Goal: Contribute content: Contribute content

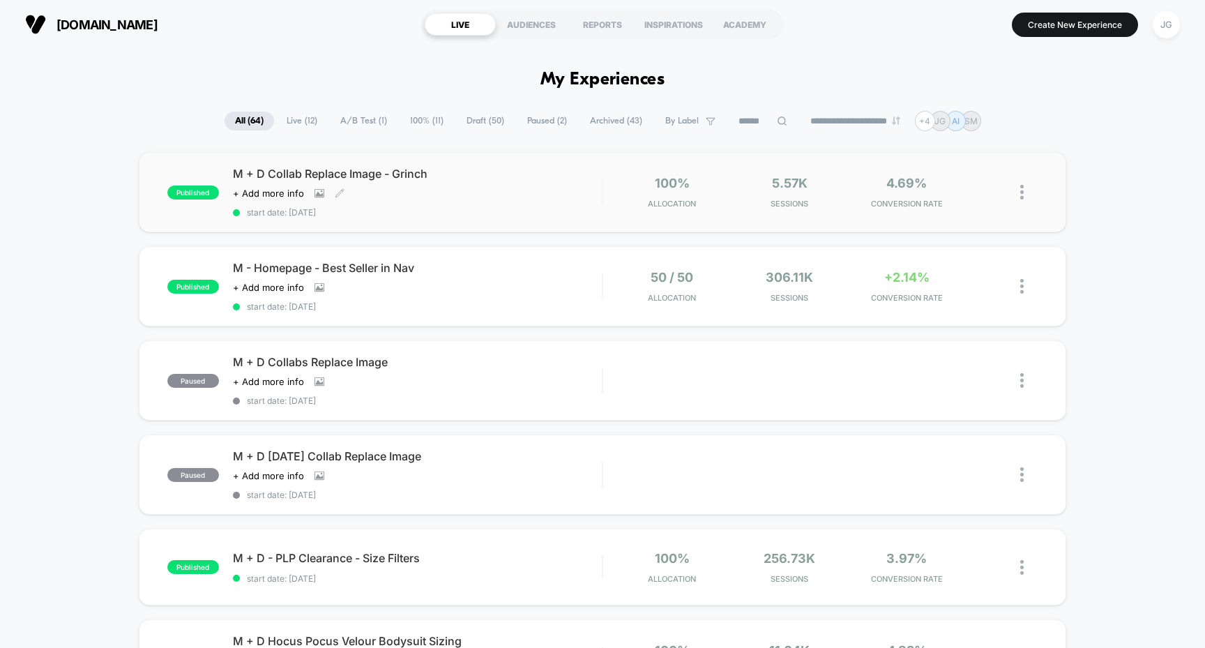
click at [409, 176] on span "M + D Collab Replace Image - Grinch" at bounding box center [418, 174] width 370 height 14
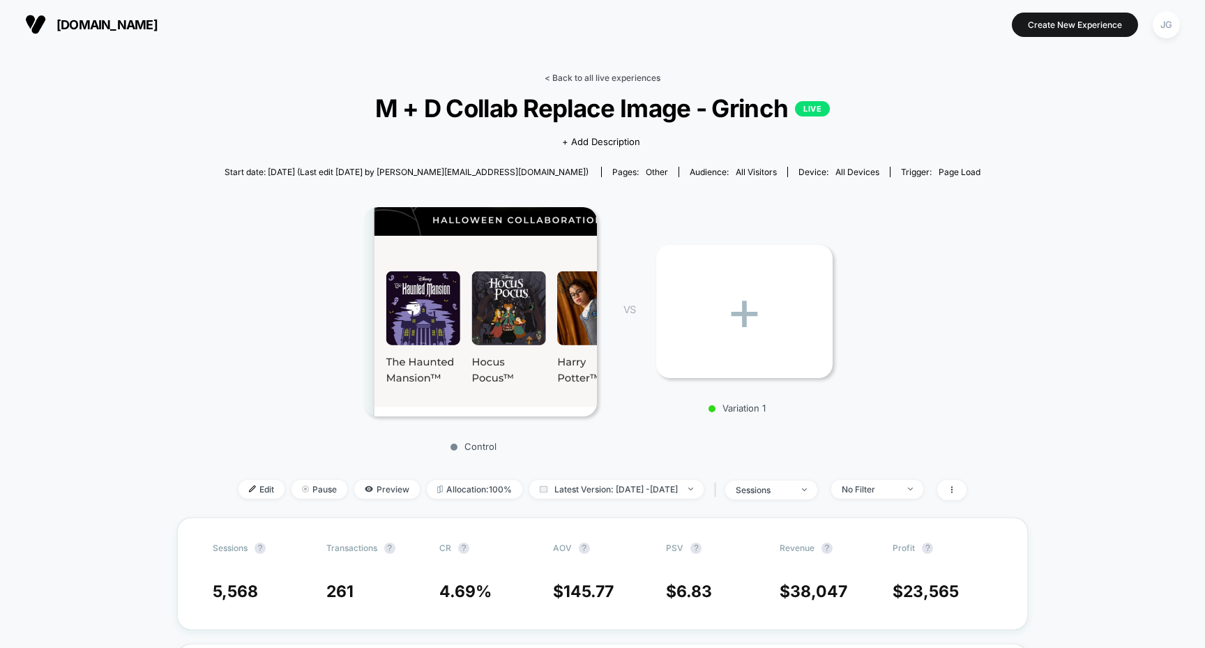
click at [572, 82] on link "< Back to all live experiences" at bounding box center [603, 78] width 116 height 10
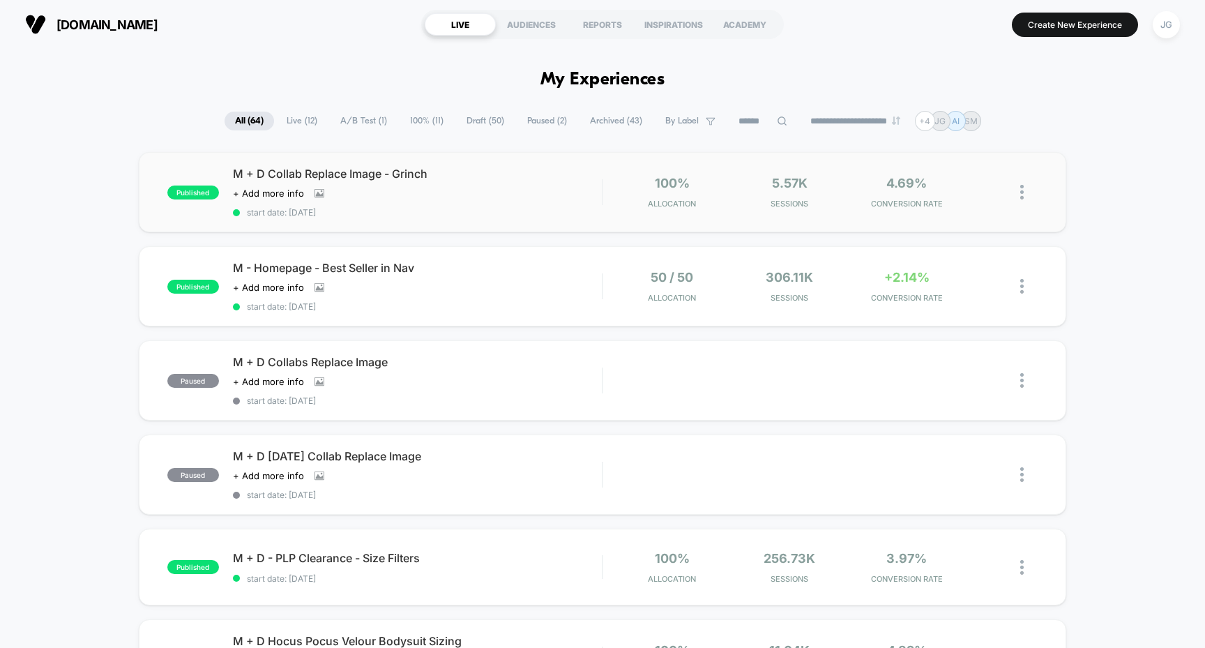
click at [1023, 189] on img at bounding box center [1022, 192] width 3 height 15
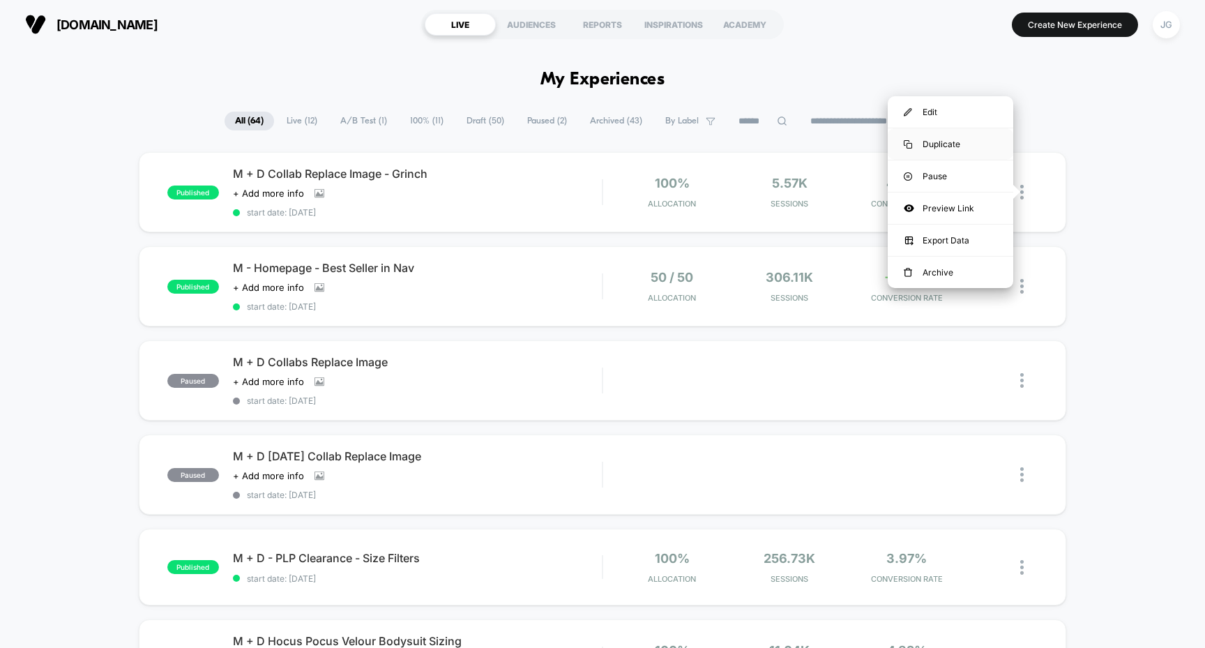
click at [971, 146] on div "Duplicate" at bounding box center [951, 143] width 126 height 31
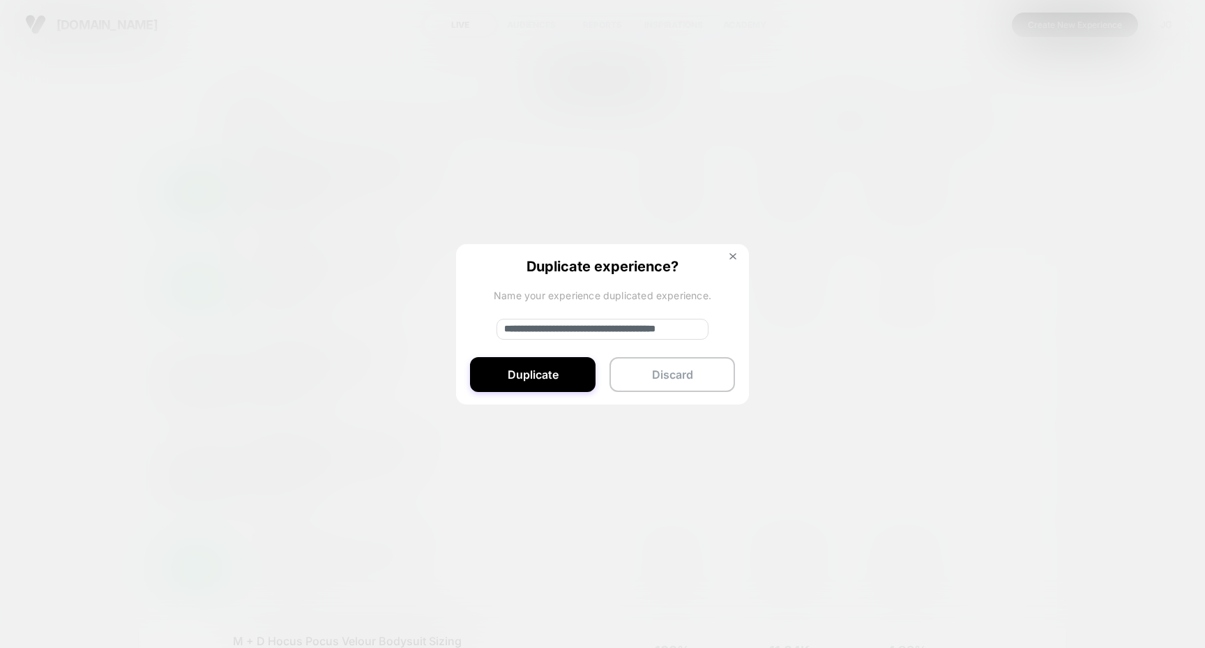
click at [576, 329] on input "**********" at bounding box center [603, 329] width 212 height 21
type input "**********"
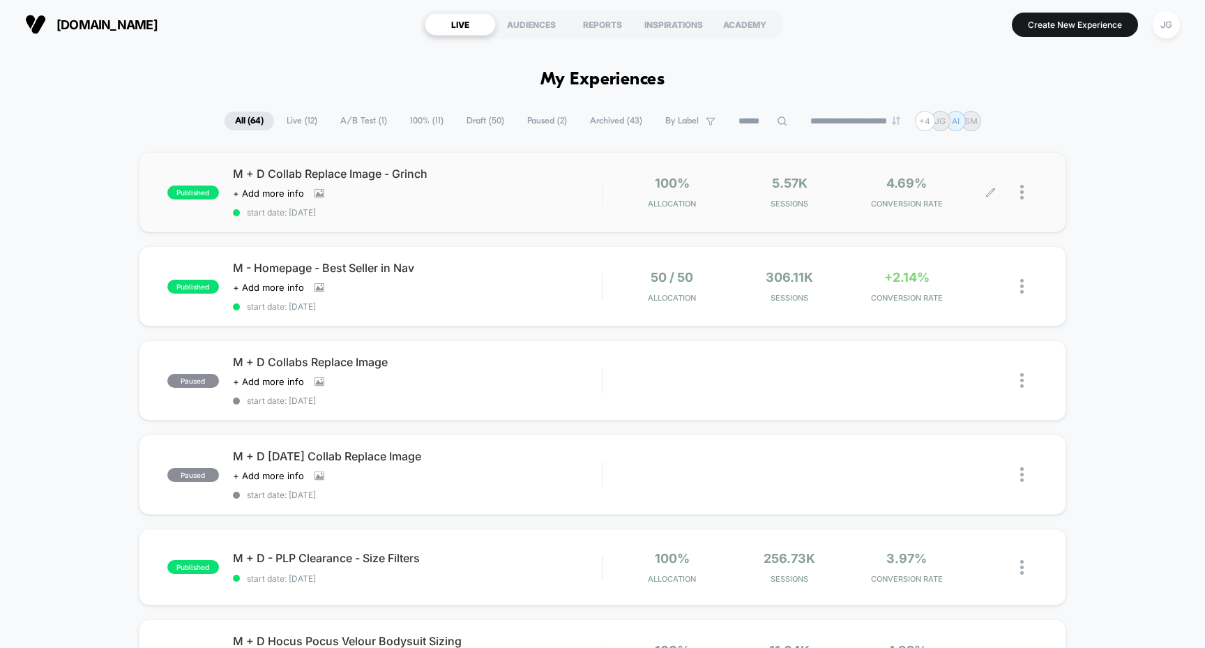
click at [993, 190] on icon at bounding box center [991, 192] width 8 height 8
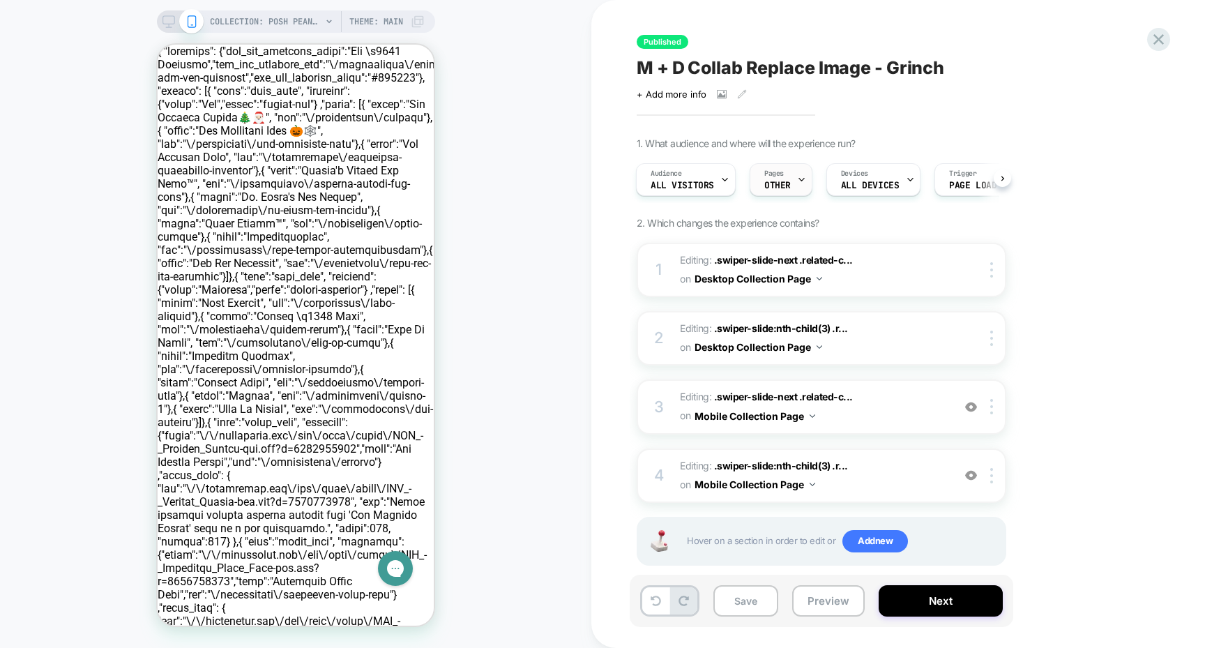
click at [782, 179] on div "Pages OTHER" at bounding box center [778, 179] width 54 height 31
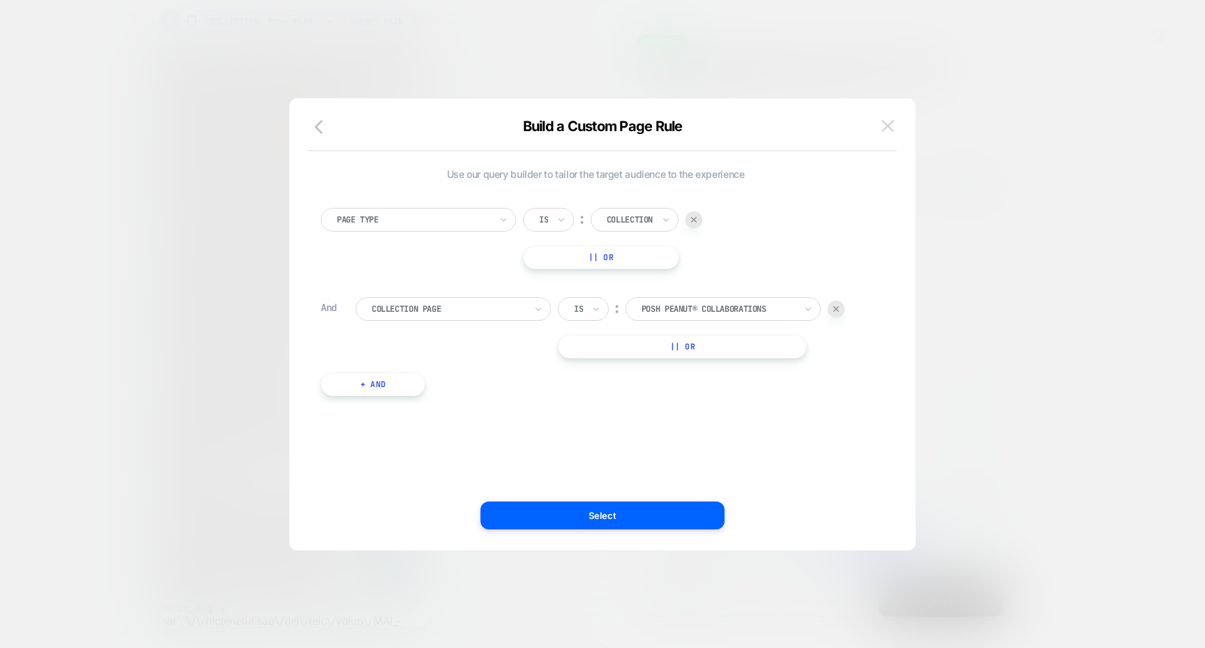
click at [885, 133] on button at bounding box center [888, 126] width 21 height 21
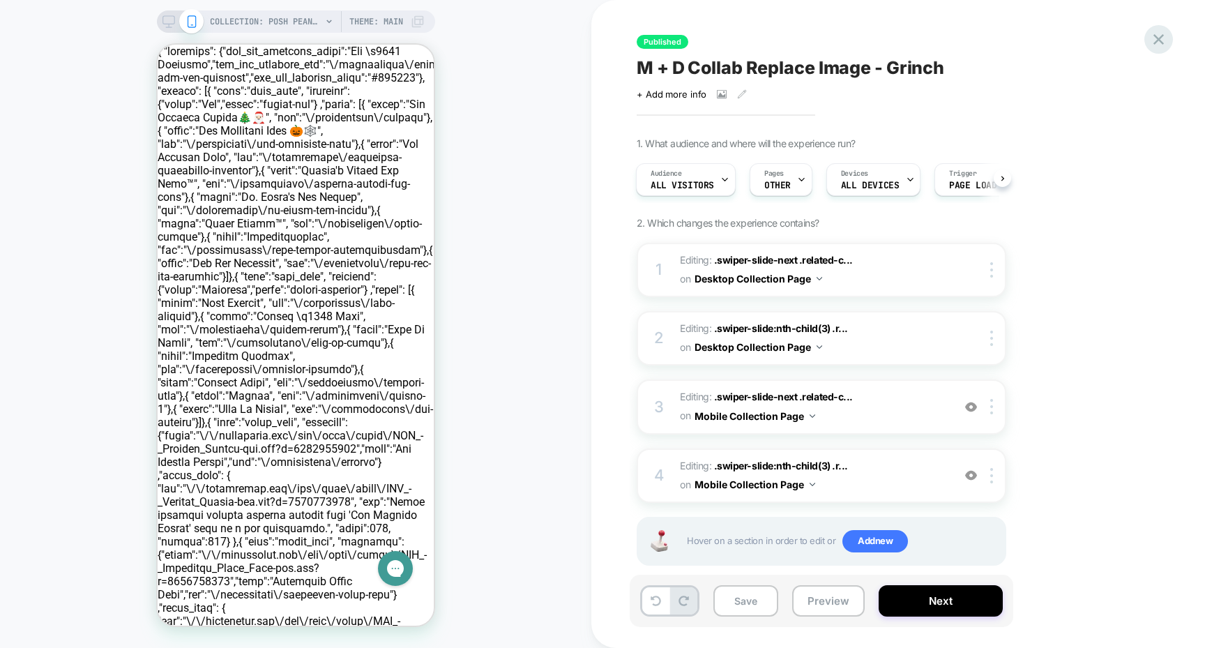
click at [1157, 33] on icon at bounding box center [1159, 39] width 19 height 19
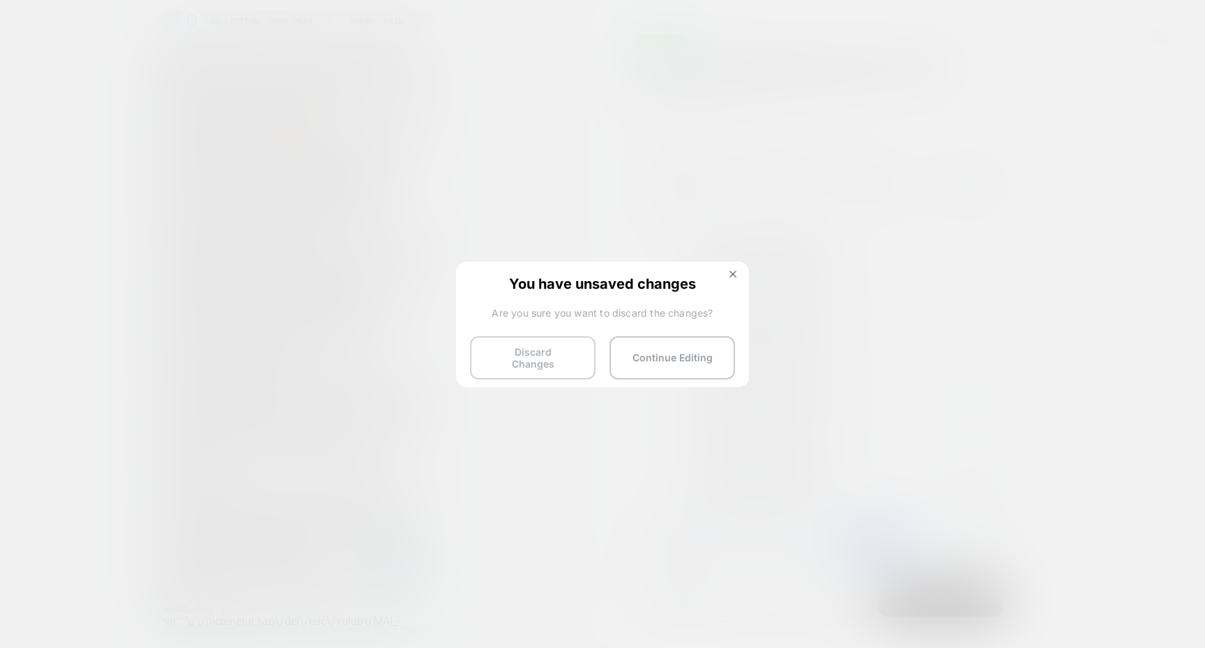
click at [550, 361] on button "Discard Changes" at bounding box center [533, 357] width 126 height 43
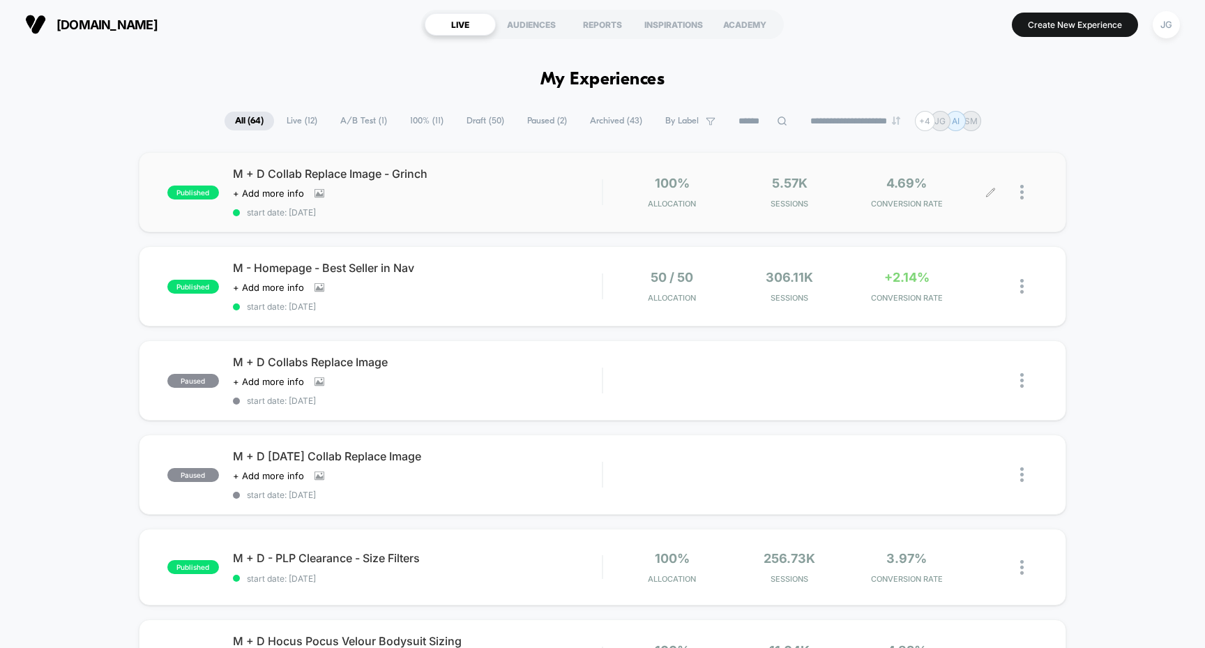
click at [1028, 194] on div at bounding box center [1029, 192] width 17 height 33
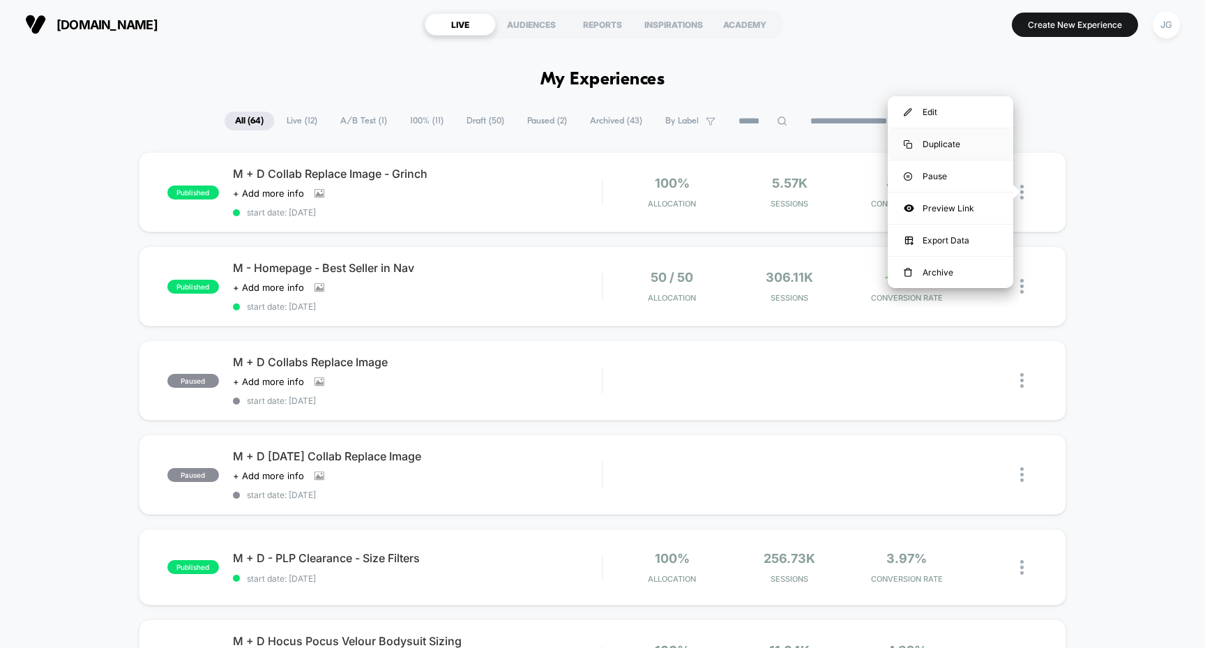
click at [955, 146] on div "Duplicate" at bounding box center [951, 143] width 126 height 31
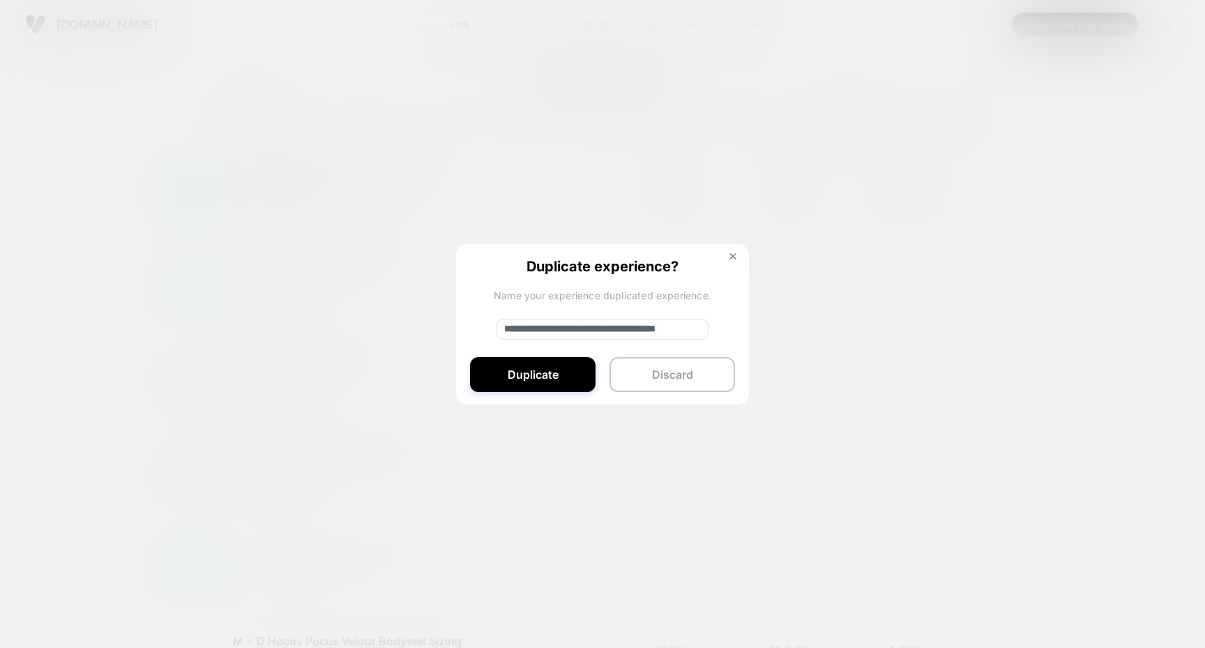
click at [585, 333] on input "**********" at bounding box center [603, 329] width 212 height 21
type input "**********"
click at [560, 363] on button "Duplicate" at bounding box center [533, 374] width 126 height 35
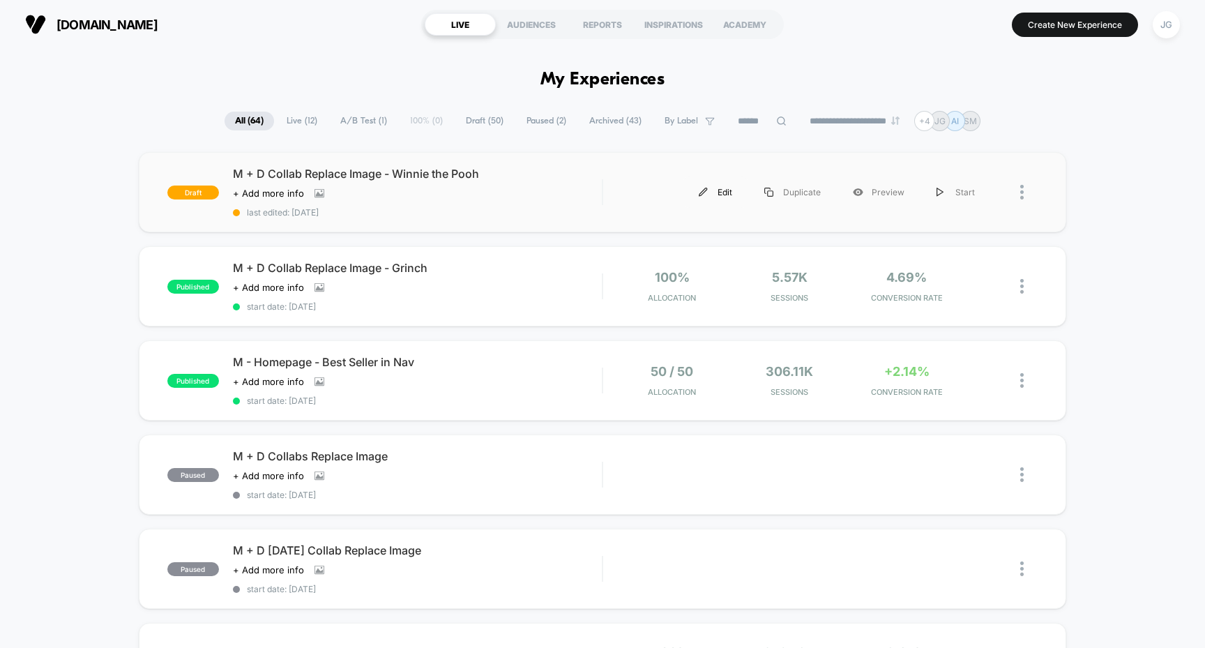
click at [718, 195] on div "Edit" at bounding box center [716, 191] width 66 height 31
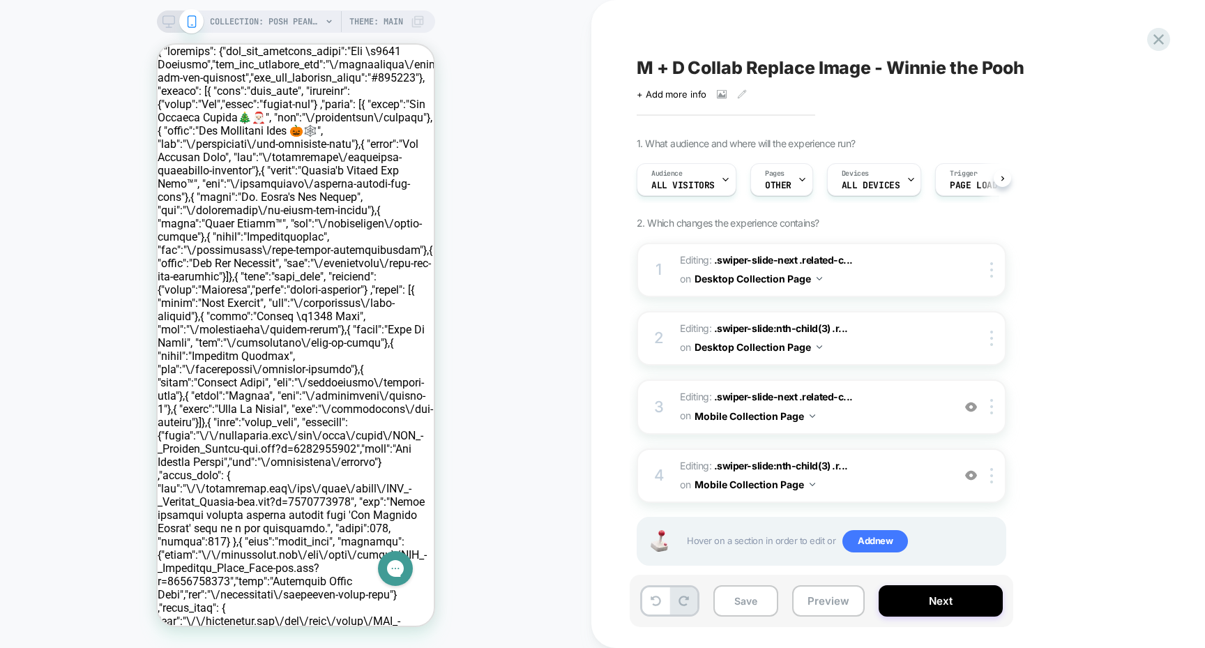
scroll to position [0, 1]
click at [160, 18] on div "COLLECTION: Posh Peanut® Collaborations (Category) Theme: MAIN" at bounding box center [296, 21] width 278 height 22
click at [170, 20] on icon at bounding box center [169, 21] width 13 height 13
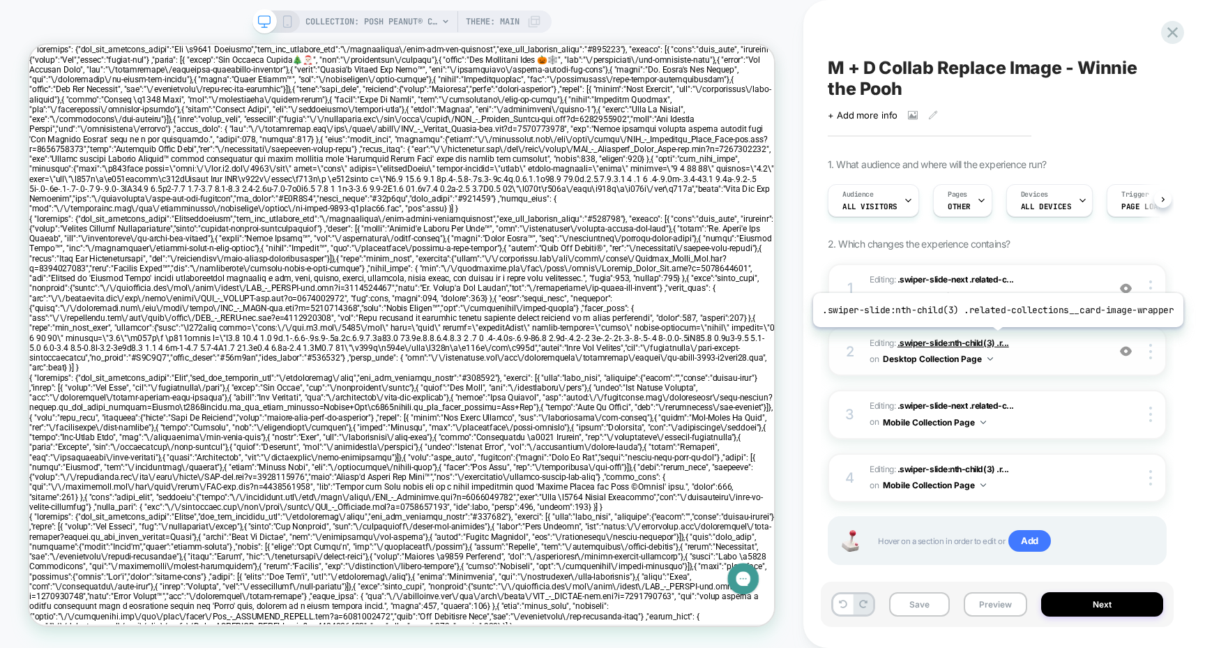
scroll to position [0, 1]
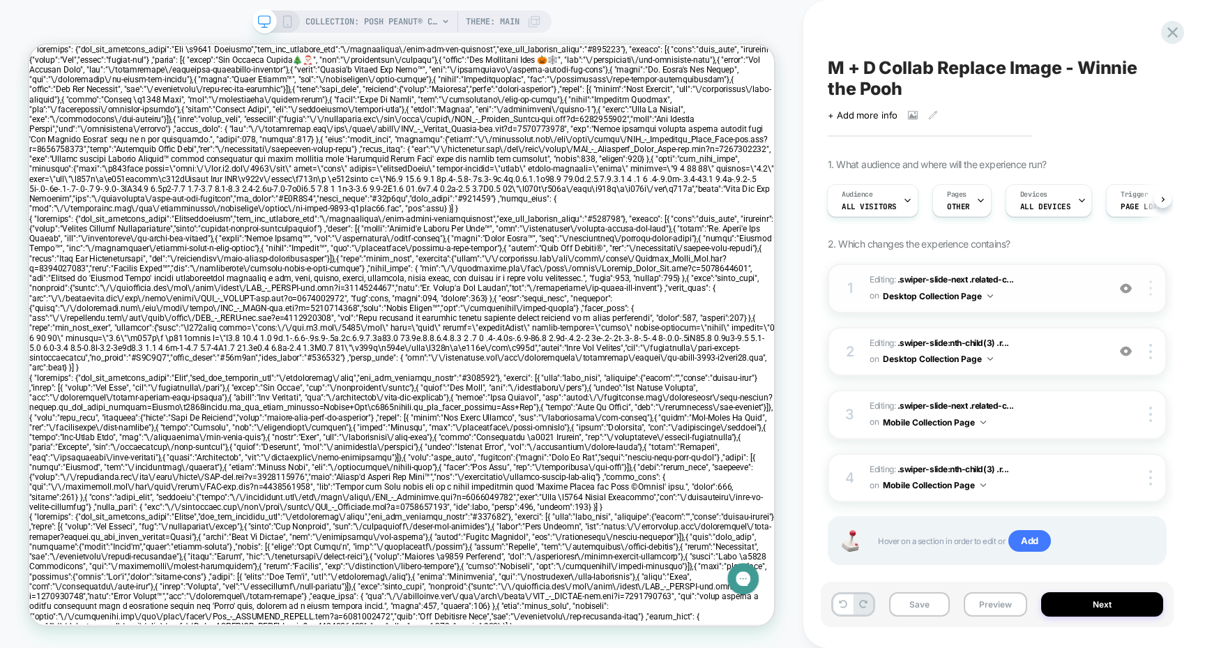
click at [1157, 292] on div at bounding box center [1153, 287] width 27 height 15
click at [1057, 287] on div "Delete" at bounding box center [1068, 288] width 124 height 38
click at [1151, 286] on img at bounding box center [1151, 287] width 3 height 15
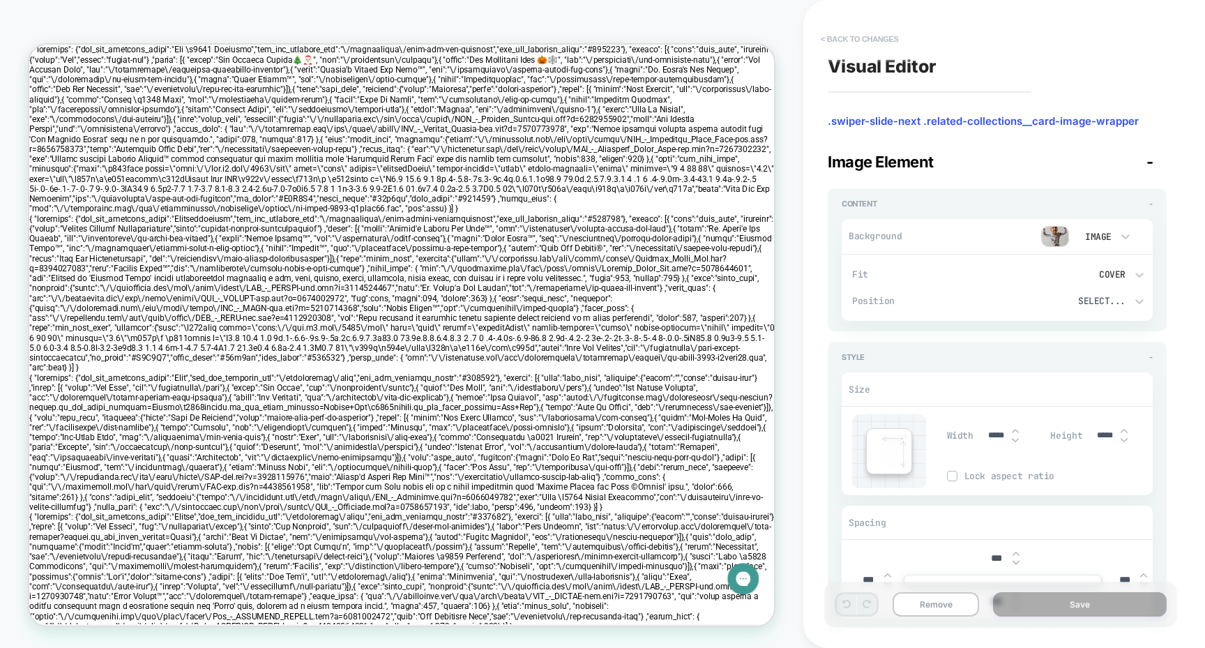
click at [880, 41] on button "< Back to changes" at bounding box center [860, 39] width 92 height 22
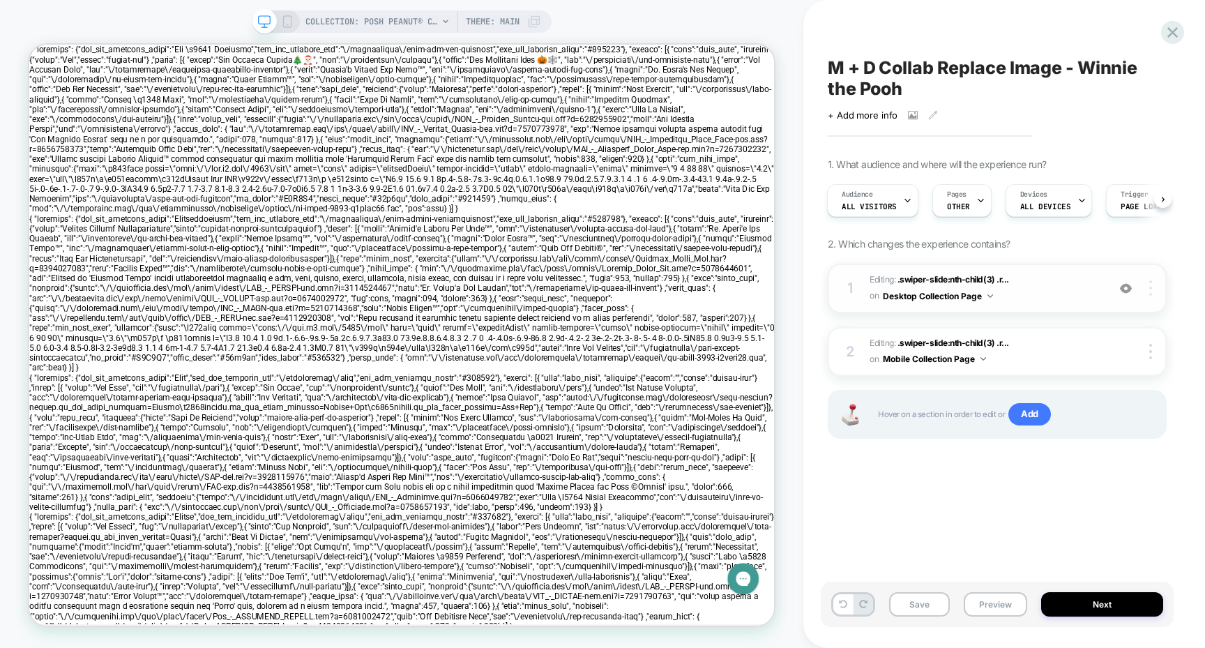
click at [1148, 289] on div at bounding box center [1153, 287] width 27 height 15
click at [1079, 280] on div "Delete" at bounding box center [1068, 288] width 124 height 38
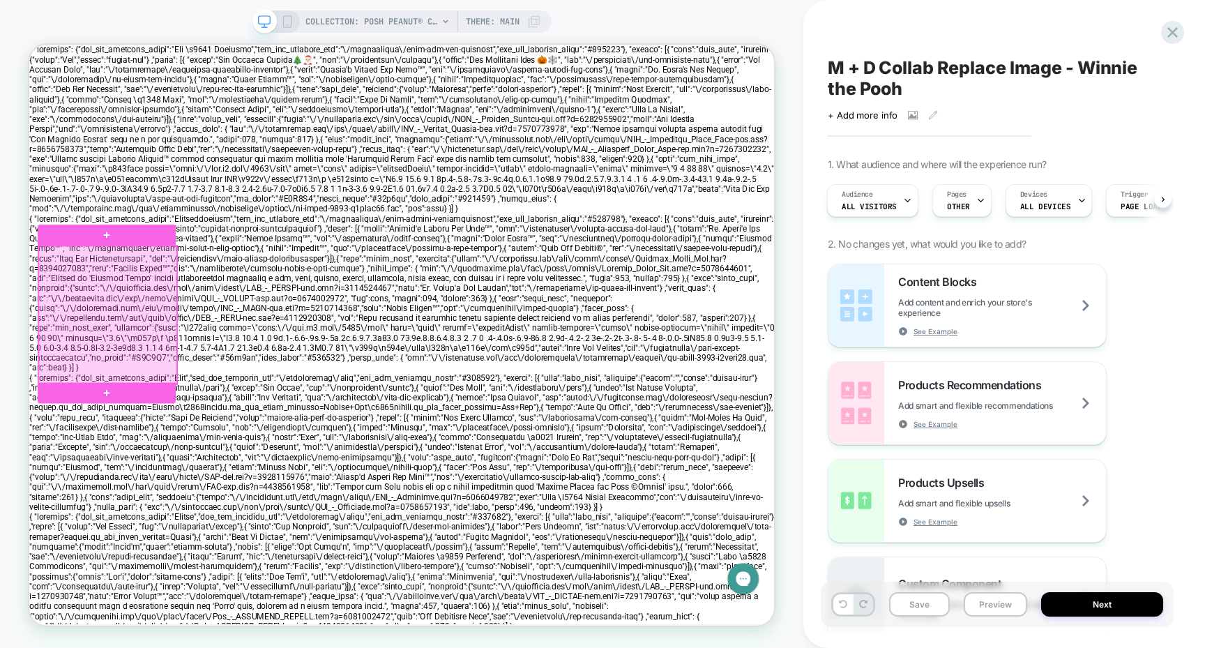
click at [157, 408] on div at bounding box center [134, 405] width 184 height 184
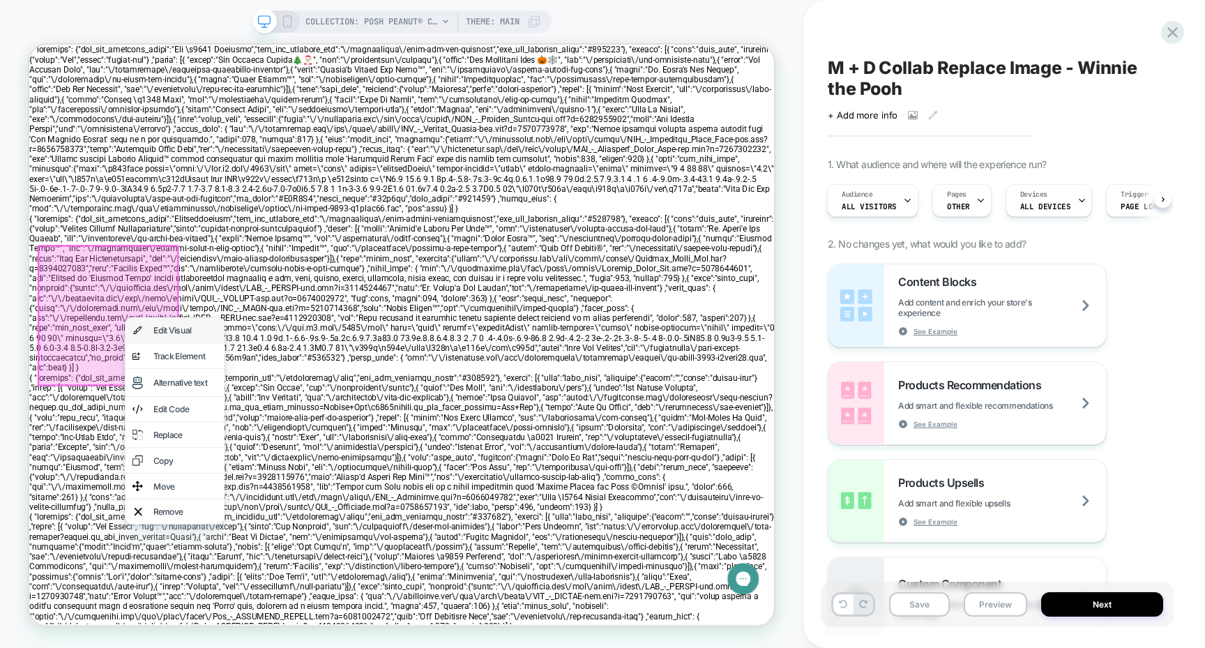
click at [192, 423] on div "Edit Visual" at bounding box center [223, 425] width 133 height 33
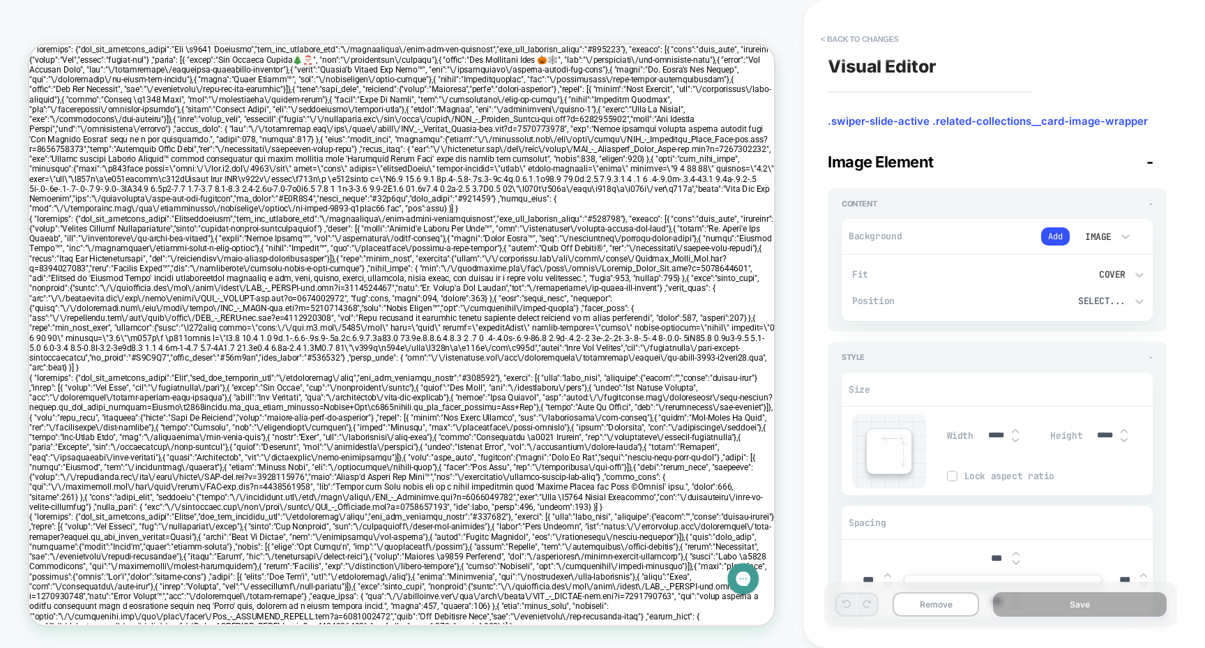
click at [1097, 236] on div "Image" at bounding box center [1097, 237] width 29 height 12
click at [1057, 236] on button "Add" at bounding box center [1055, 236] width 29 height 18
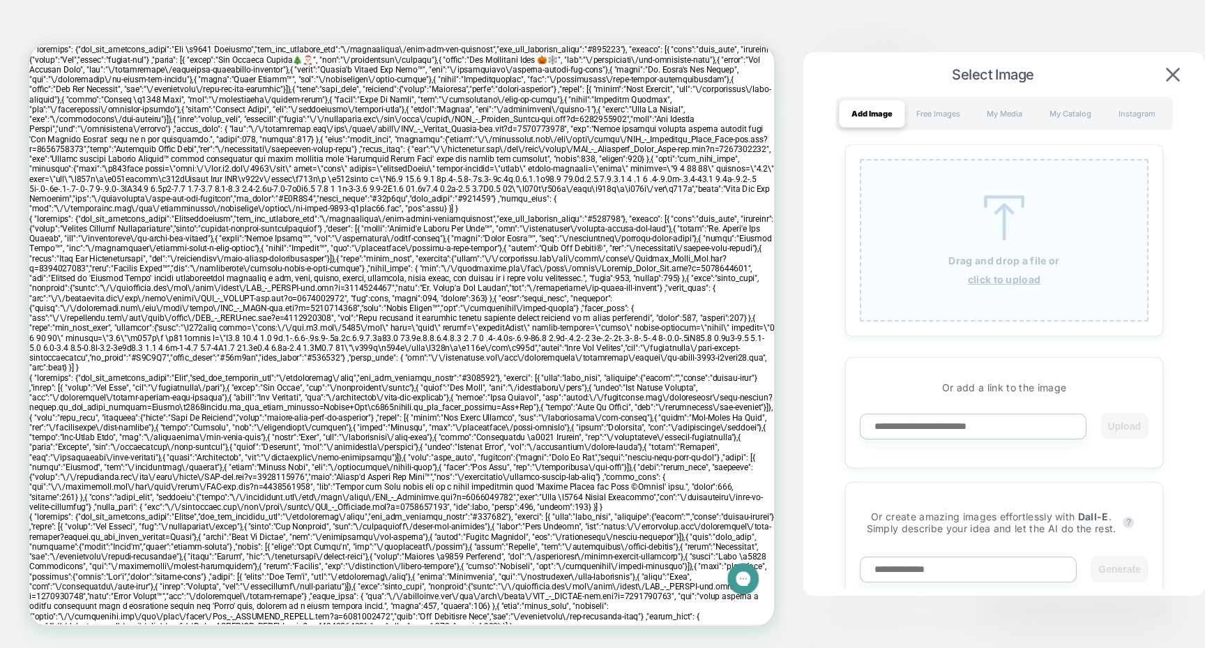
click at [938, 212] on div "Drag and drop a file or click to upload" at bounding box center [1004, 240] width 289 height 163
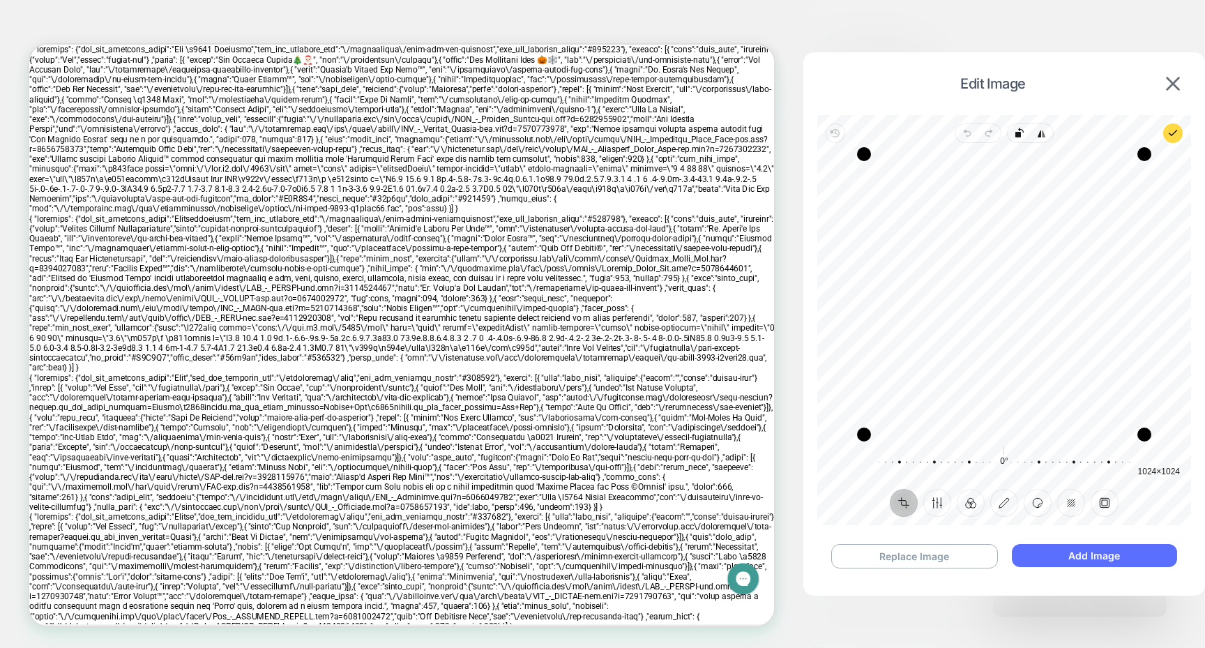
click at [1080, 552] on button "Add Image" at bounding box center [1094, 555] width 165 height 23
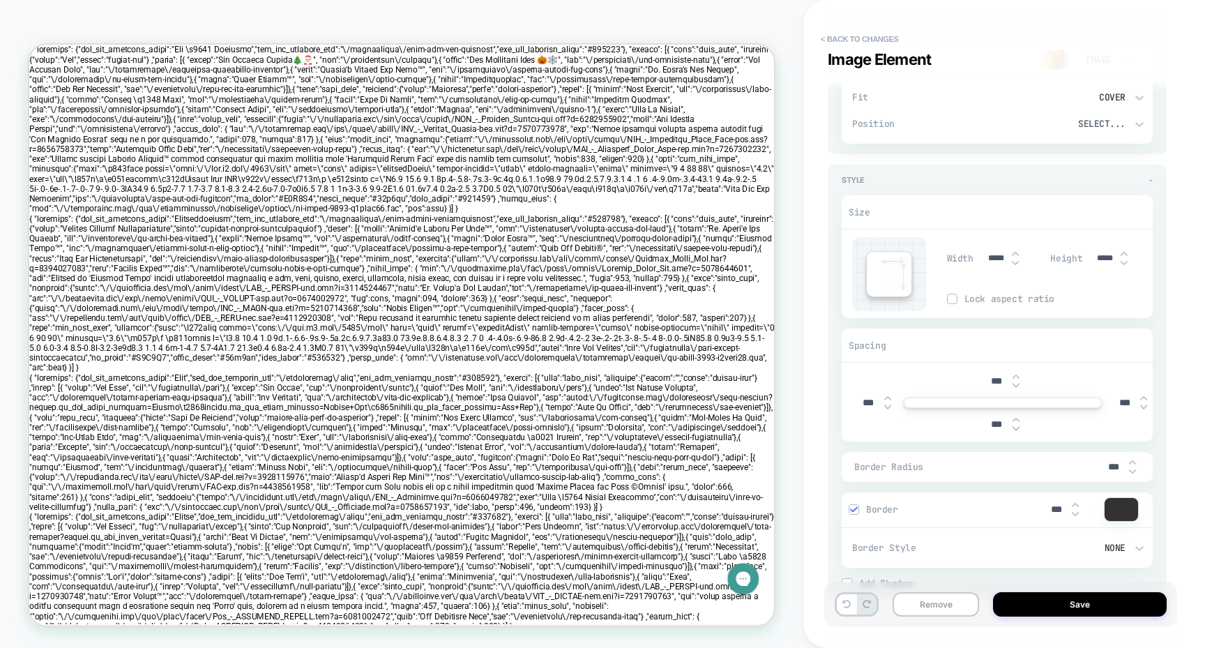
scroll to position [0, 0]
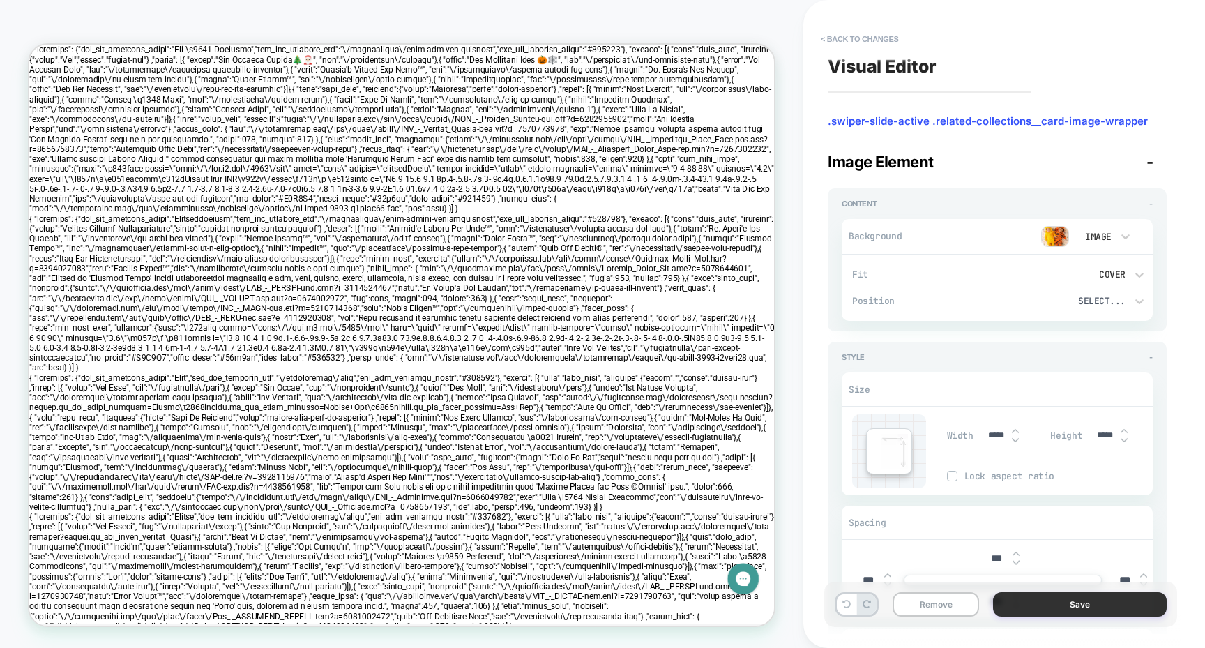
click at [1060, 598] on button "Save" at bounding box center [1080, 604] width 174 height 24
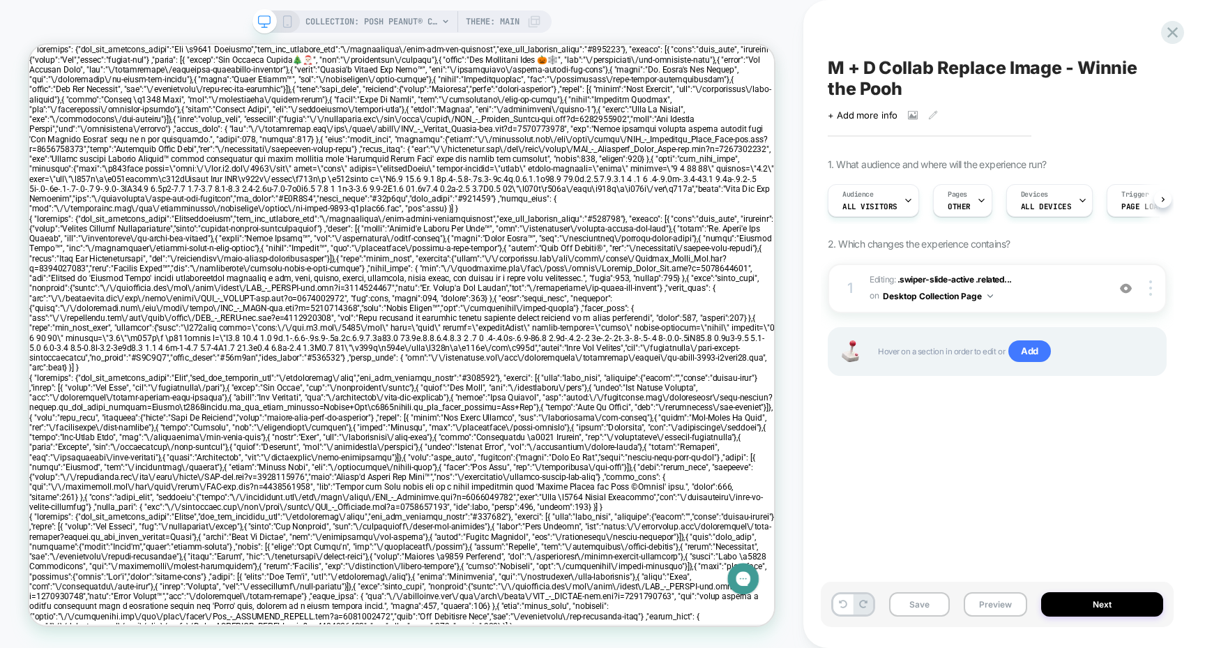
scroll to position [0, 1]
click at [291, 14] on div "COLLECTION: Posh Peanut® Collaborations (Category) Theme: MAIN" at bounding box center [402, 21] width 299 height 22
click at [289, 25] on rect at bounding box center [287, 21] width 8 height 11
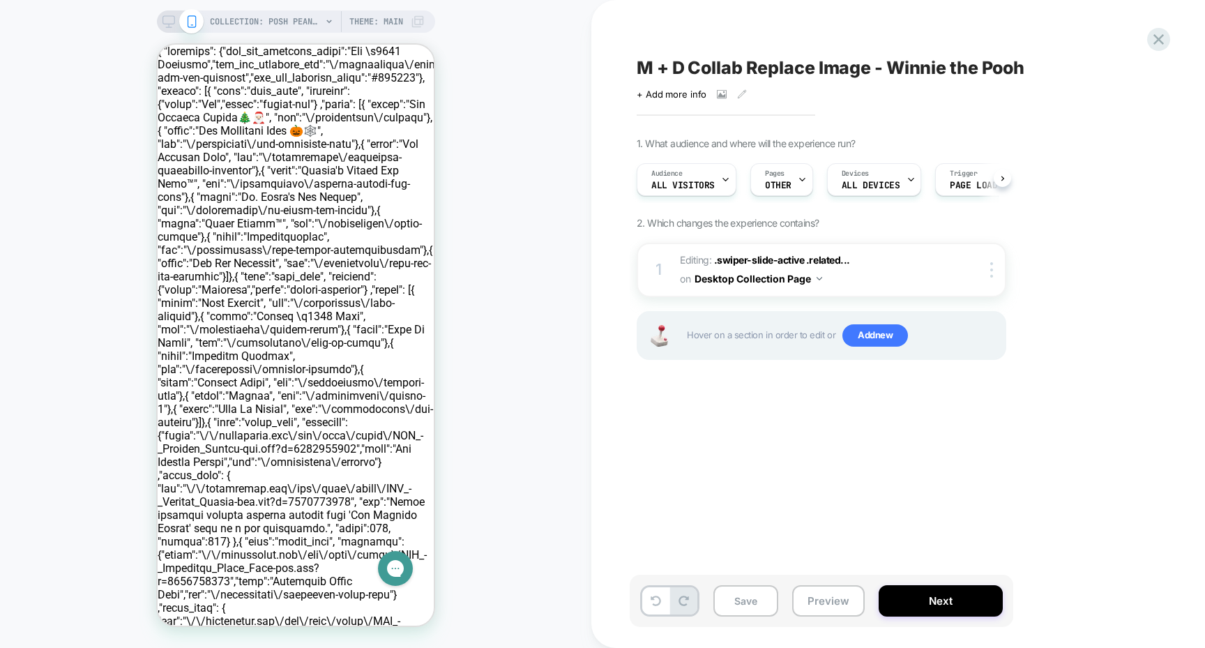
scroll to position [0, 1]
click at [199, 286] on div at bounding box center [205, 288] width 70 height 70
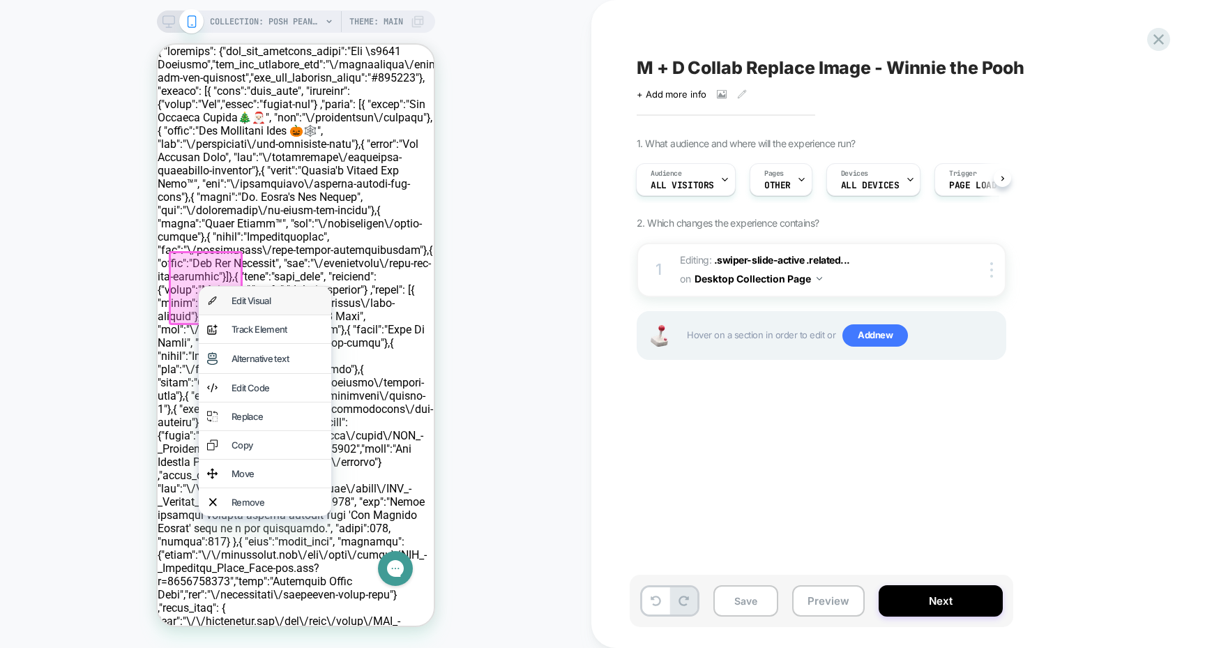
click at [223, 294] on div "Edit Visual" at bounding box center [265, 301] width 133 height 28
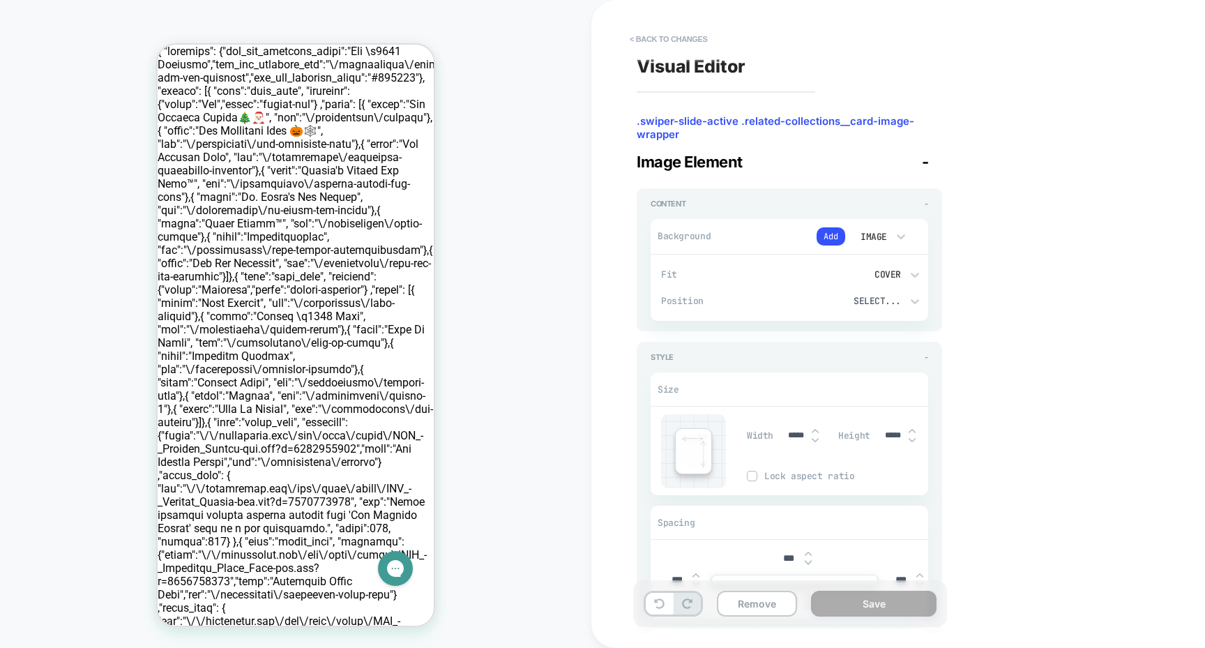
click at [870, 232] on div "Image" at bounding box center [872, 237] width 29 height 12
click at [873, 330] on div "Image" at bounding box center [879, 331] width 59 height 29
click at [883, 299] on div "Select..." at bounding box center [854, 301] width 93 height 12
click at [868, 299] on div at bounding box center [602, 324] width 1205 height 648
click at [832, 235] on button "Add" at bounding box center [831, 236] width 29 height 18
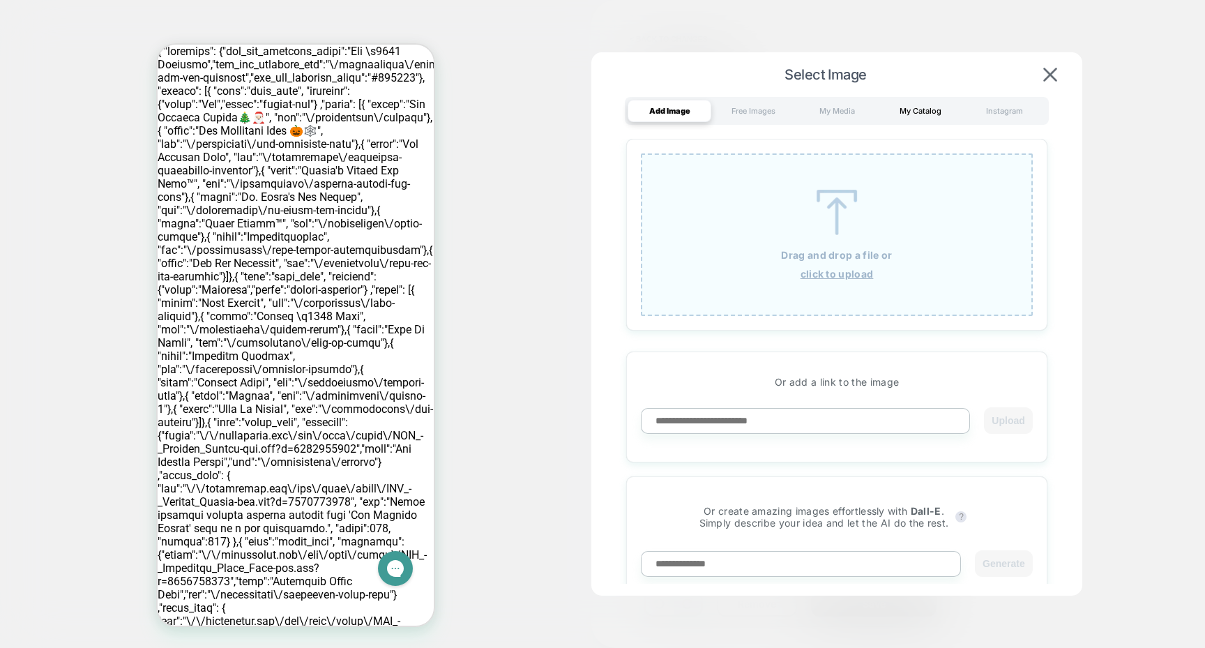
click at [920, 117] on div "My Catalog" at bounding box center [921, 111] width 84 height 22
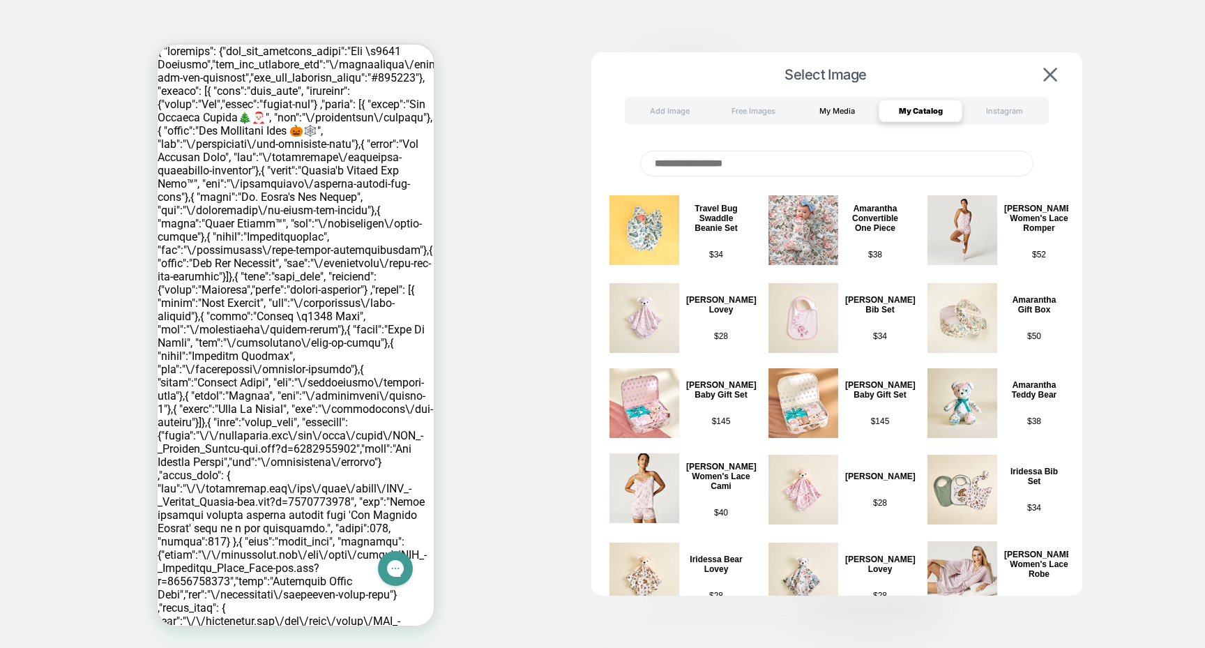
click at [836, 112] on div "My Media" at bounding box center [837, 111] width 84 height 22
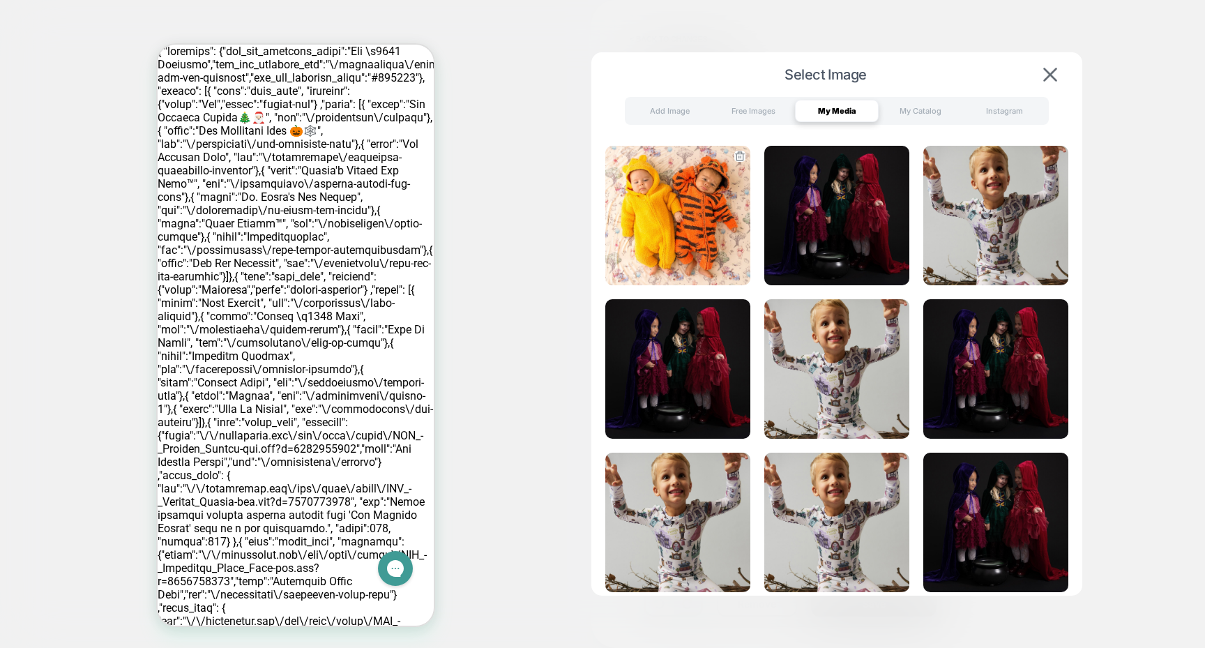
click at [695, 186] on img at bounding box center [678, 216] width 145 height 140
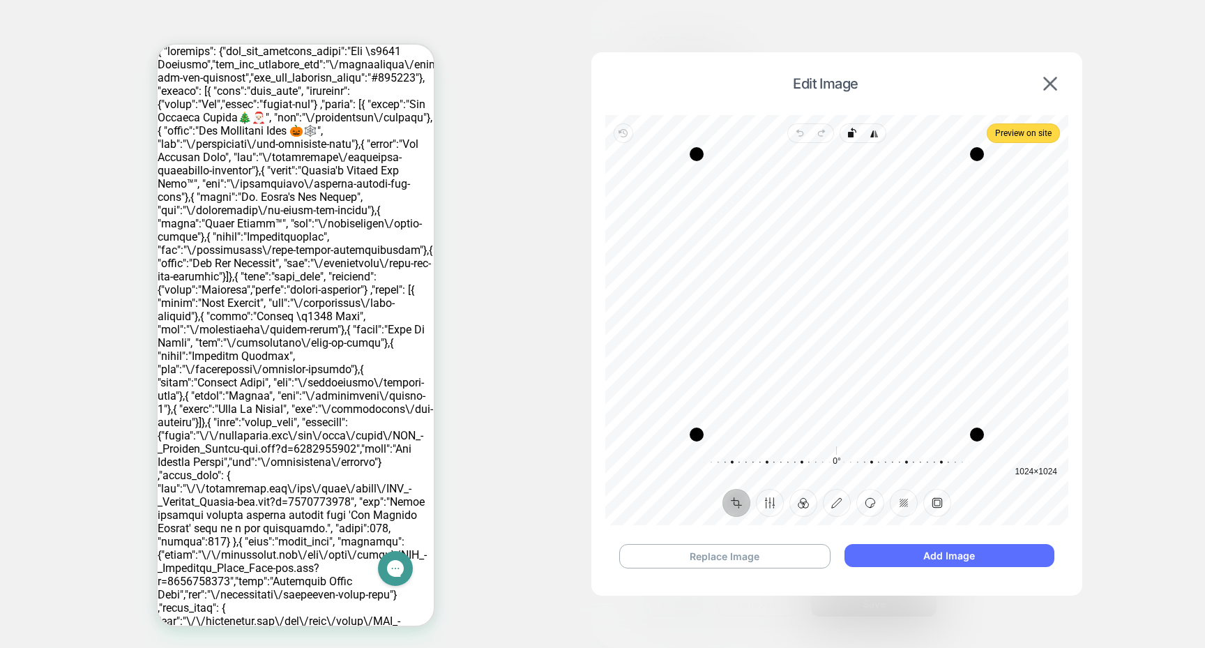
click at [892, 557] on button "Add Image" at bounding box center [950, 555] width 210 height 23
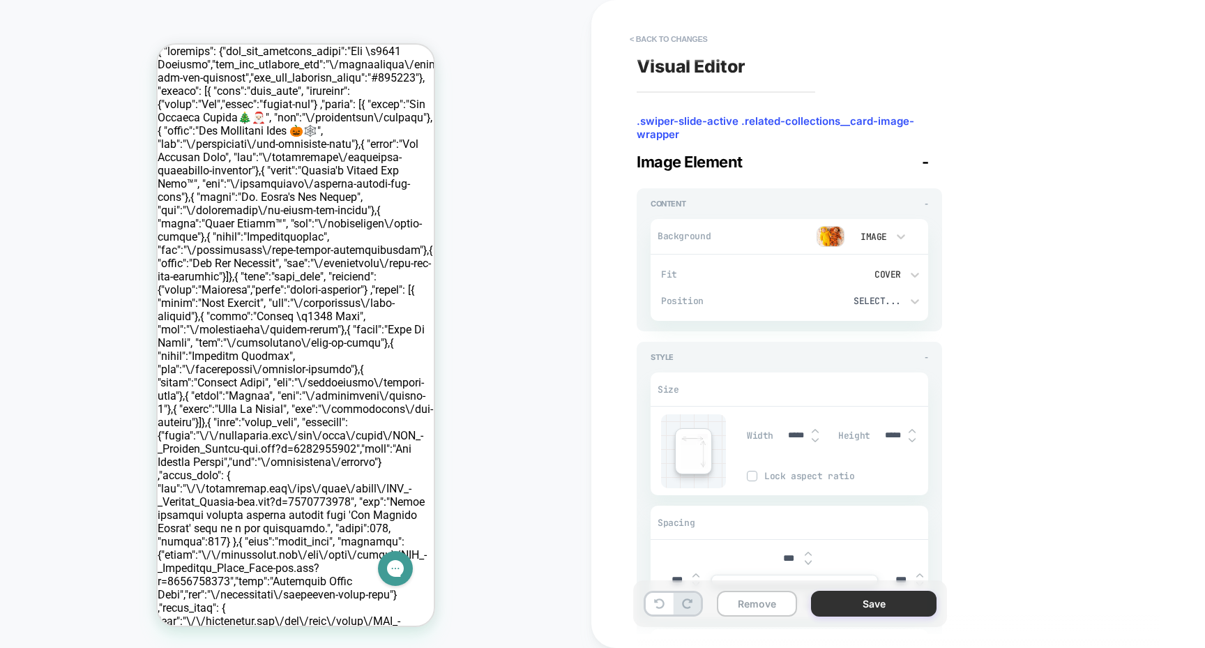
click at [855, 606] on button "Save" at bounding box center [874, 604] width 126 height 26
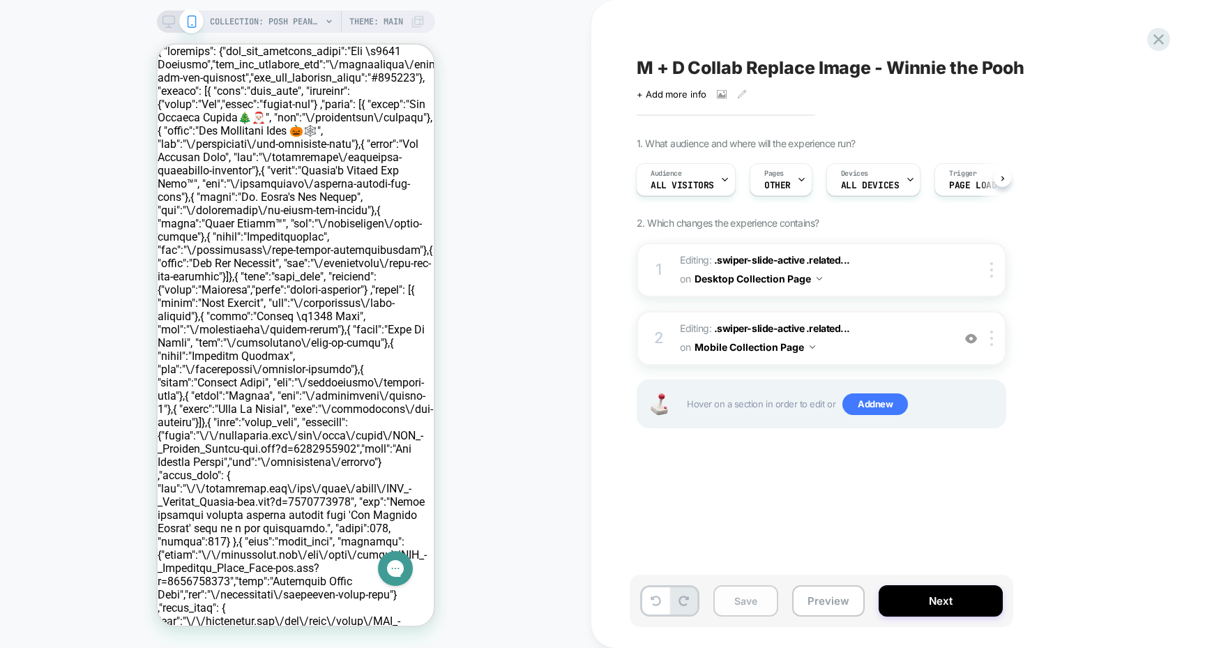
click at [752, 601] on button "Save" at bounding box center [746, 600] width 65 height 31
click at [827, 599] on button "Preview" at bounding box center [828, 600] width 73 height 31
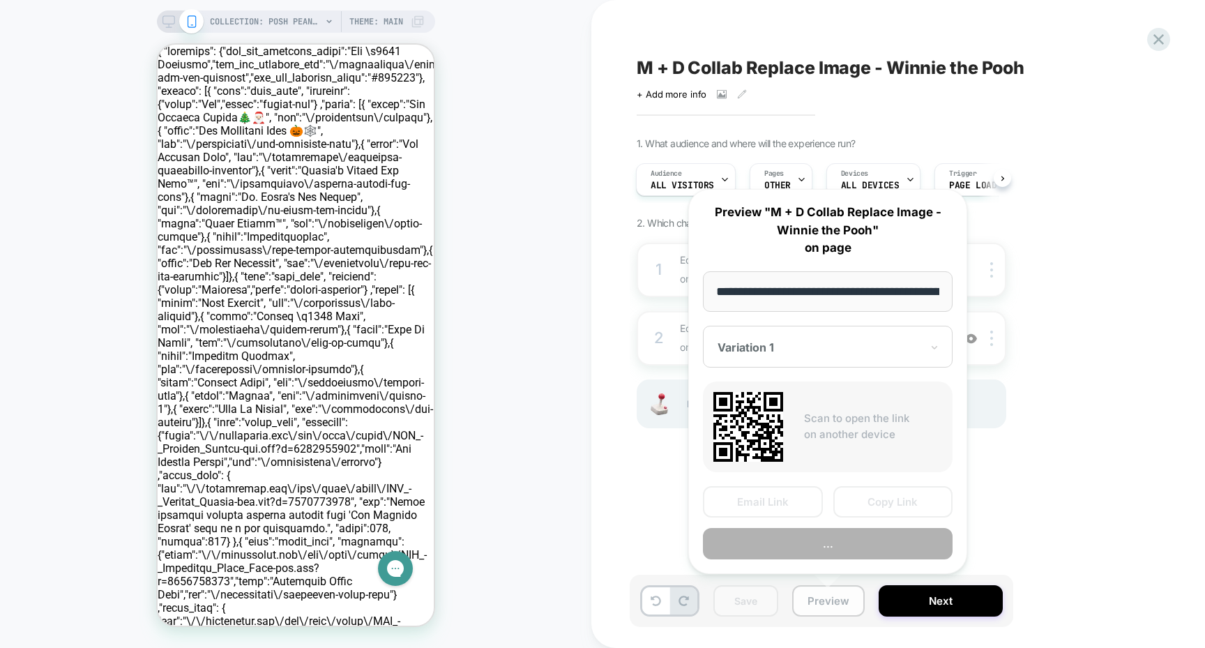
scroll to position [0, 240]
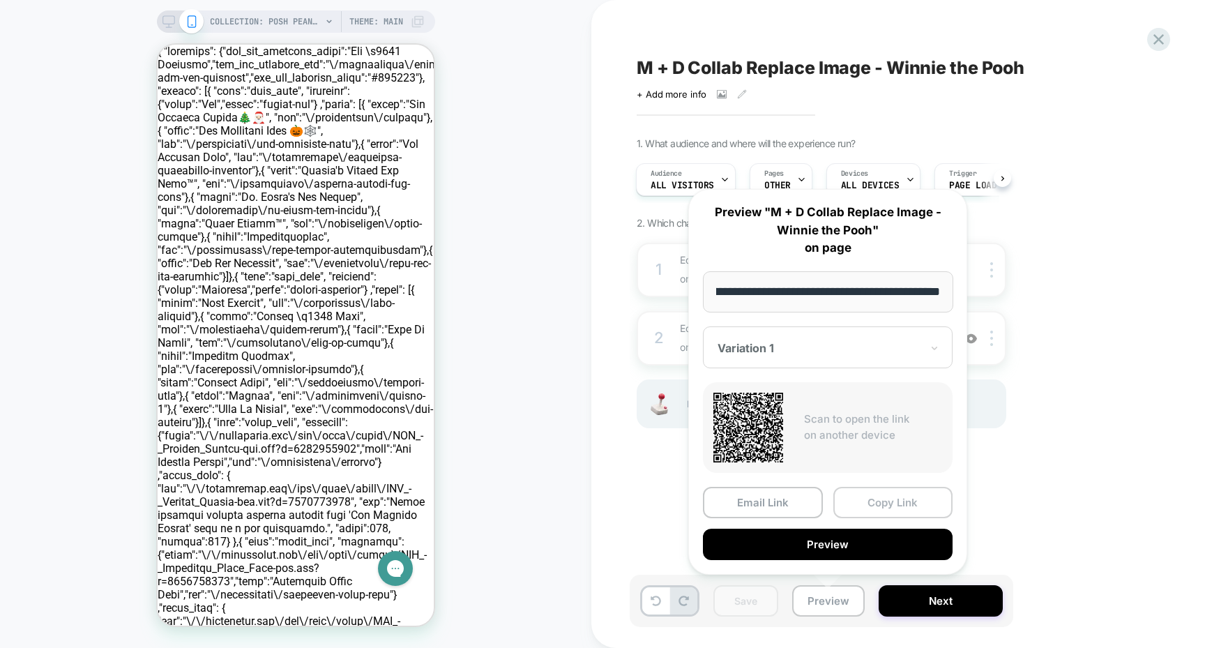
click at [903, 497] on button "Copy Link" at bounding box center [894, 502] width 120 height 31
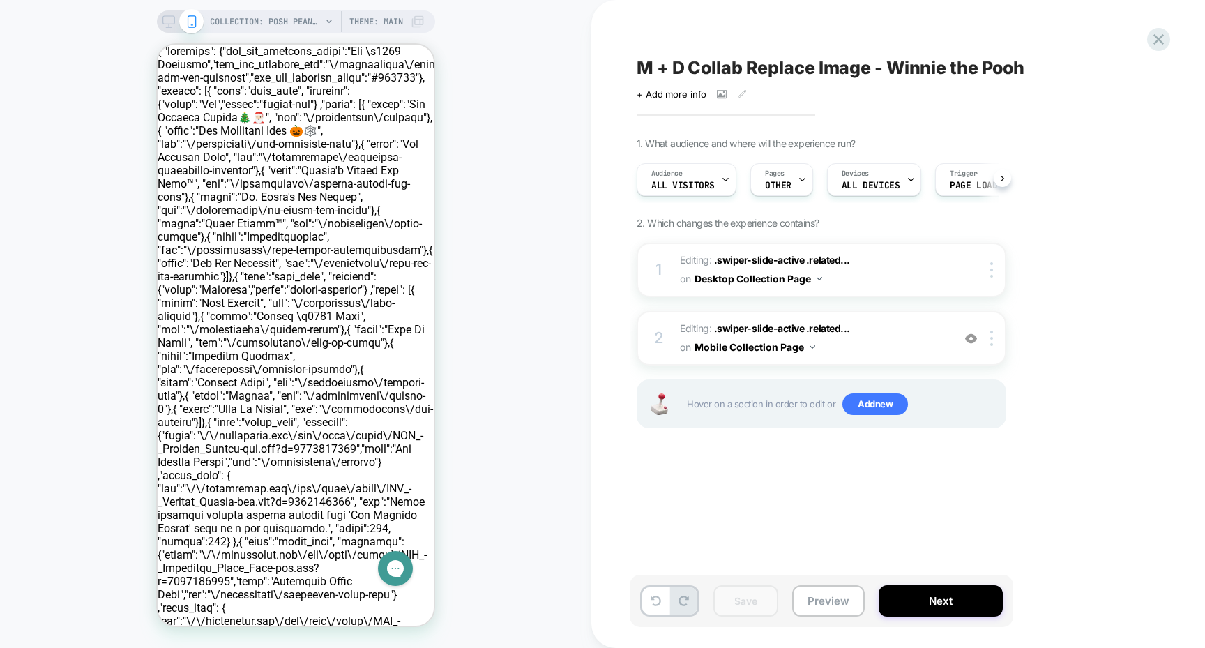
scroll to position [0, 1]
click at [1167, 45] on icon at bounding box center [1159, 39] width 19 height 19
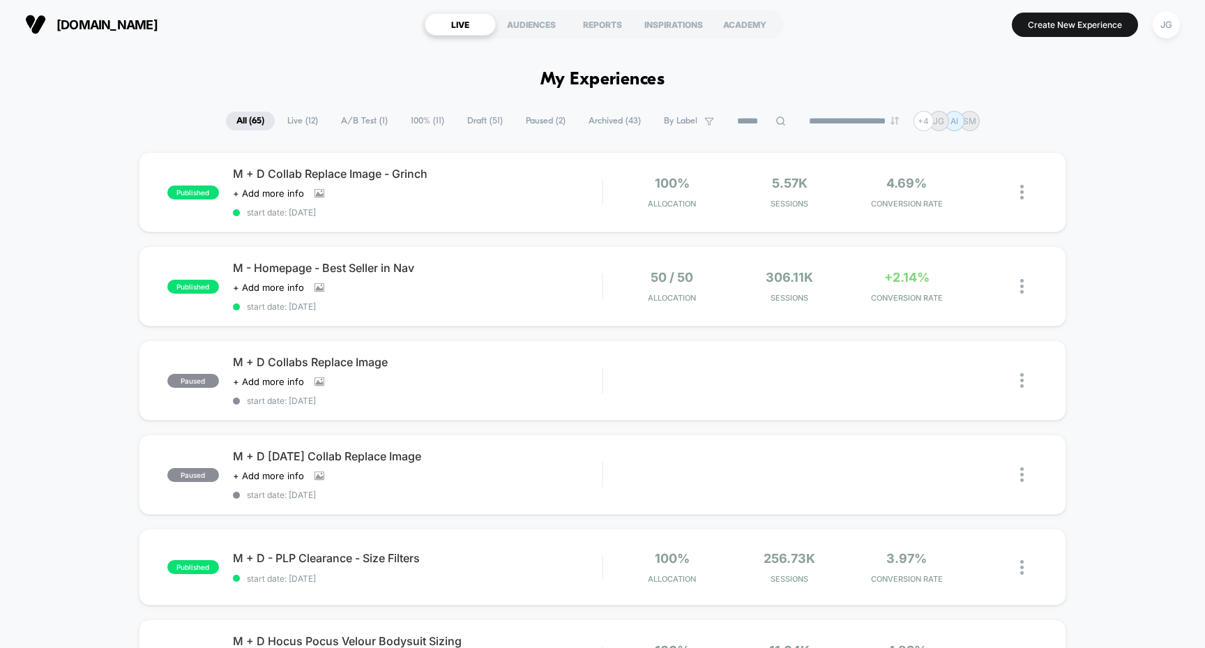
click at [474, 128] on span "Draft ( 51 )" at bounding box center [485, 121] width 57 height 19
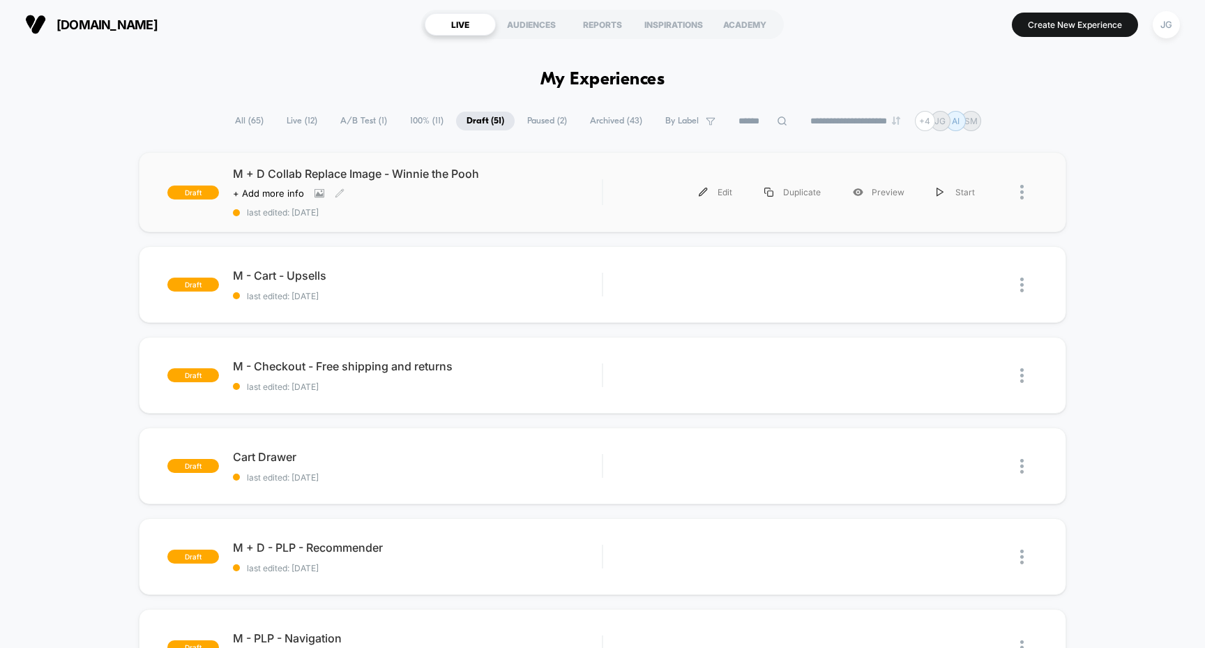
click at [436, 176] on span "M + D Collab Replace Image - Winnie the Pooh" at bounding box center [418, 174] width 370 height 14
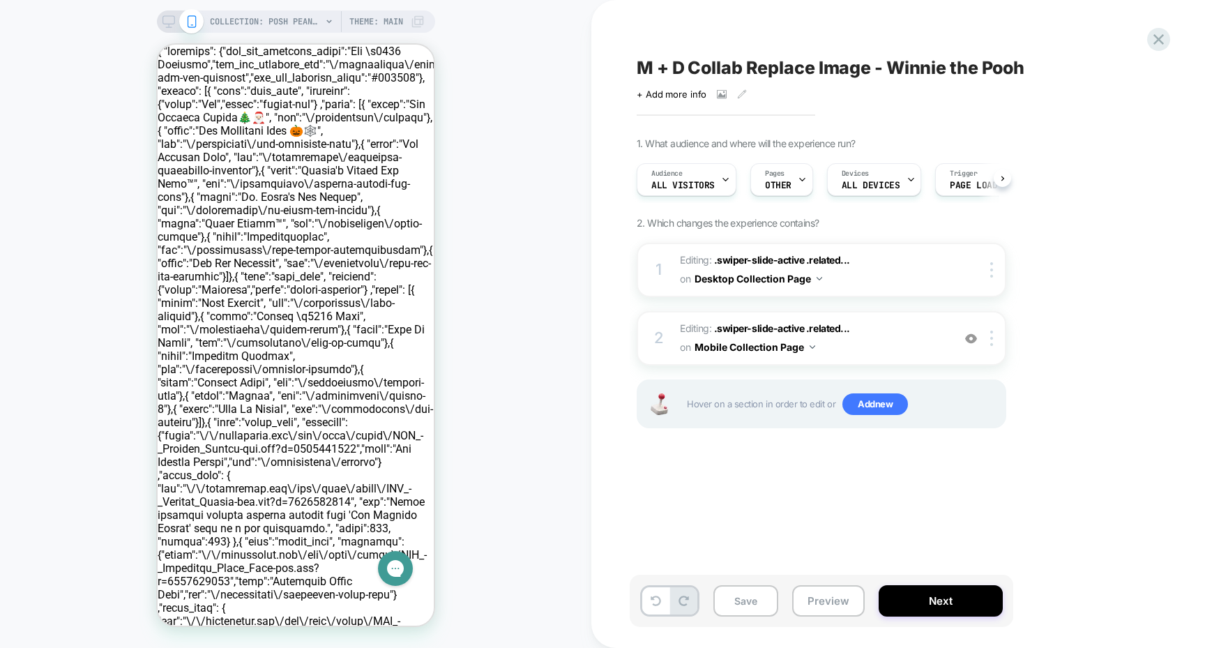
scroll to position [0, 1]
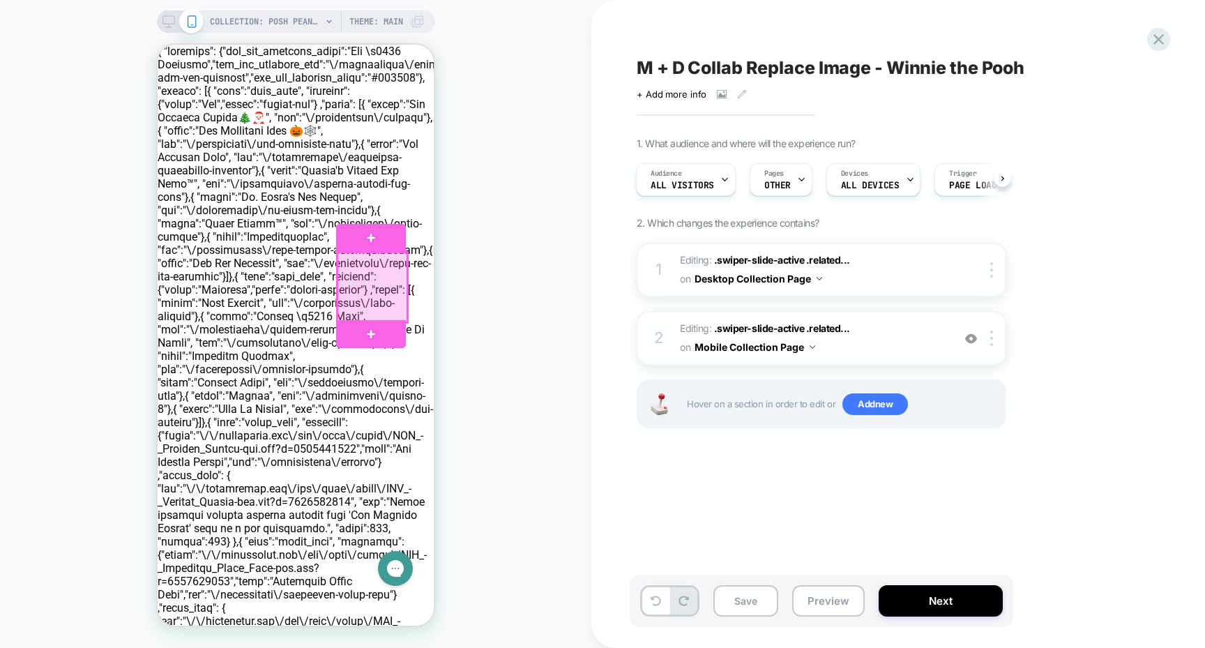
click at [376, 283] on div at bounding box center [373, 288] width 70 height 70
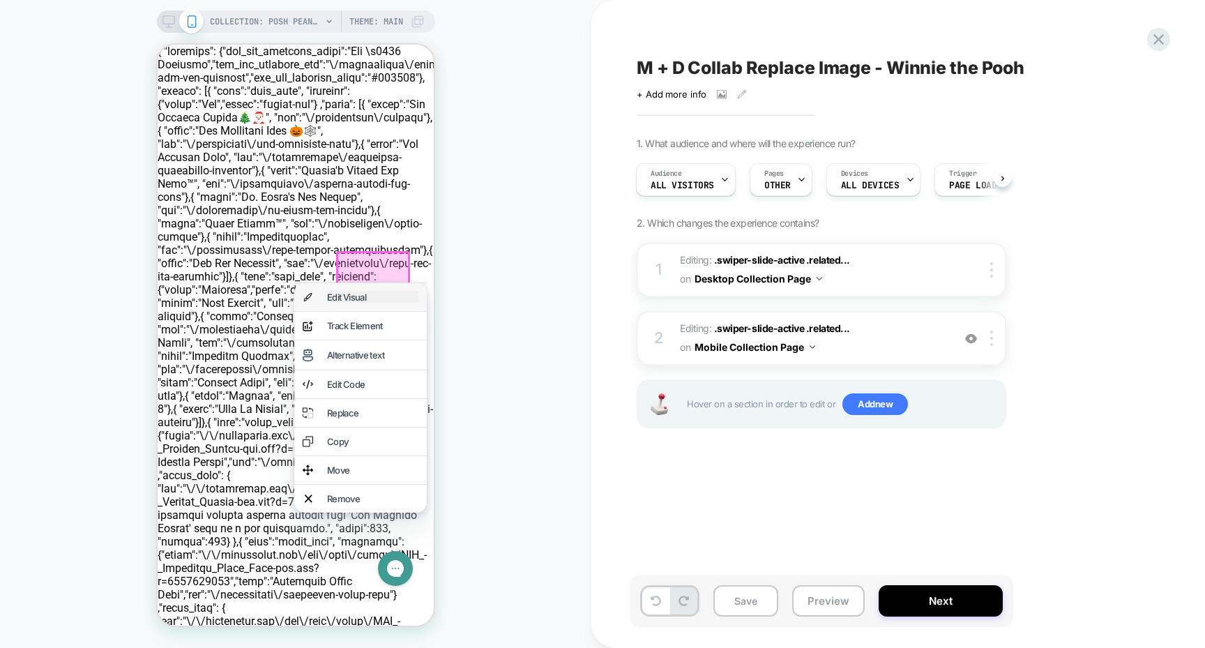
click at [363, 296] on div "Edit Visual" at bounding box center [372, 297] width 91 height 11
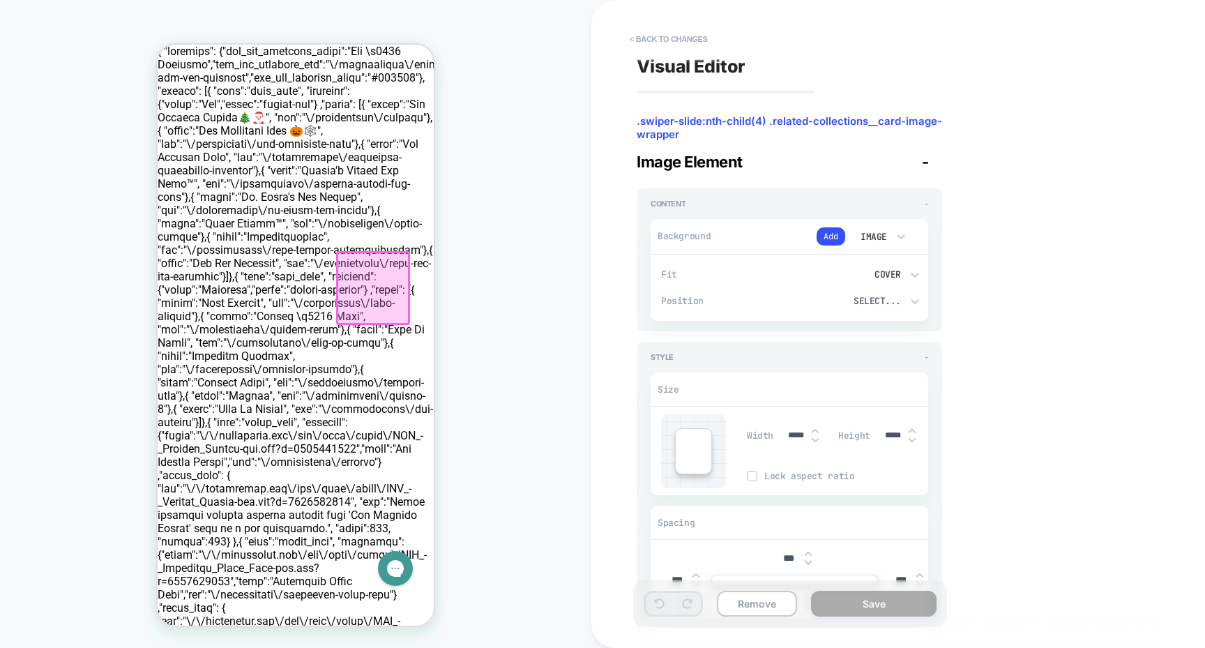
scroll to position [0, 75]
click at [827, 232] on button "Add" at bounding box center [831, 236] width 29 height 18
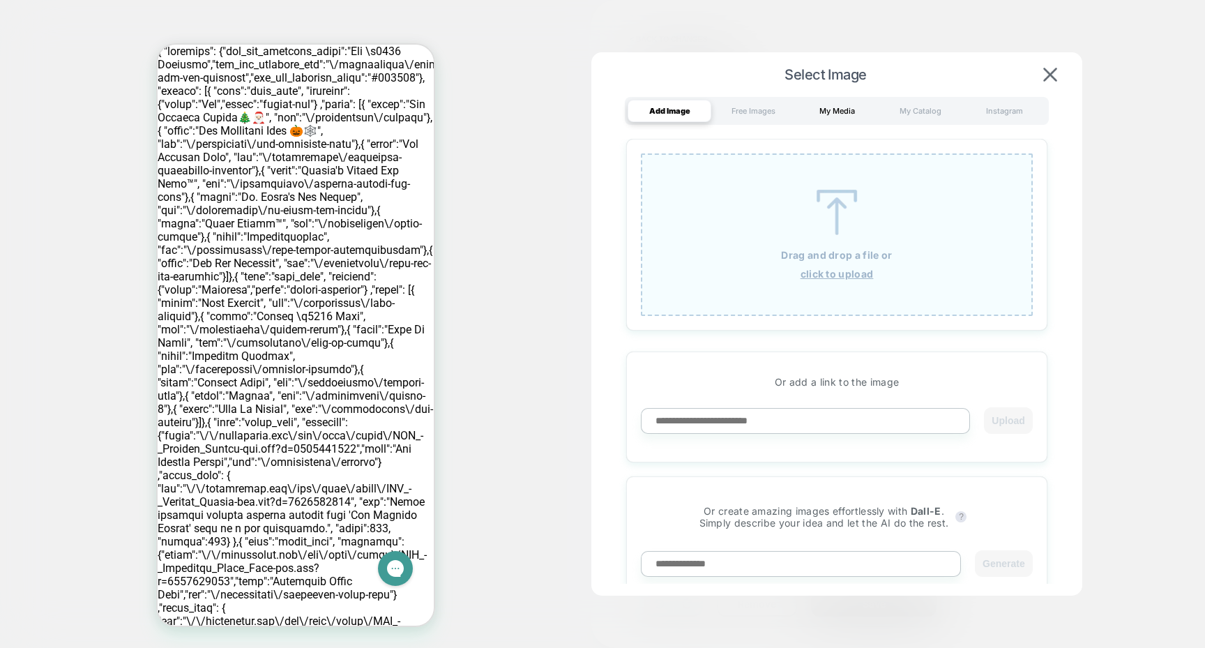
click at [838, 110] on div "My Media" at bounding box center [837, 111] width 84 height 22
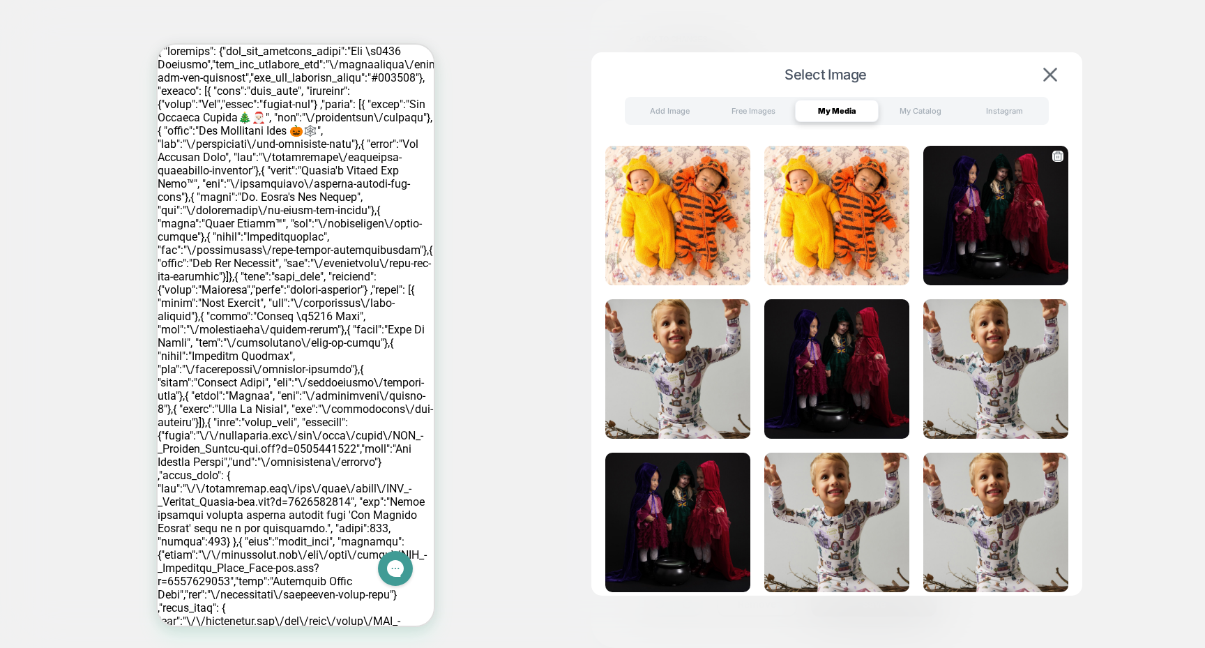
click at [959, 248] on img at bounding box center [996, 216] width 145 height 140
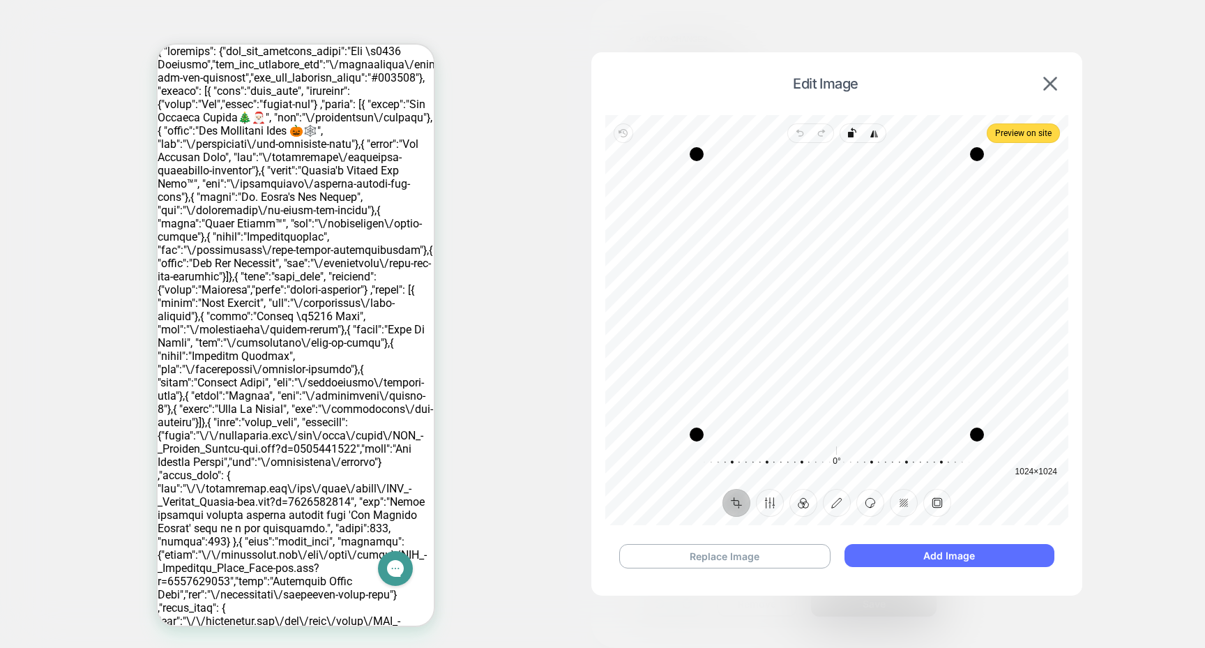
click at [910, 555] on button "Add Image" at bounding box center [950, 555] width 210 height 23
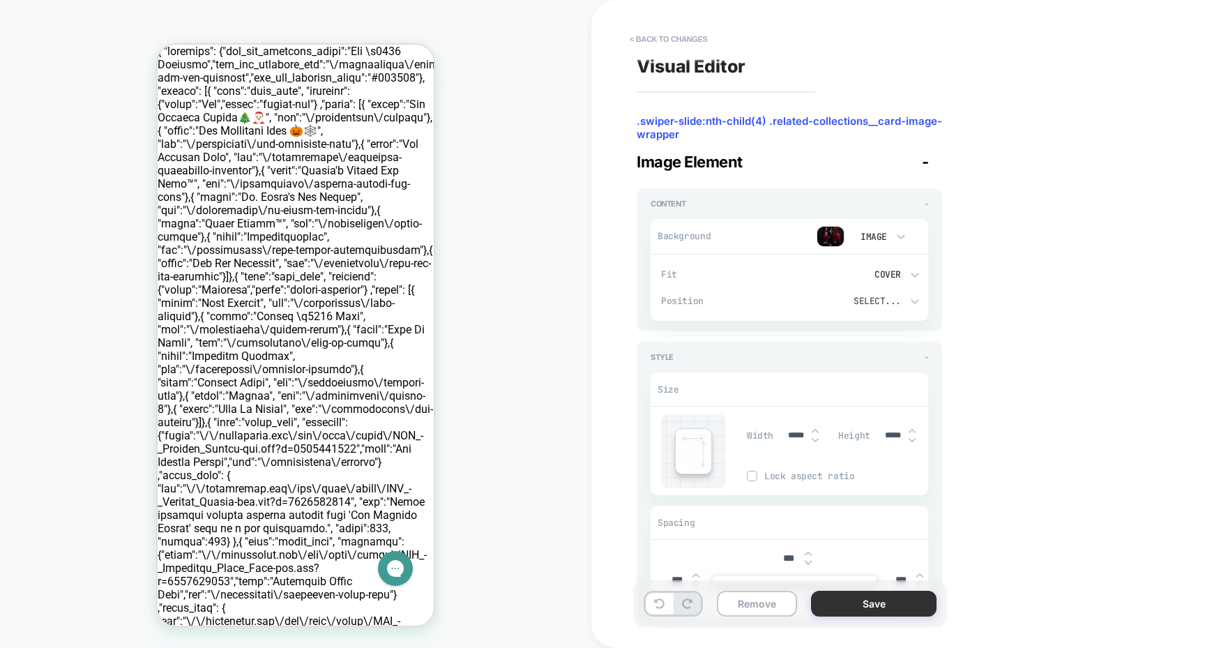
click at [834, 601] on button "Save" at bounding box center [874, 604] width 126 height 26
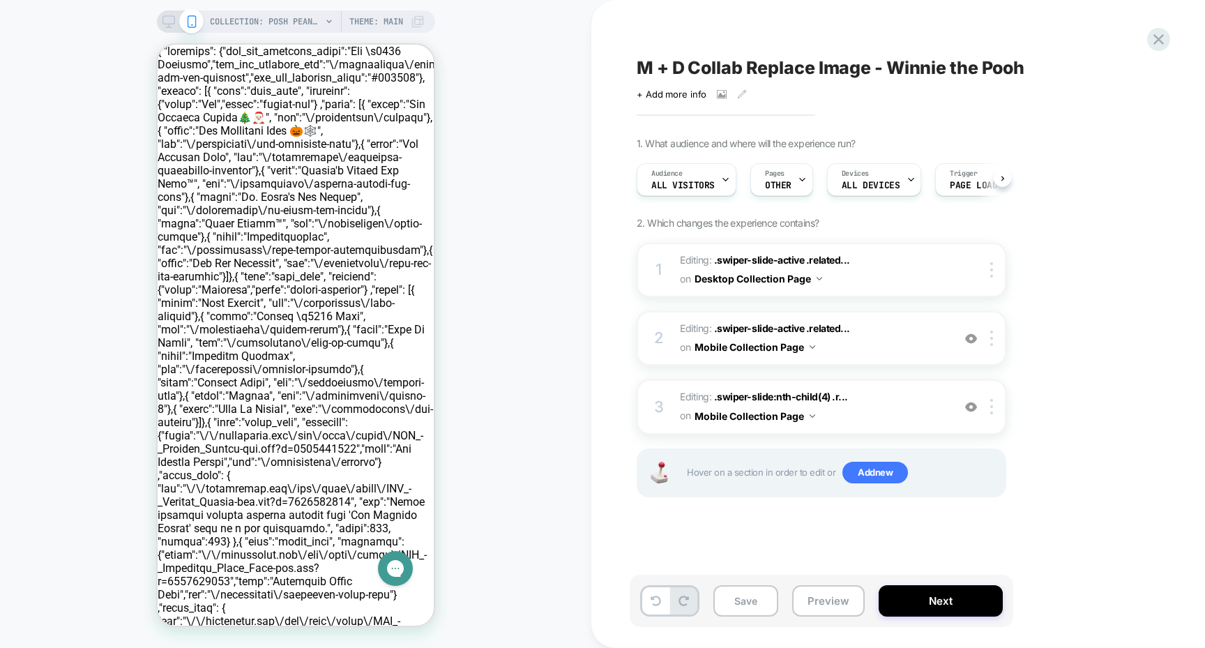
scroll to position [0, 1]
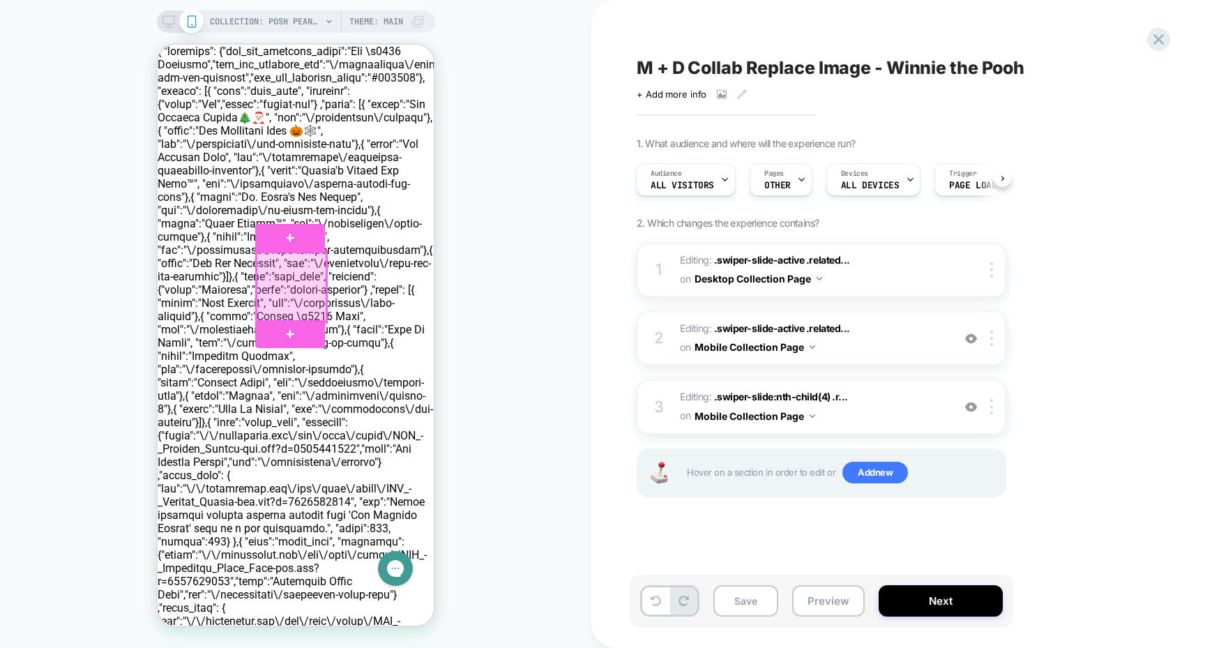
click at [302, 296] on div at bounding box center [292, 288] width 70 height 70
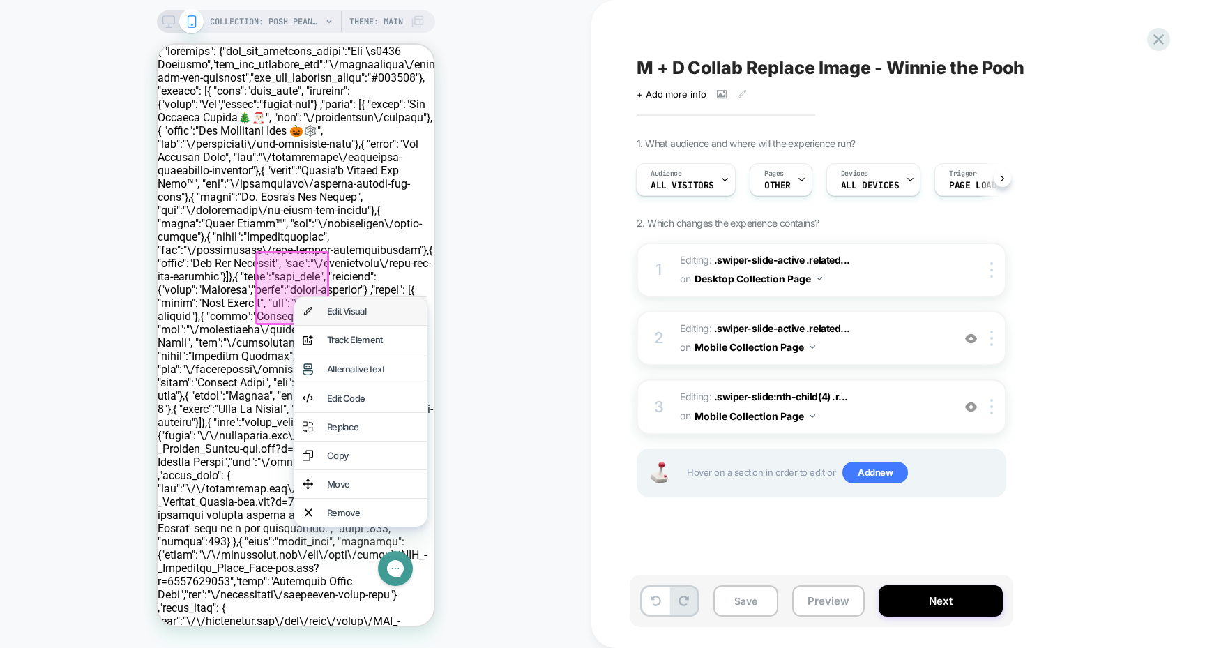
click at [324, 310] on div "Edit Visual" at bounding box center [360, 311] width 133 height 28
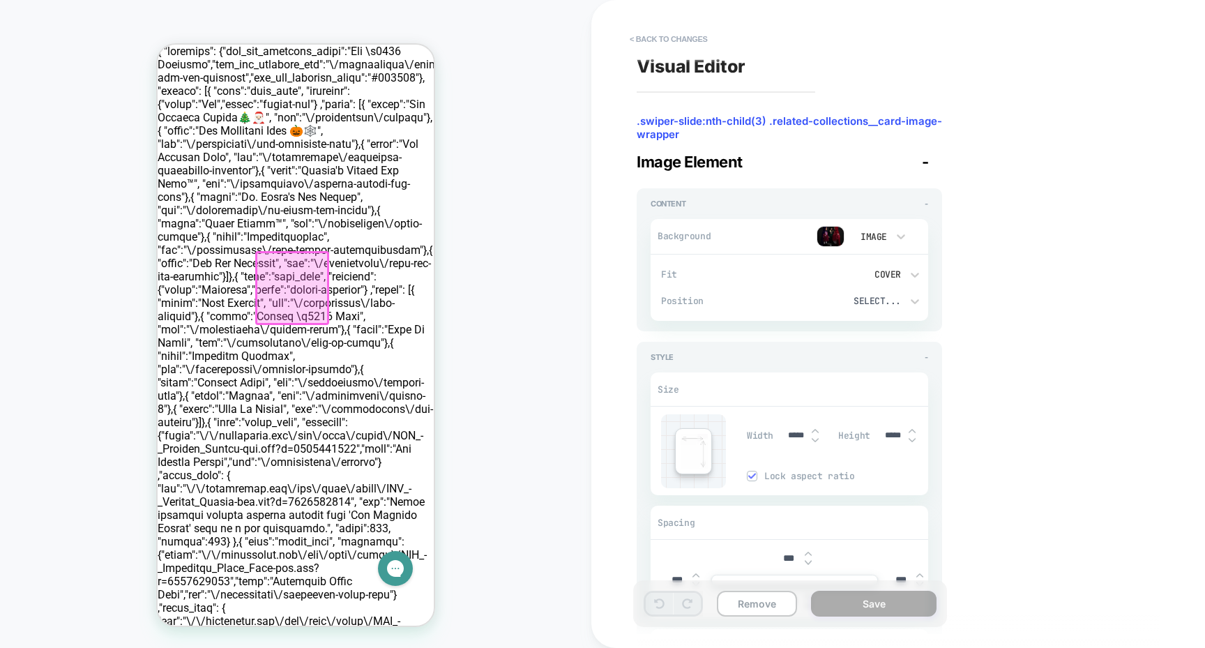
scroll to position [0, 70]
click at [509, 244] on div "COLLECTION: Posh Peanut® Collaborations (Category) COLLECTION: Posh Peanut® Col…" at bounding box center [296, 324] width 592 height 620
click at [649, 36] on button "< Back to changes" at bounding box center [669, 39] width 92 height 22
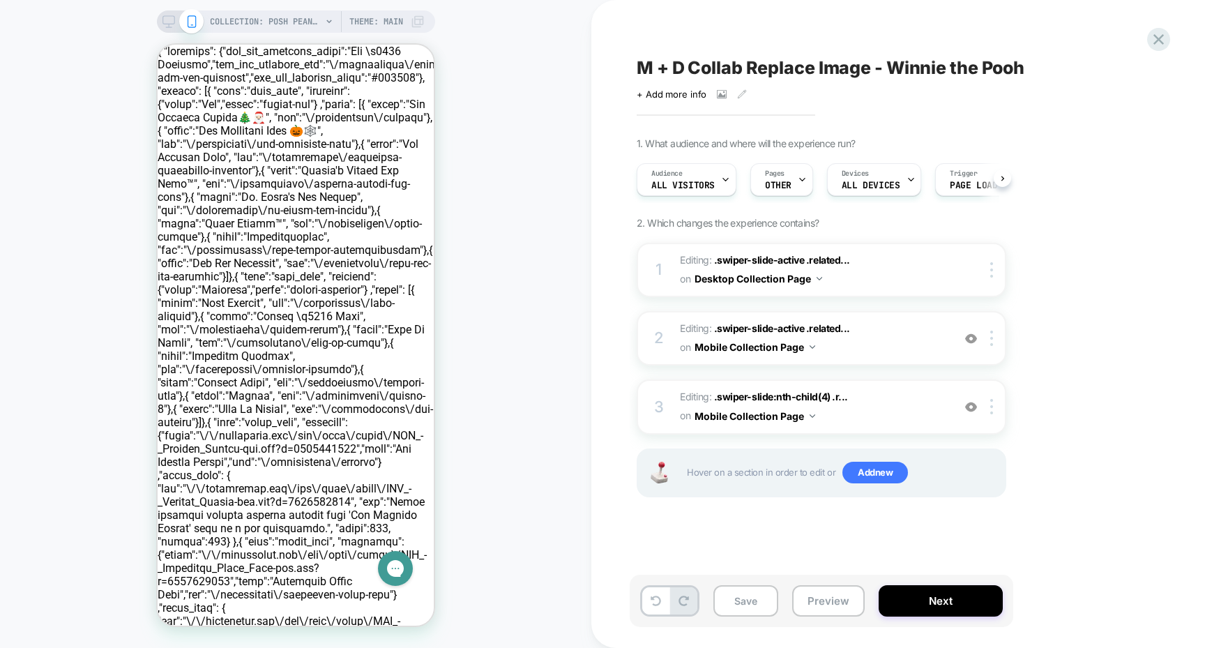
scroll to position [0, 1]
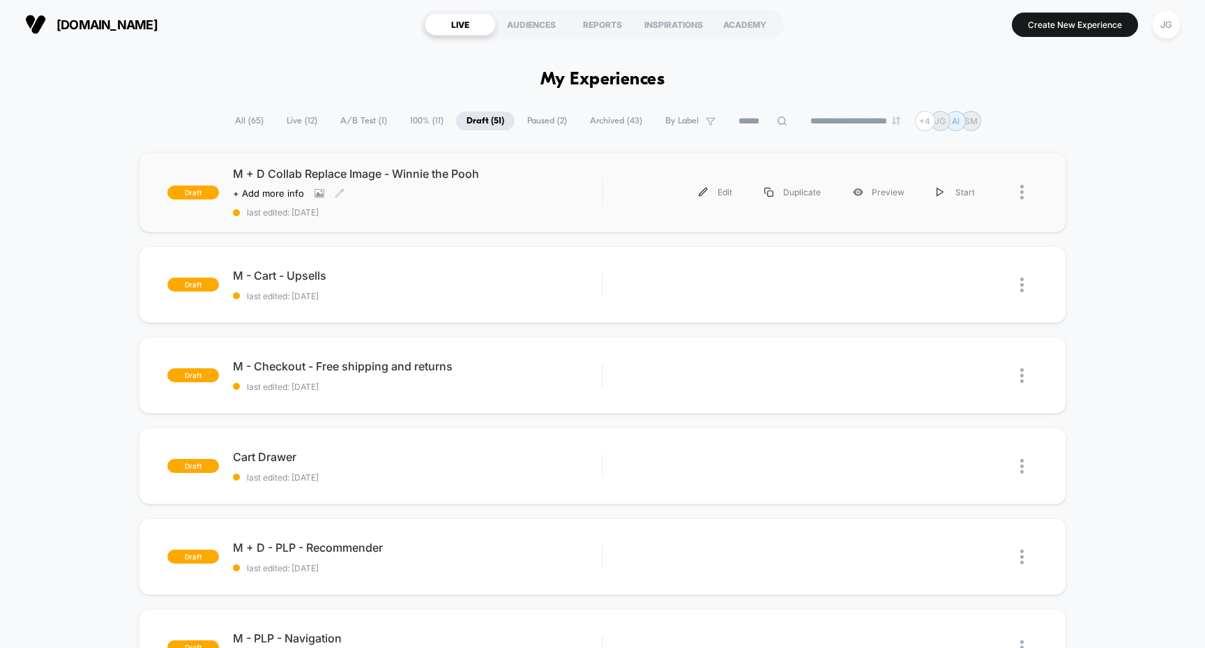
click at [432, 168] on span "M + D Collab Replace Image - Winnie the Pooh" at bounding box center [418, 174] width 370 height 14
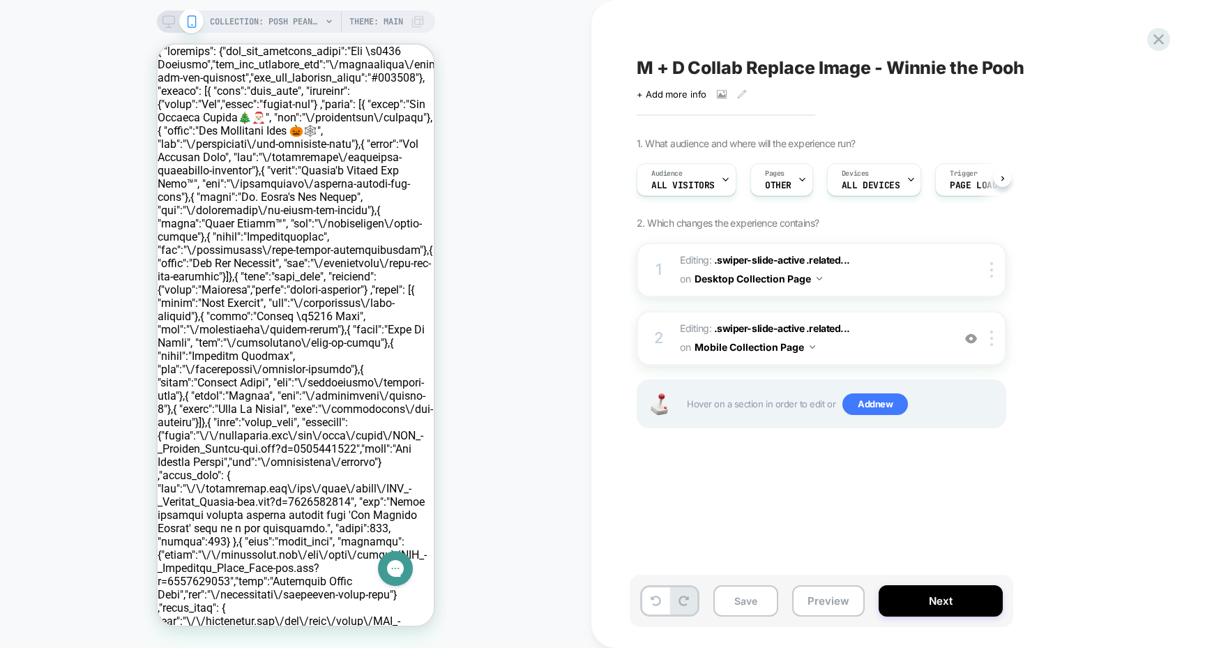
scroll to position [0, 1]
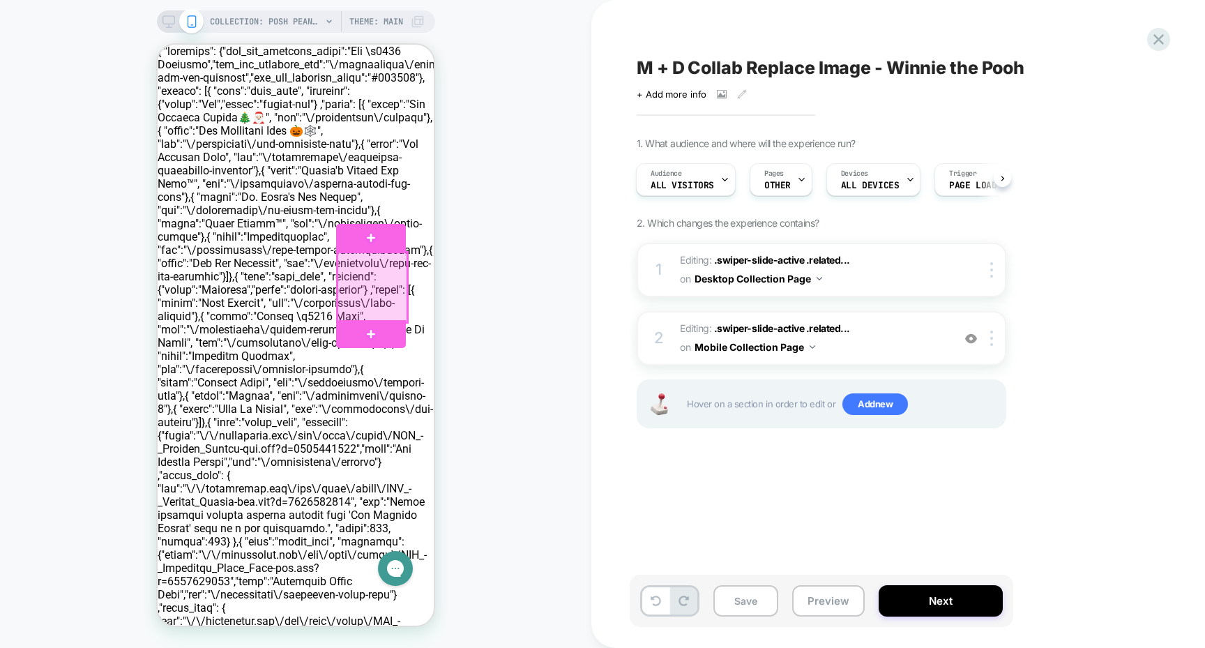
click at [371, 264] on div at bounding box center [373, 288] width 70 height 70
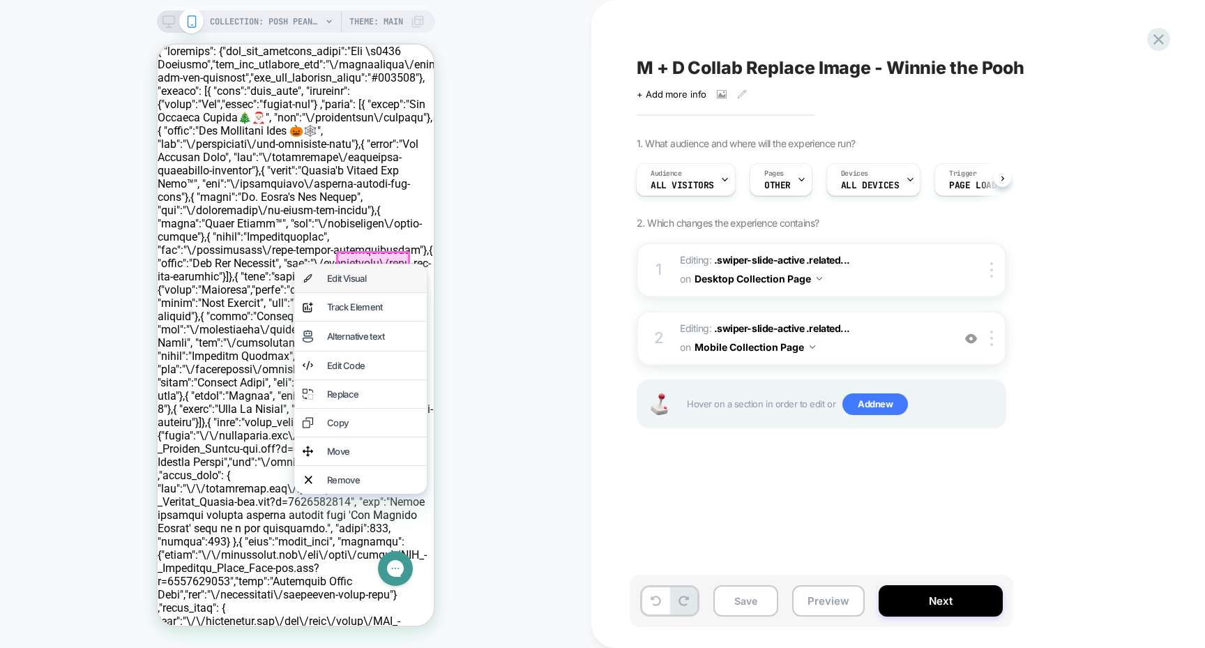
click at [377, 270] on div "Edit Visual" at bounding box center [360, 278] width 133 height 28
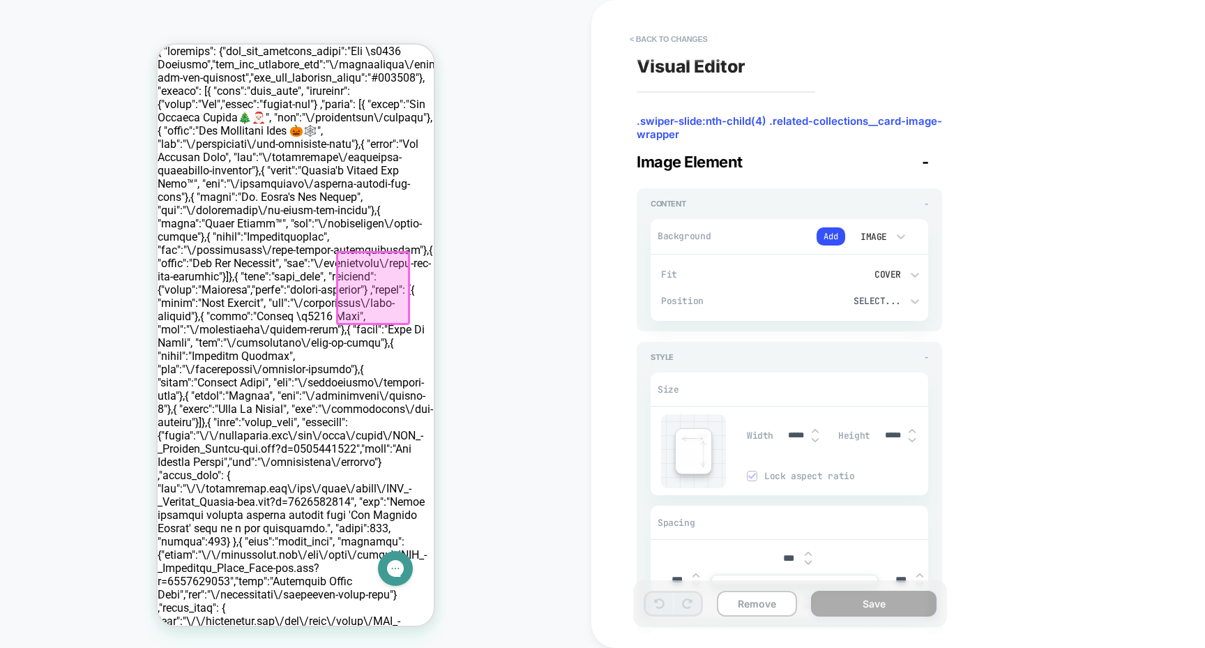
scroll to position [0, 75]
click at [838, 233] on button "Add" at bounding box center [831, 236] width 29 height 18
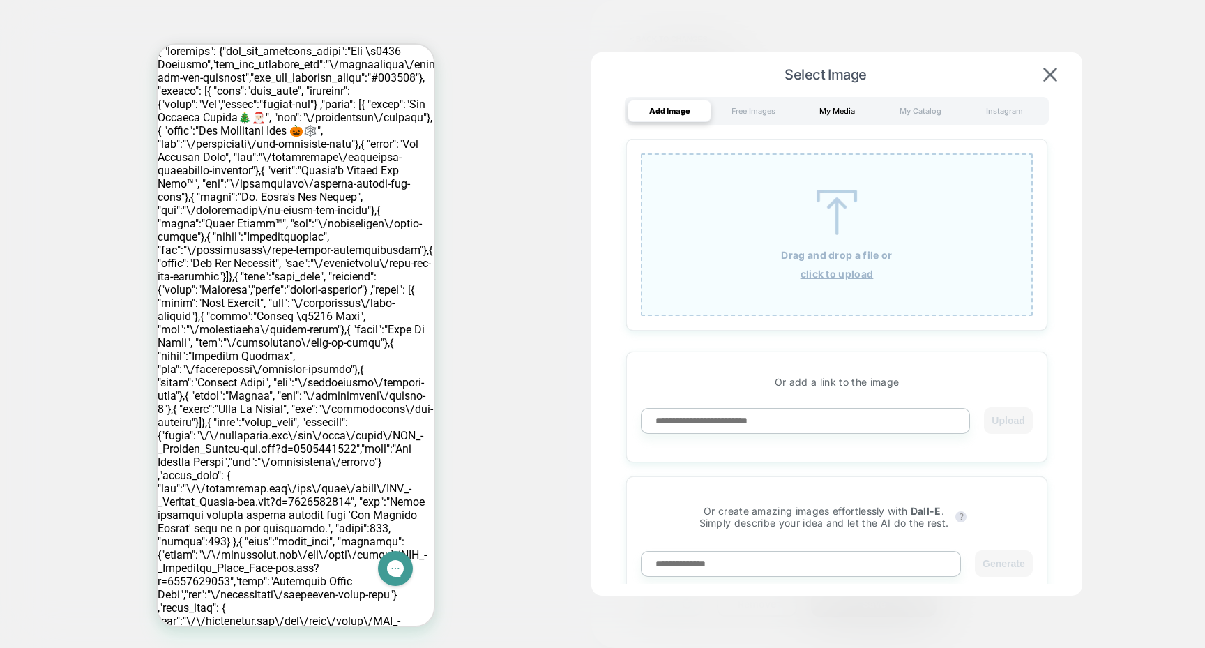
click at [853, 113] on div "My Media" at bounding box center [837, 111] width 84 height 22
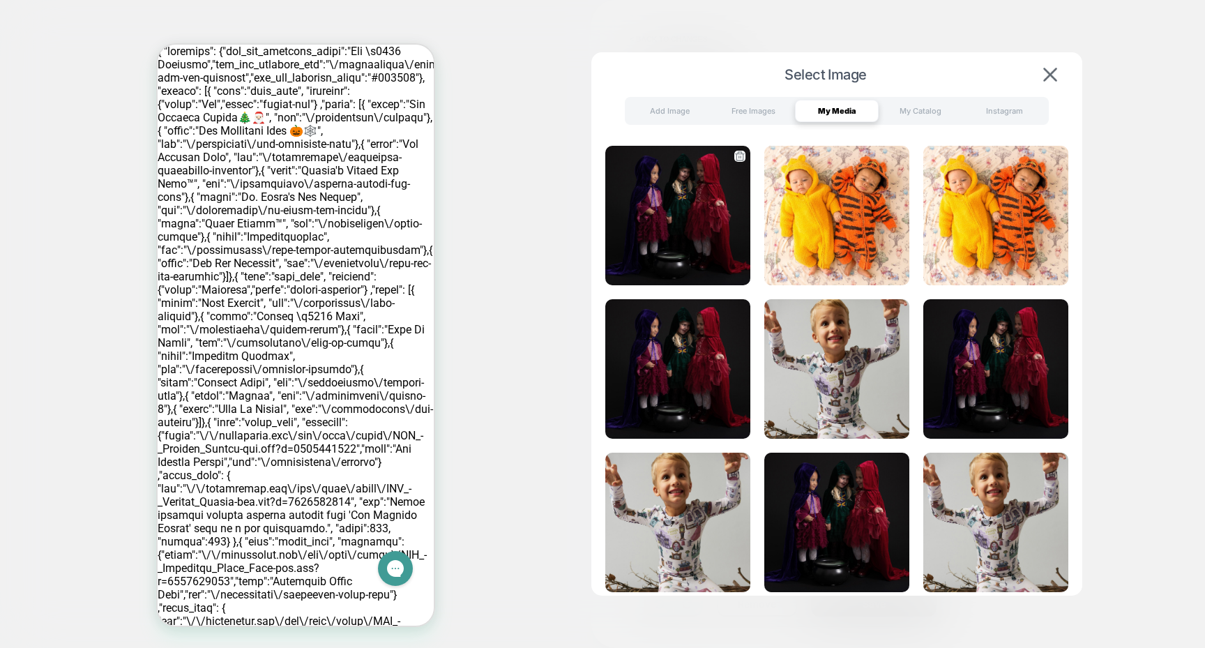
click at [695, 217] on img at bounding box center [678, 216] width 145 height 140
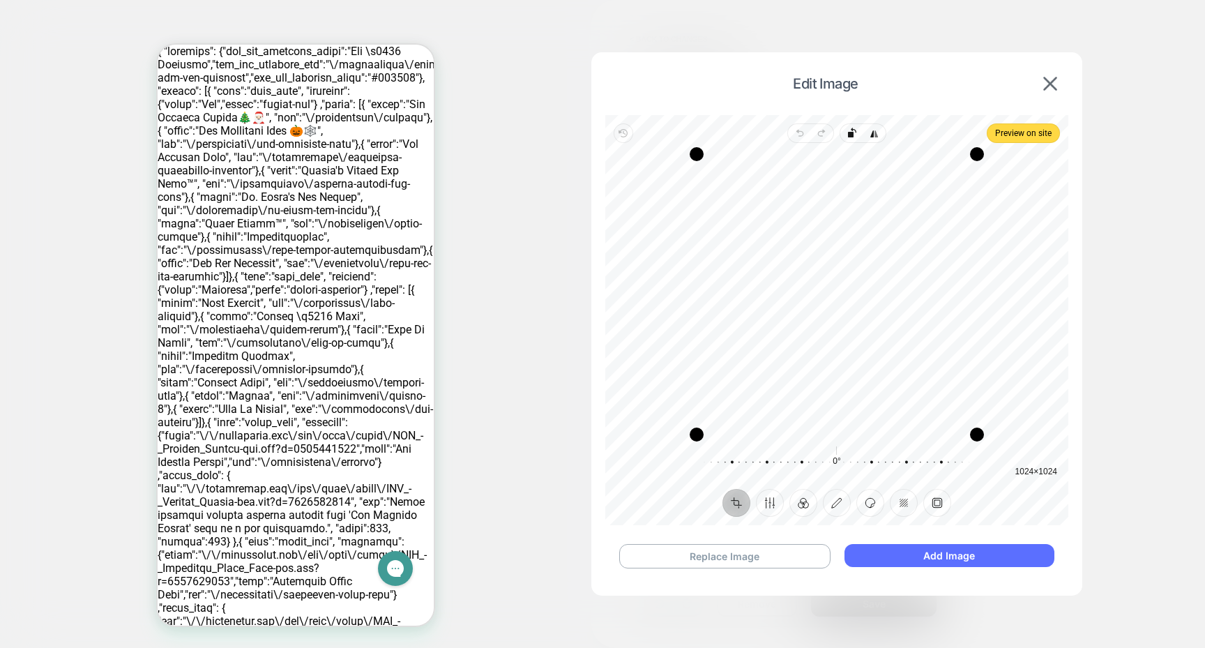
click at [877, 551] on button "Add Image" at bounding box center [950, 555] width 210 height 23
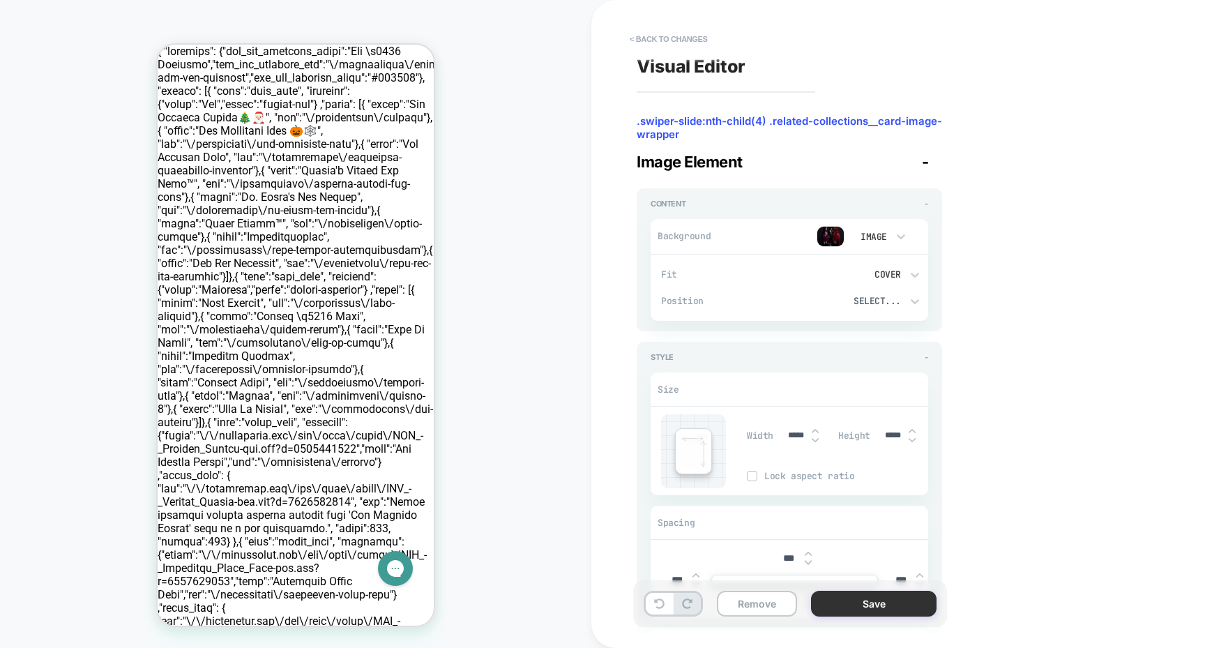
click at [875, 597] on button "Save" at bounding box center [874, 604] width 126 height 26
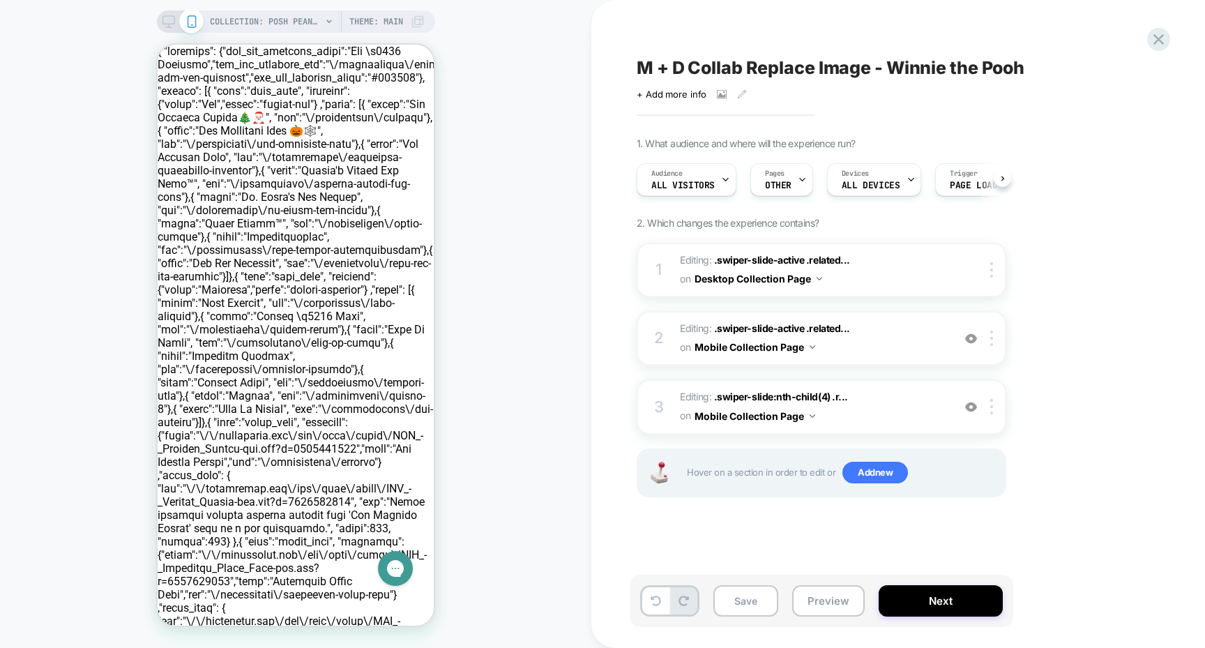
scroll to position [0, 1]
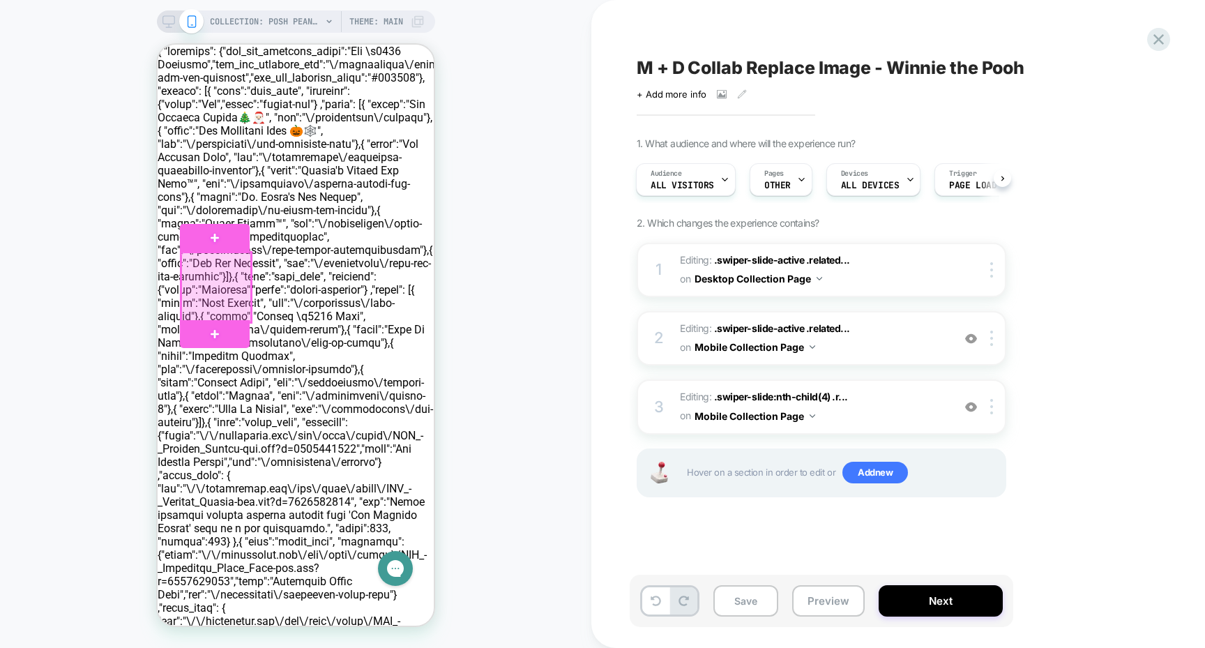
click at [220, 285] on div at bounding box center [216, 288] width 70 height 70
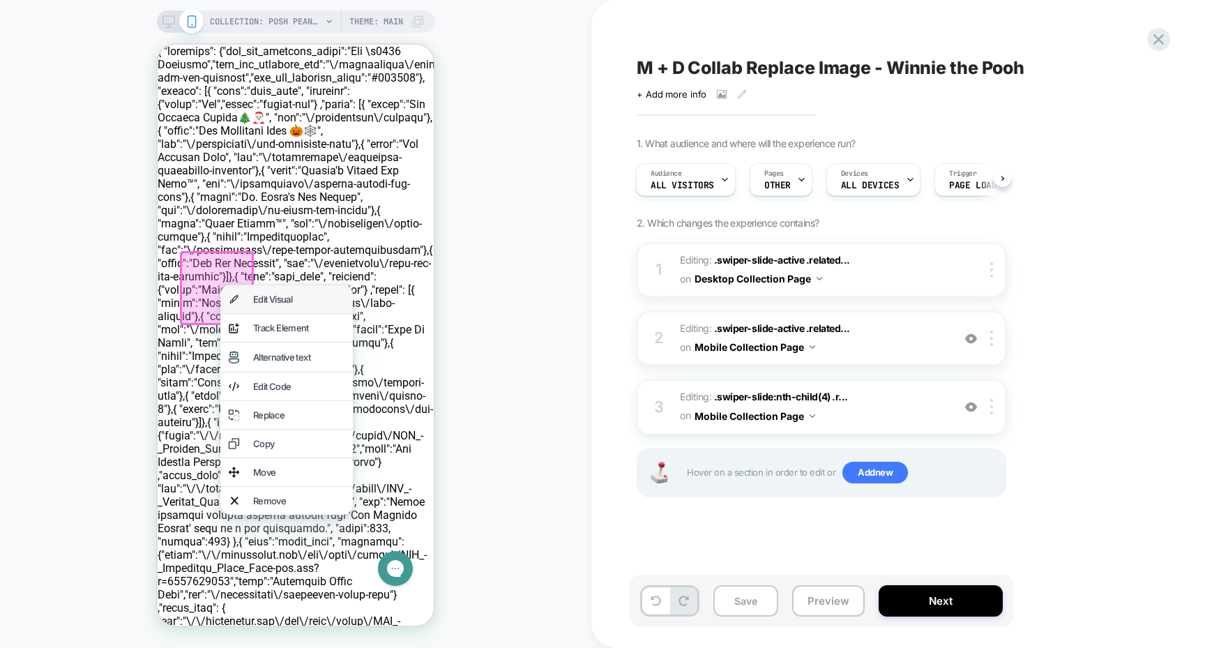
click at [243, 294] on div "Edit Visual" at bounding box center [286, 299] width 133 height 28
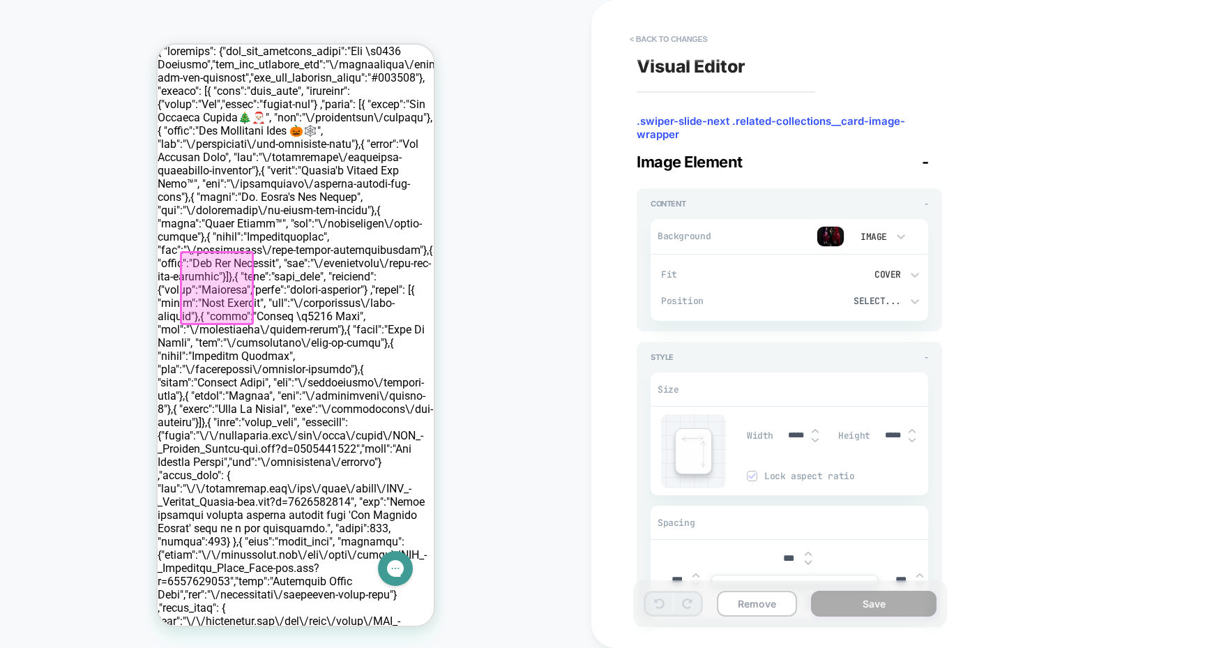
scroll to position [0, 0]
click at [826, 230] on img at bounding box center [831, 236] width 28 height 21
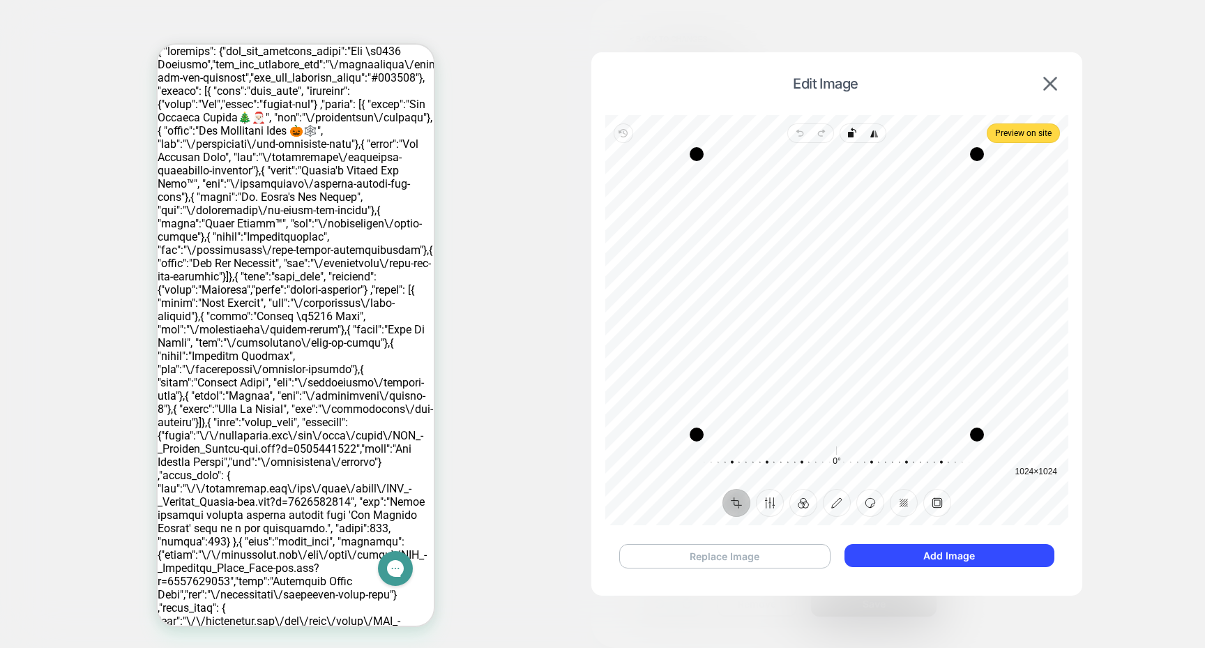
click at [767, 563] on button "Replace Image" at bounding box center [724, 556] width 211 height 24
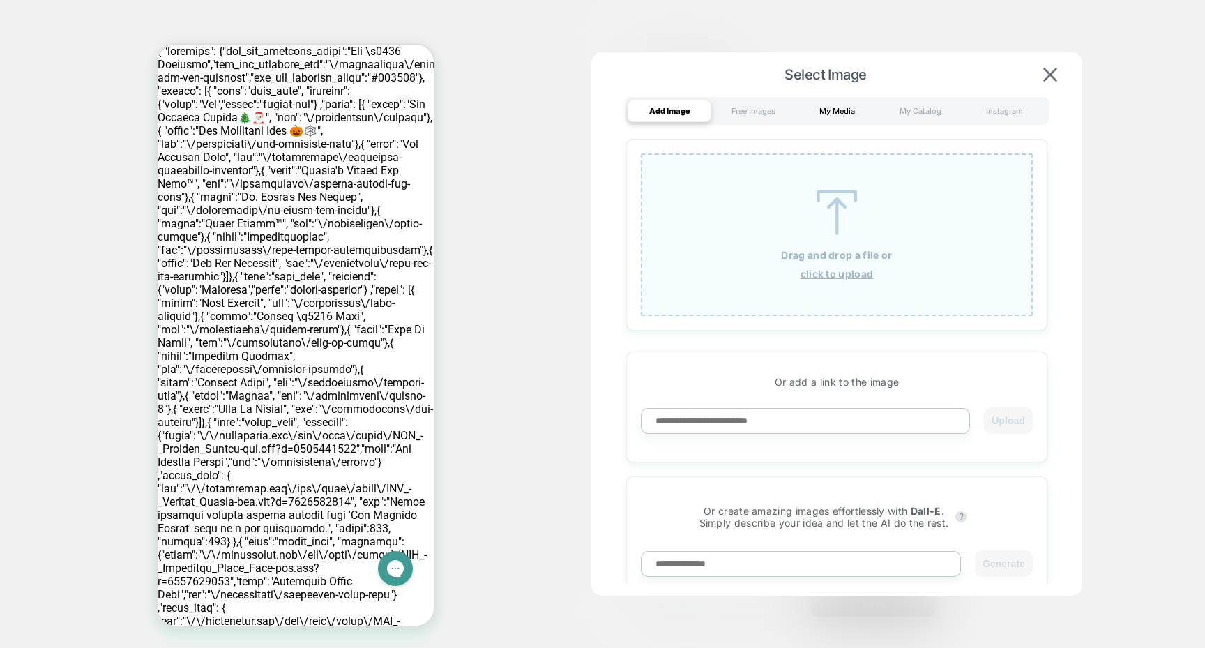
click at [845, 101] on div "My Media" at bounding box center [837, 111] width 84 height 22
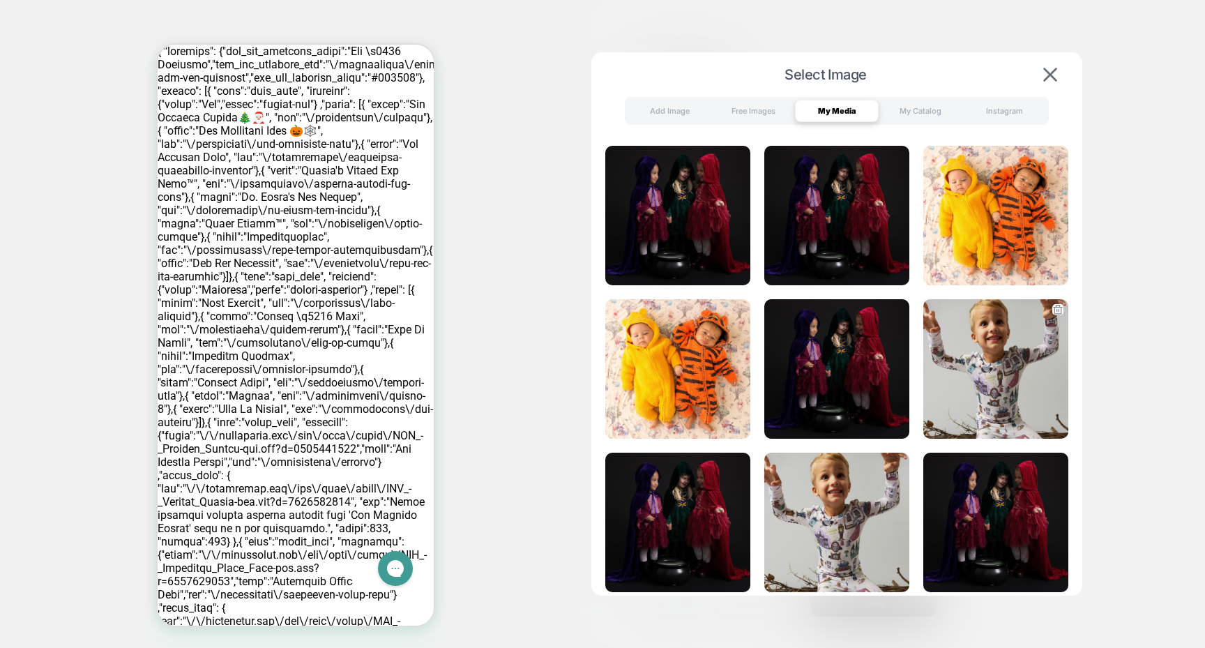
click at [951, 372] on img at bounding box center [996, 369] width 145 height 140
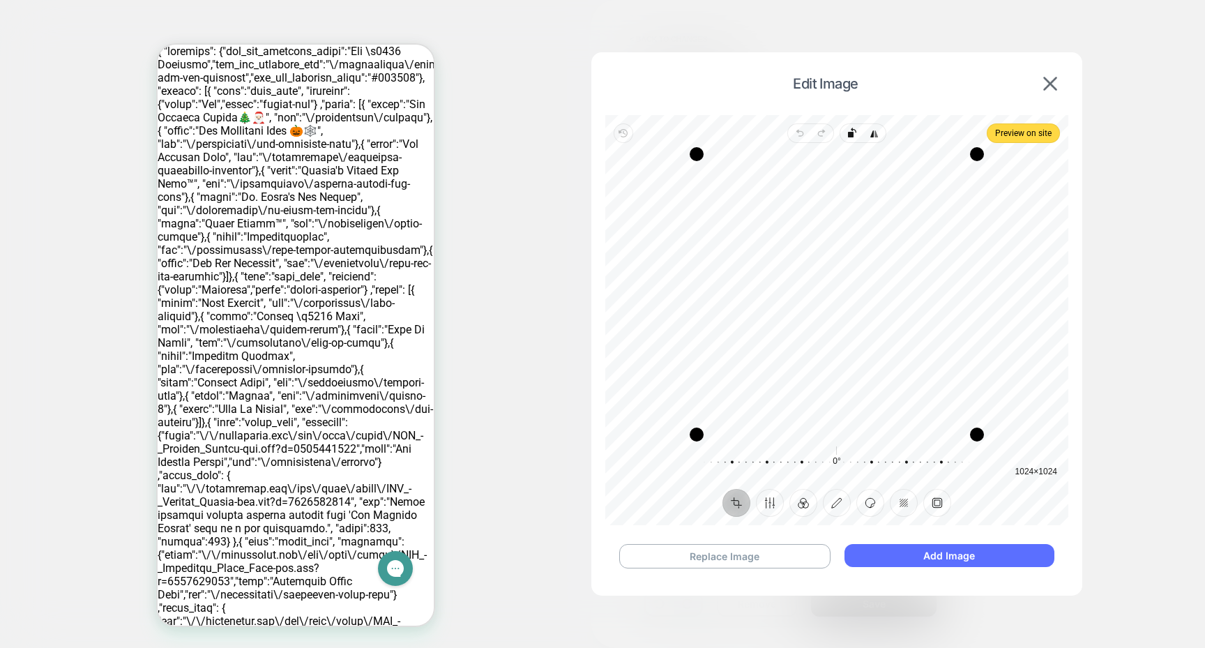
click at [875, 552] on button "Add Image" at bounding box center [950, 555] width 210 height 23
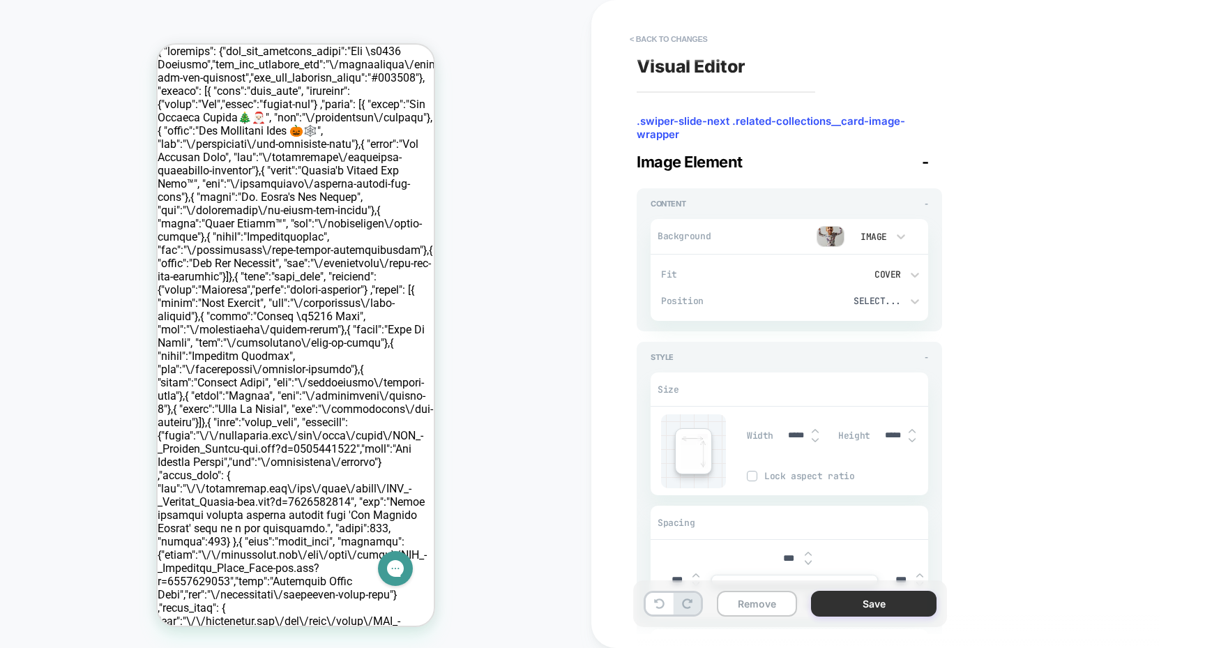
click at [857, 598] on button "Save" at bounding box center [874, 604] width 126 height 26
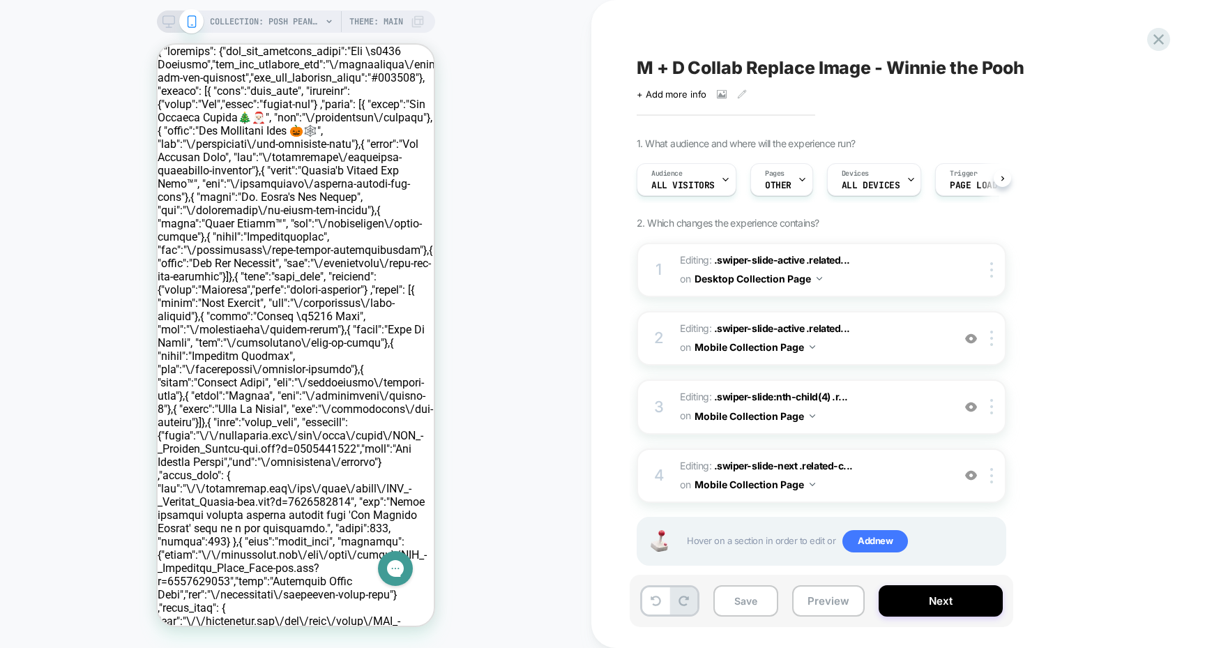
scroll to position [0, 1]
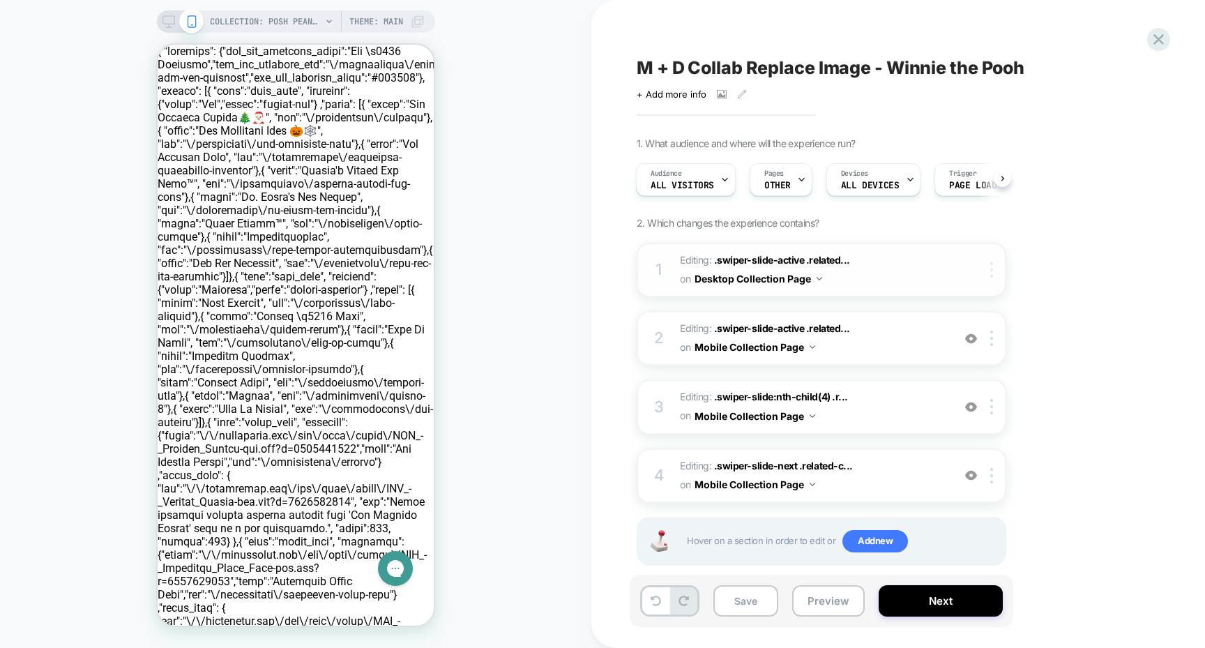
click at [989, 263] on div at bounding box center [994, 269] width 23 height 15
click at [989, 335] on div at bounding box center [994, 338] width 23 height 15
click at [984, 448] on div "Delete" at bounding box center [993, 449] width 124 height 38
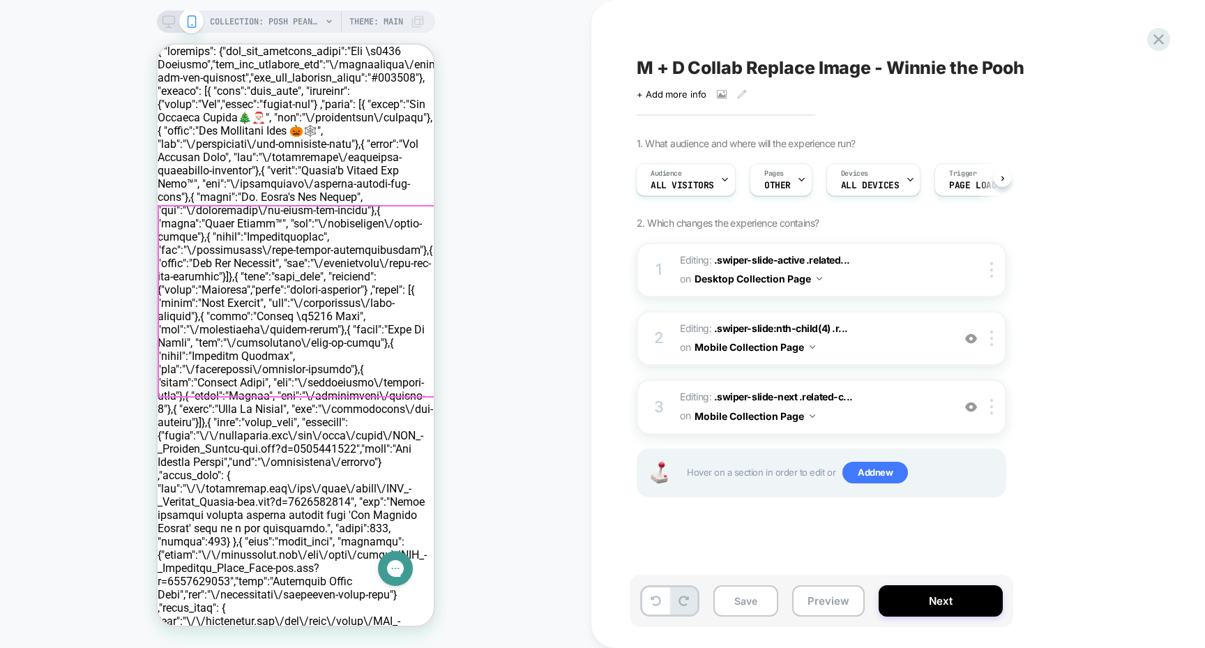
drag, startPoint x: 239, startPoint y: 246, endPoint x: 206, endPoint y: 246, distance: 32.8
click at [159, 280] on div at bounding box center [130, 288] width 70 height 70
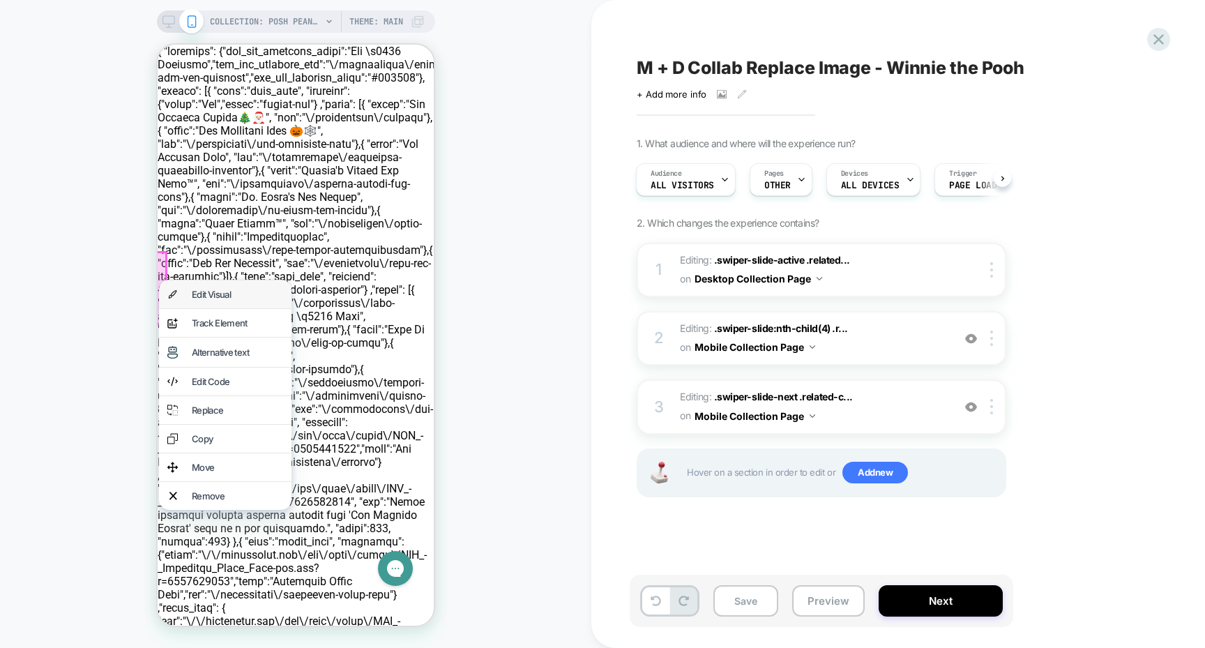
click at [175, 286] on div "Edit Visual" at bounding box center [225, 294] width 133 height 28
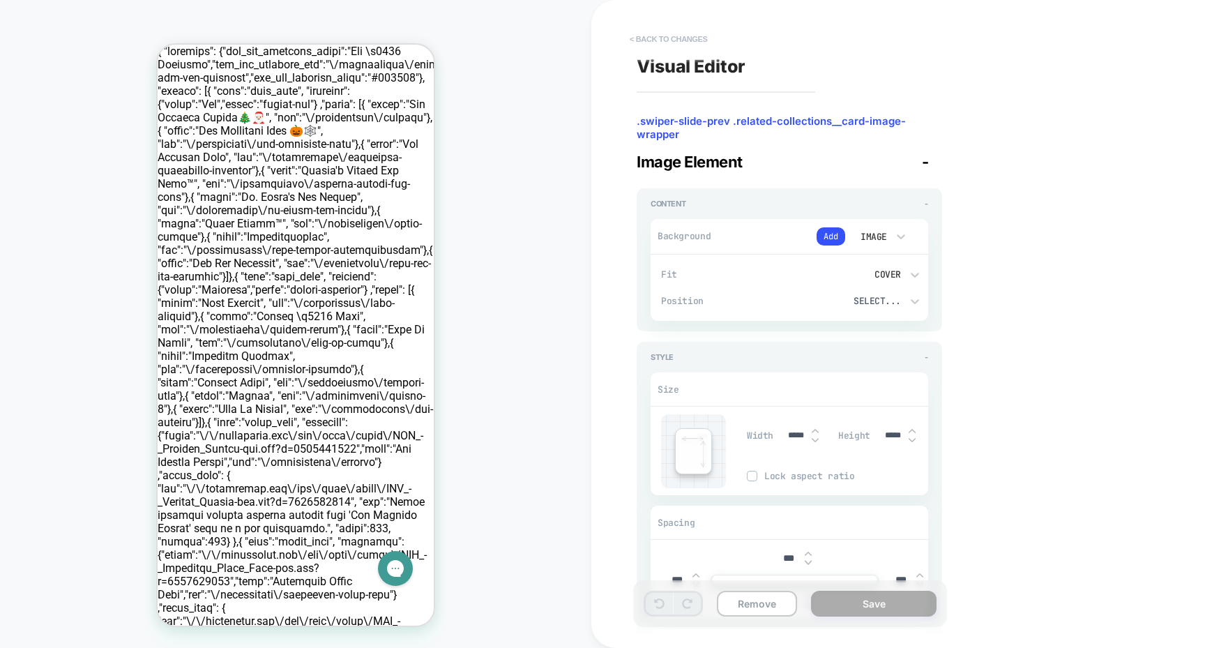
click at [655, 39] on button "< Back to changes" at bounding box center [669, 39] width 92 height 22
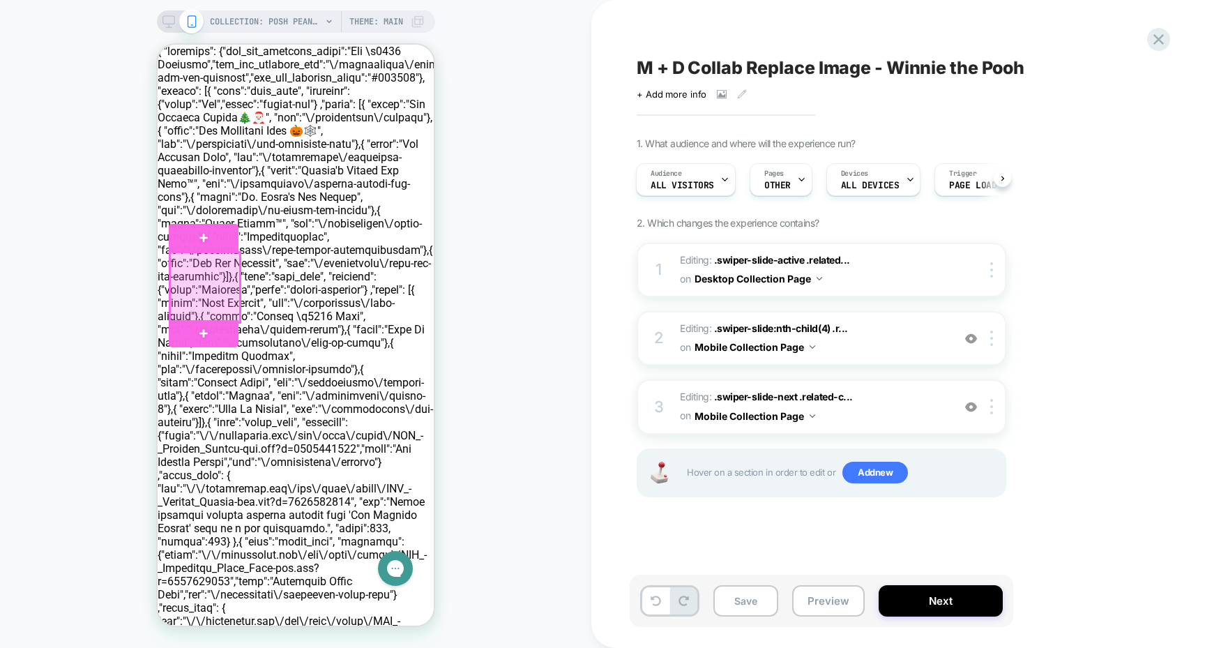
click at [209, 289] on div at bounding box center [205, 288] width 70 height 70
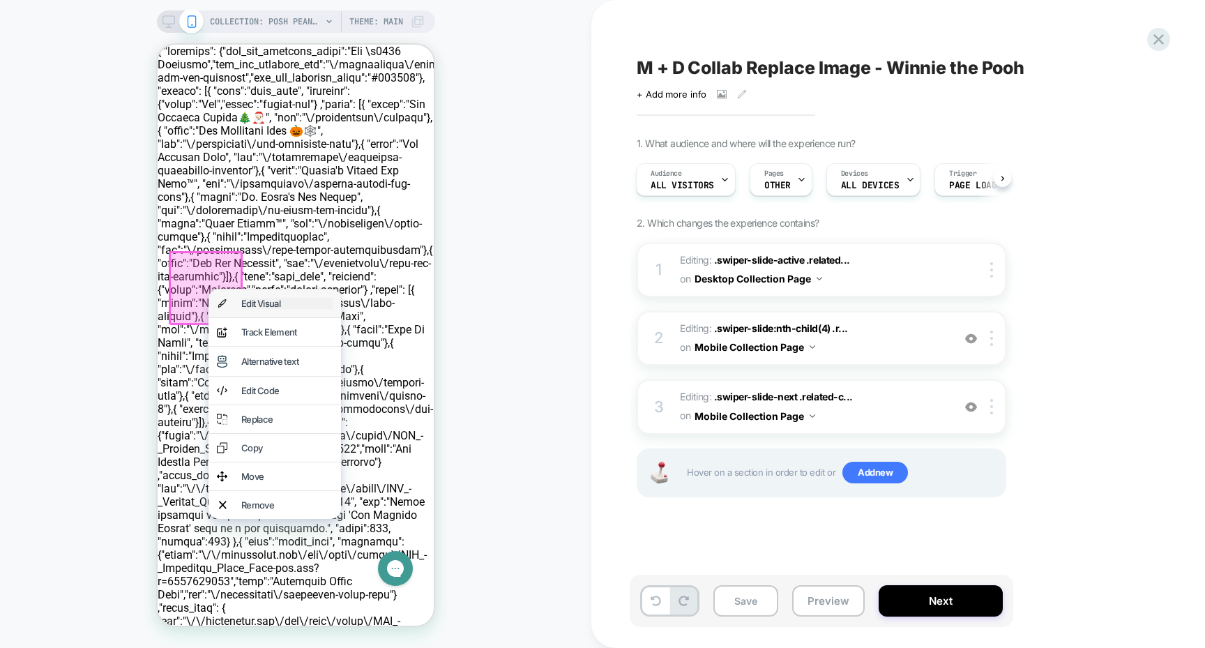
click at [245, 299] on div "Edit Visual" at bounding box center [286, 303] width 91 height 11
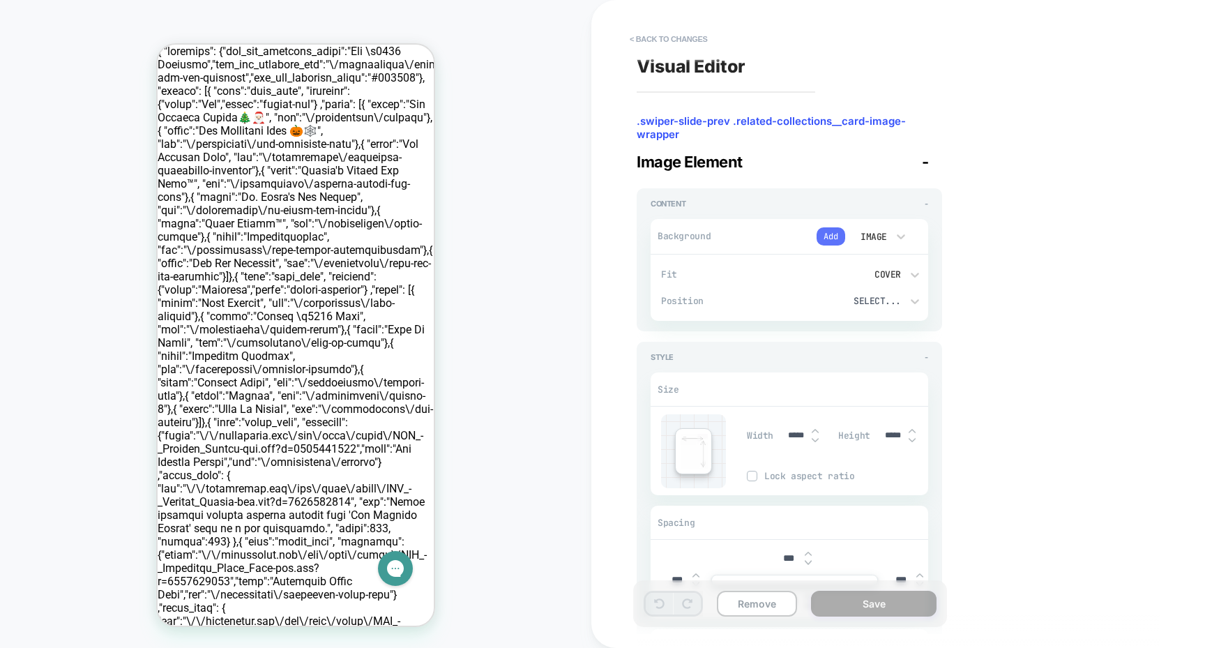
click at [834, 234] on button "Add" at bounding box center [831, 236] width 29 height 18
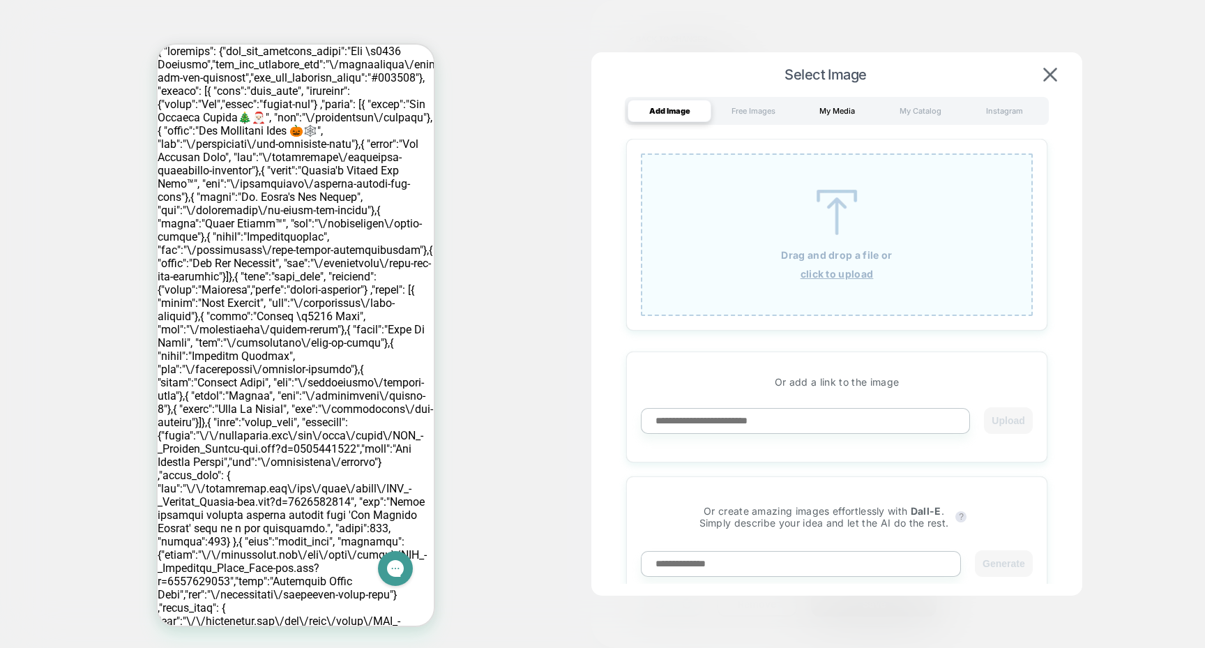
click at [834, 112] on div "My Media" at bounding box center [837, 111] width 84 height 22
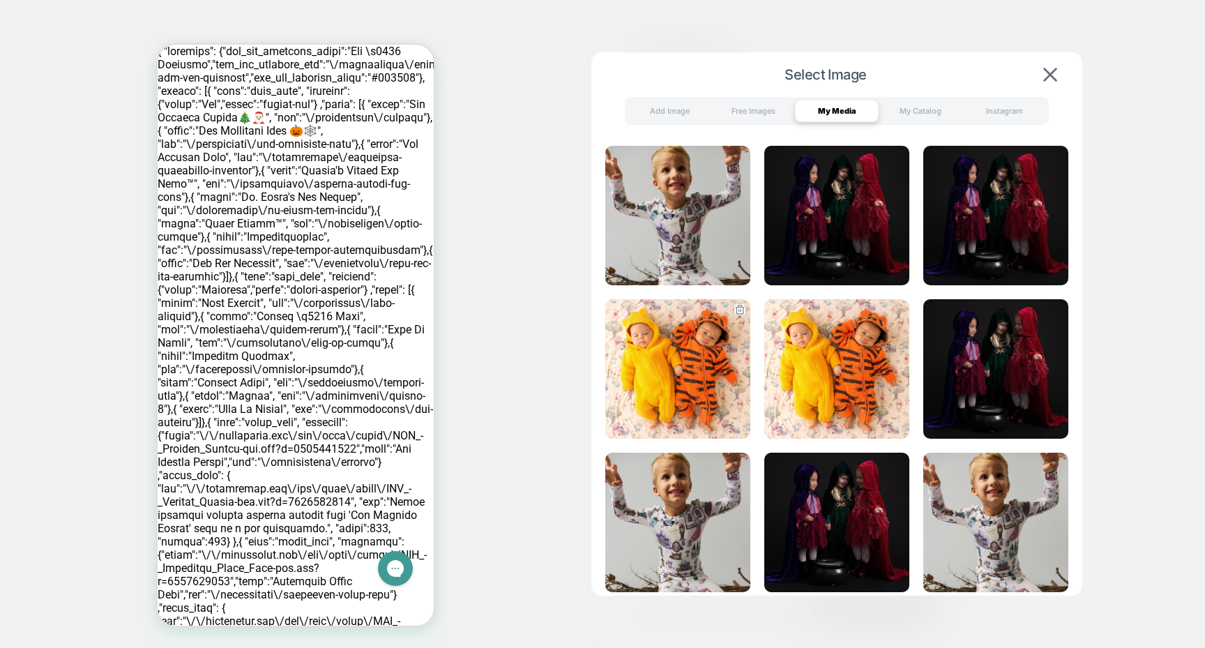
click at [694, 336] on img at bounding box center [678, 369] width 145 height 140
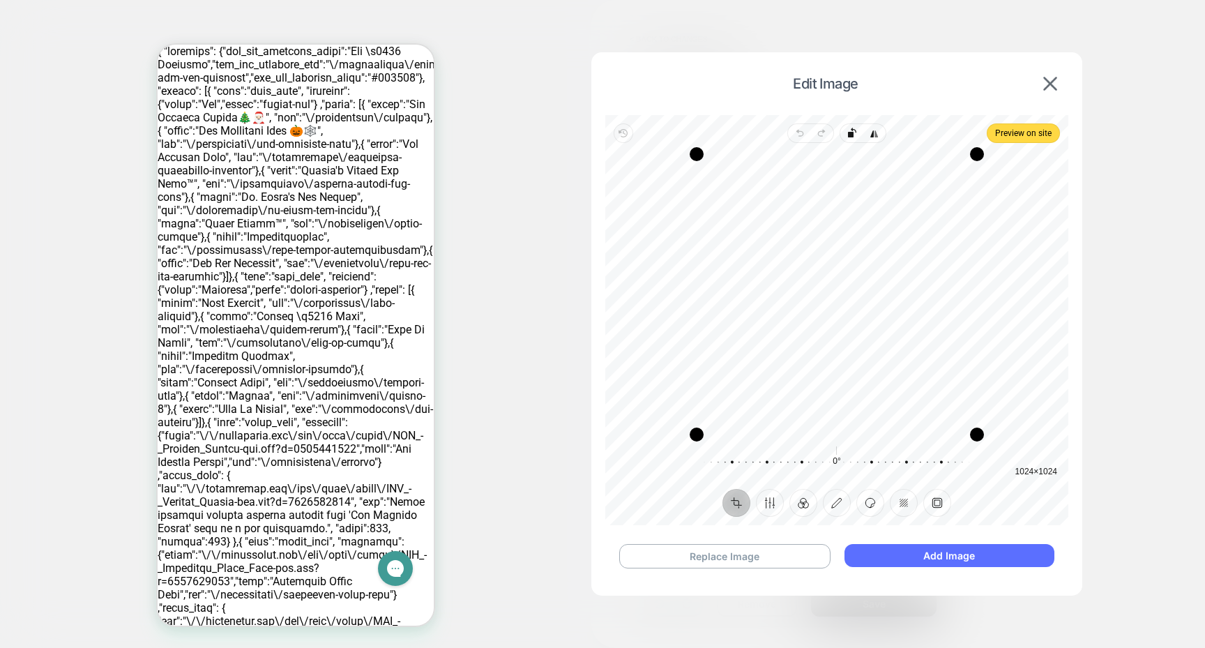
click at [908, 551] on button "Add Image" at bounding box center [950, 555] width 210 height 23
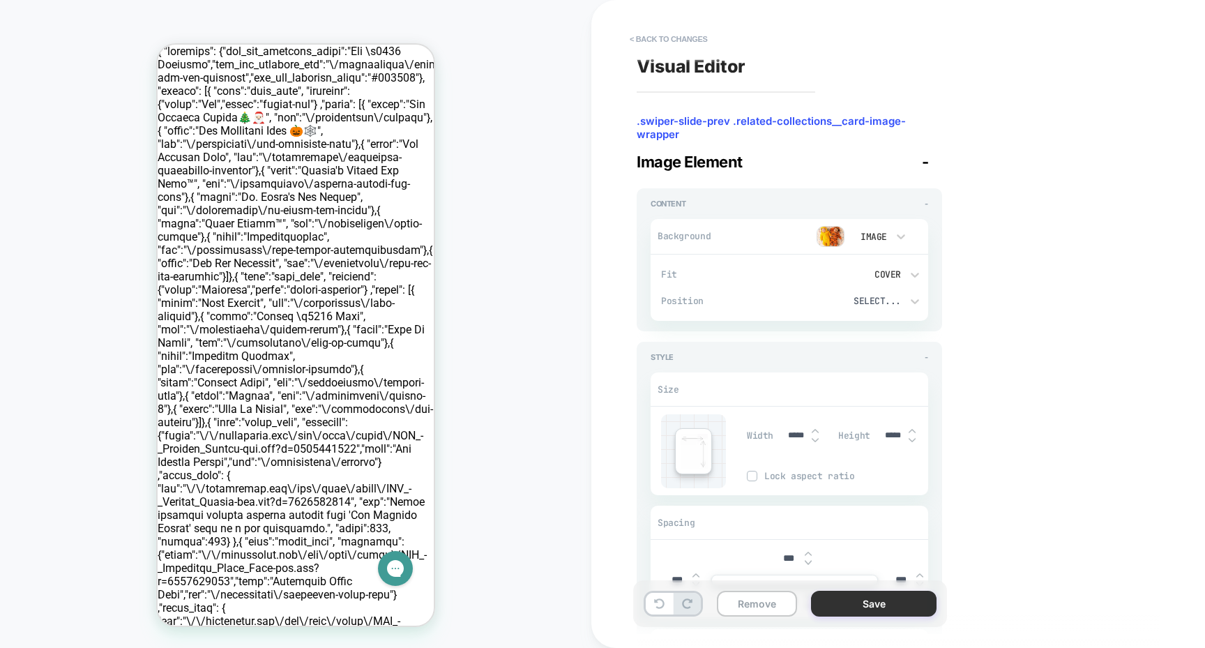
click at [859, 612] on button "Save" at bounding box center [874, 604] width 126 height 26
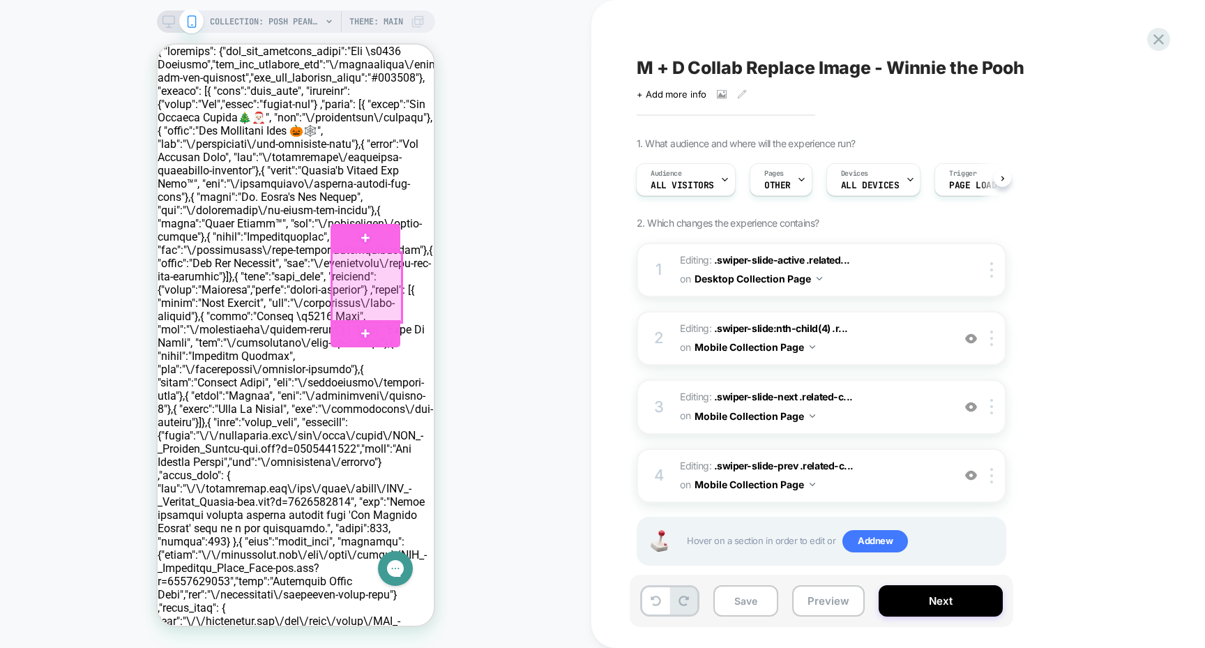
click at [383, 287] on div at bounding box center [367, 288] width 70 height 70
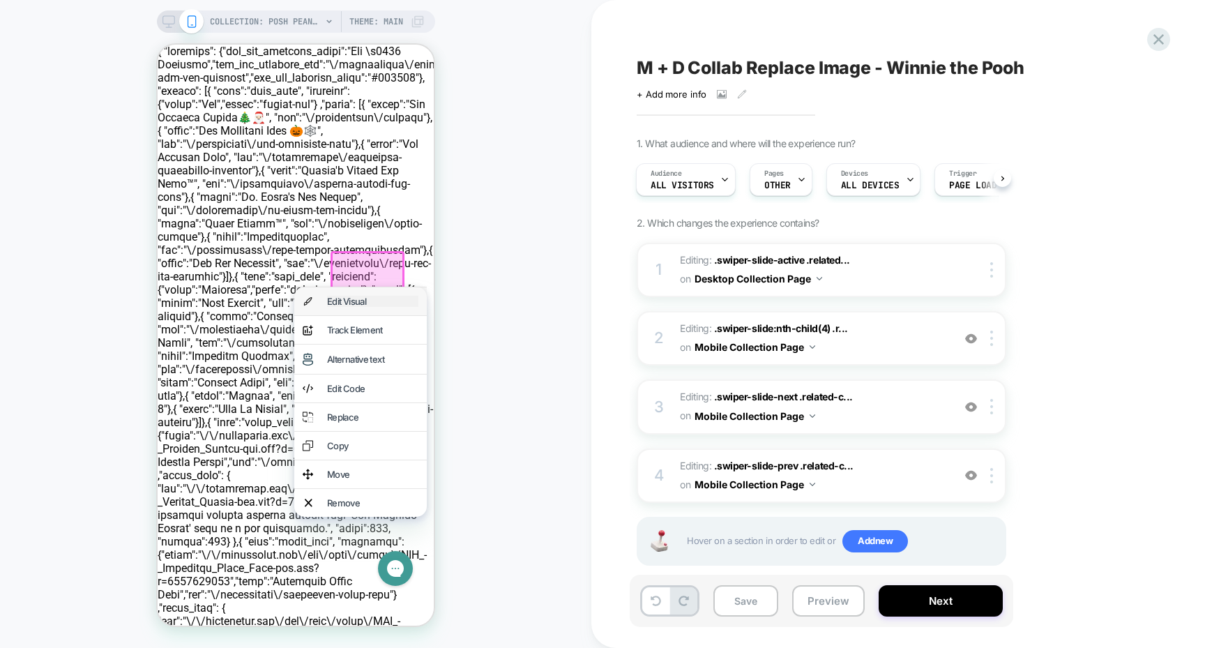
click at [383, 300] on div "Edit Visual" at bounding box center [372, 301] width 91 height 11
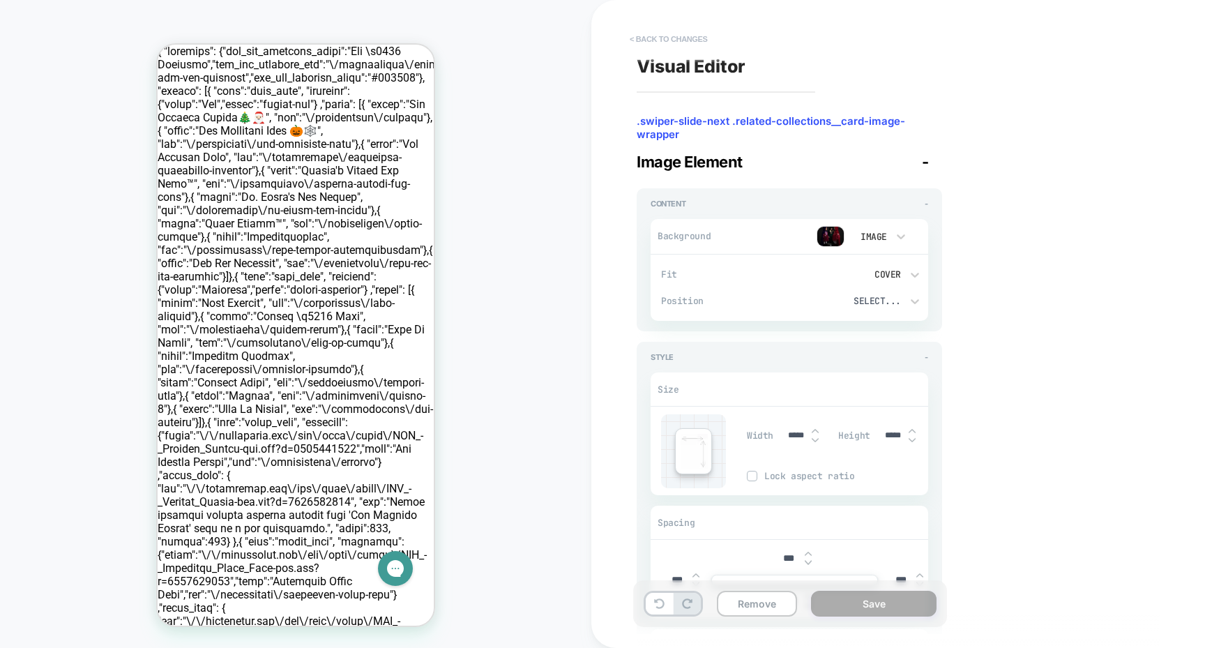
click at [644, 30] on button "< Back to changes" at bounding box center [669, 39] width 92 height 22
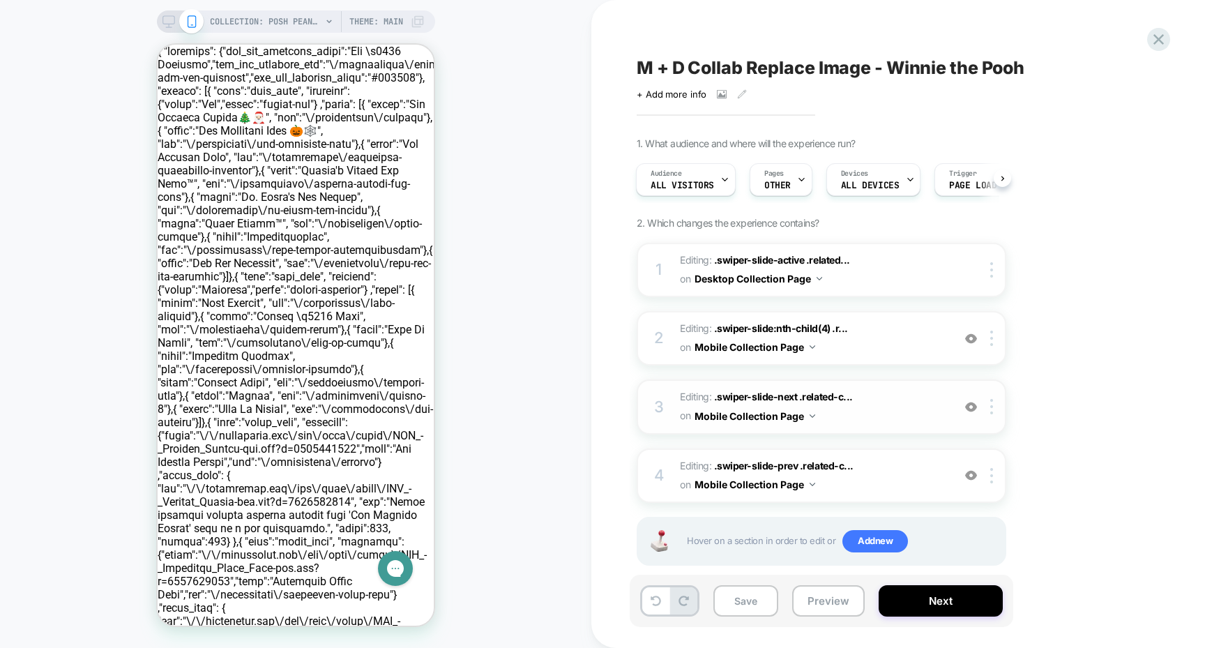
click at [887, 407] on span "Editing : .swiper-slide-next .related-c... .swiper-slide-next .related-collecti…" at bounding box center [813, 407] width 266 height 38
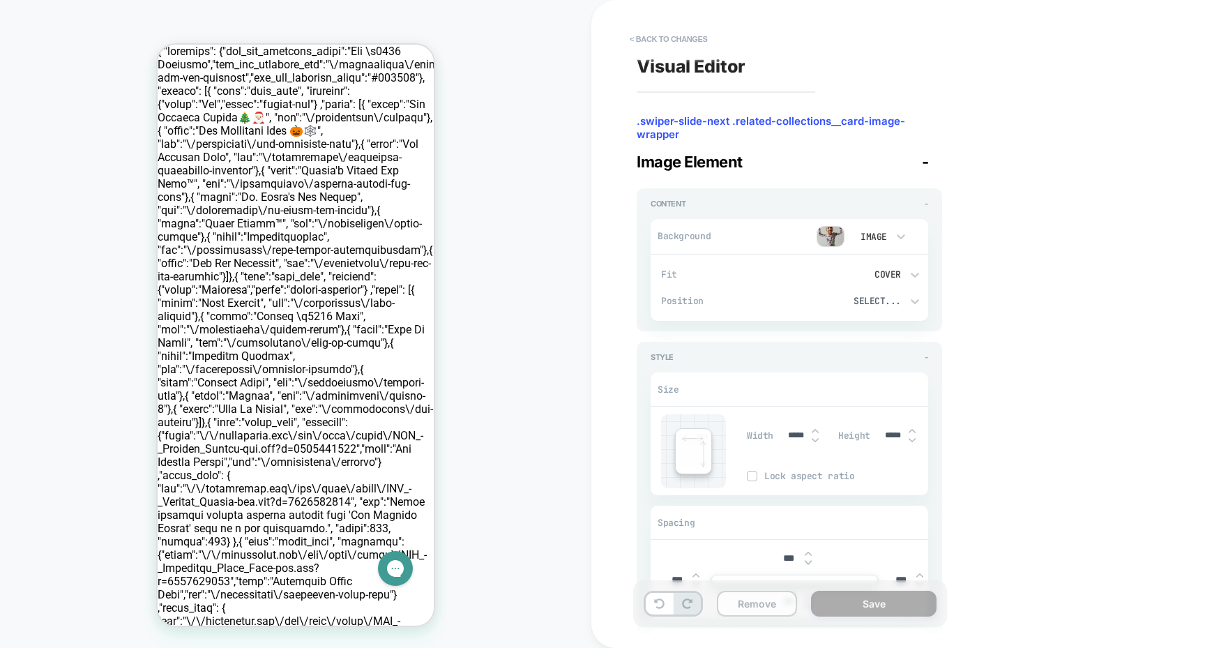
click at [762, 603] on button "Remove" at bounding box center [757, 604] width 80 height 26
click at [657, 597] on button at bounding box center [659, 604] width 27 height 22
click at [670, 44] on button "< Back to changes" at bounding box center [669, 39] width 92 height 22
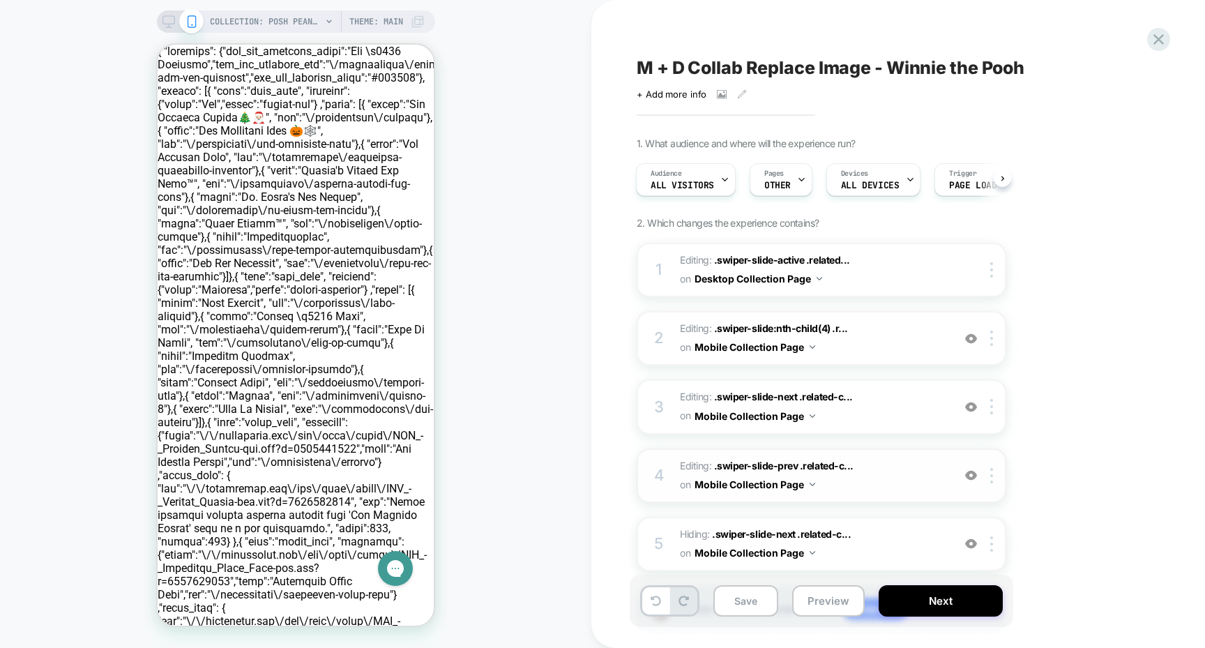
click at [966, 473] on img at bounding box center [971, 475] width 12 height 12
click at [968, 474] on img at bounding box center [971, 475] width 12 height 12
click at [968, 406] on img at bounding box center [971, 407] width 12 height 12
click at [990, 406] on div at bounding box center [994, 406] width 23 height 15
click at [986, 430] on div "Delete" at bounding box center [993, 440] width 124 height 38
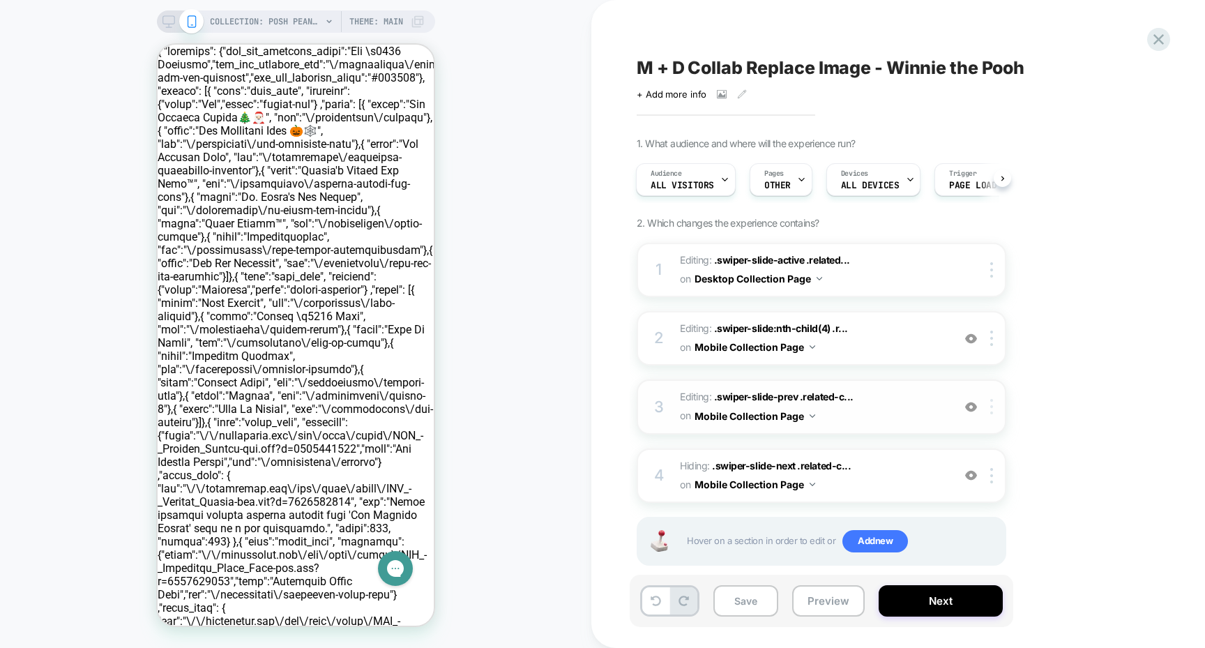
click at [989, 413] on div at bounding box center [994, 406] width 23 height 15
click at [991, 513] on div "Delete" at bounding box center [993, 518] width 124 height 38
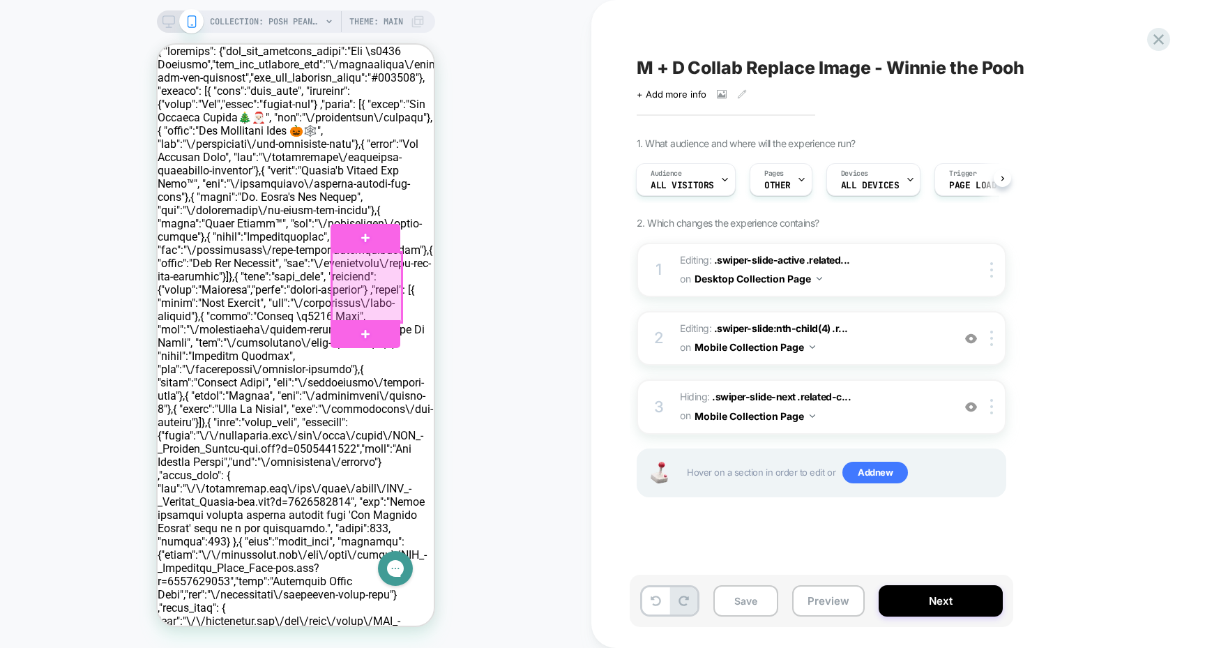
click at [358, 273] on div at bounding box center [367, 288] width 70 height 70
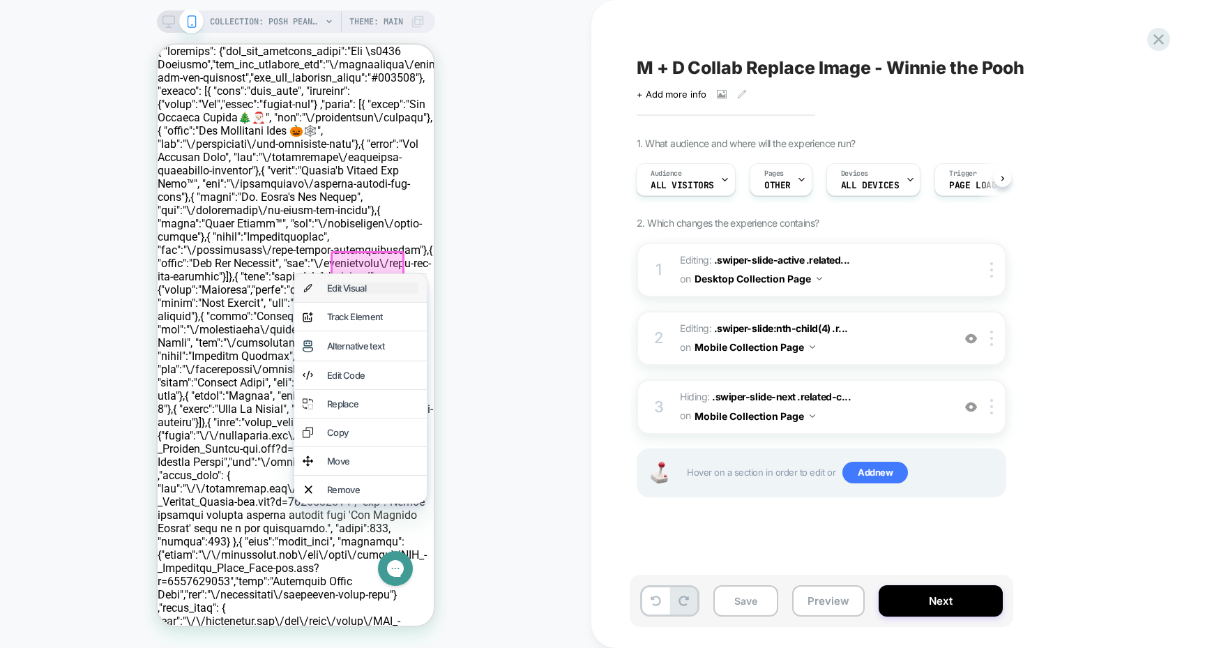
click at [362, 287] on div "Edit Visual" at bounding box center [372, 288] width 91 height 11
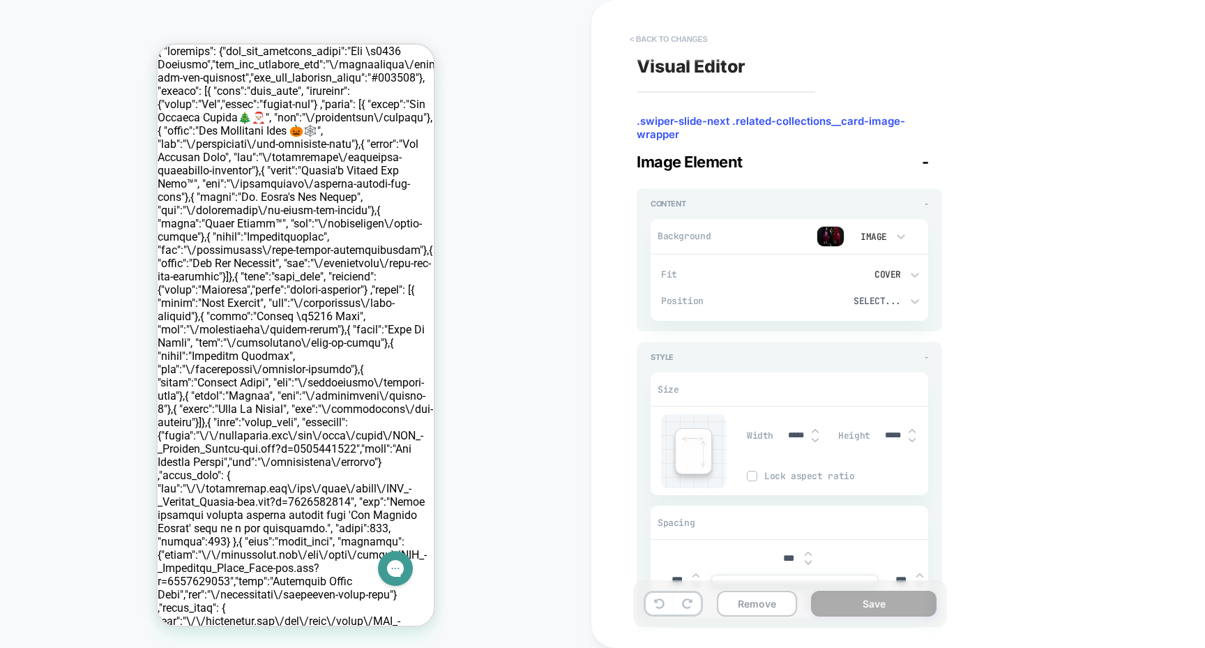
click at [653, 45] on button "< Back to changes" at bounding box center [669, 39] width 92 height 22
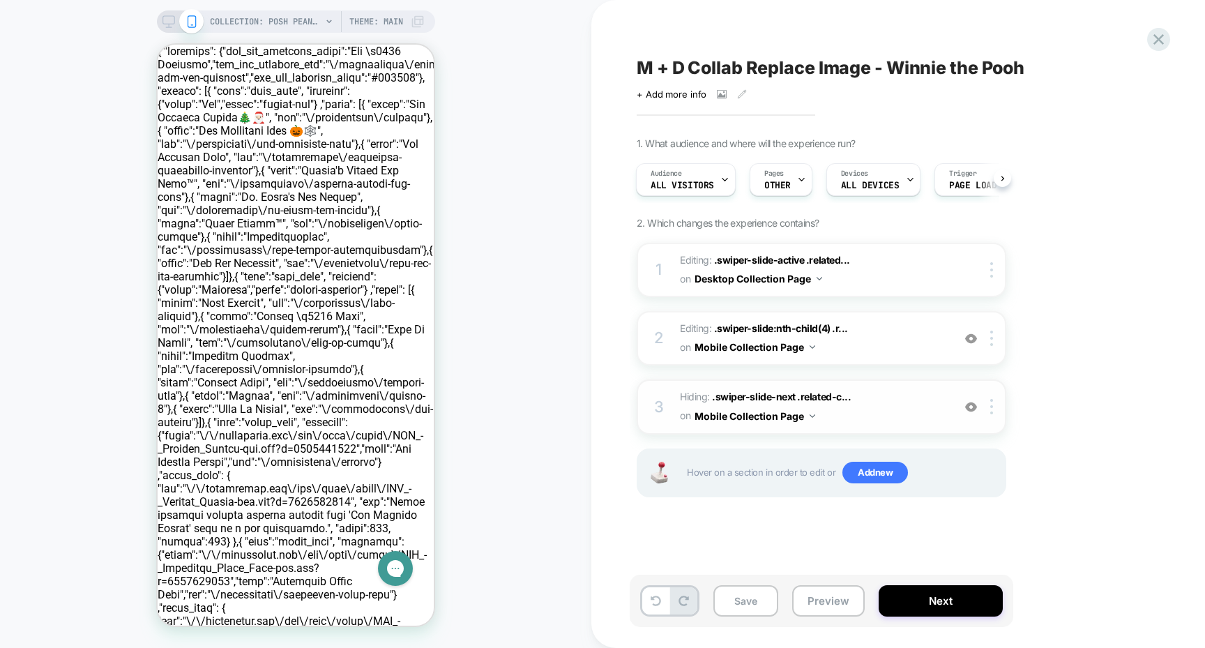
click at [843, 409] on span "Hiding : .swiper-slide-next .related-c... .swiper-slide-next .related-collectio…" at bounding box center [813, 407] width 266 height 38
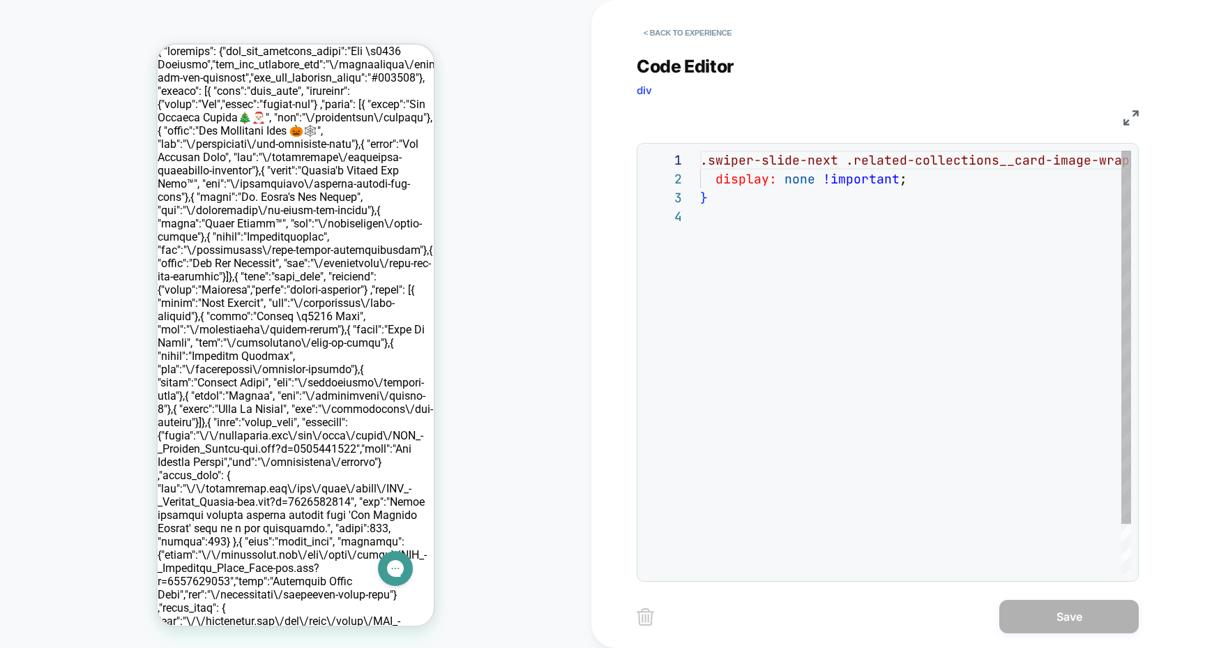
scroll to position [57, 0]
click at [642, 23] on button "< Back to experience" at bounding box center [688, 33] width 102 height 22
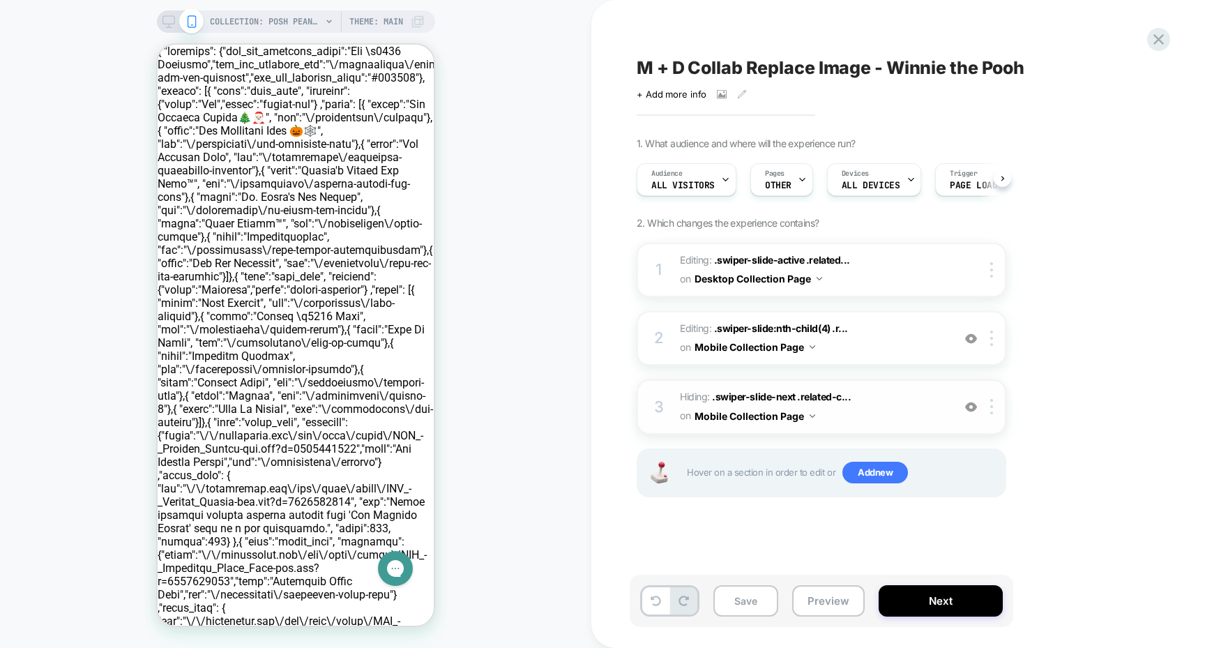
scroll to position [0, 1]
click at [995, 407] on div at bounding box center [994, 406] width 23 height 15
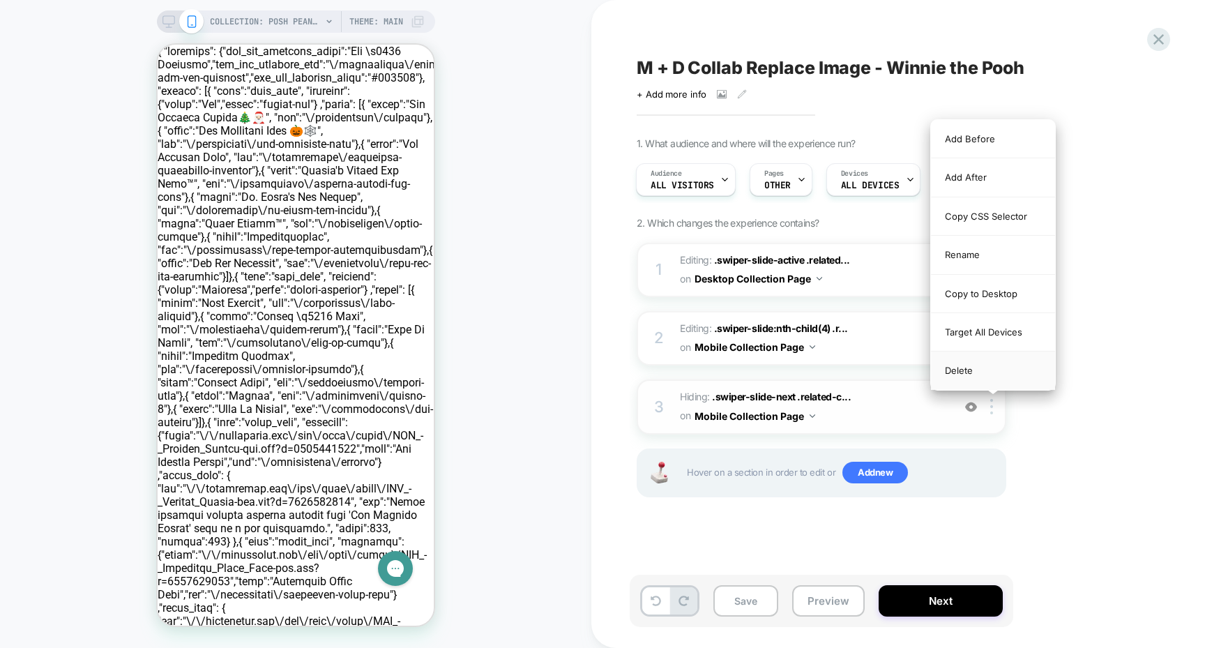
click at [977, 369] on div "Delete" at bounding box center [993, 371] width 124 height 38
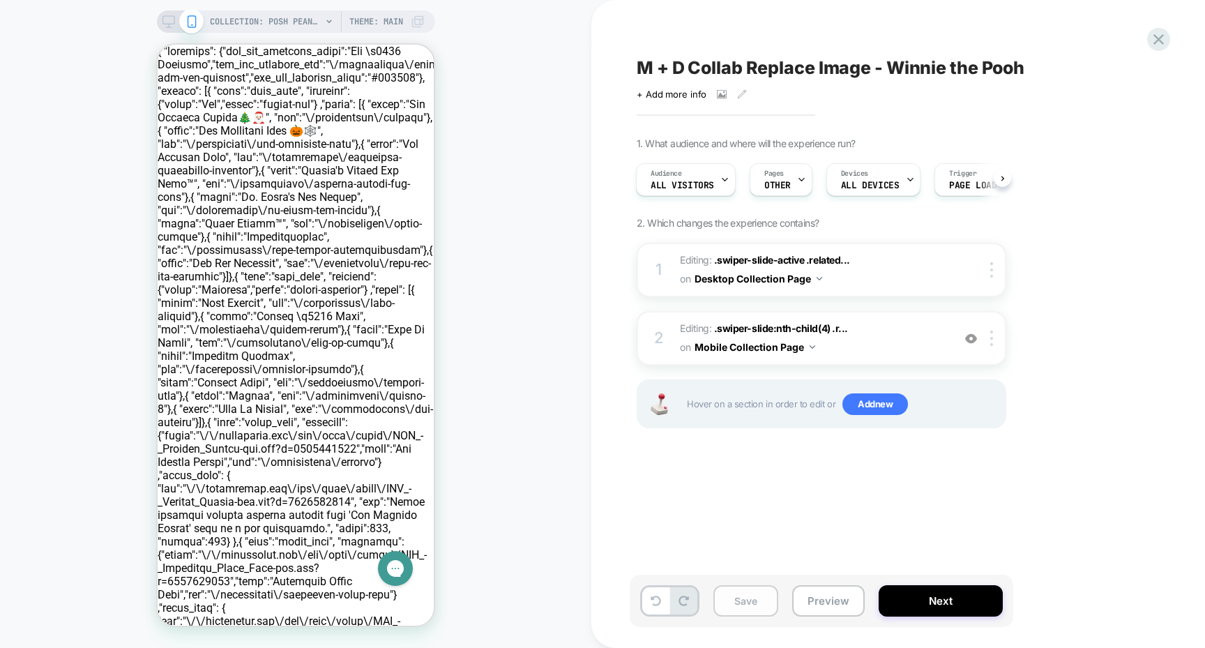
click at [758, 610] on button "Save" at bounding box center [746, 600] width 65 height 31
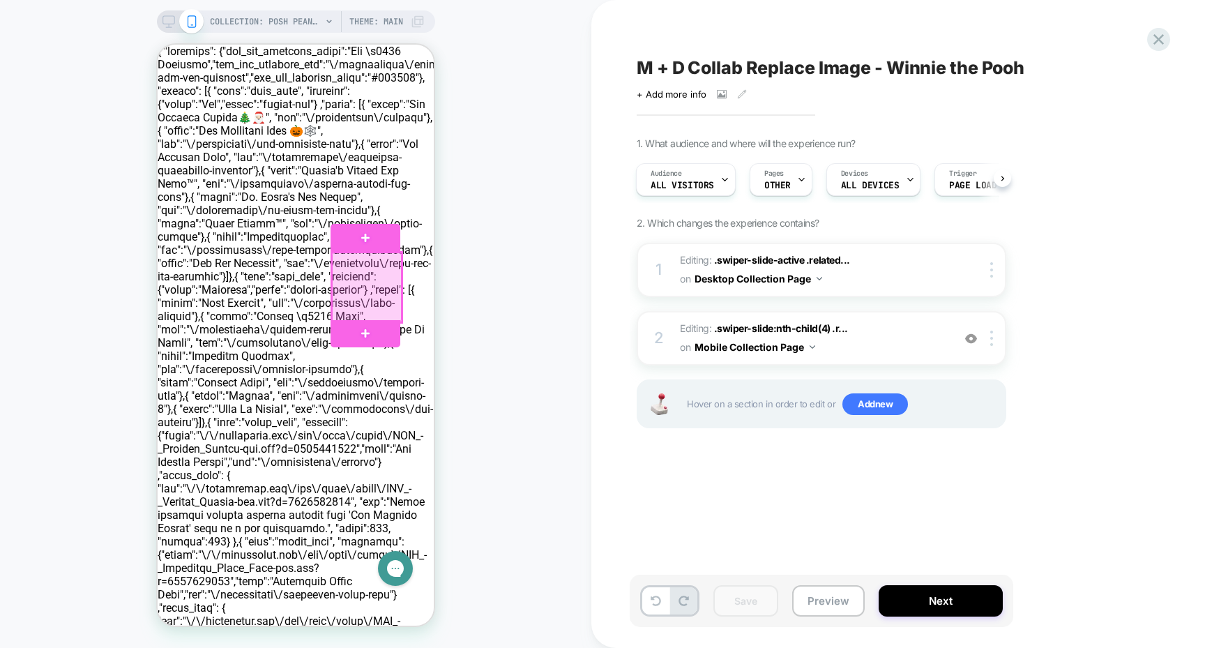
click at [375, 290] on div at bounding box center [367, 288] width 70 height 70
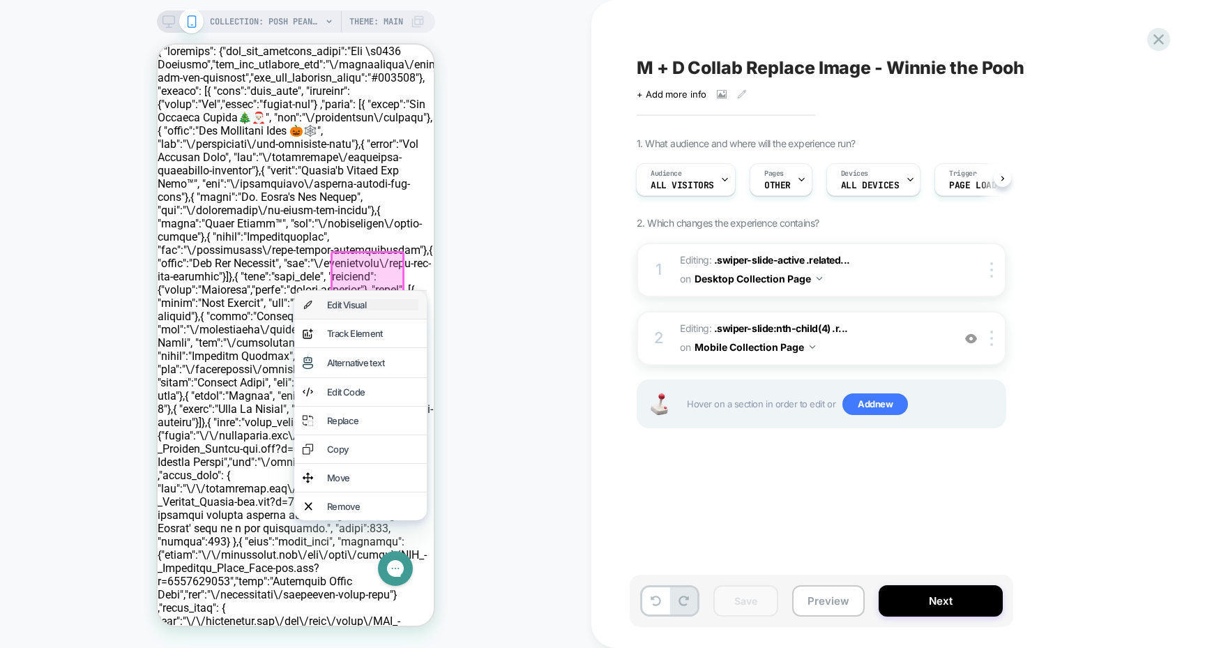
click at [372, 300] on div "Edit Visual" at bounding box center [372, 304] width 91 height 11
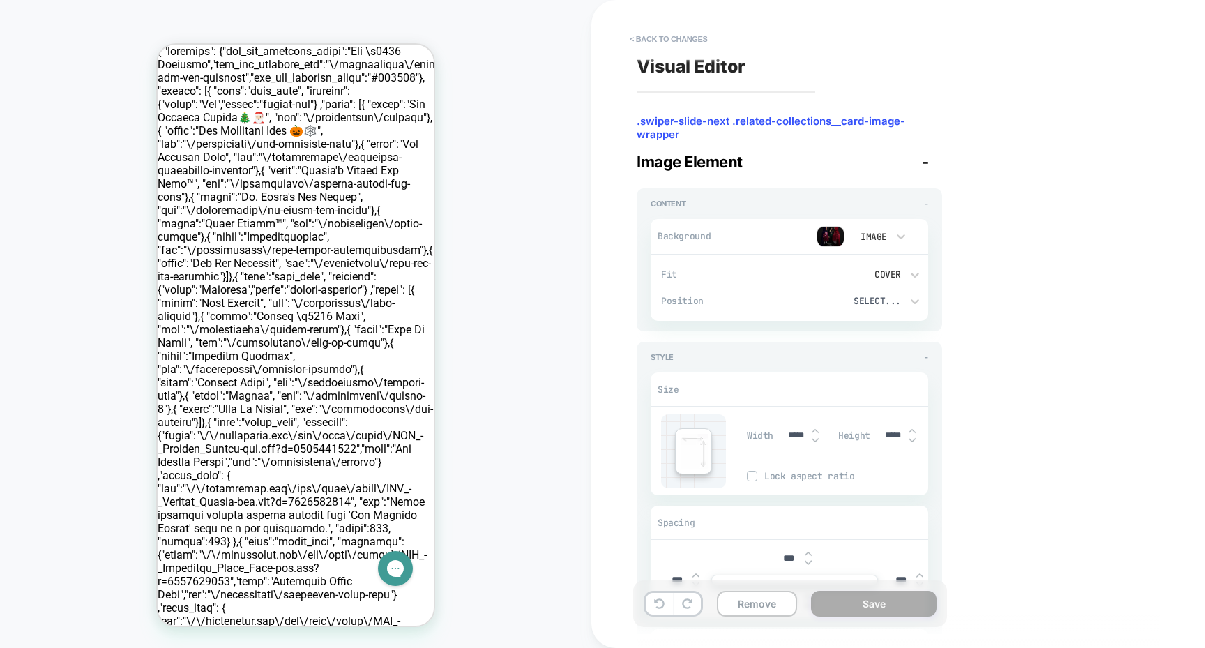
click at [839, 236] on img at bounding box center [831, 236] width 28 height 21
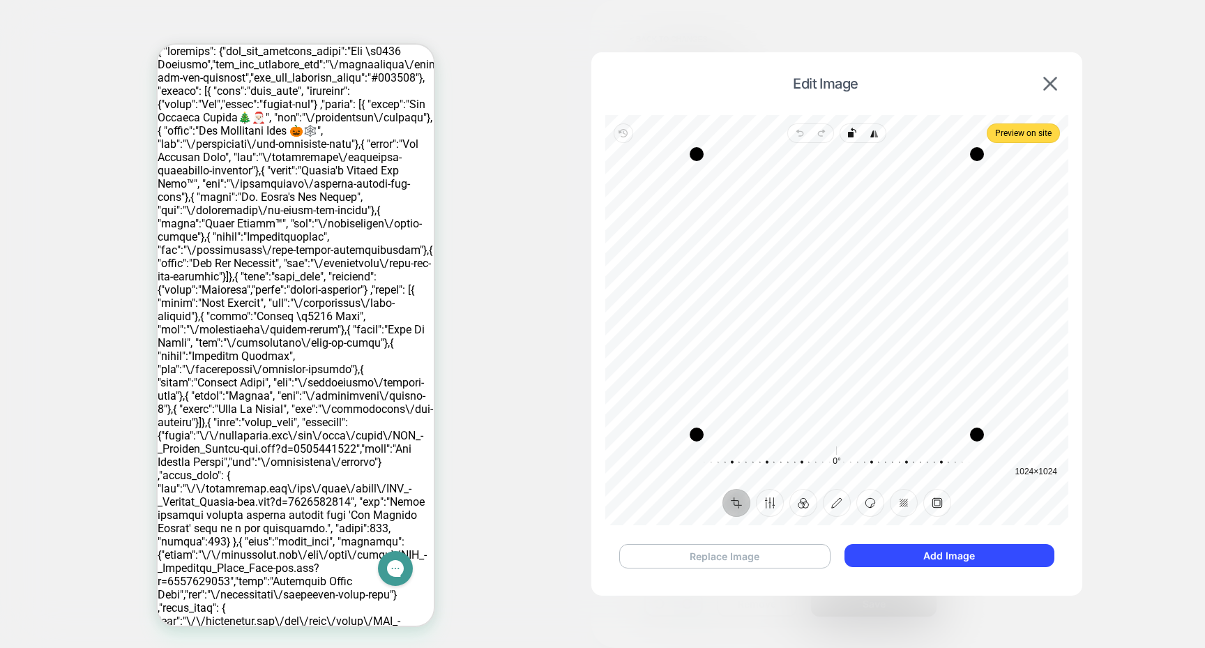
click at [810, 554] on button "Replace Image" at bounding box center [724, 556] width 211 height 24
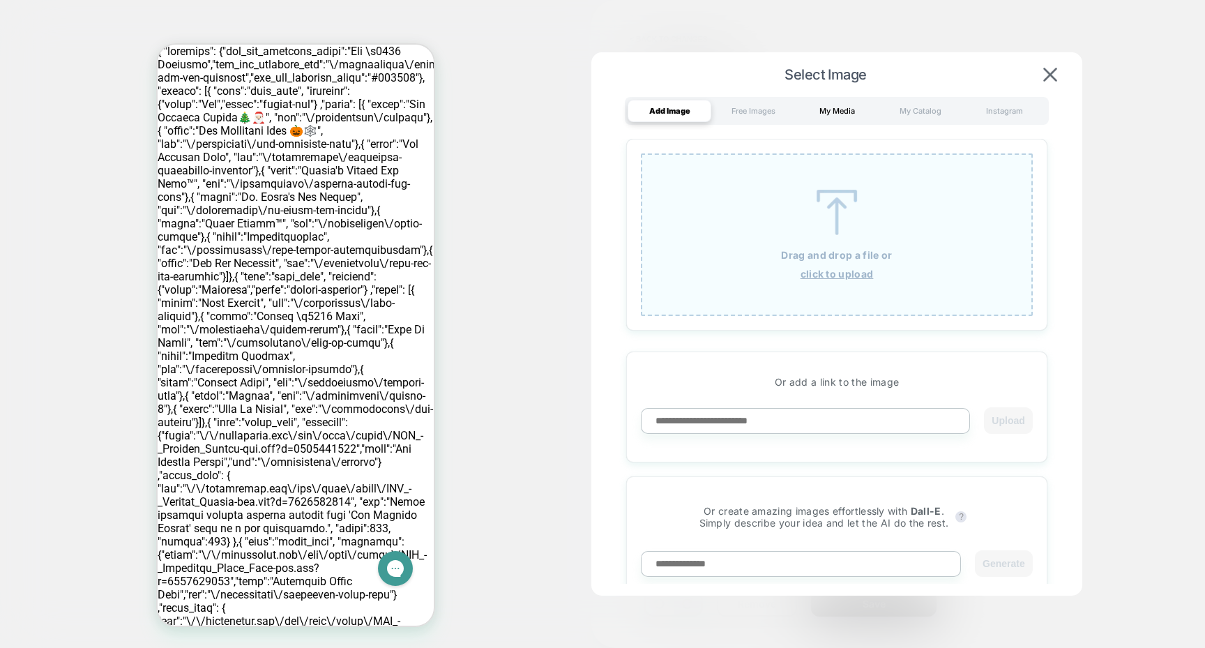
click at [833, 107] on div "My Media" at bounding box center [837, 111] width 84 height 22
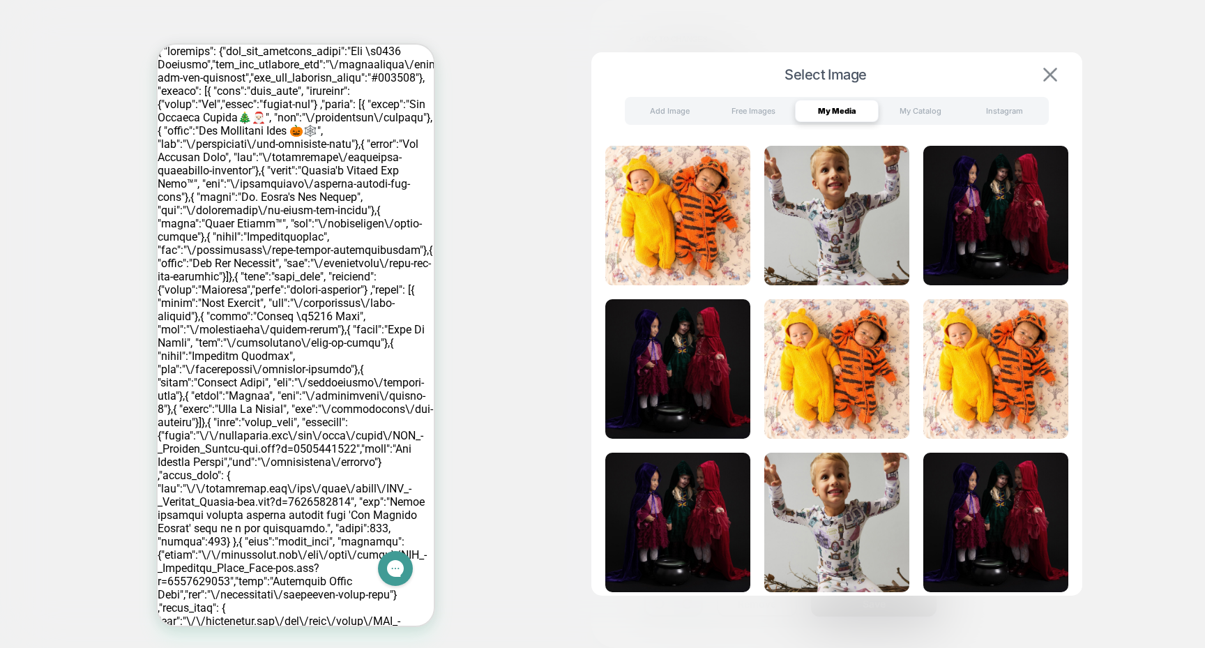
click at [1041, 73] on button at bounding box center [1050, 74] width 22 height 15
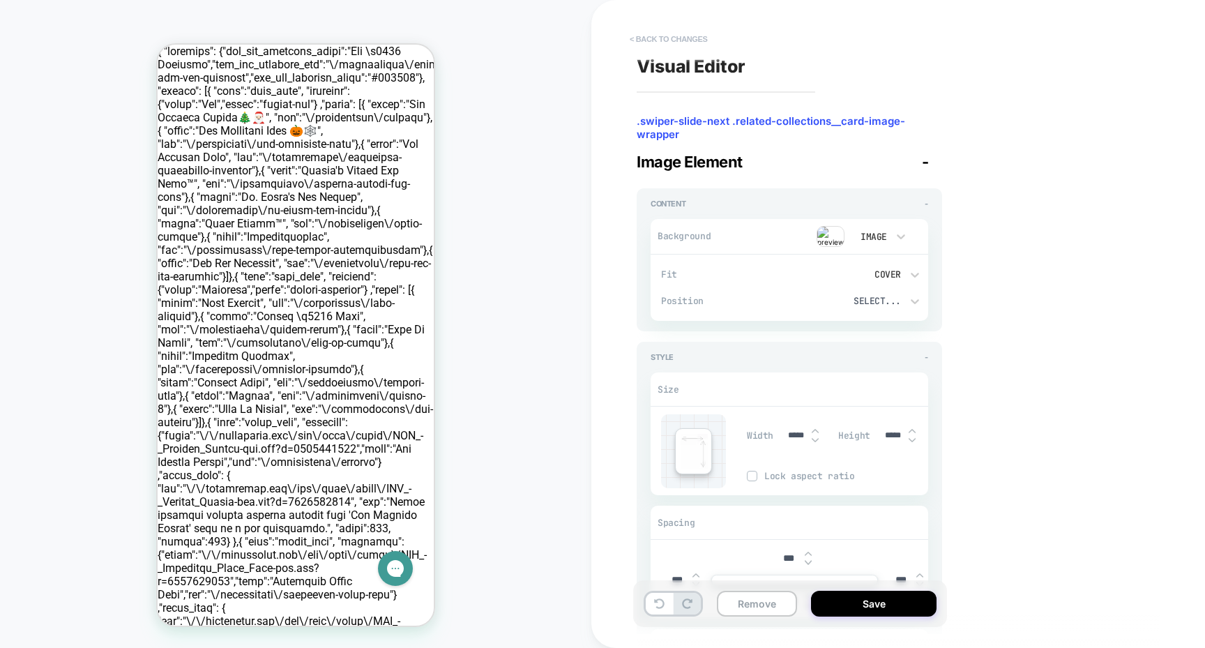
click at [660, 38] on button "< Back to changes" at bounding box center [669, 39] width 92 height 22
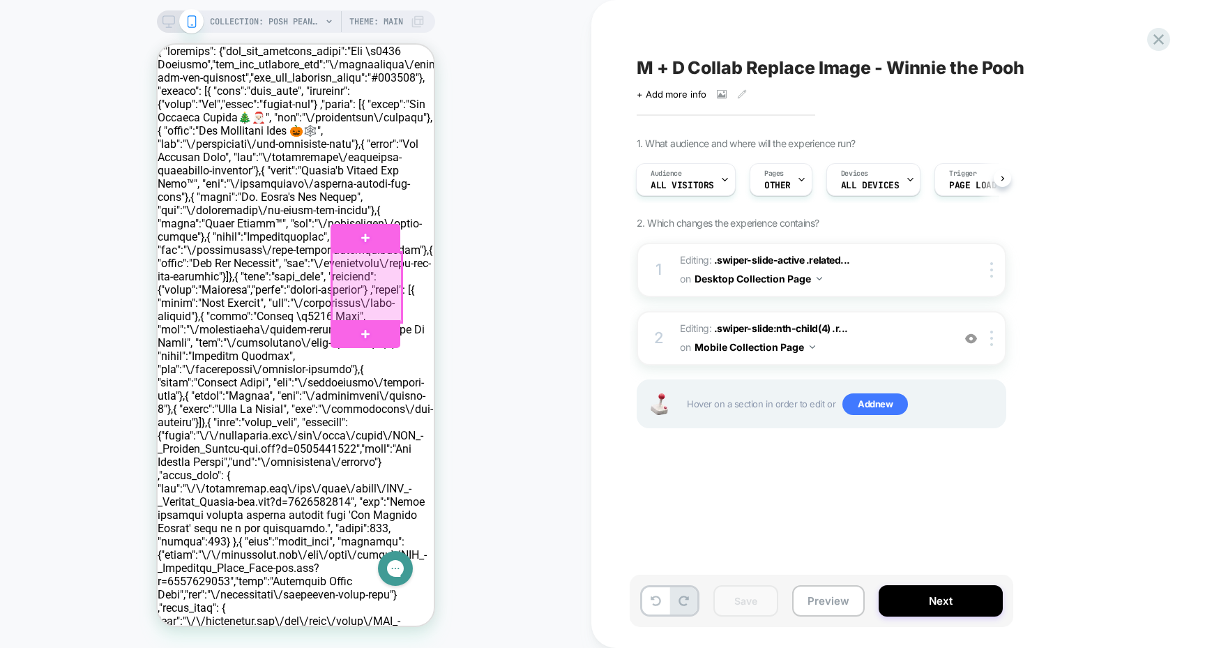
click at [361, 281] on div at bounding box center [367, 288] width 70 height 70
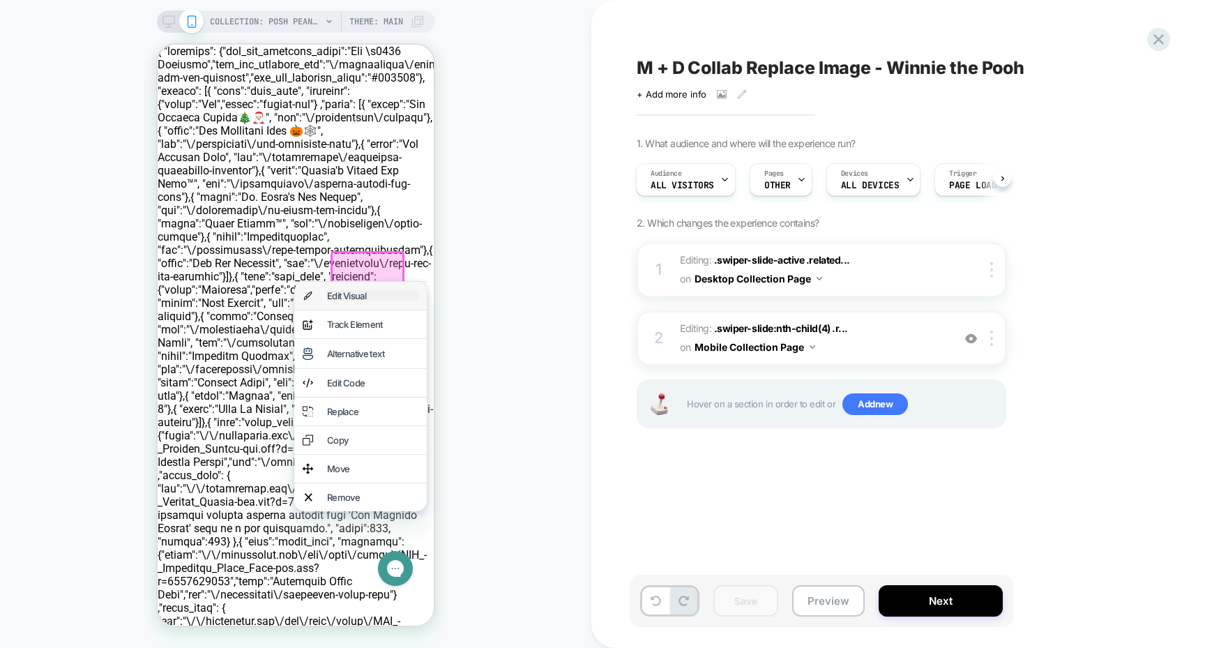
click at [368, 290] on div "Edit Visual" at bounding box center [372, 295] width 91 height 11
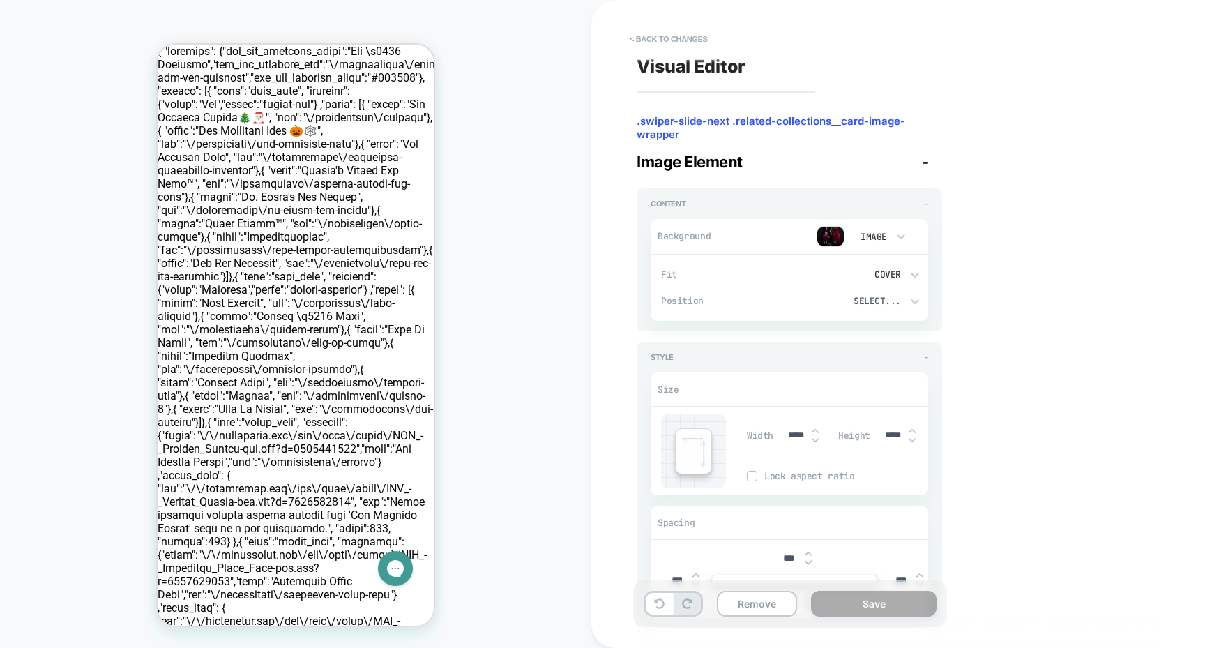
click at [828, 236] on img at bounding box center [831, 236] width 28 height 21
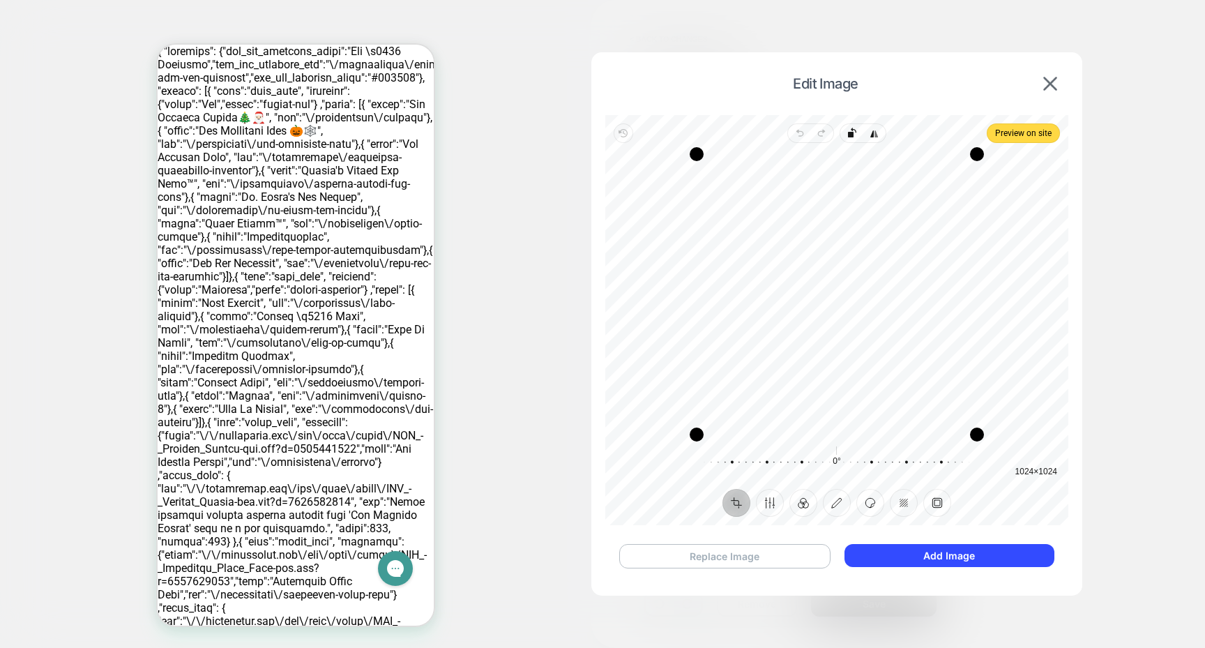
click at [783, 561] on button "Replace Image" at bounding box center [724, 556] width 211 height 24
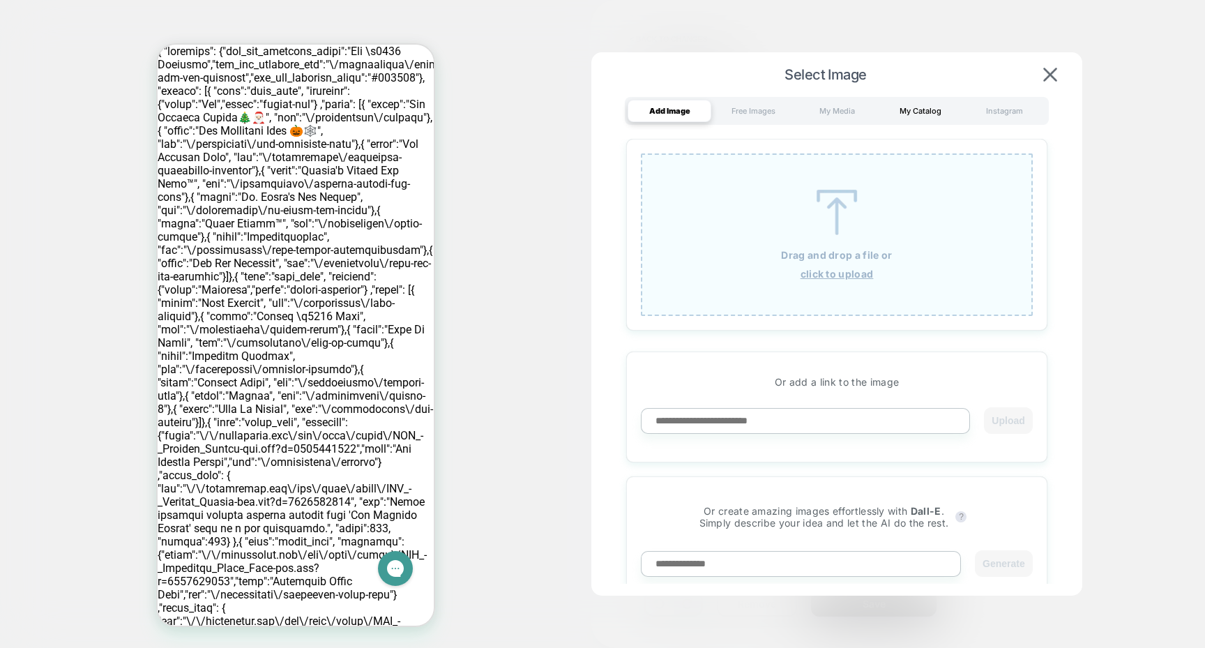
click at [908, 112] on div "My Catalog" at bounding box center [921, 111] width 84 height 22
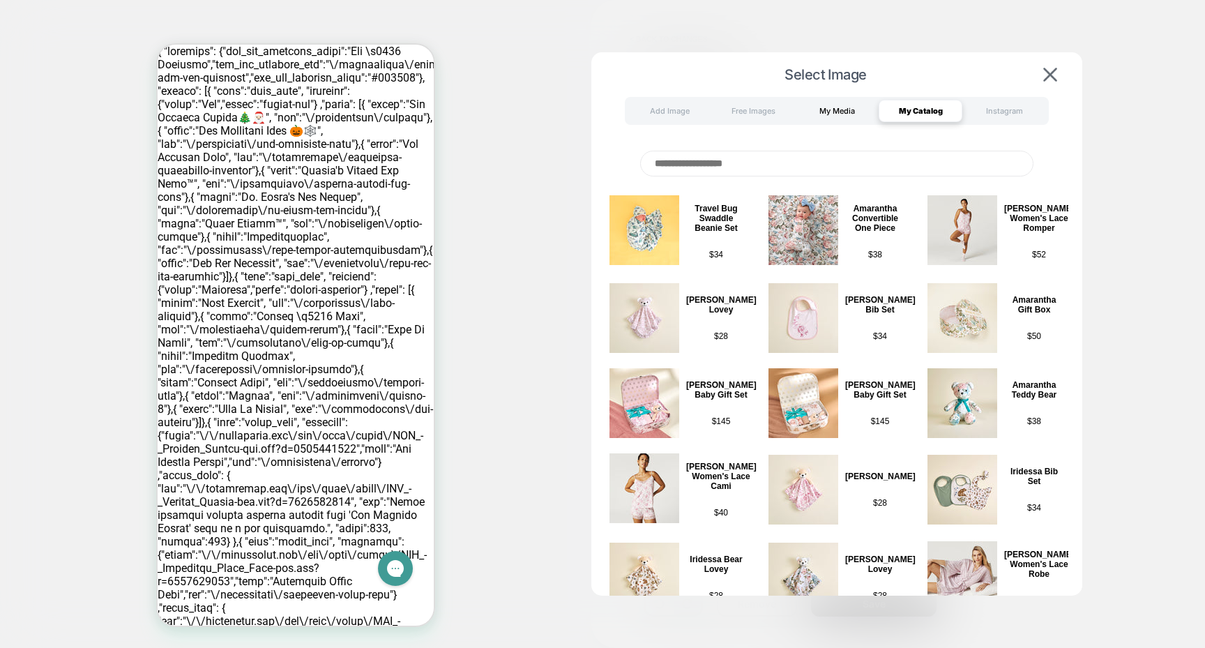
click at [841, 113] on div "My Media" at bounding box center [837, 111] width 84 height 22
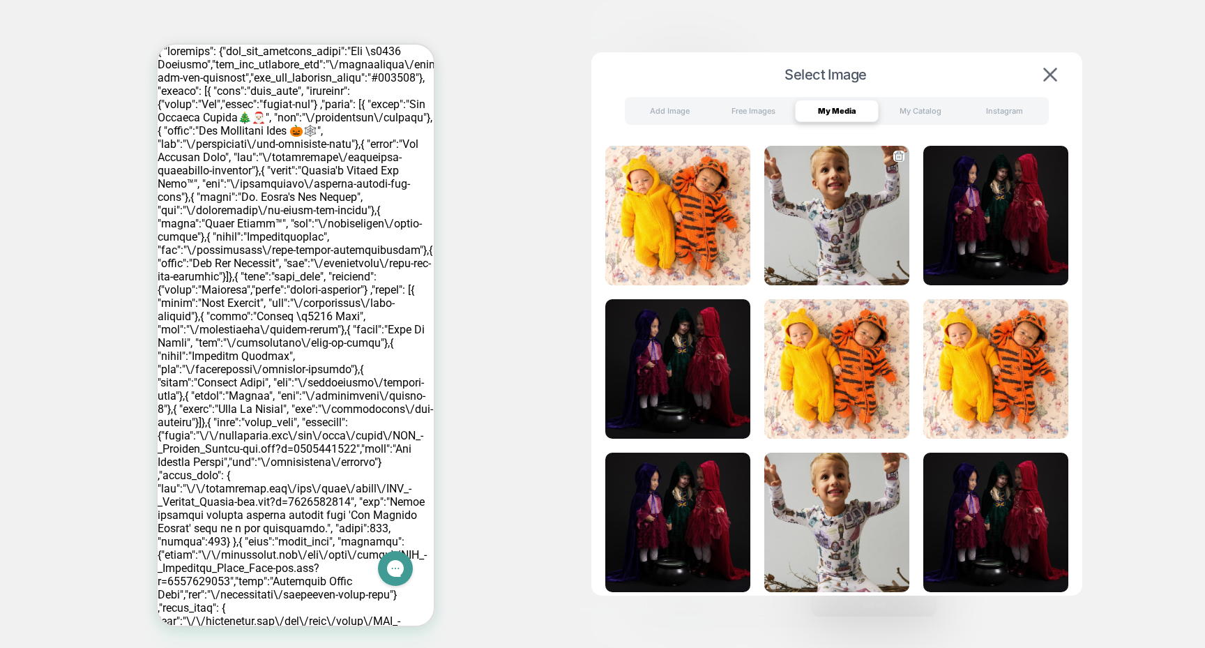
click at [822, 183] on img at bounding box center [837, 216] width 145 height 140
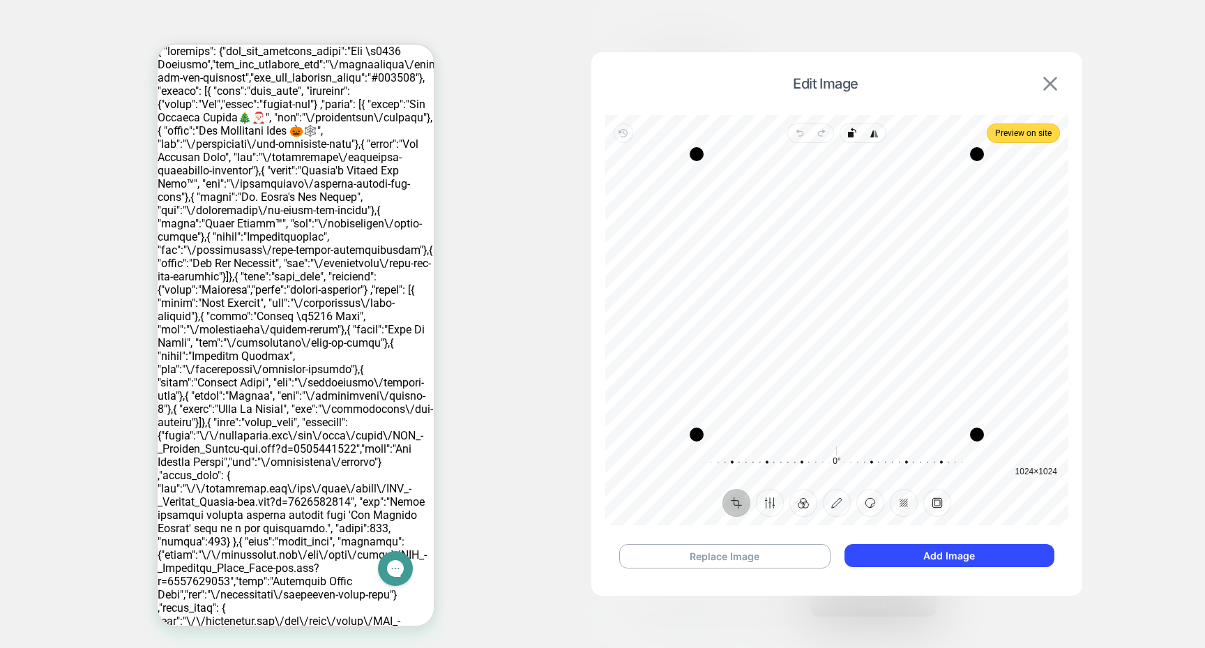
click at [1049, 89] on img at bounding box center [1051, 84] width 14 height 14
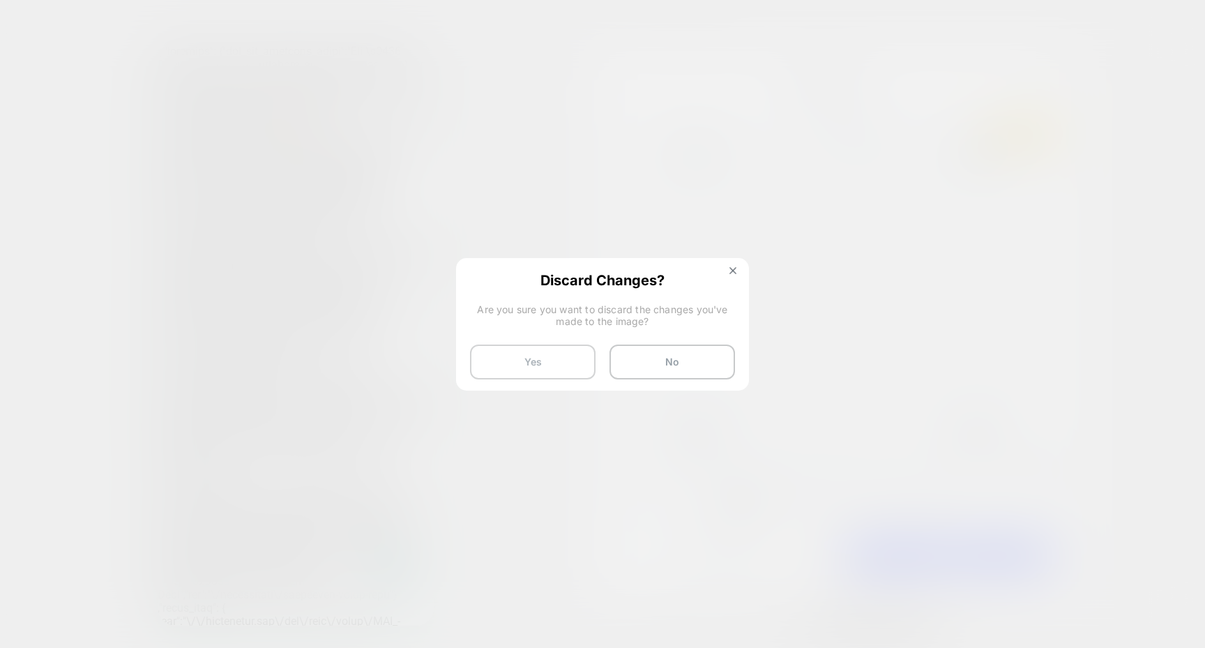
click at [570, 361] on button "Yes" at bounding box center [533, 362] width 126 height 35
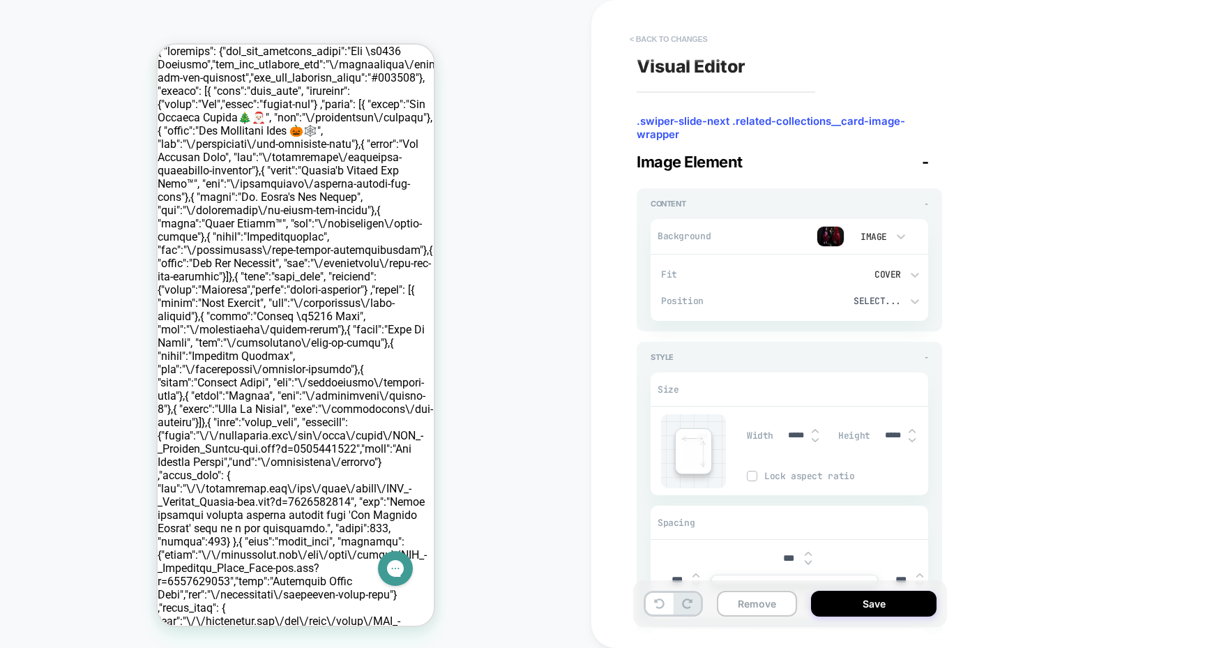
click at [663, 31] on button "< Back to changes" at bounding box center [669, 39] width 92 height 22
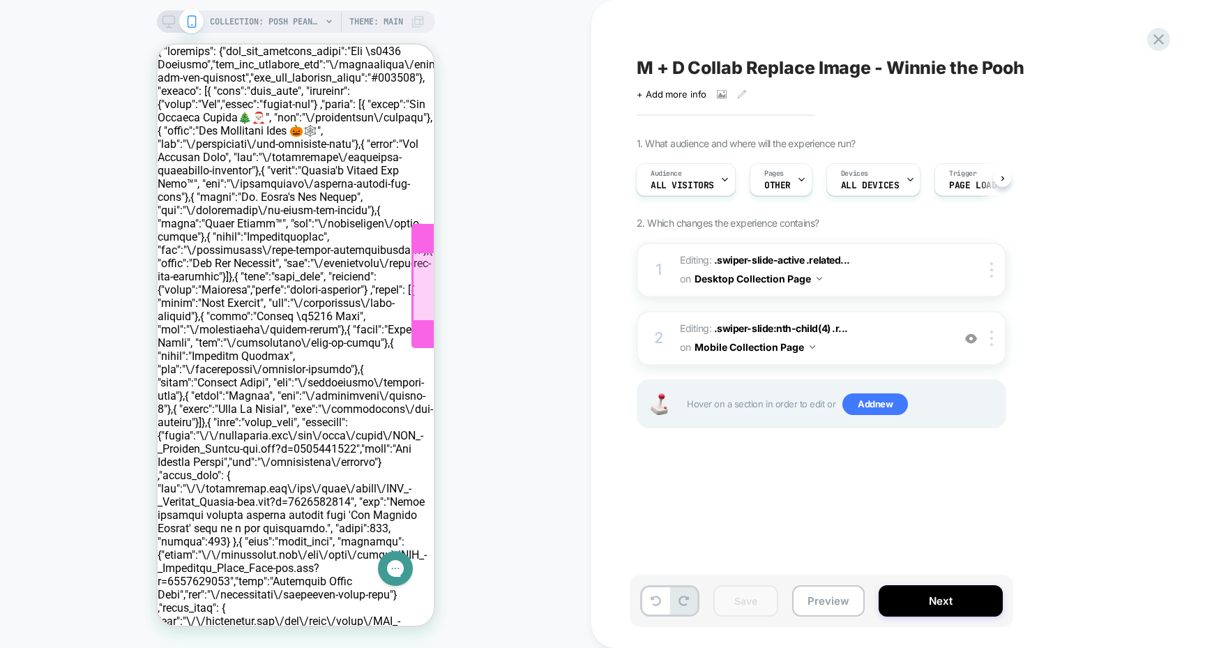
click at [423, 279] on div at bounding box center [448, 288] width 70 height 70
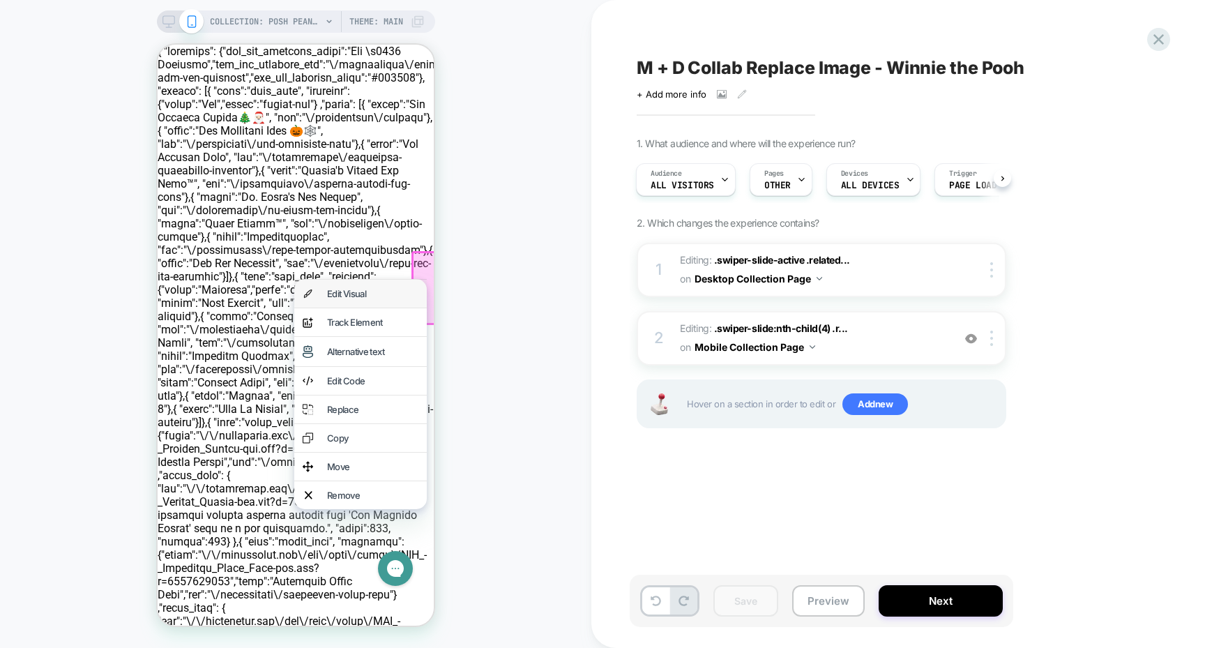
click at [394, 287] on div "Edit Visual" at bounding box center [360, 294] width 133 height 28
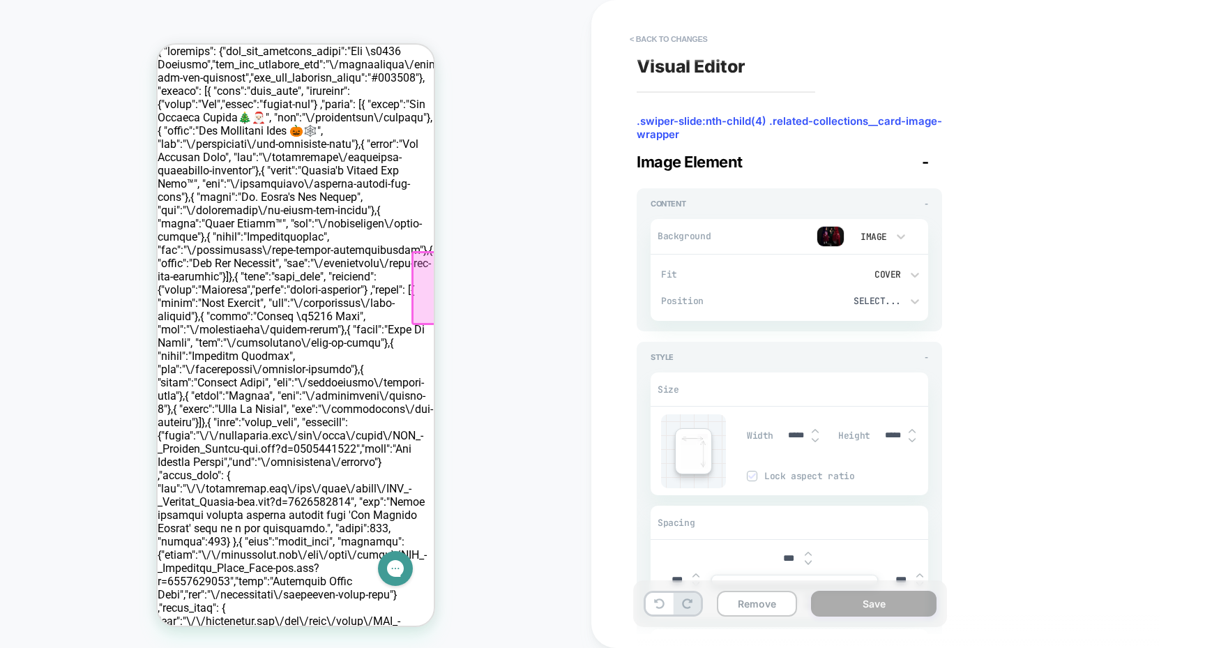
scroll to position [0, 151]
click at [638, 39] on button "< Back to changes" at bounding box center [669, 39] width 92 height 22
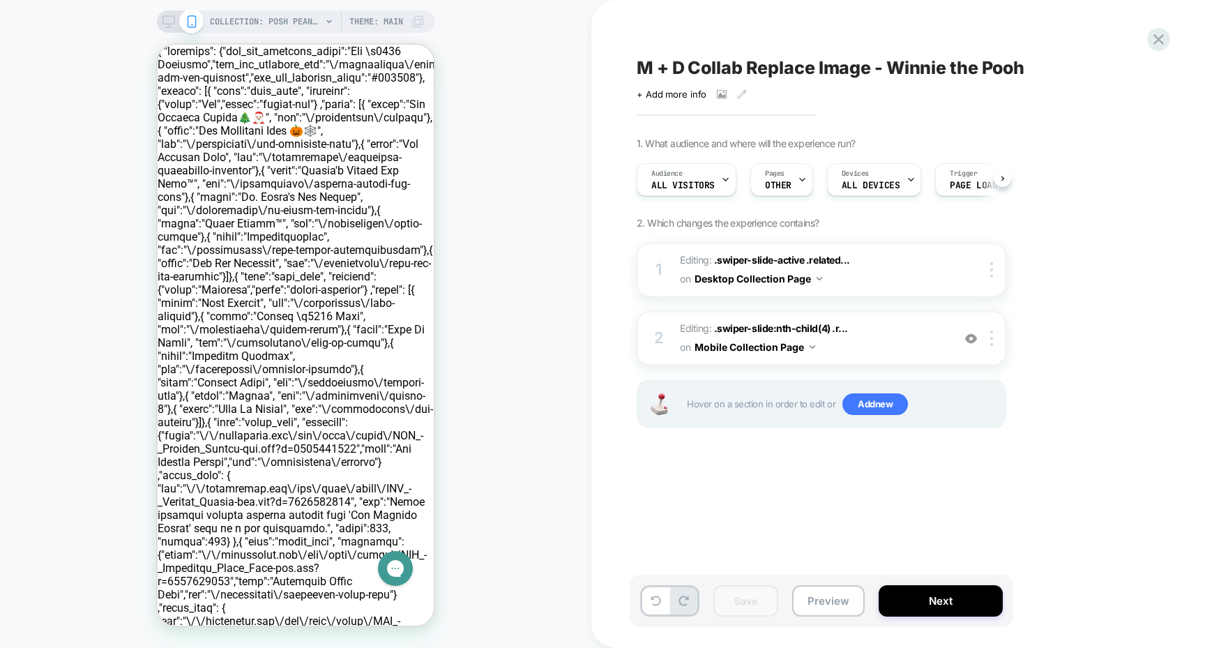
scroll to position [0, 1]
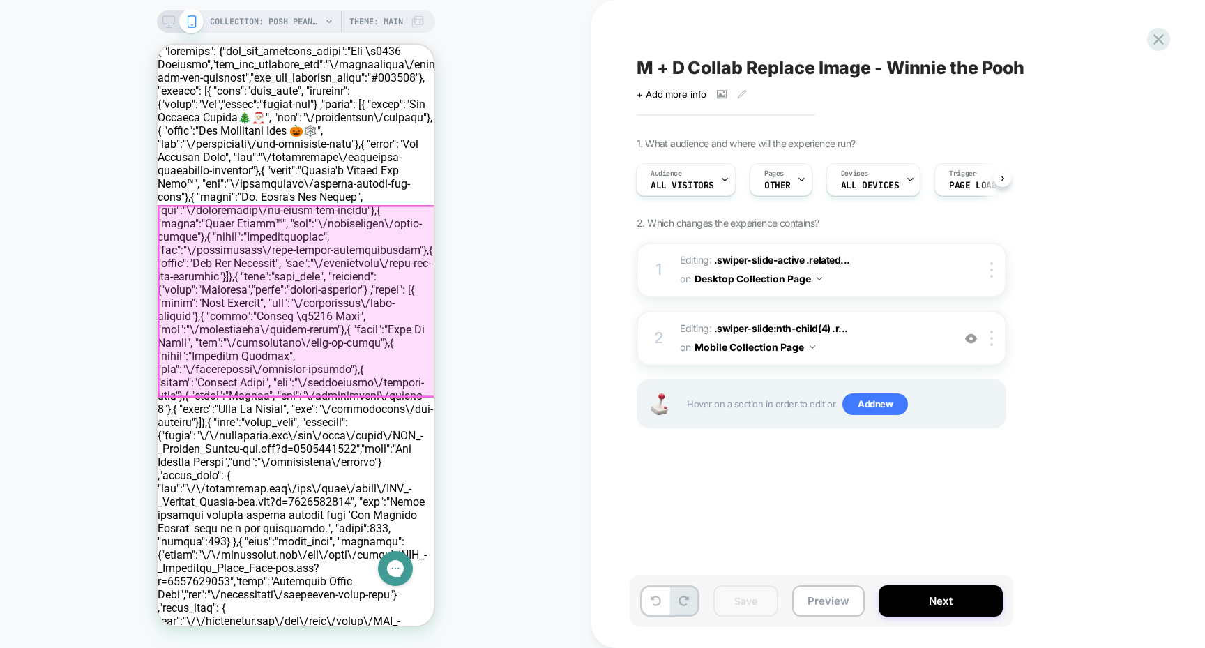
drag, startPoint x: 212, startPoint y: 243, endPoint x: 244, endPoint y: 245, distance: 32.2
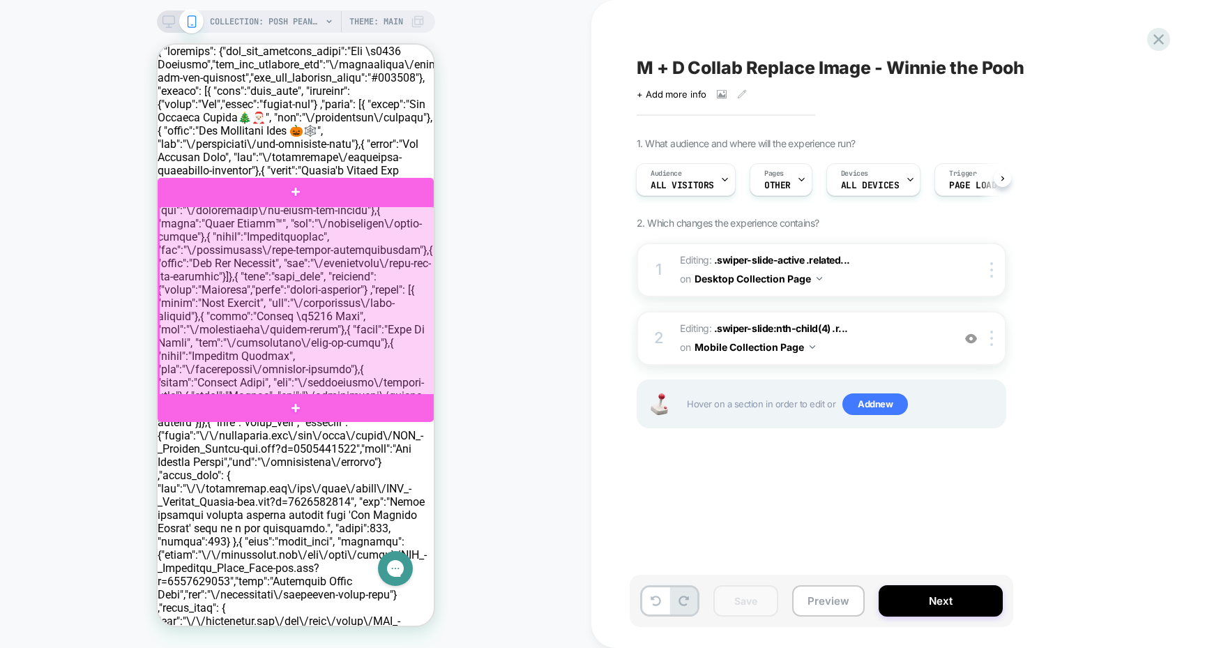
drag, startPoint x: 209, startPoint y: 276, endPoint x: 336, endPoint y: 293, distance: 127.5
click at [336, 293] on div at bounding box center [297, 301] width 276 height 190
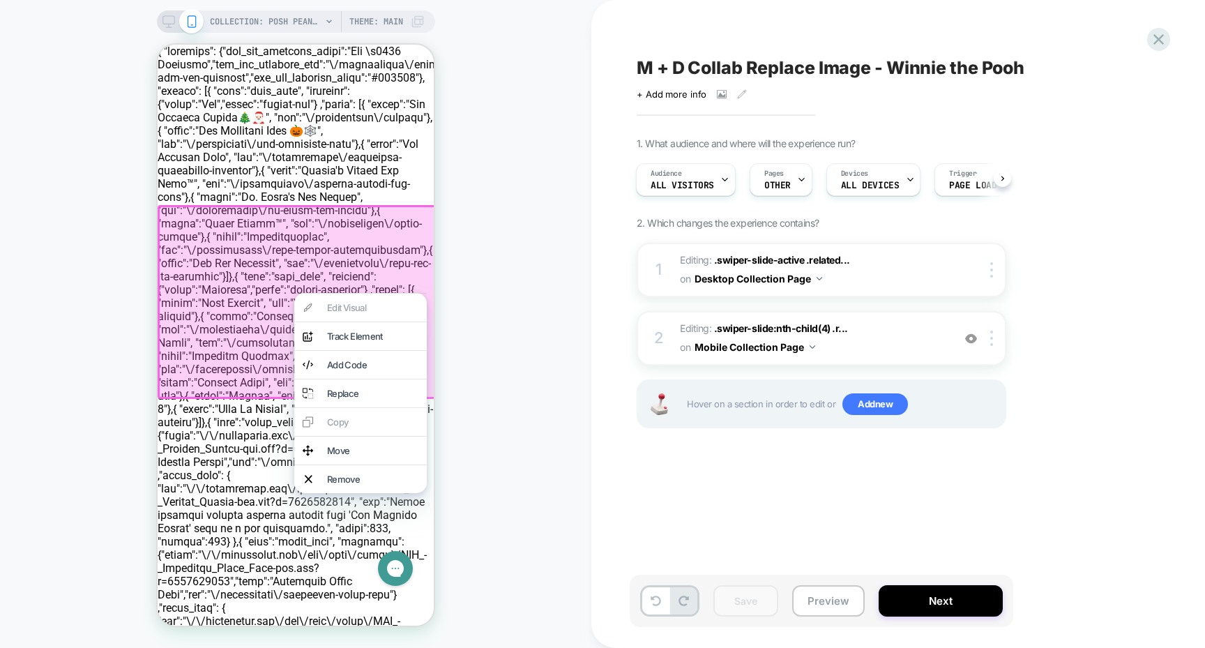
click at [114, 338] on div "COLLECTION: Posh Peanut® Collaborations (Category) COLLECTION: Posh Peanut® Col…" at bounding box center [296, 324] width 592 height 620
click at [95, 319] on div "COLLECTION: Posh Peanut® Collaborations (Category) COLLECTION: Posh Peanut® Col…" at bounding box center [296, 324] width 592 height 620
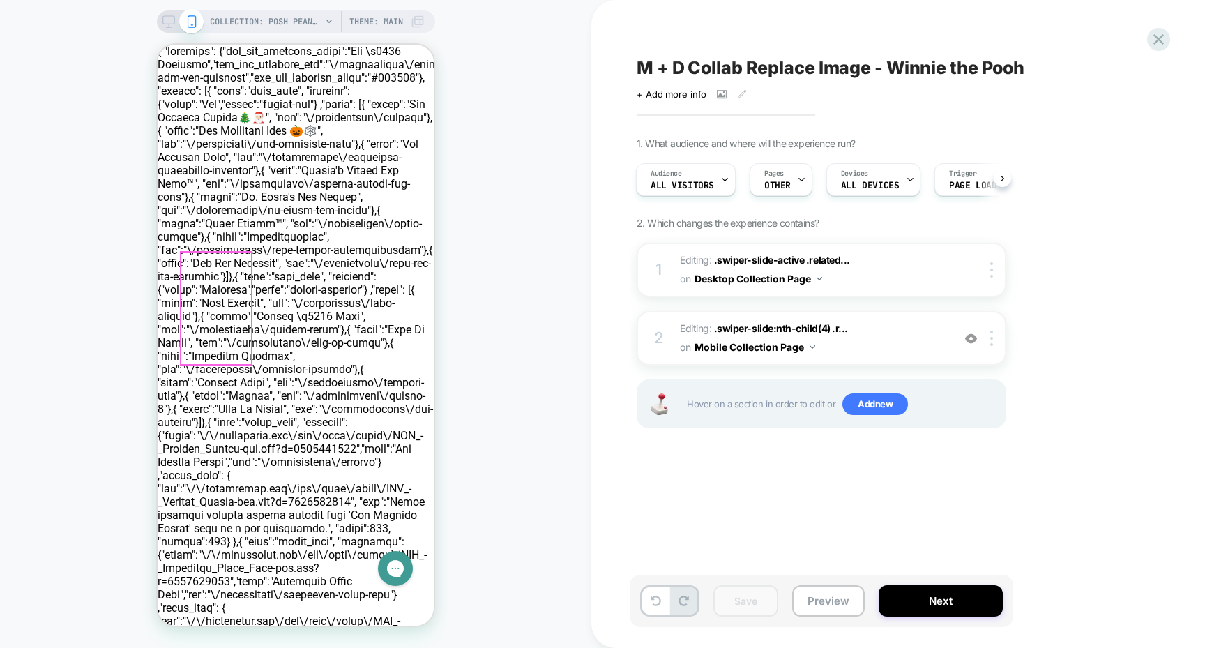
drag, startPoint x: 174, startPoint y: 243, endPoint x: 275, endPoint y: 243, distance: 100.5
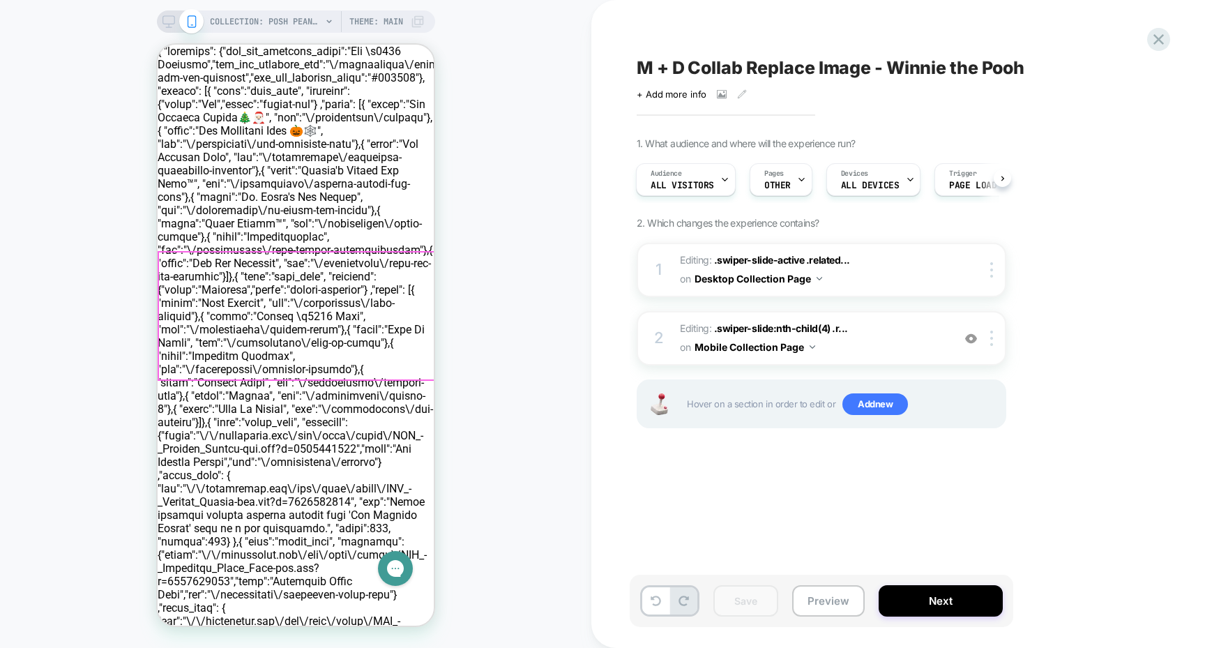
click at [160, 18] on div "COLLECTION: Posh Peanut® Collaborations (Category) Theme: MAIN" at bounding box center [296, 21] width 278 height 22
click at [167, 20] on icon at bounding box center [169, 21] width 13 height 13
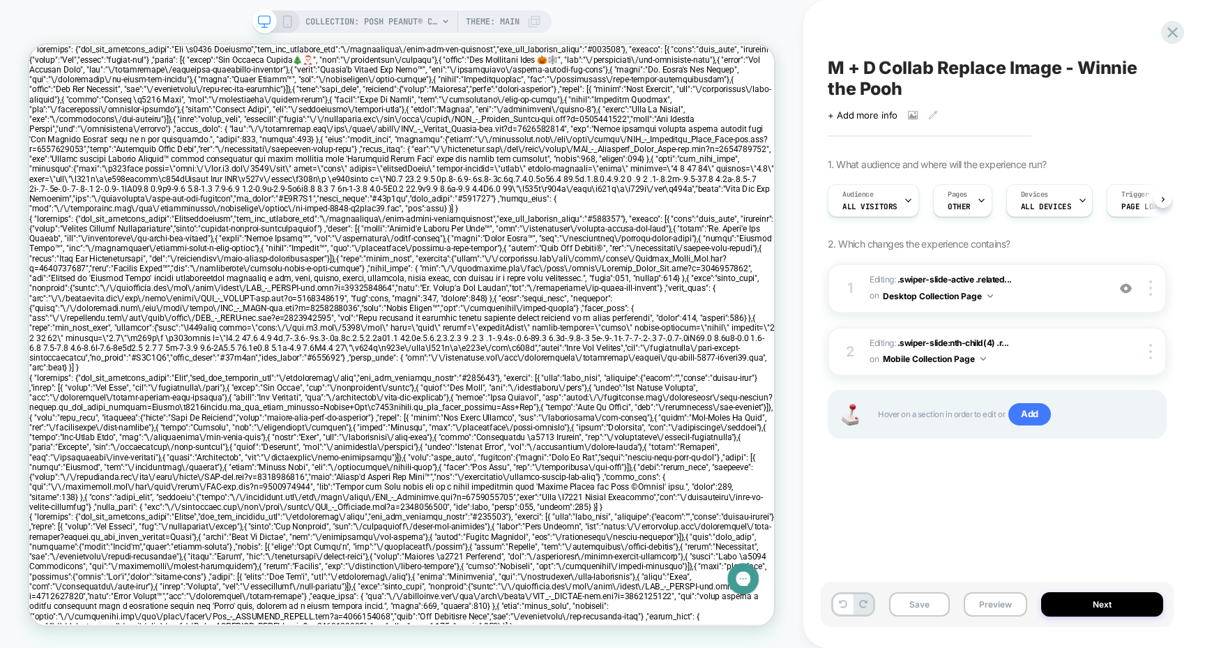
scroll to position [0, 1]
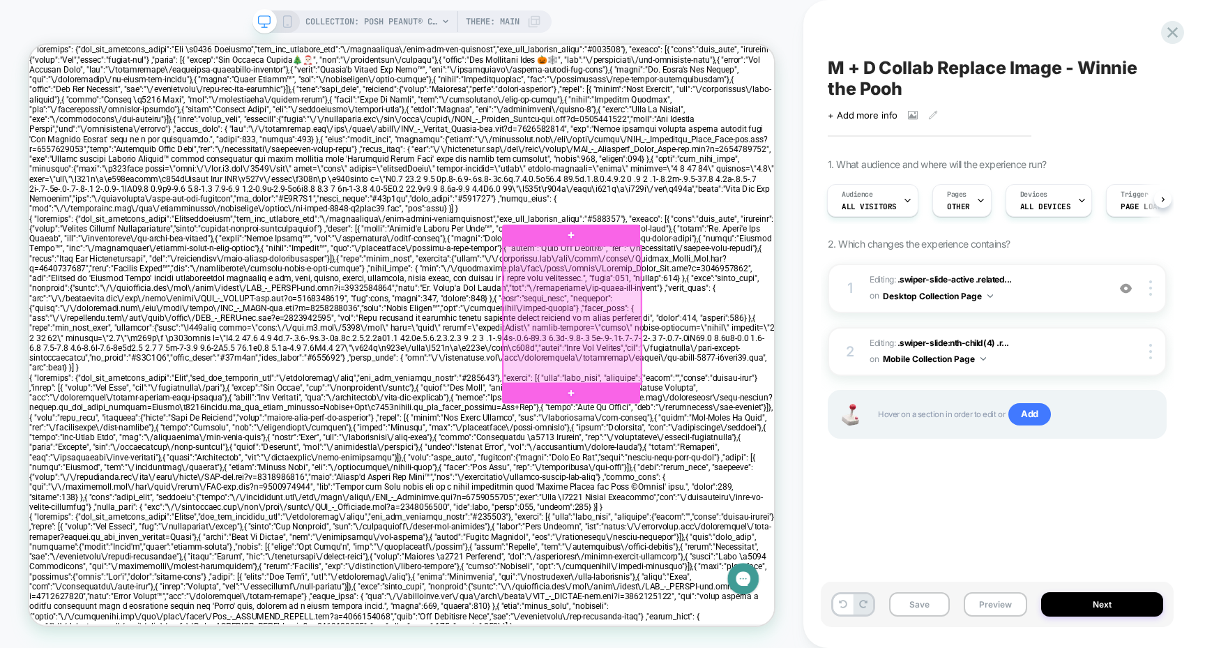
click at [700, 385] on div at bounding box center [753, 405] width 184 height 184
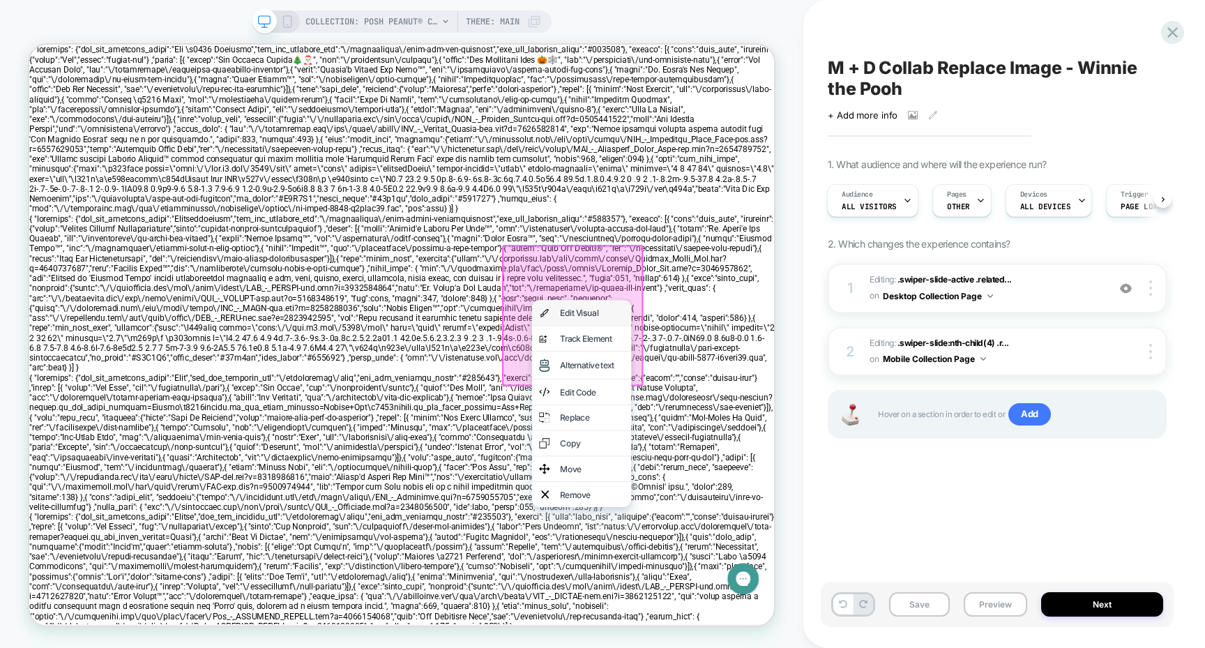
click at [747, 395] on div "Edit Visual" at bounding box center [766, 402] width 133 height 33
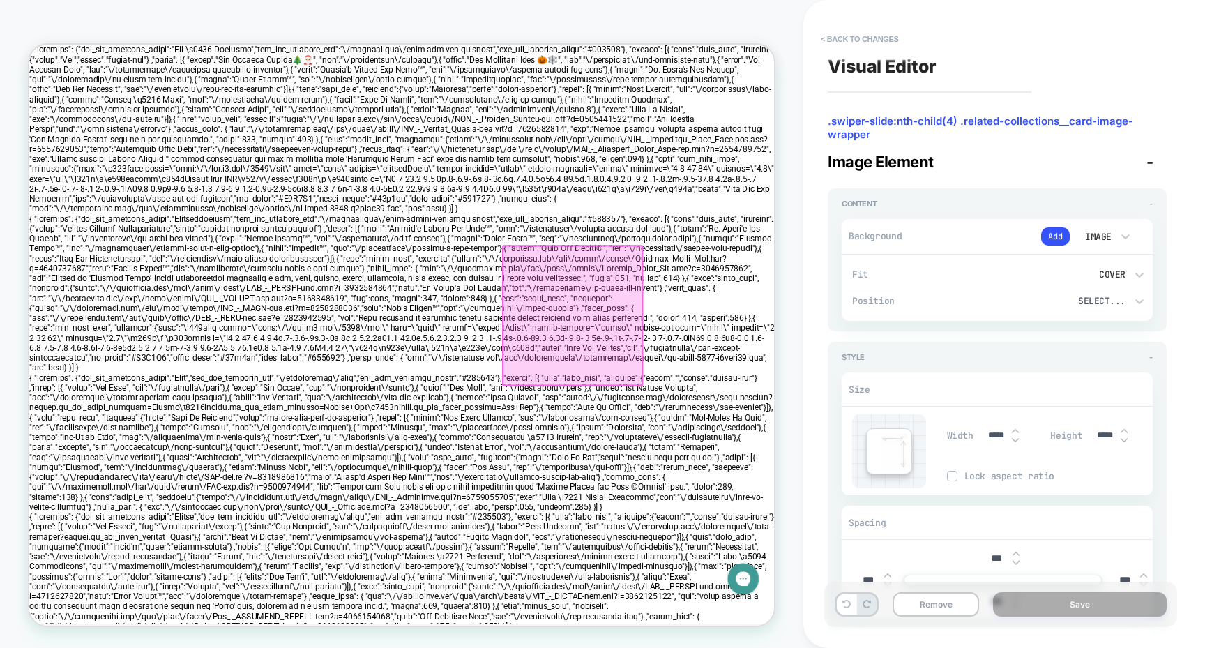
scroll to position [0, 226]
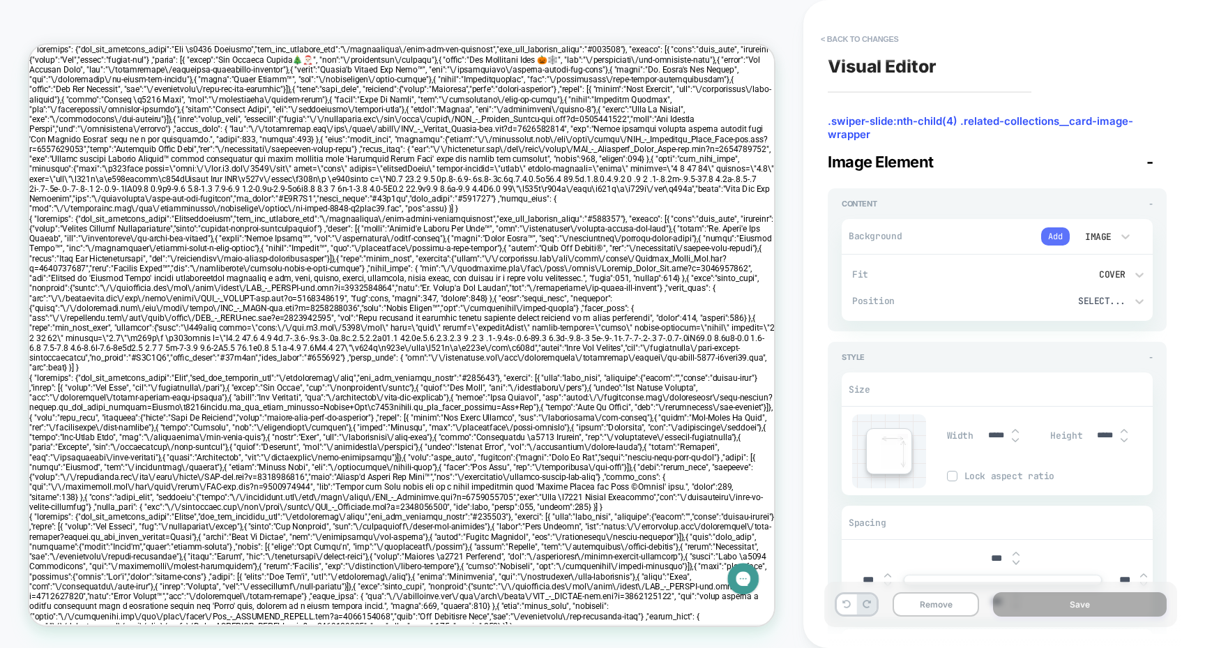
click at [1053, 239] on button "Add" at bounding box center [1055, 236] width 29 height 18
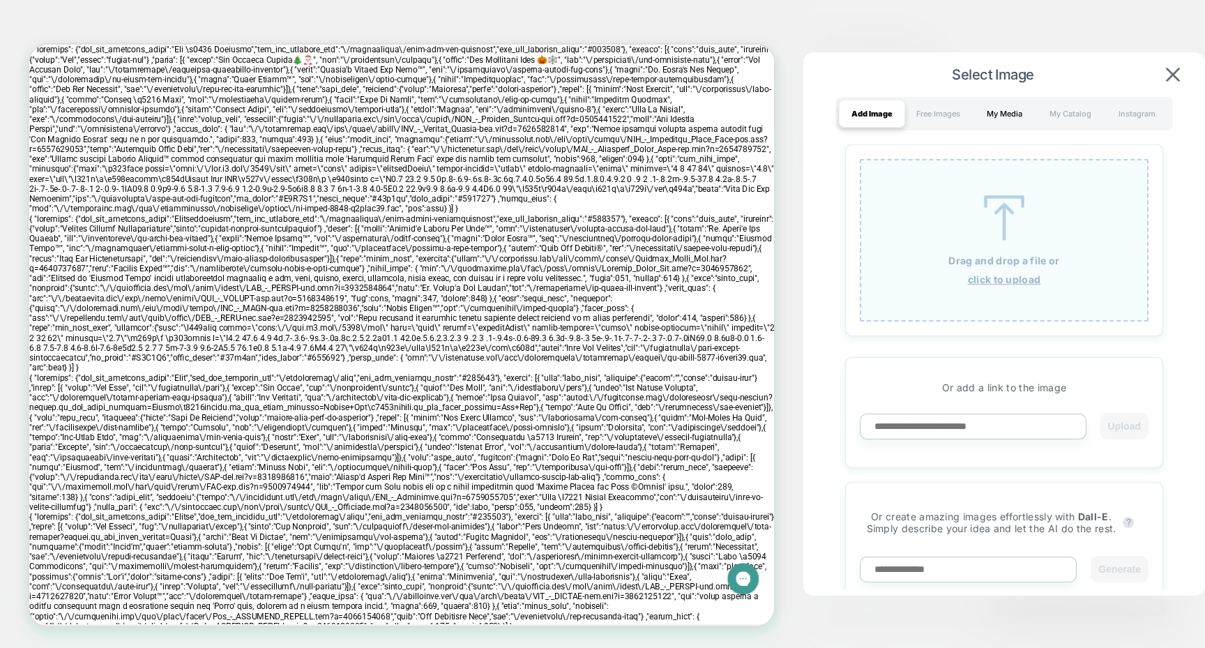
click at [1005, 123] on div "My Media" at bounding box center [1005, 114] width 66 height 28
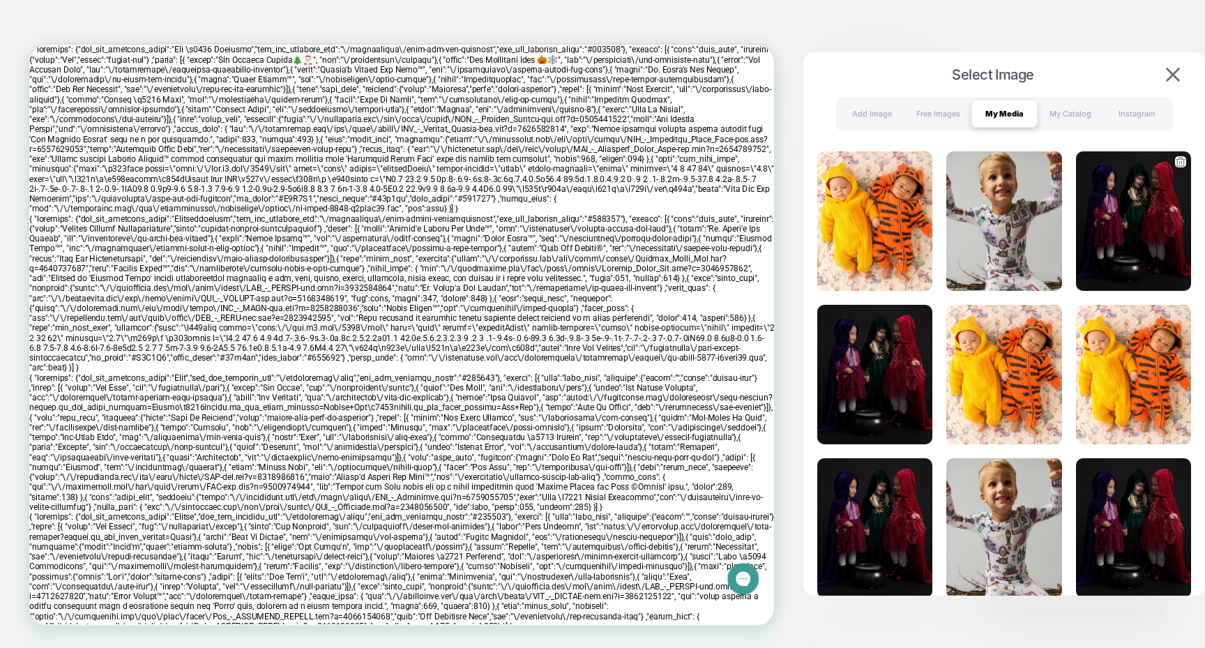
click at [1096, 232] on img at bounding box center [1133, 221] width 115 height 140
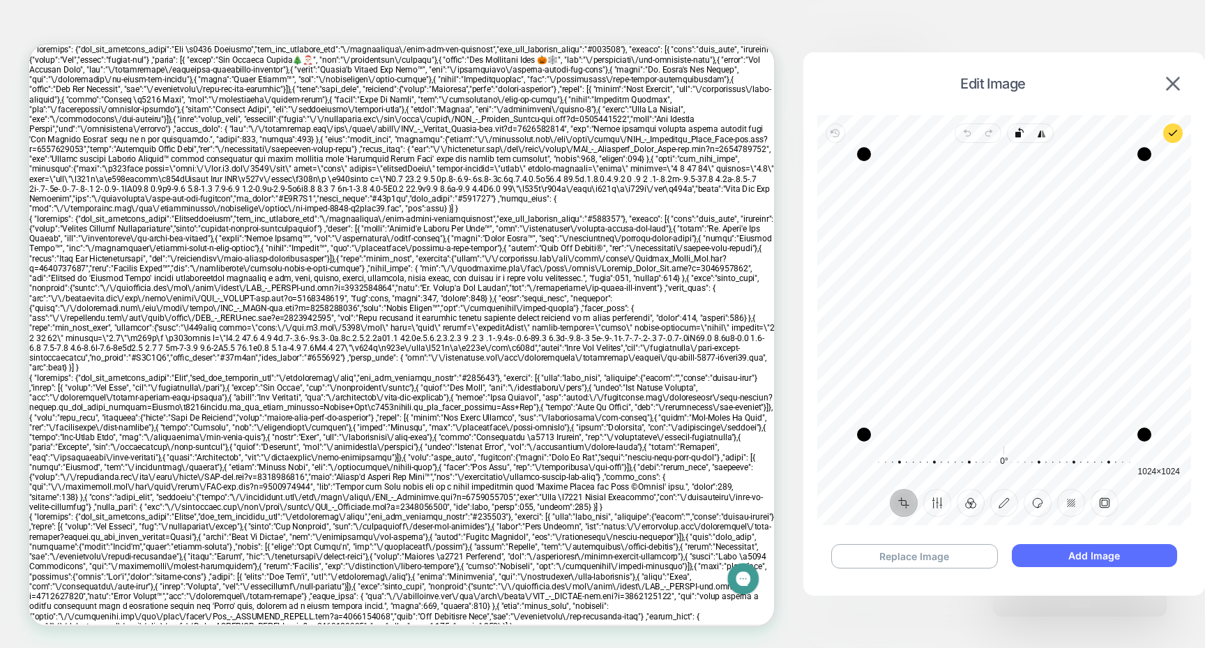
click at [1038, 555] on button "Add Image" at bounding box center [1094, 555] width 165 height 23
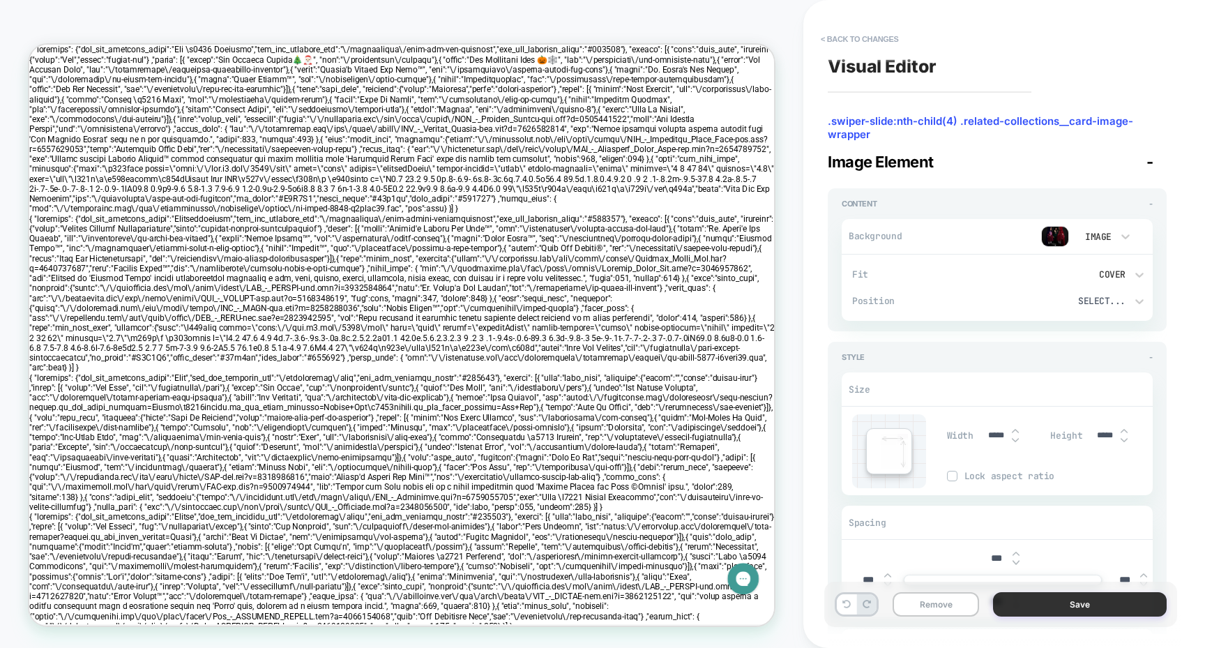
click at [1044, 614] on button "Save" at bounding box center [1080, 604] width 174 height 24
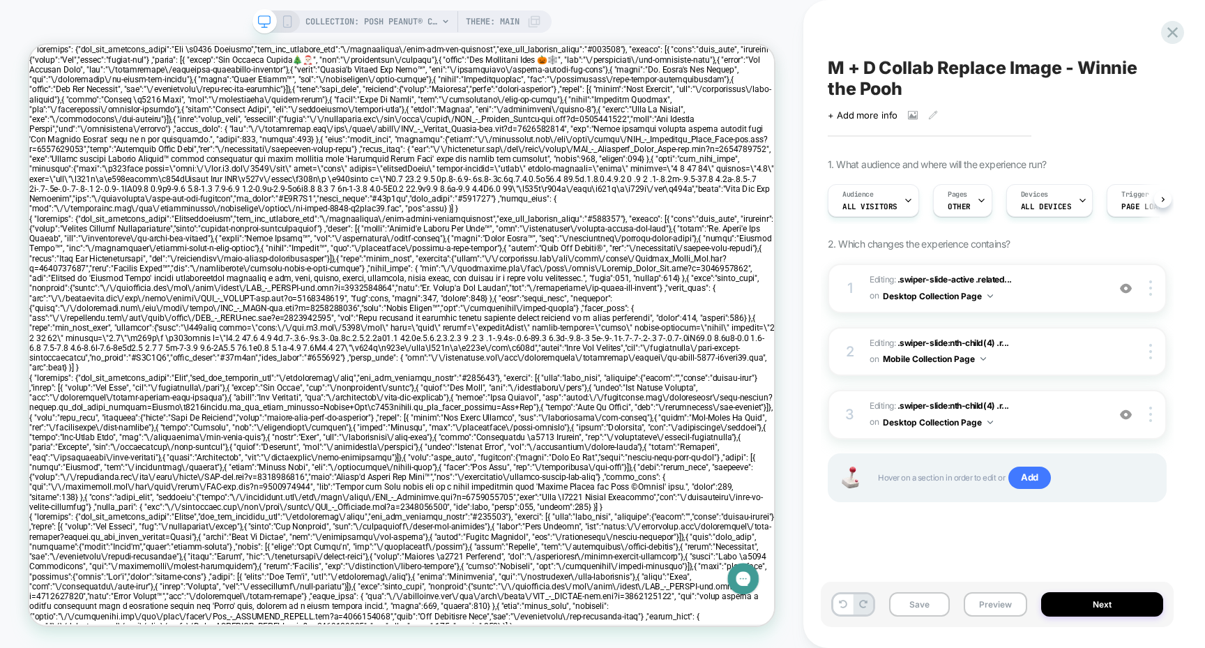
scroll to position [0, 1]
click at [915, 595] on button "Save" at bounding box center [919, 604] width 61 height 24
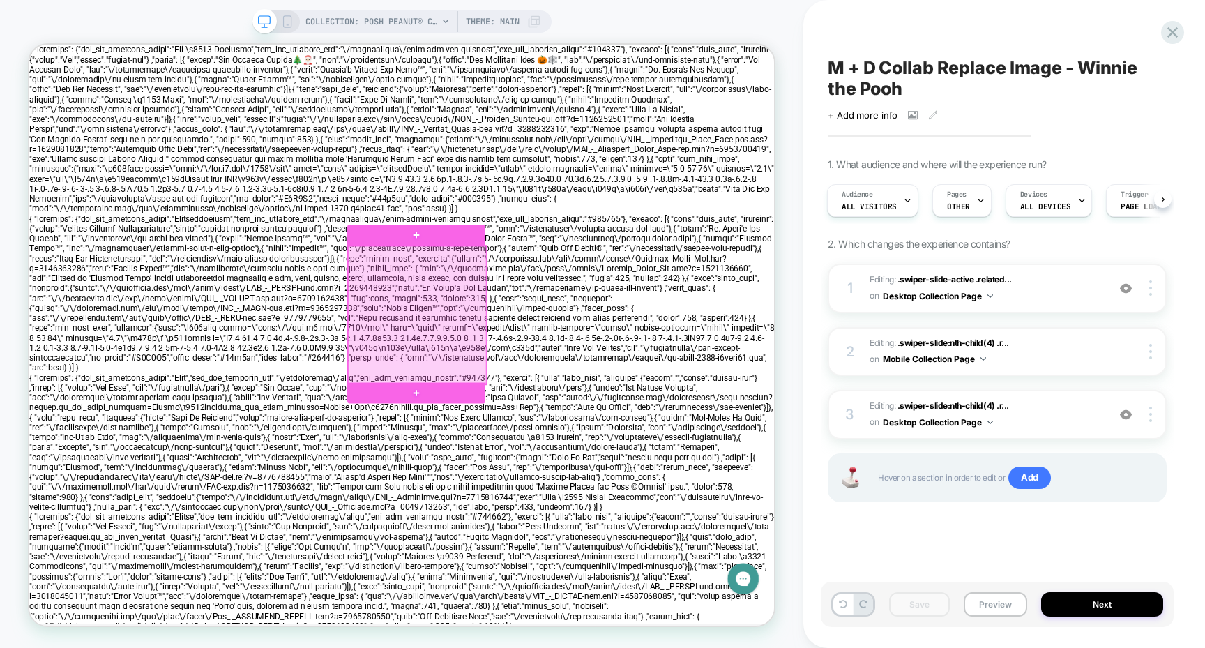
click at [555, 378] on div at bounding box center [547, 405] width 184 height 184
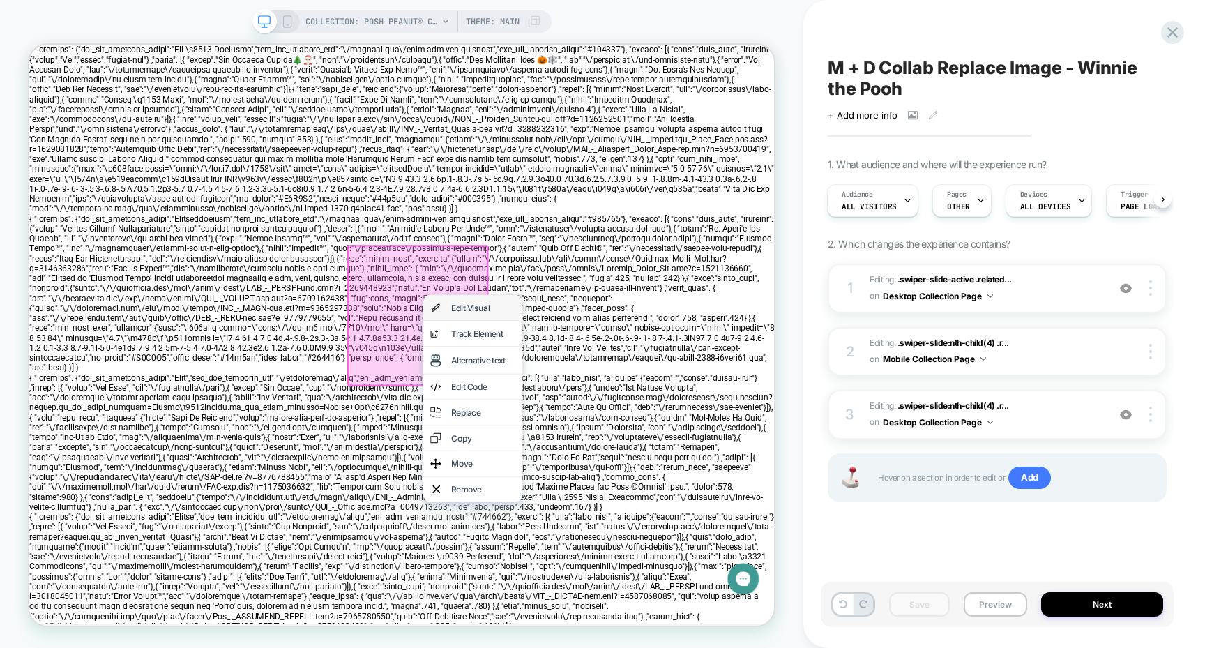
click at [590, 396] on div "Edit Visual" at bounding box center [621, 395] width 133 height 33
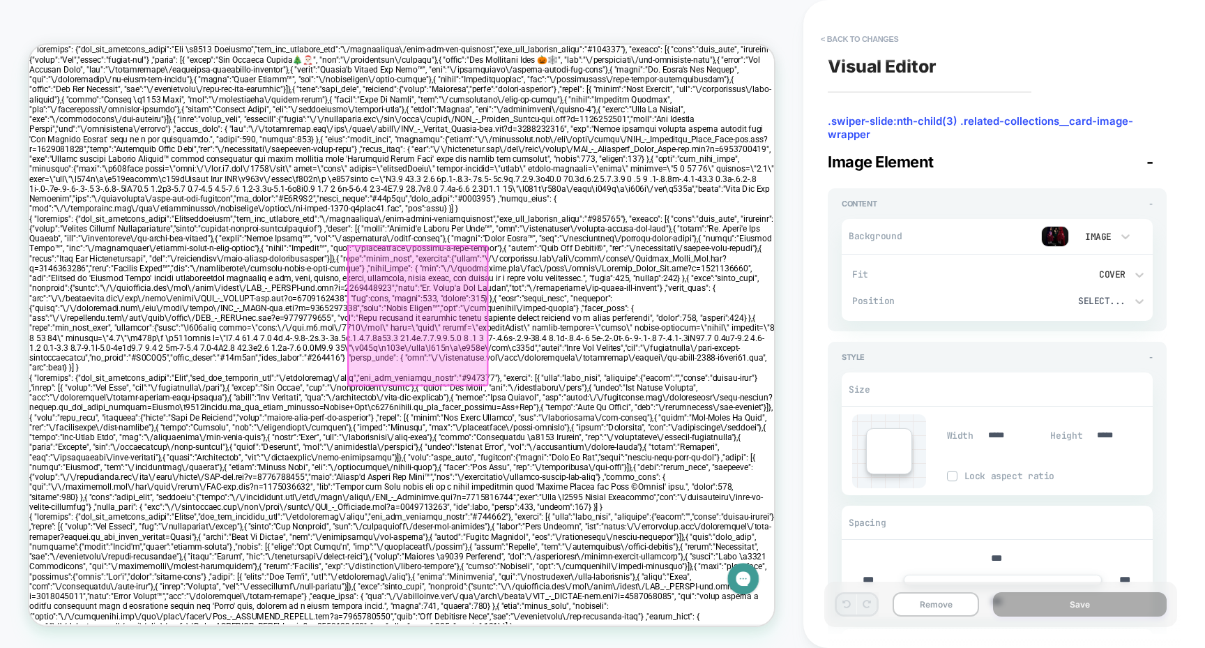
scroll to position [0, 20]
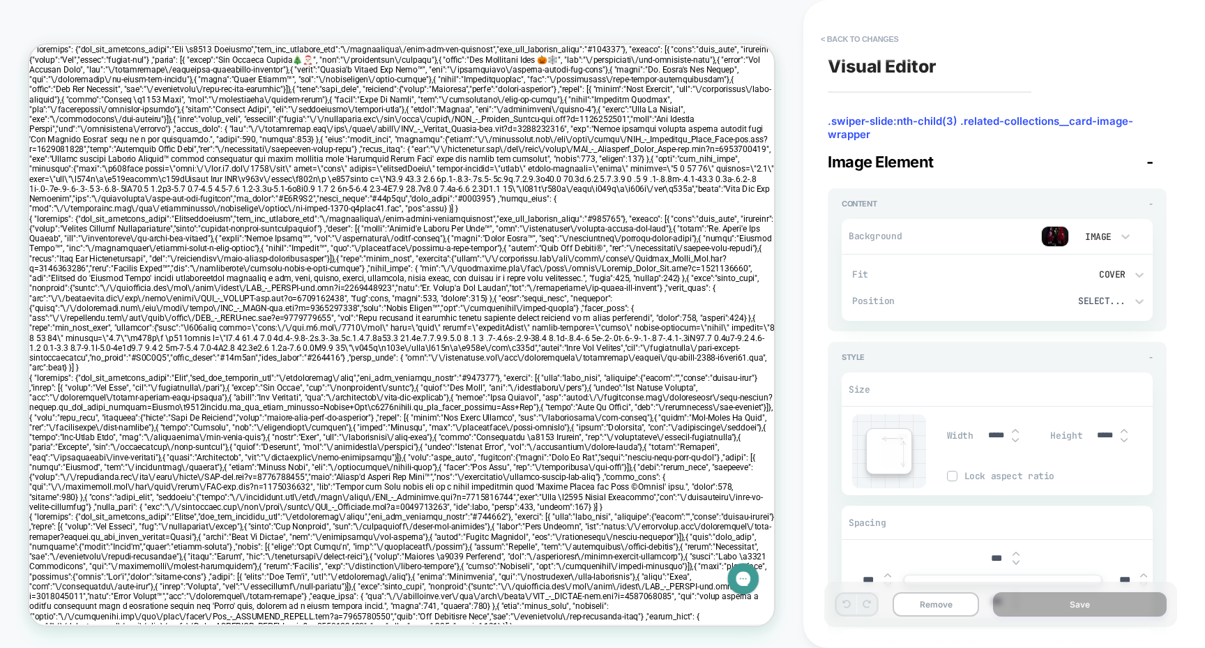
click at [843, 36] on button "< Back to changes" at bounding box center [860, 39] width 92 height 22
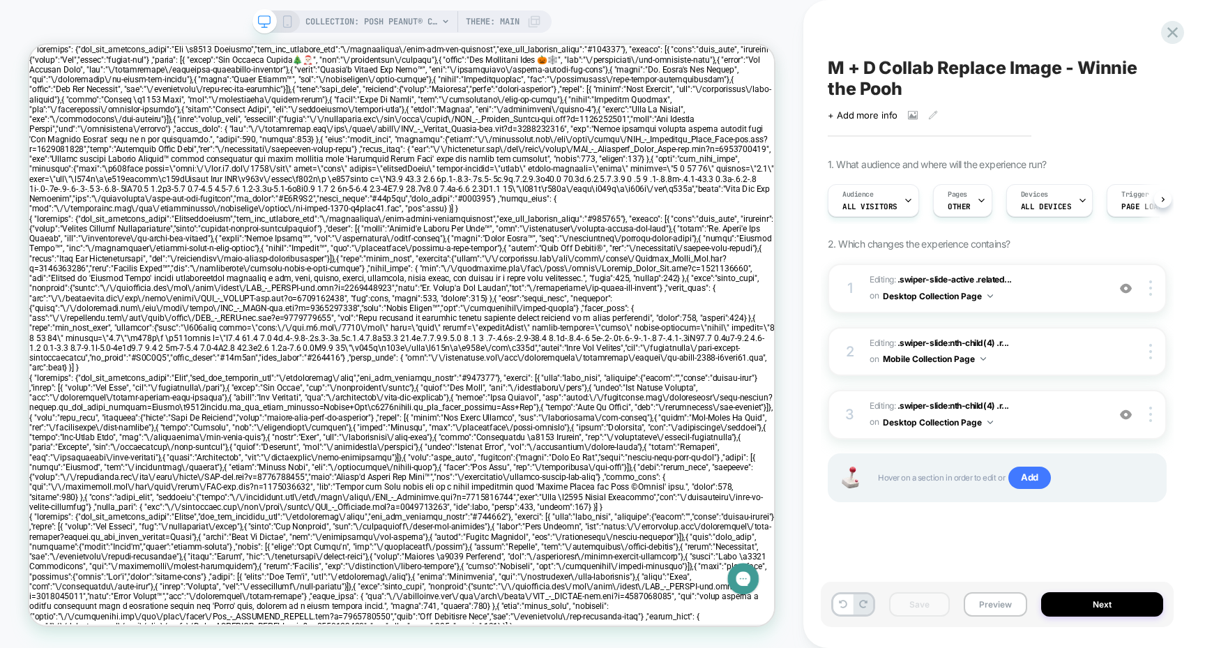
scroll to position [0, 1]
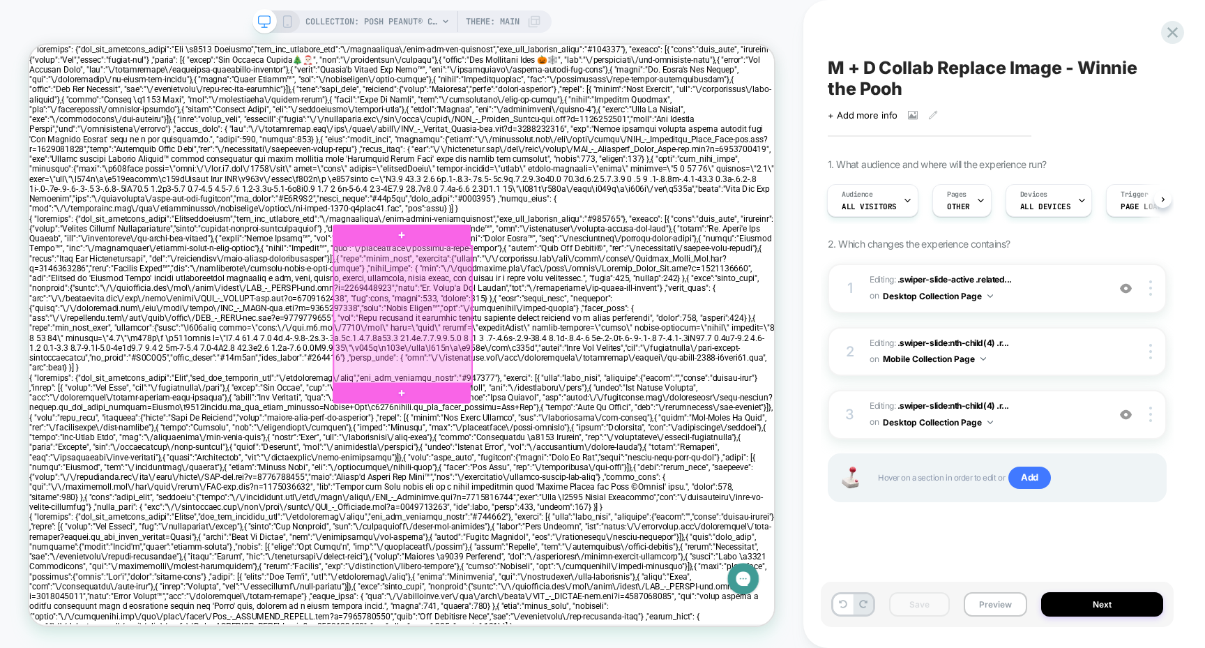
click at [540, 361] on div at bounding box center [527, 405] width 184 height 184
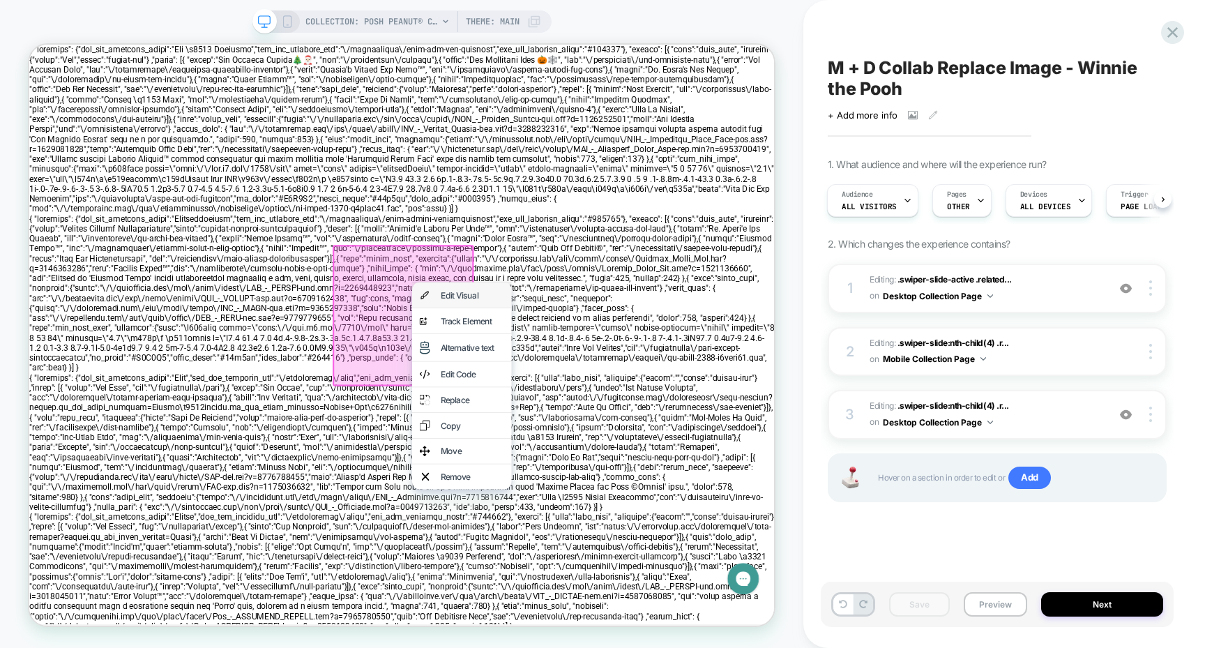
click at [573, 381] on div "Edit Visual" at bounding box center [606, 378] width 133 height 33
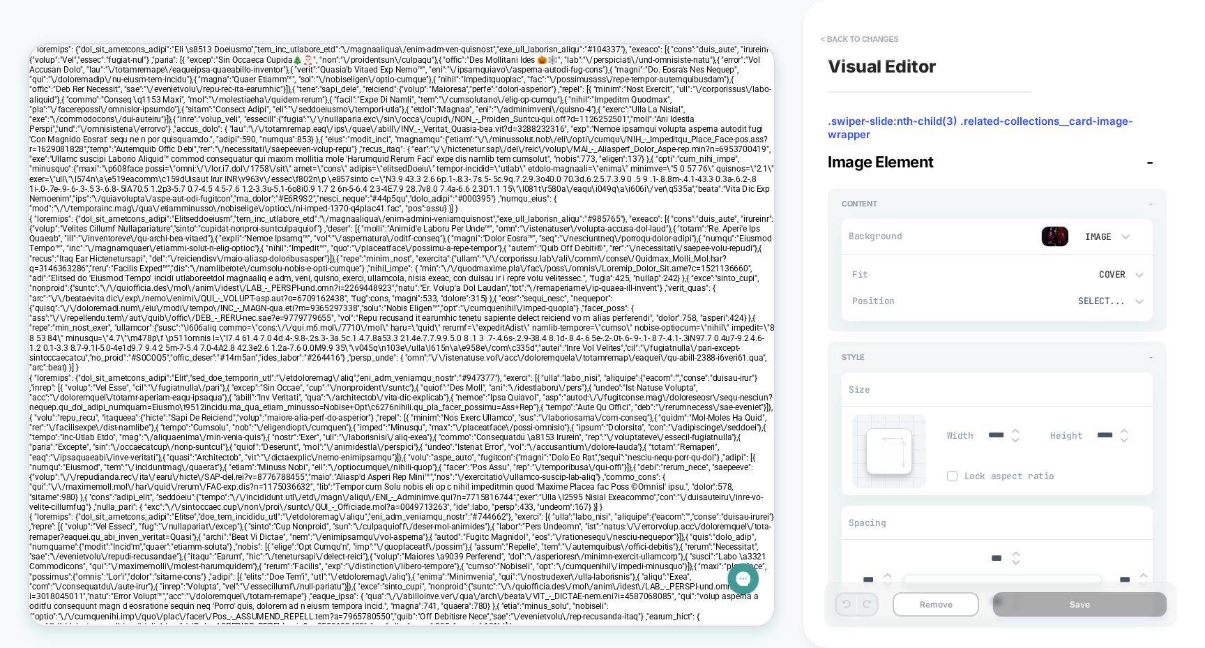
click at [1060, 242] on img at bounding box center [1055, 236] width 28 height 21
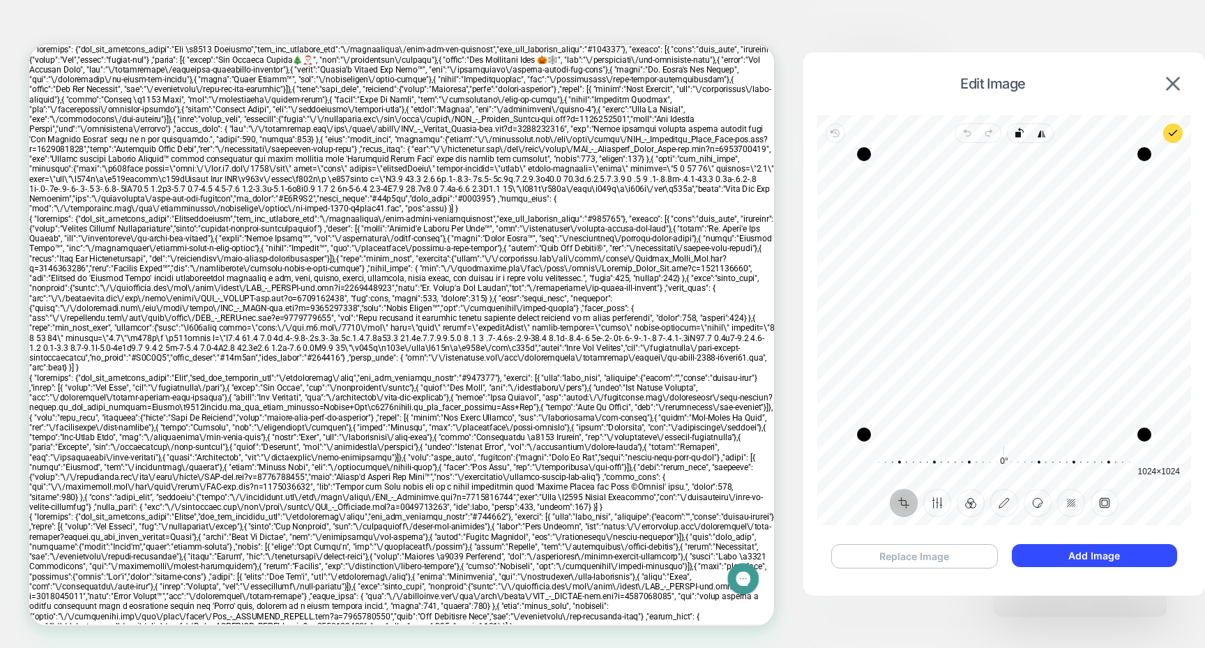
click at [967, 551] on button "Replace Image" at bounding box center [915, 556] width 167 height 24
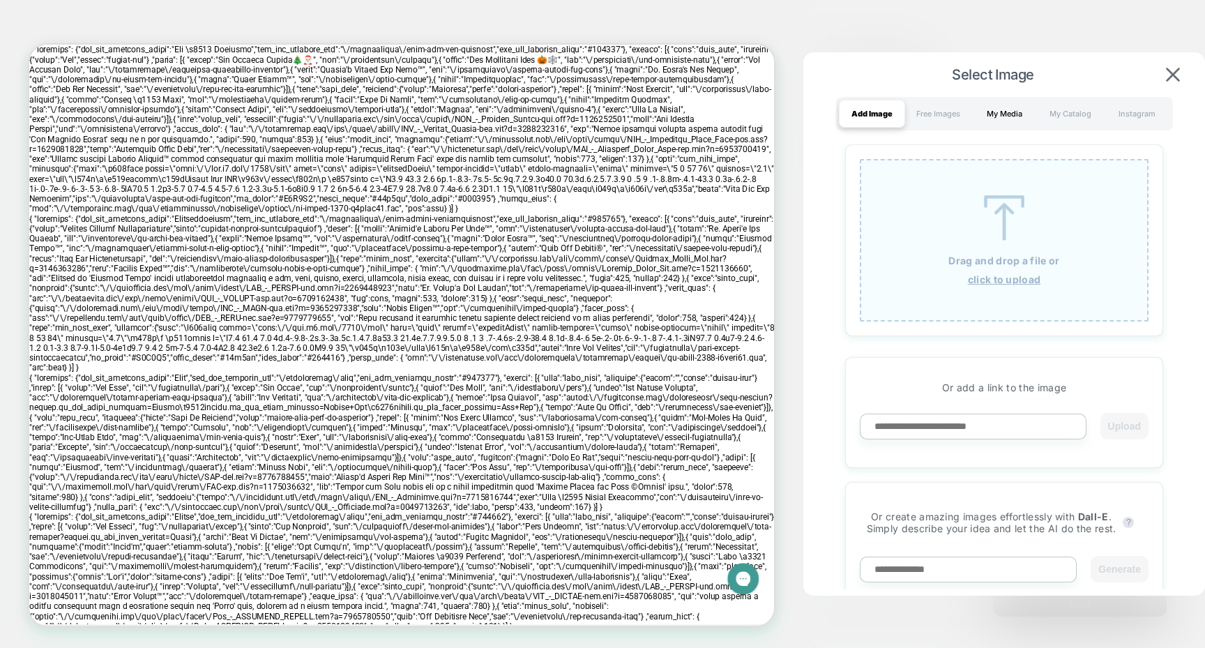
click at [1023, 106] on div "My Media" at bounding box center [1005, 114] width 66 height 28
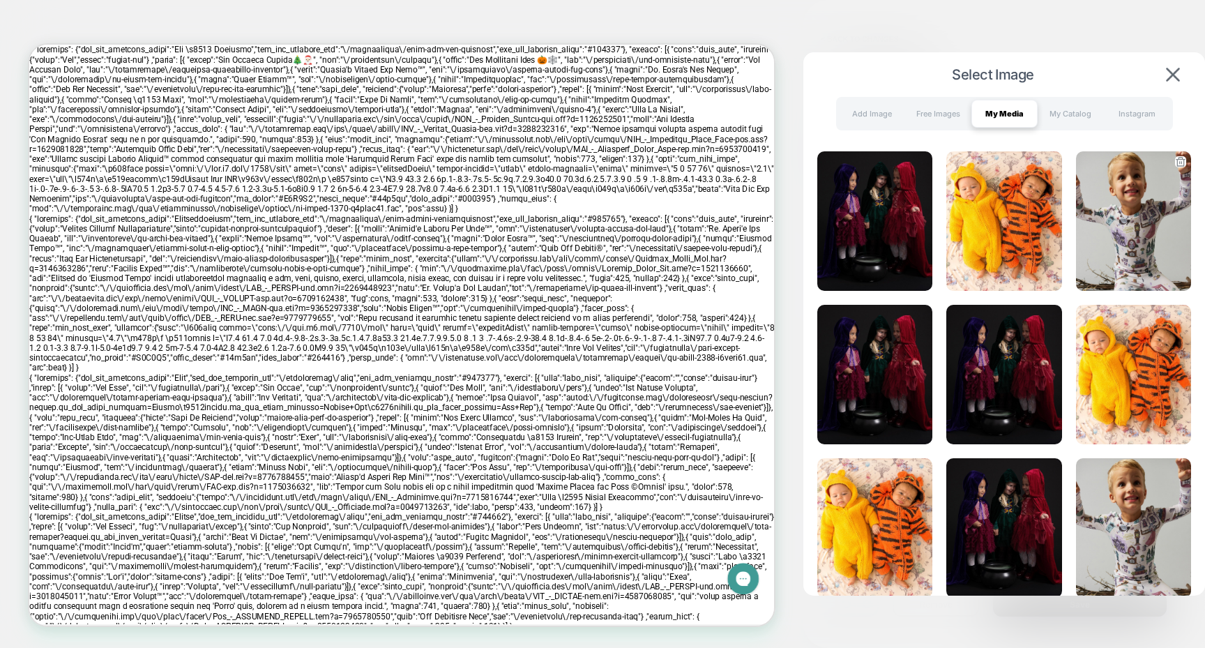
click at [1118, 209] on img at bounding box center [1133, 221] width 115 height 140
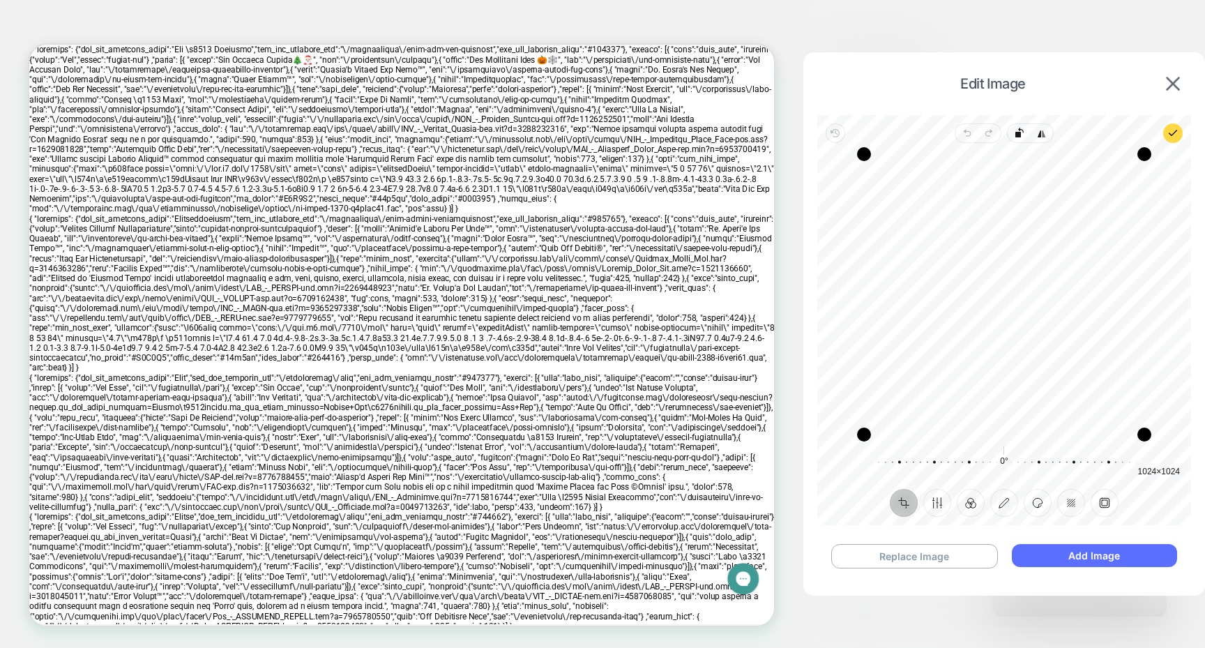
click at [1091, 563] on button "Add Image" at bounding box center [1094, 555] width 165 height 23
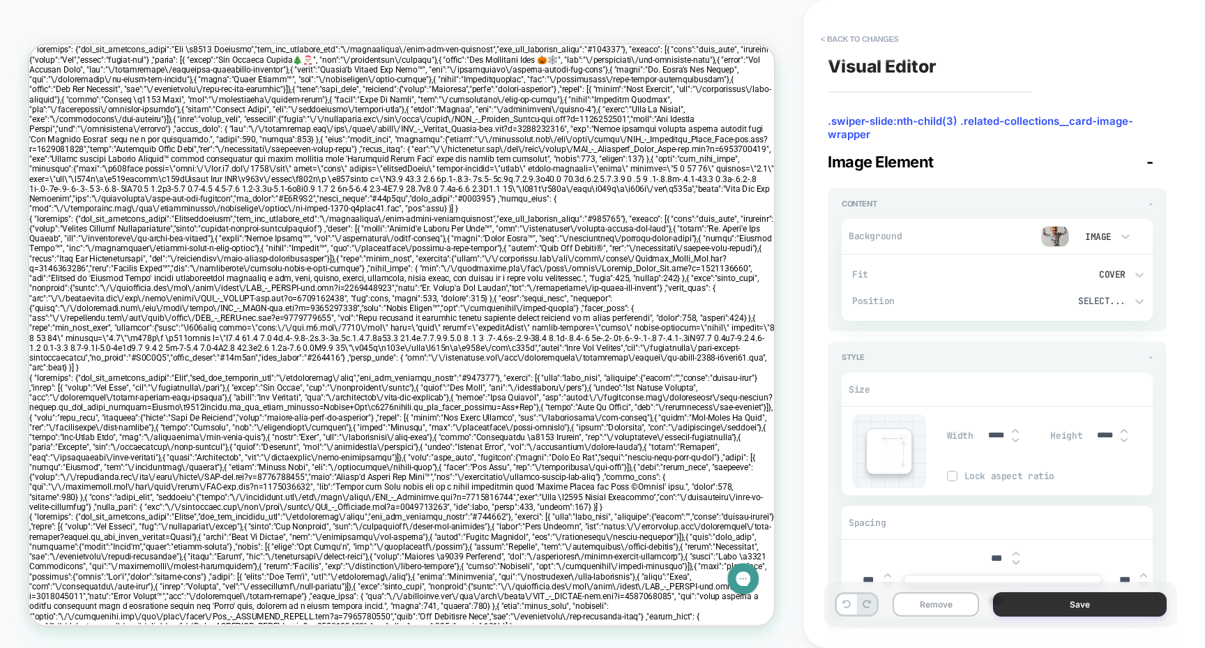
click at [1074, 608] on button "Save" at bounding box center [1080, 604] width 174 height 24
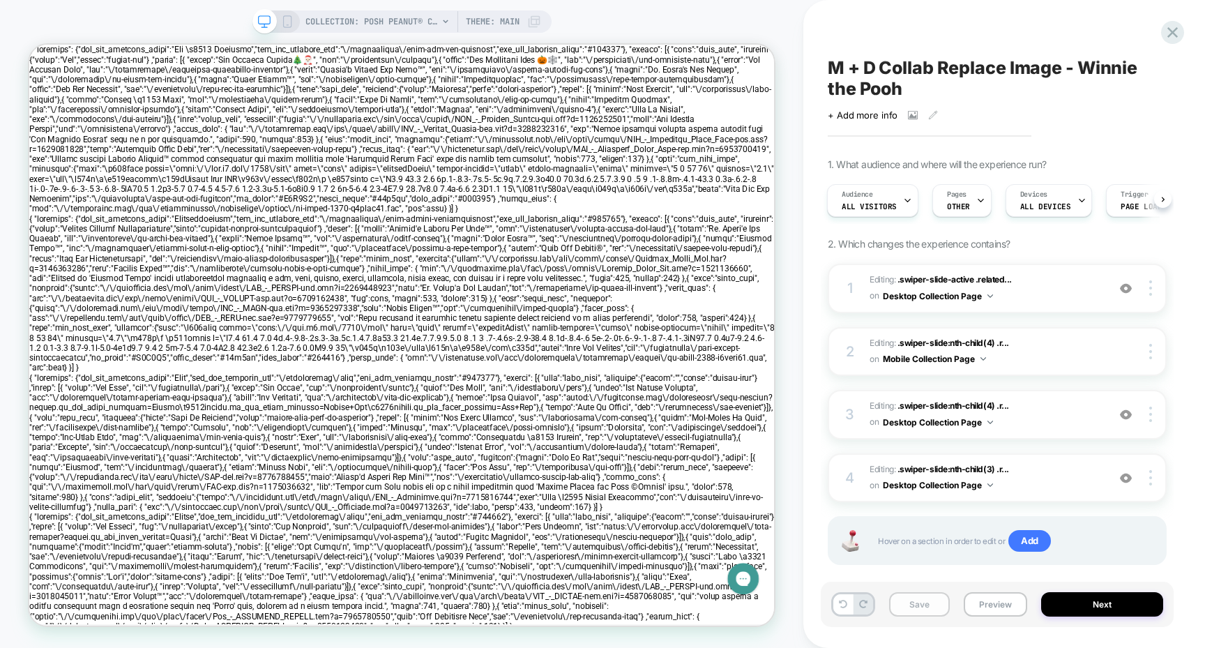
click at [941, 609] on button "Save" at bounding box center [919, 604] width 61 height 24
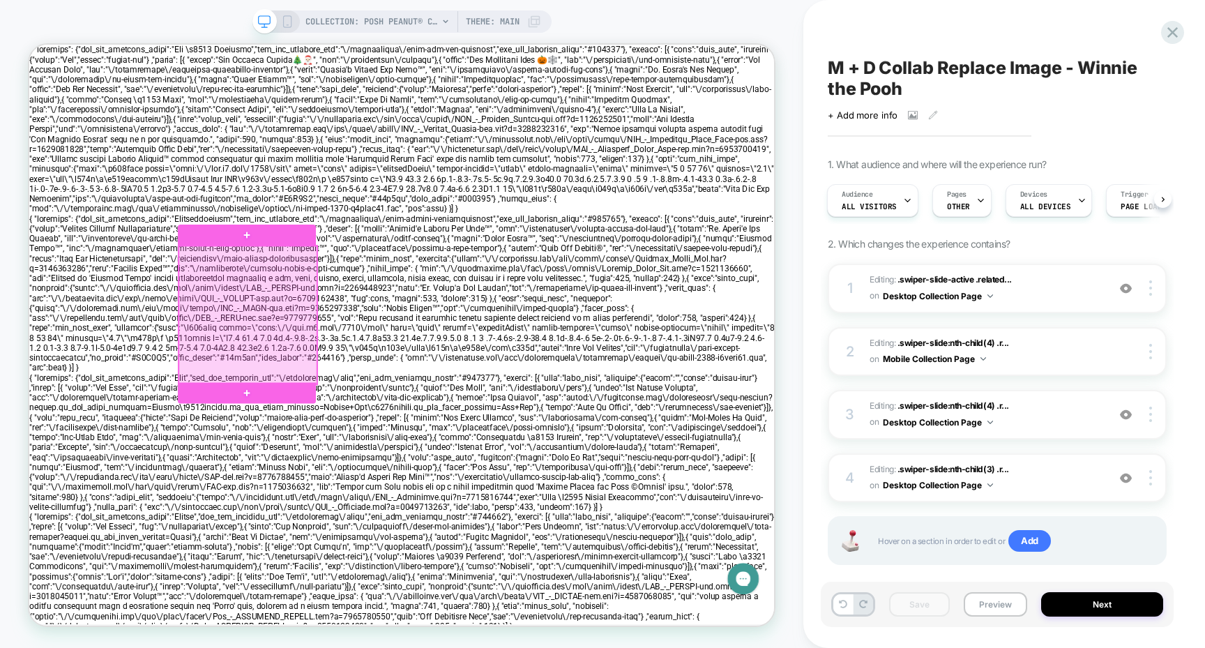
click at [287, 373] on div at bounding box center [321, 405] width 184 height 184
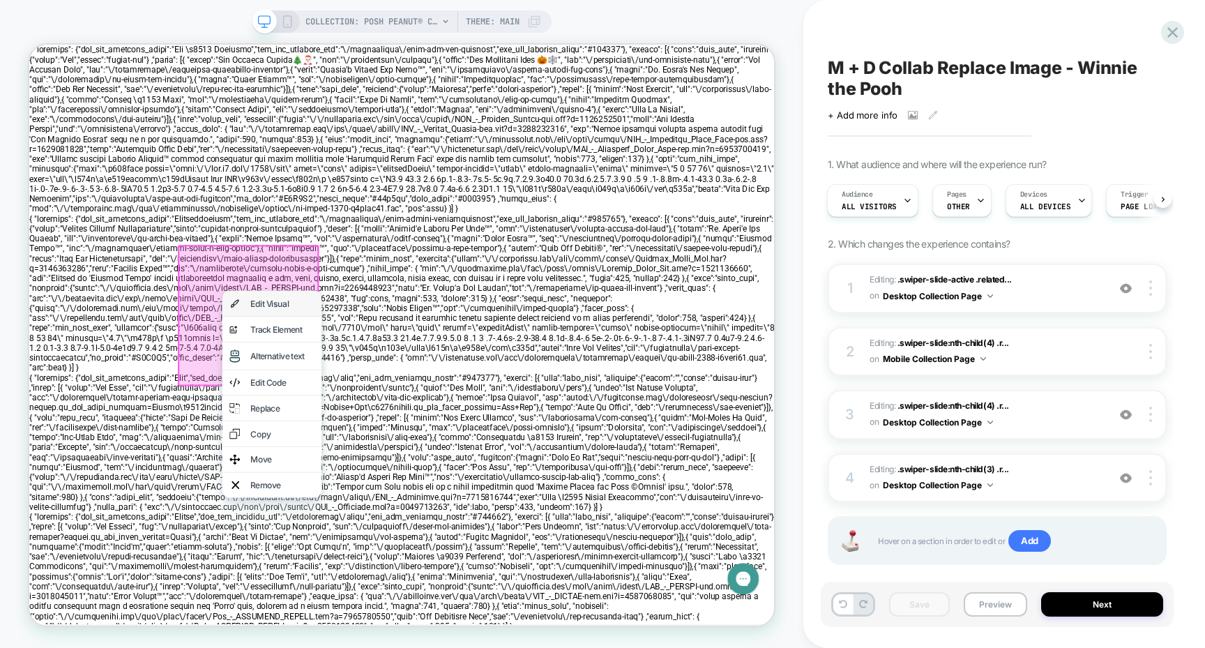
click at [343, 377] on div "Edit Visual" at bounding box center [353, 389] width 133 height 33
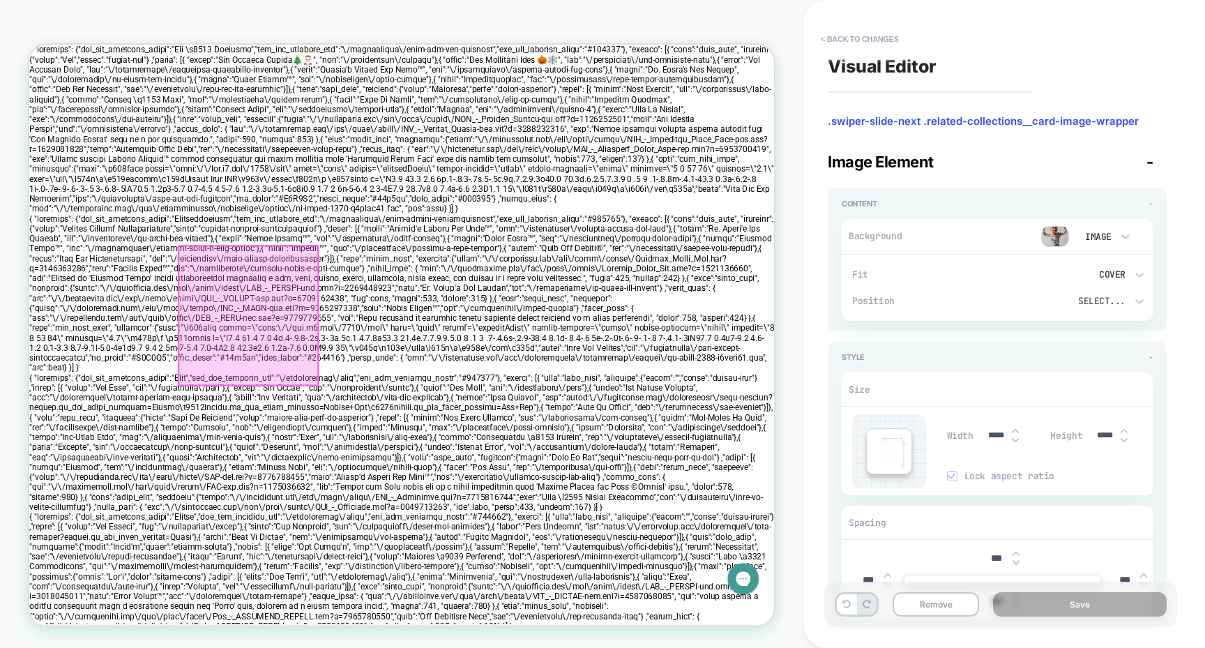
scroll to position [0, 0]
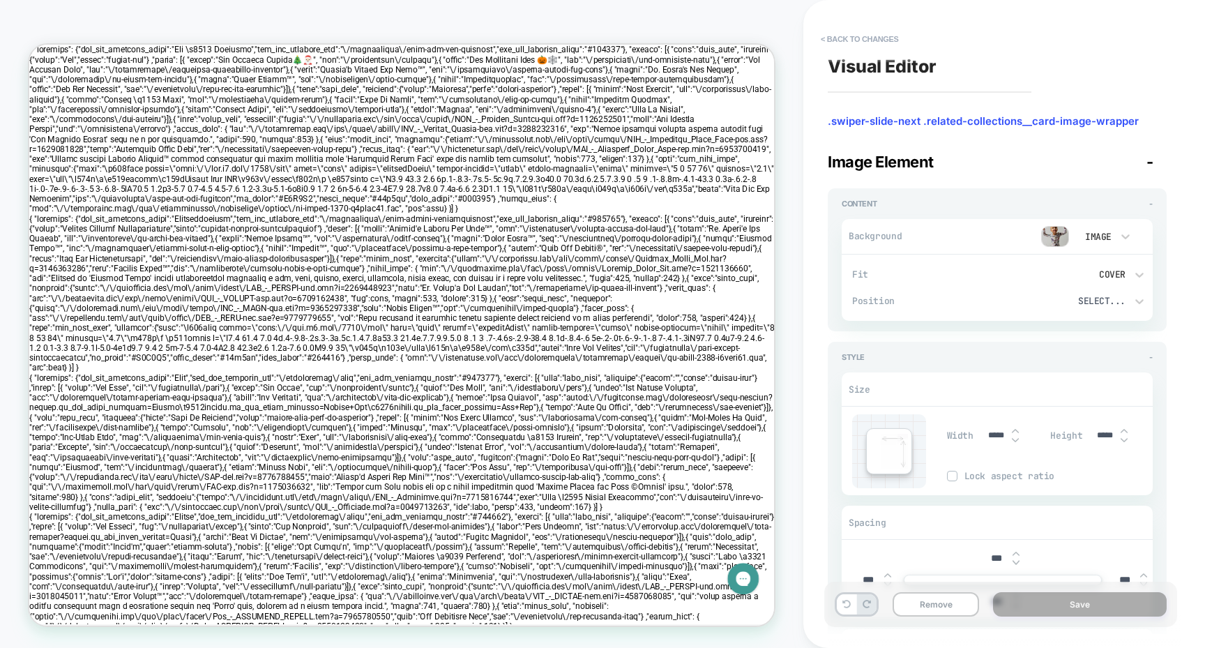
click at [1051, 236] on img at bounding box center [1055, 236] width 28 height 21
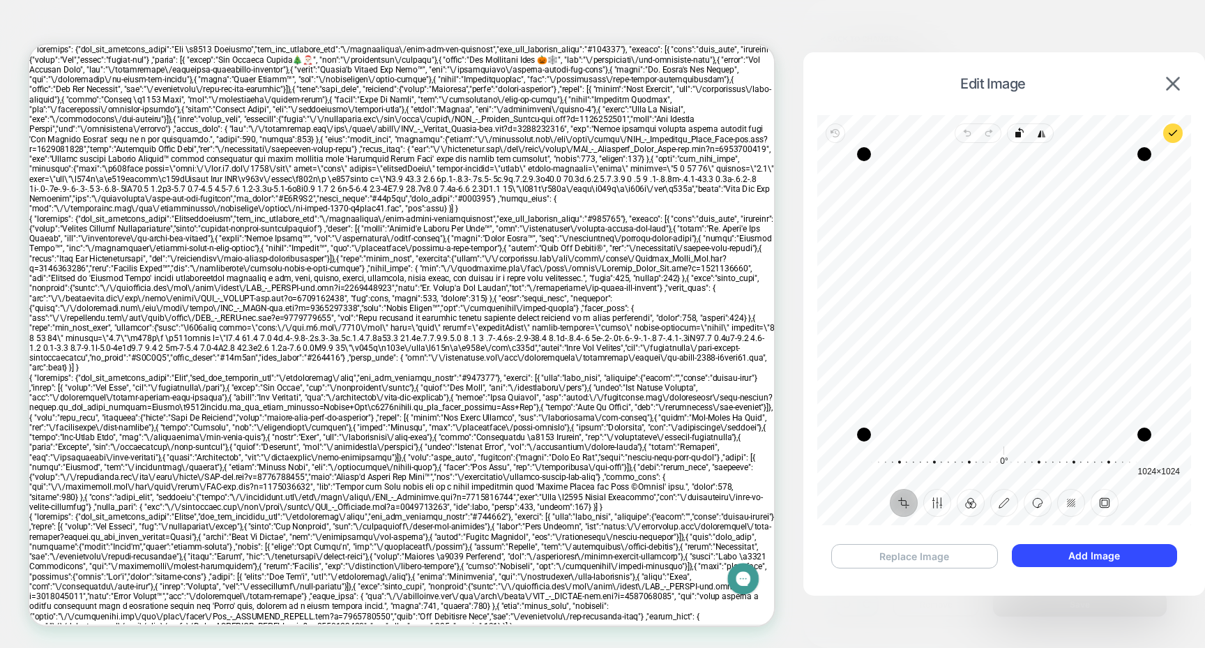
click at [974, 555] on button "Replace Image" at bounding box center [915, 556] width 167 height 24
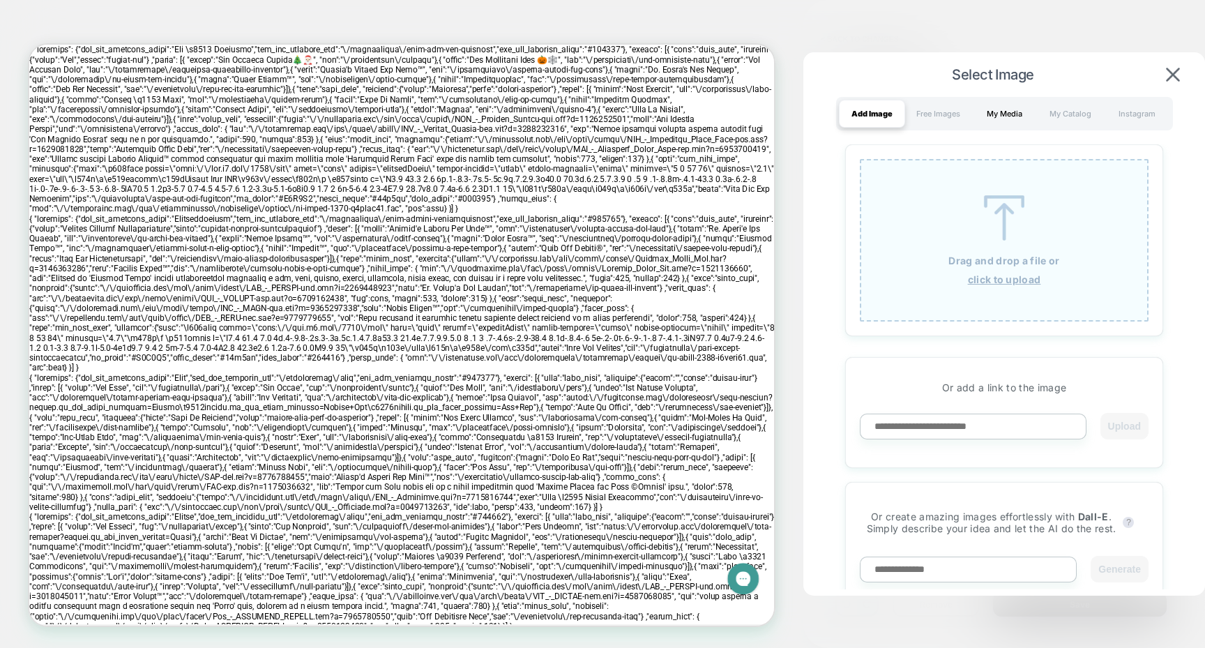
click at [1007, 100] on div "My Media" at bounding box center [1005, 114] width 66 height 28
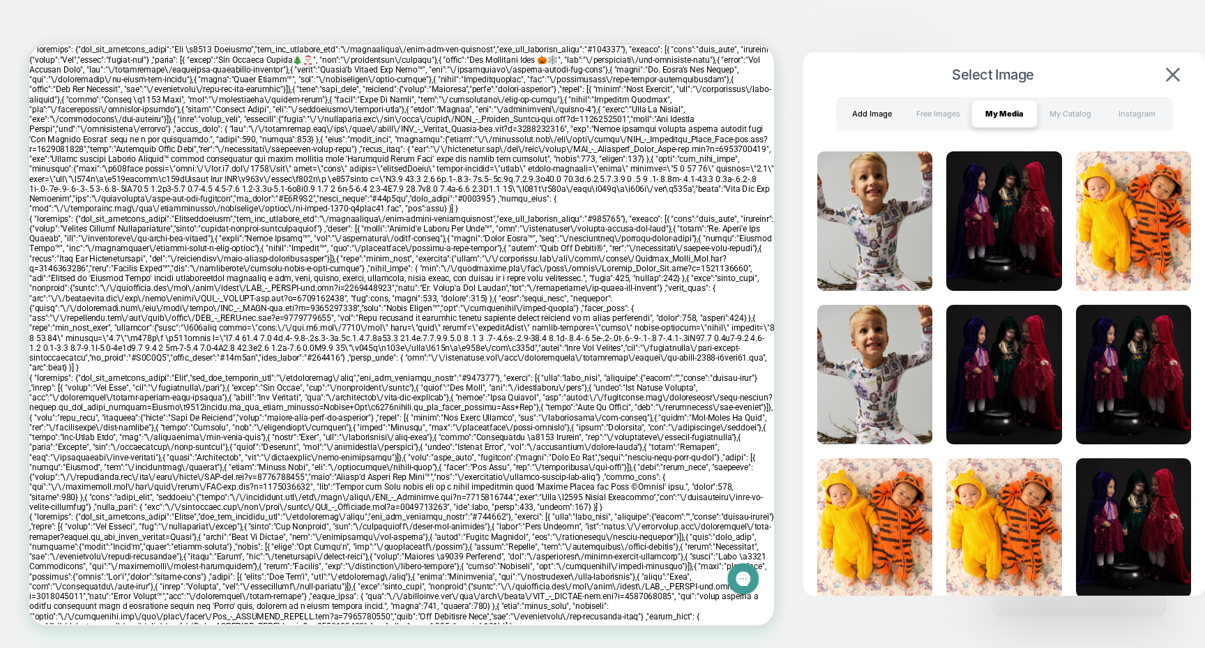
click at [891, 112] on div "Add Image" at bounding box center [872, 114] width 66 height 28
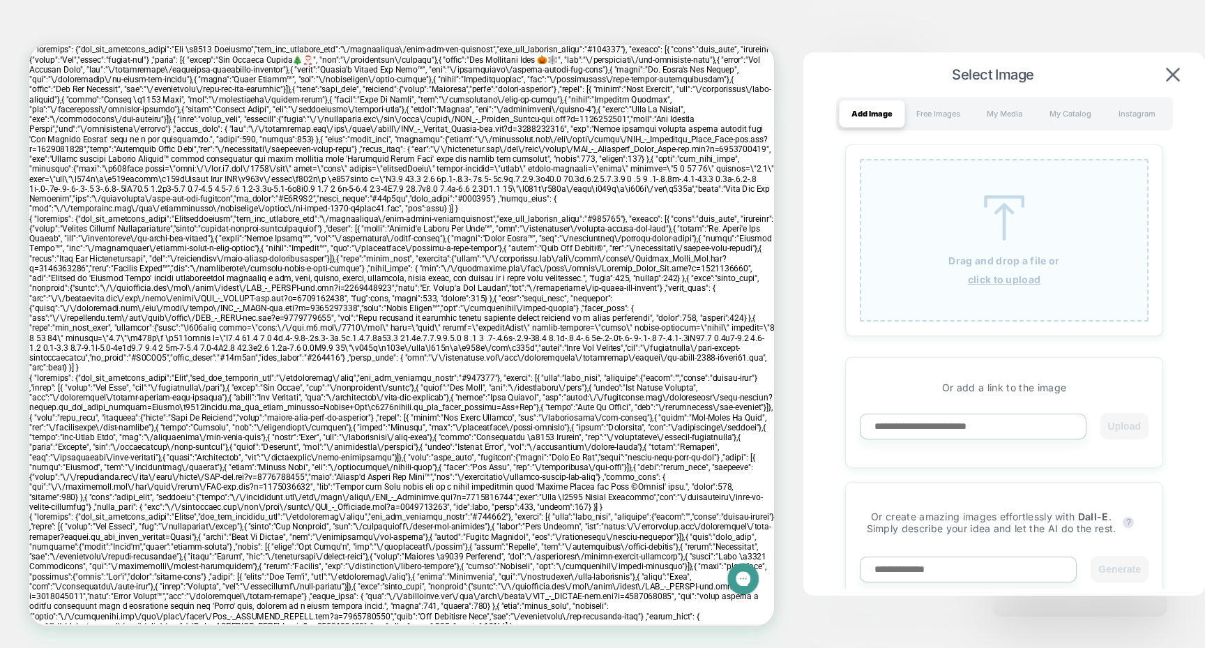
click at [958, 230] on div "Drag and drop a file or click to upload" at bounding box center [1004, 240] width 289 height 163
click at [931, 225] on div "Drag and drop a file or click to upload" at bounding box center [1004, 240] width 289 height 163
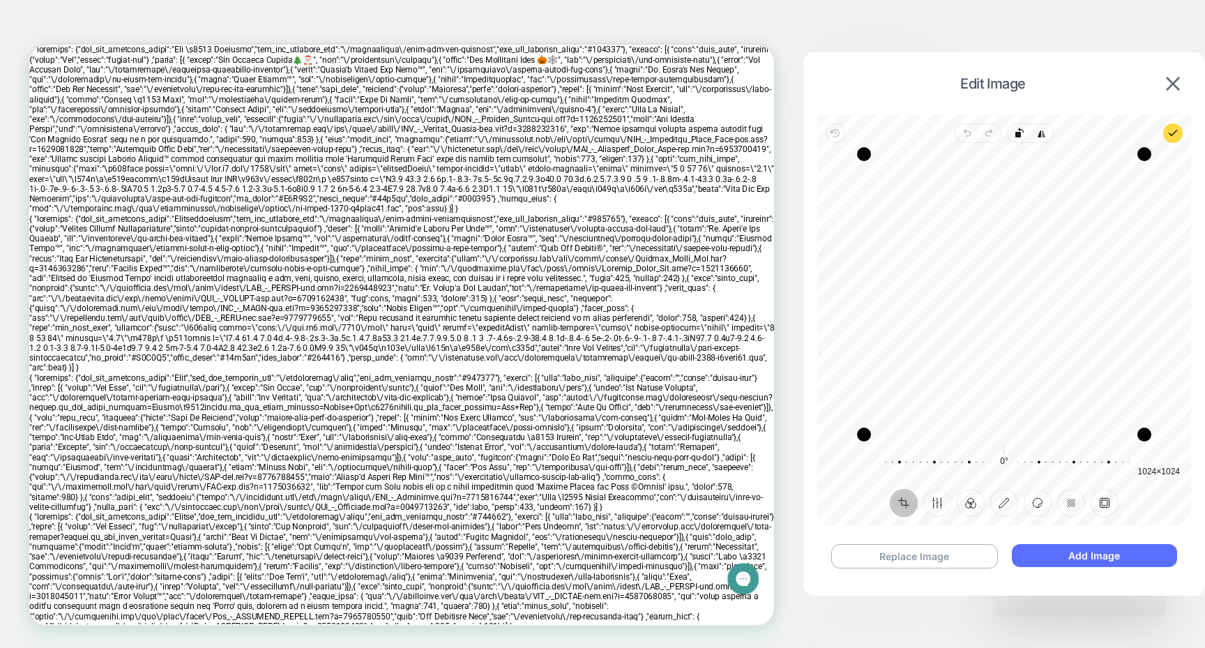
click at [1042, 556] on button "Add Image" at bounding box center [1094, 555] width 165 height 23
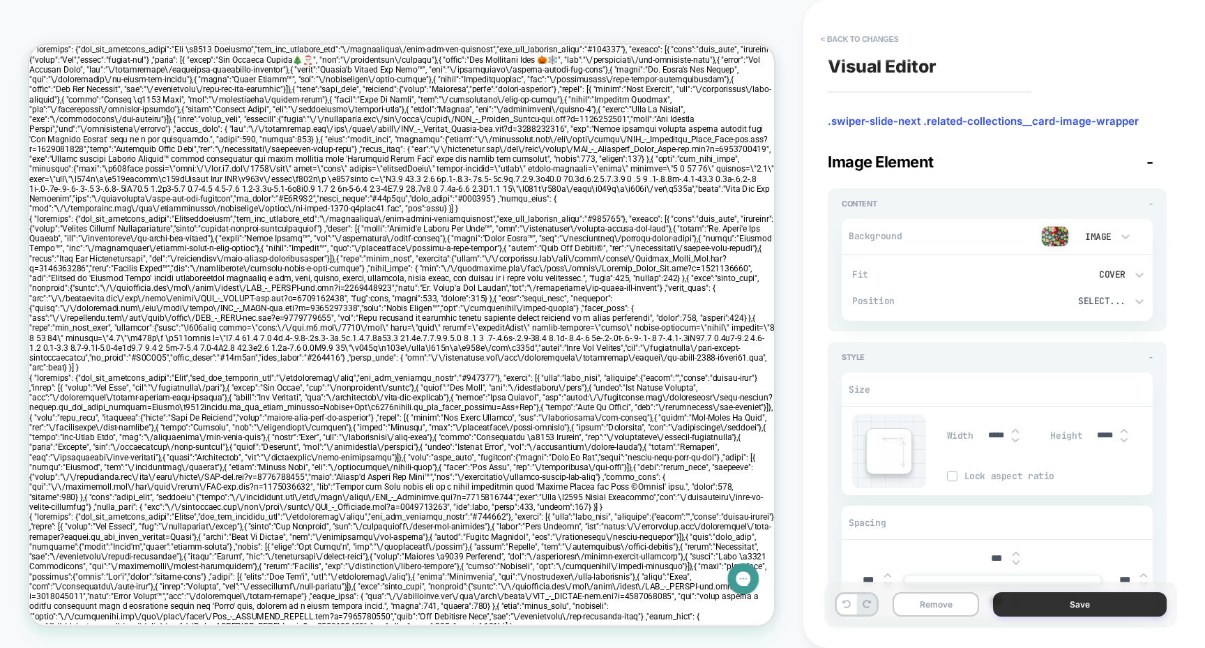
click at [1060, 597] on button "Save" at bounding box center [1080, 604] width 174 height 24
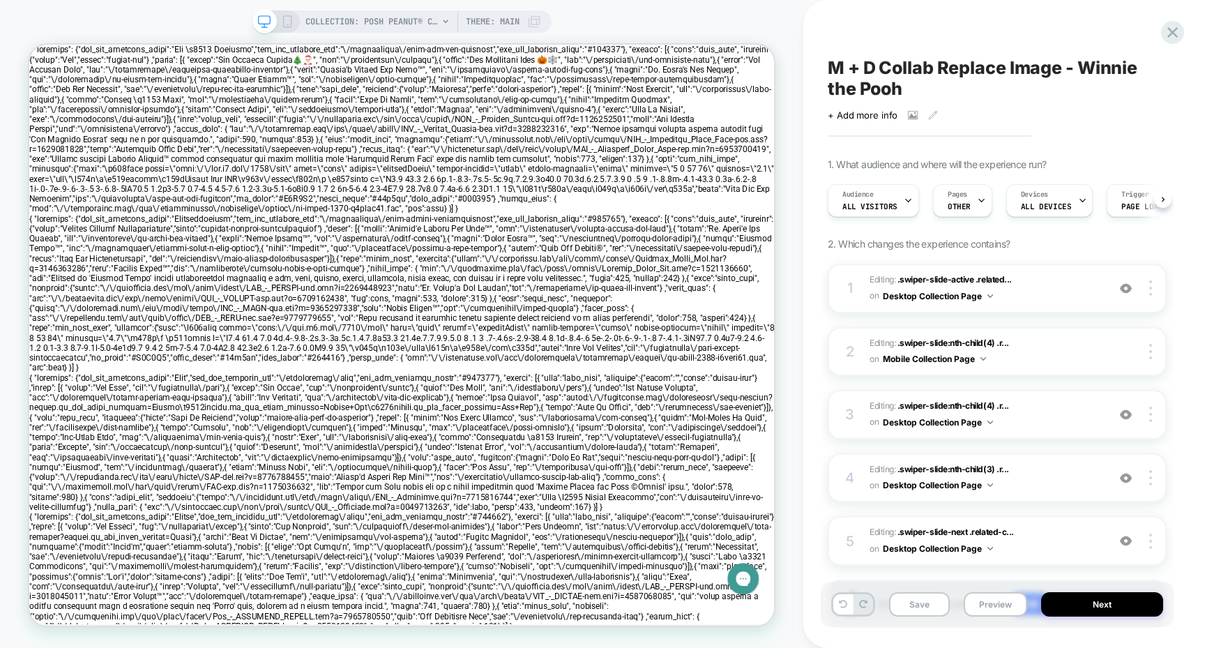
scroll to position [0, 1]
click at [919, 609] on button "Save" at bounding box center [919, 604] width 61 height 24
click at [286, 22] on icon at bounding box center [287, 21] width 13 height 13
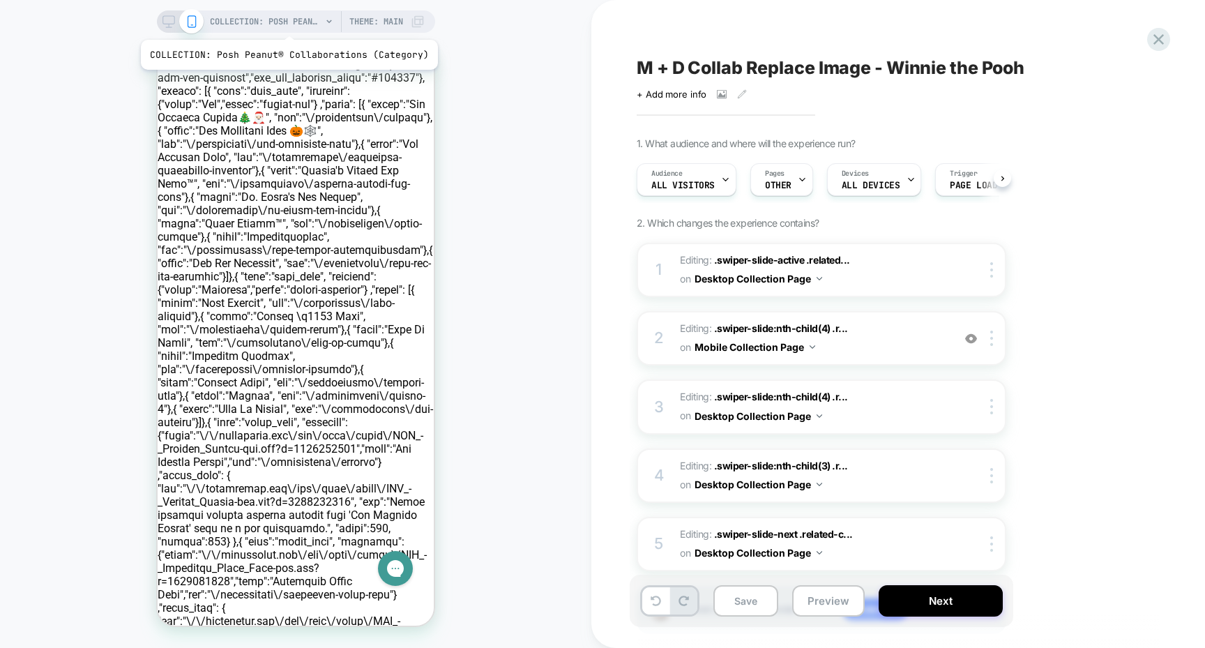
scroll to position [0, 1]
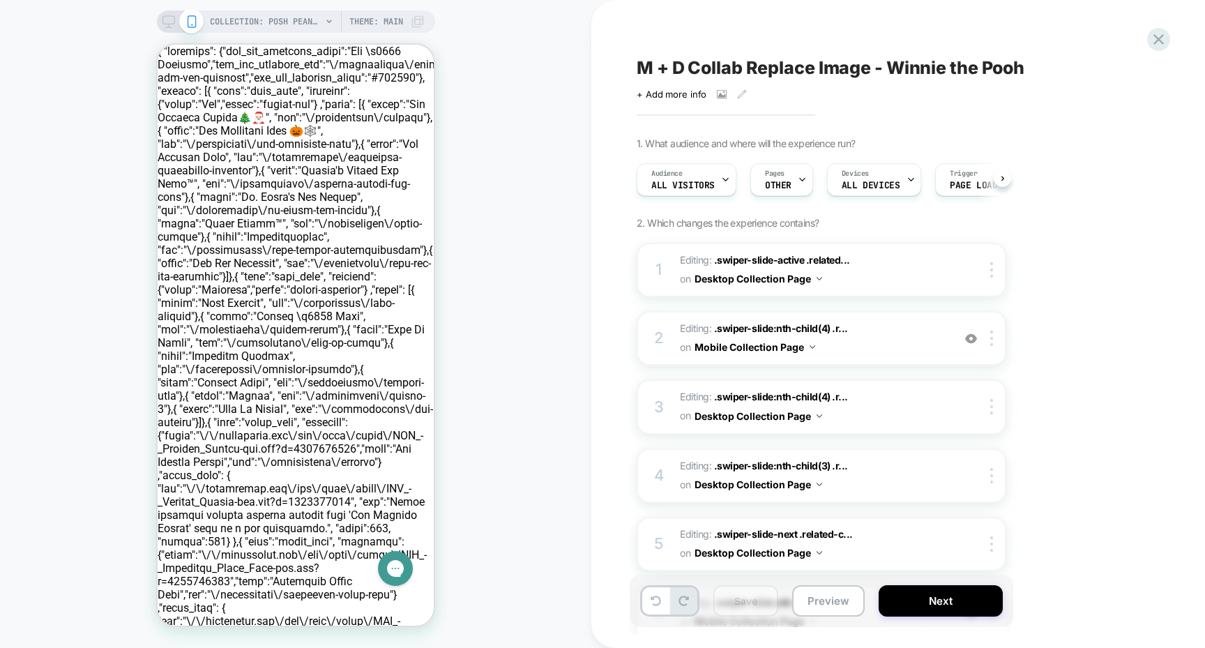
scroll to position [0, 1]
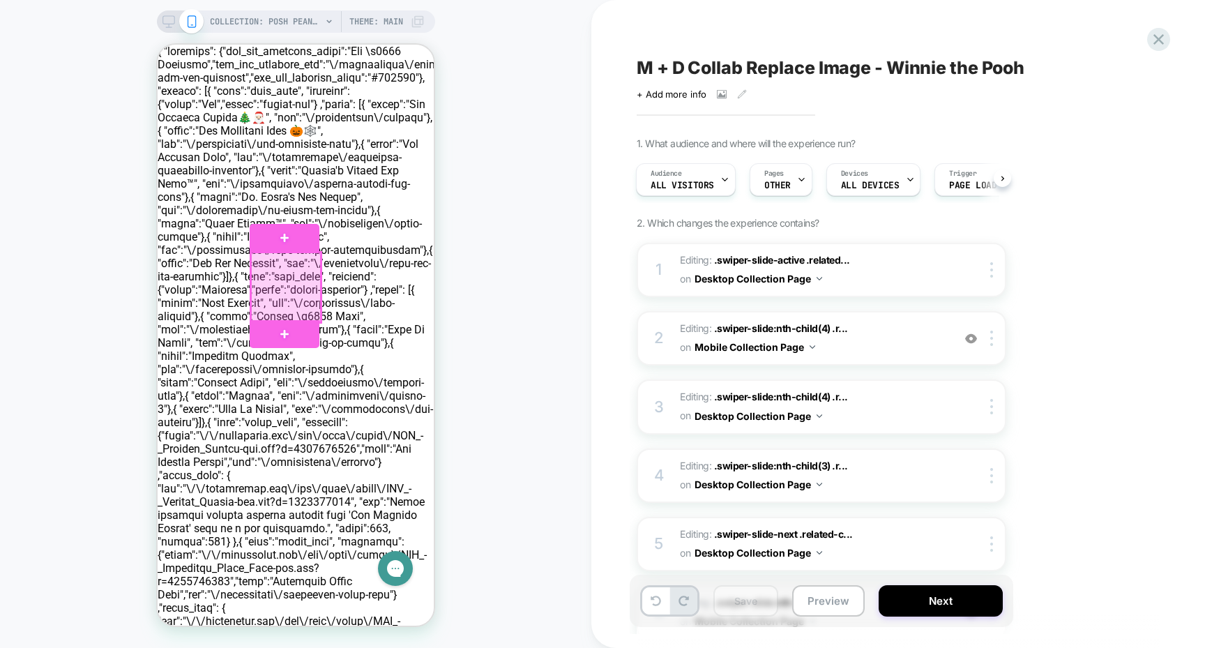
click at [278, 270] on div at bounding box center [286, 288] width 70 height 70
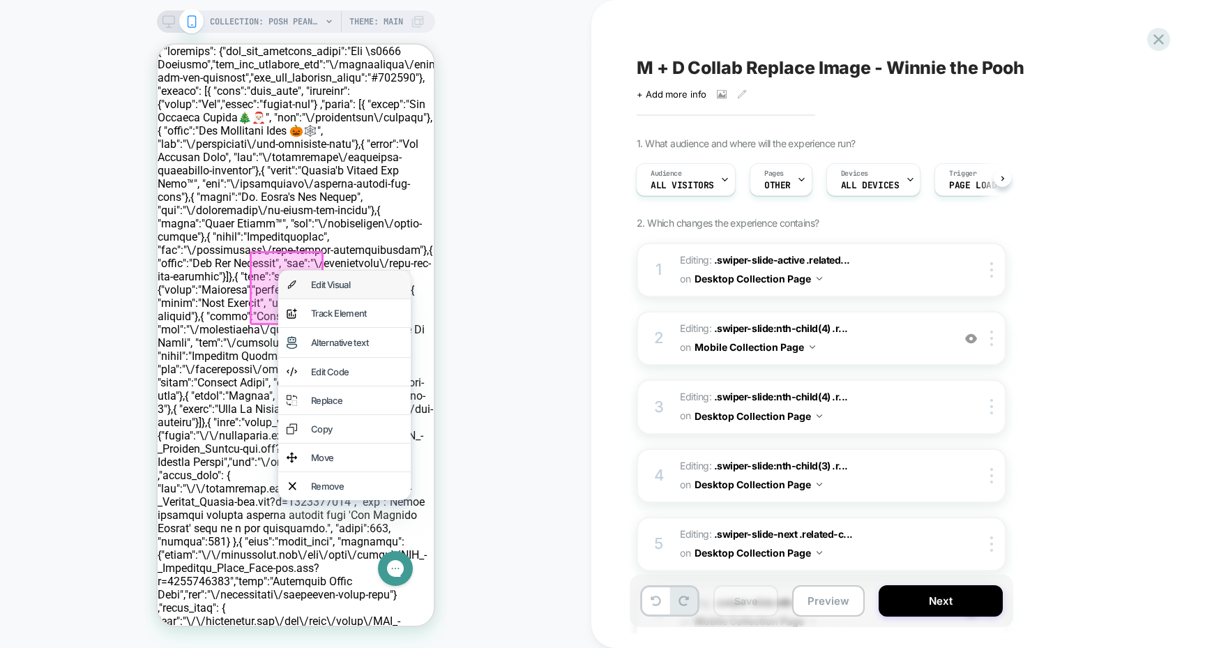
click at [320, 276] on div "Edit Visual" at bounding box center [344, 285] width 133 height 28
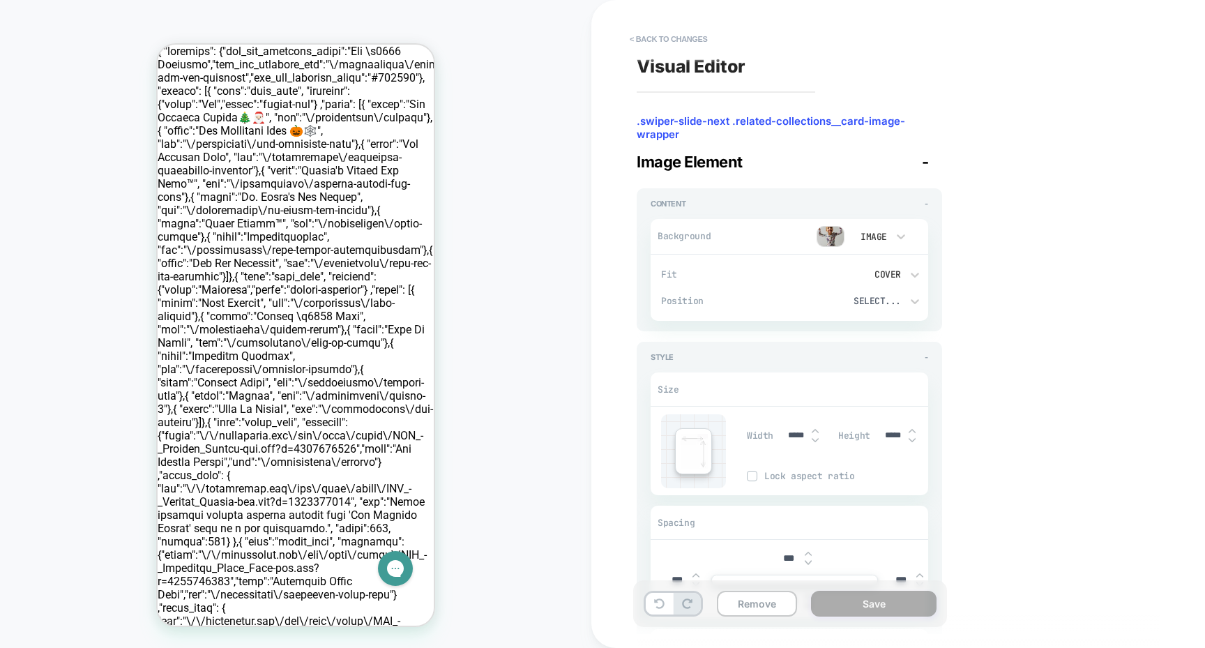
click at [832, 233] on img at bounding box center [831, 236] width 28 height 21
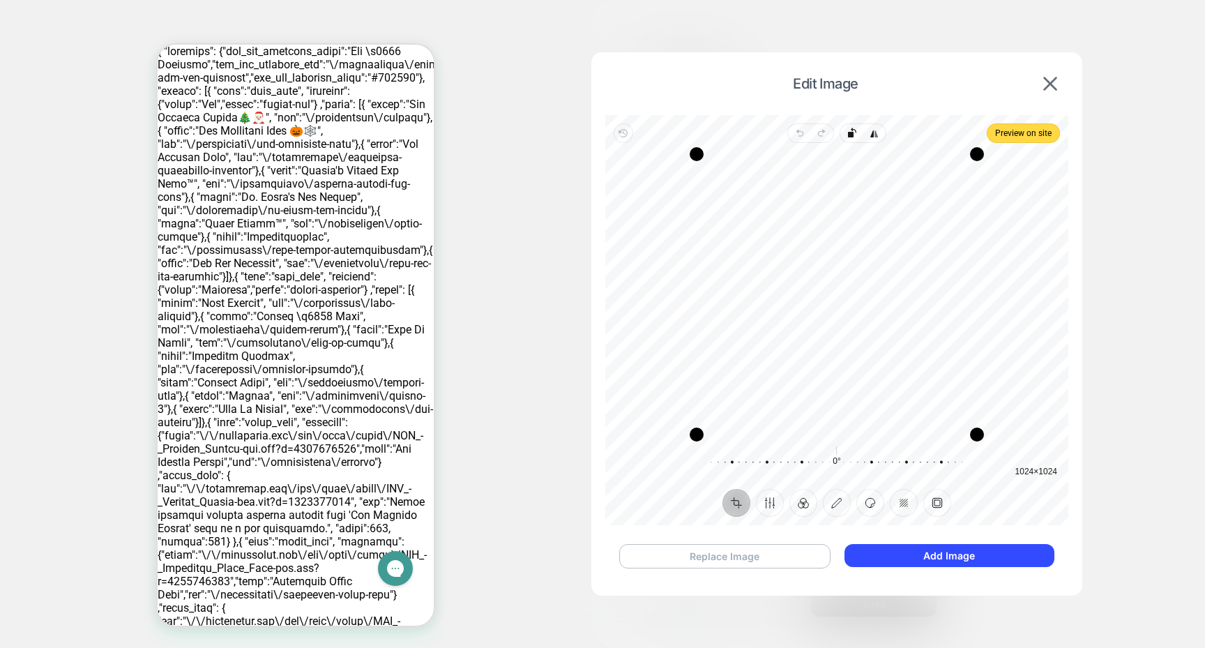
click at [761, 557] on button "Replace Image" at bounding box center [724, 556] width 211 height 24
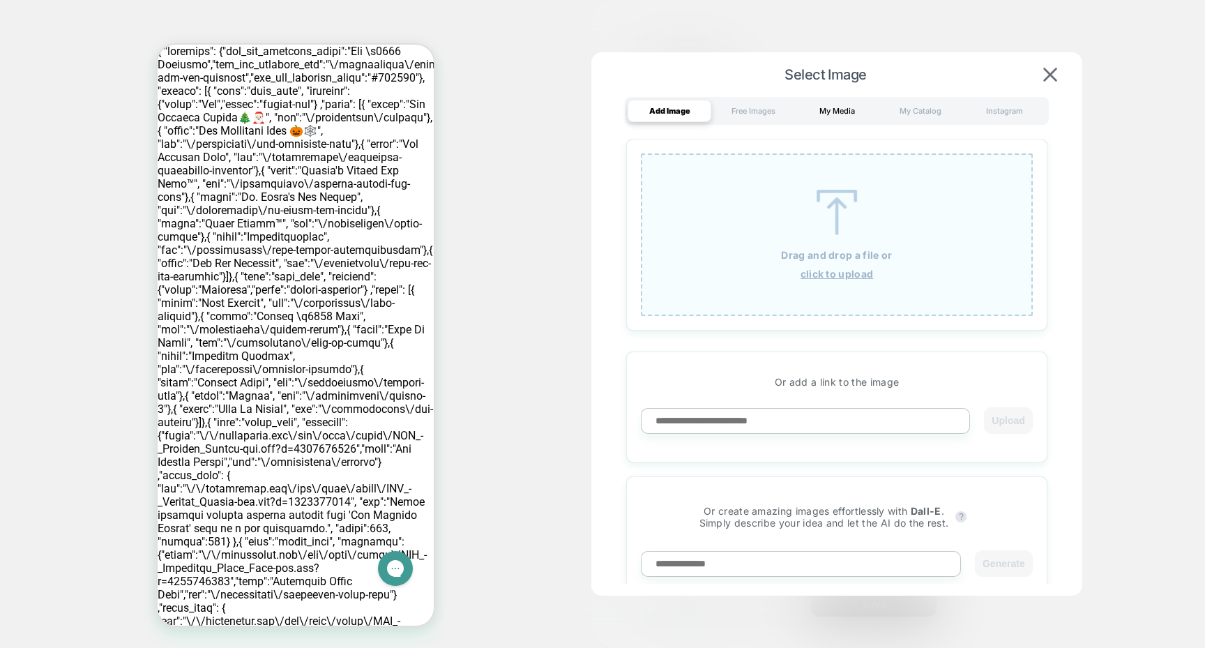
click at [820, 120] on div "My Media" at bounding box center [837, 111] width 84 height 22
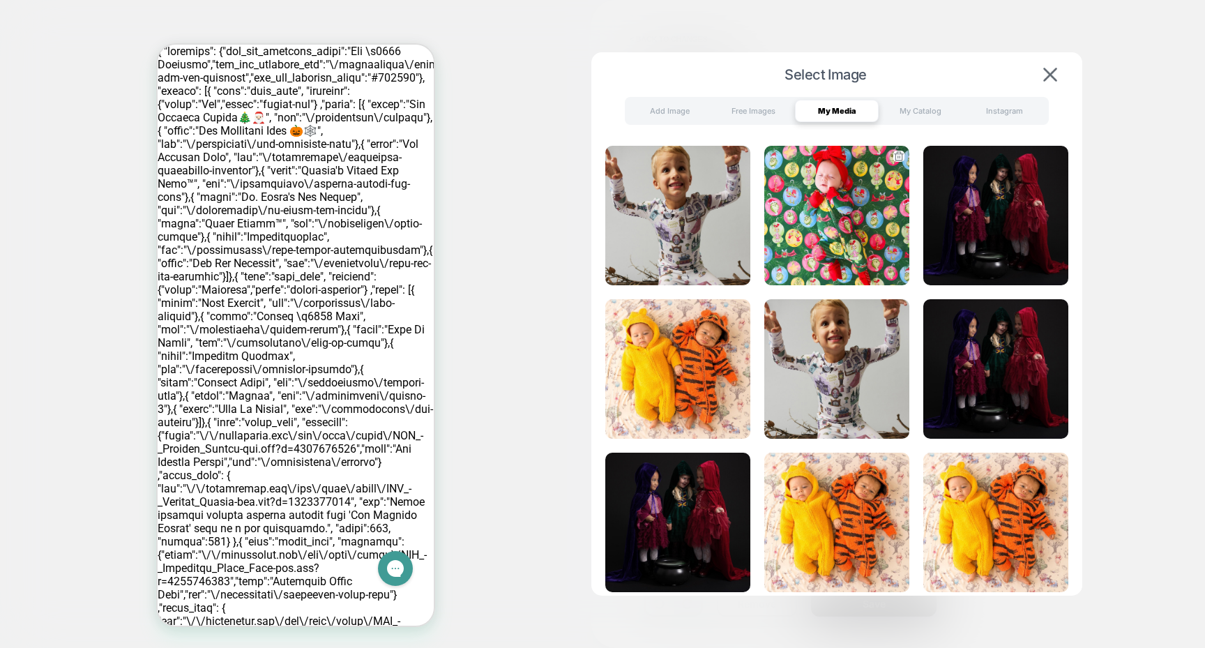
click at [788, 246] on img at bounding box center [837, 216] width 145 height 140
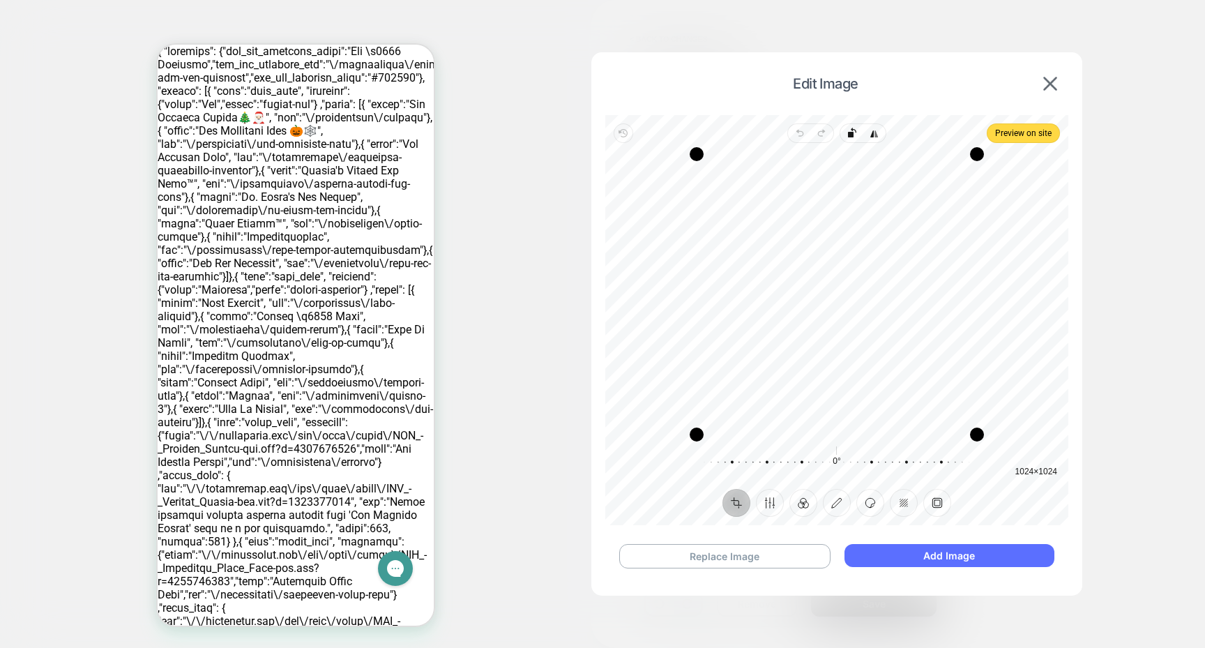
click at [904, 549] on button "Add Image" at bounding box center [950, 555] width 210 height 23
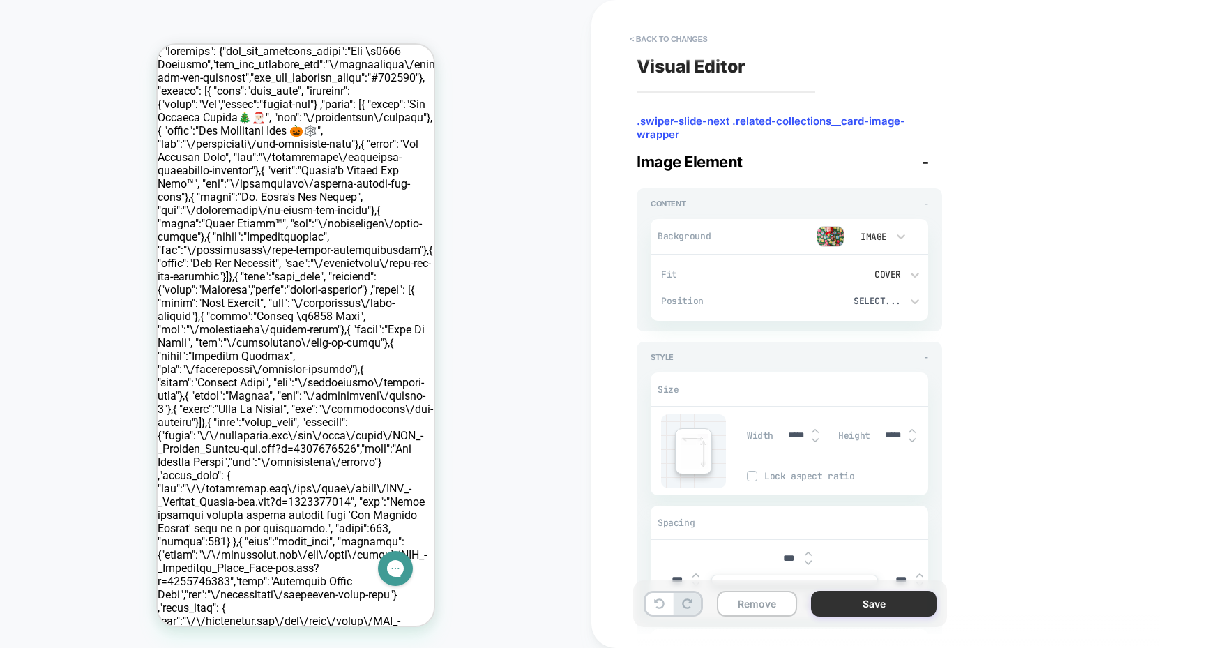
click at [859, 611] on button "Save" at bounding box center [874, 604] width 126 height 26
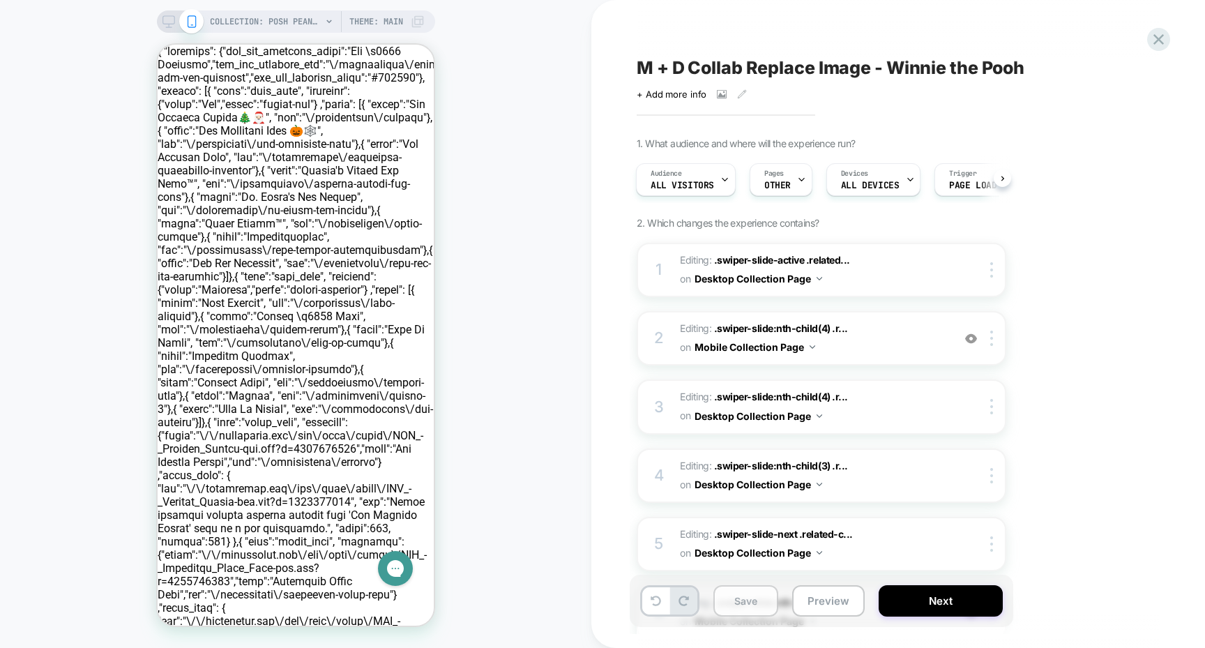
click at [762, 599] on button "Save" at bounding box center [746, 600] width 65 height 31
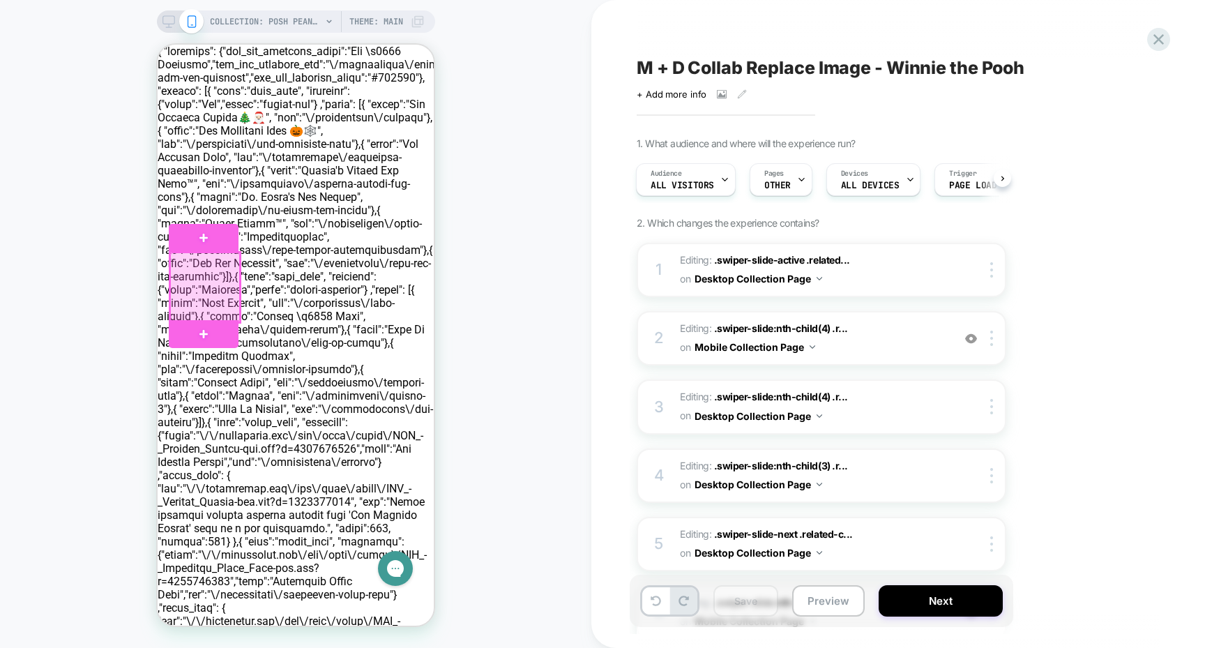
click at [216, 282] on div at bounding box center [205, 288] width 70 height 70
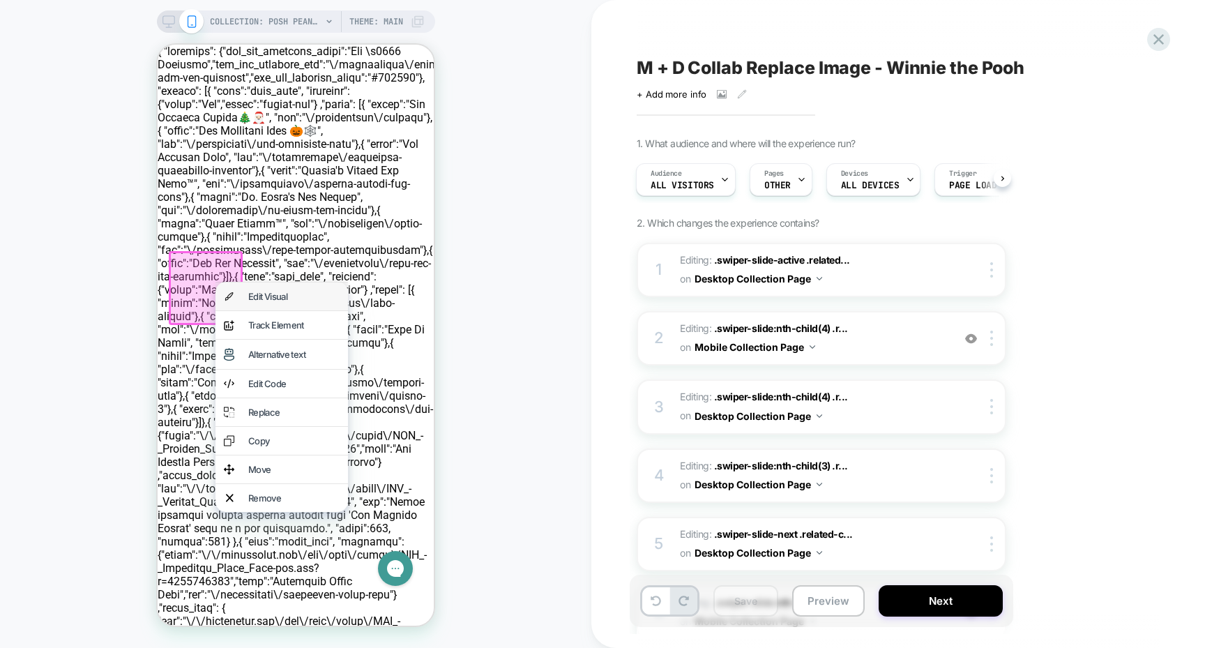
click at [245, 292] on div "Edit Visual" at bounding box center [282, 297] width 133 height 28
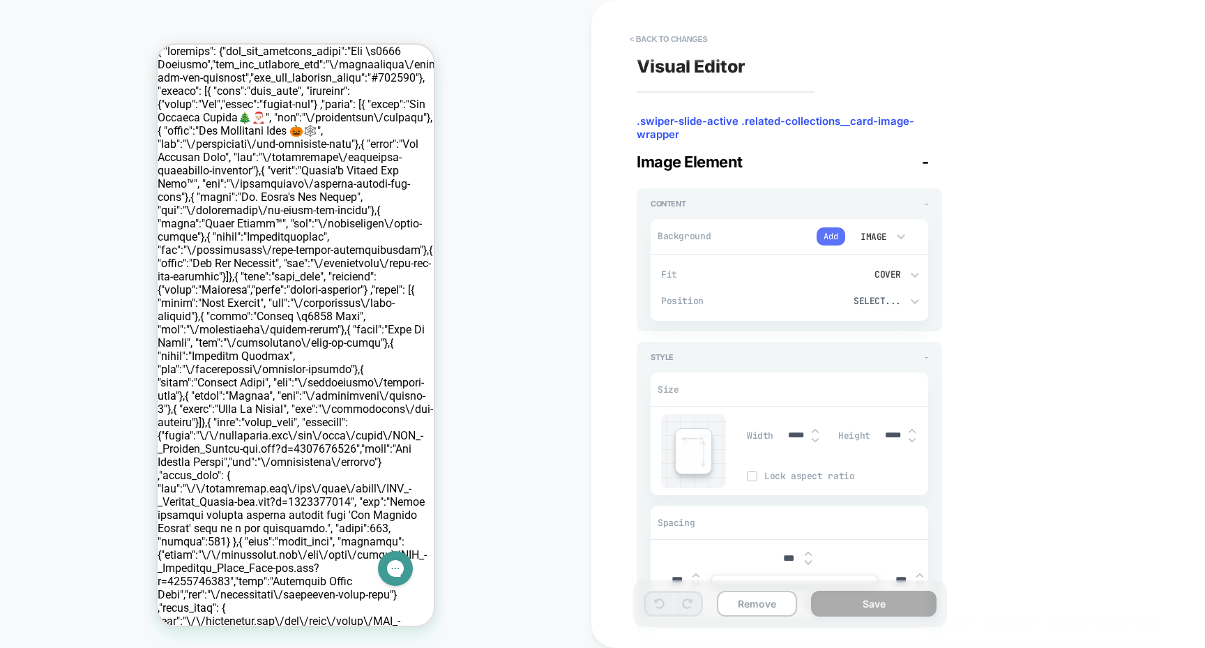
click at [822, 239] on button "Add" at bounding box center [831, 236] width 29 height 18
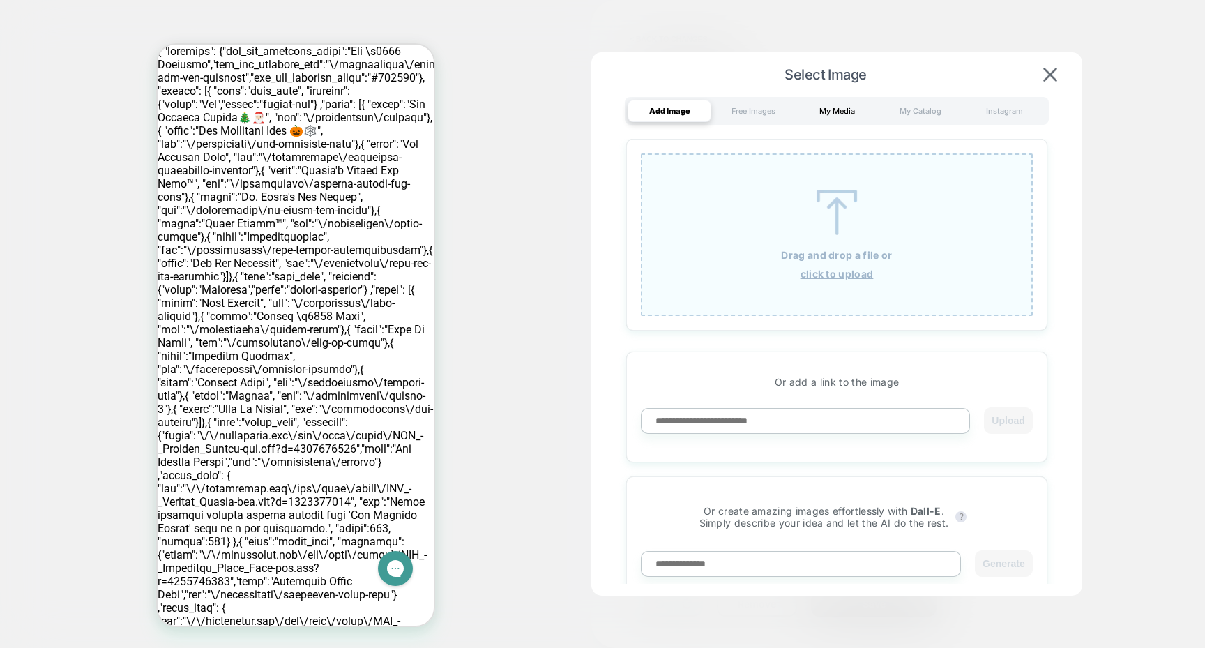
click at [846, 115] on div "My Media" at bounding box center [837, 111] width 84 height 22
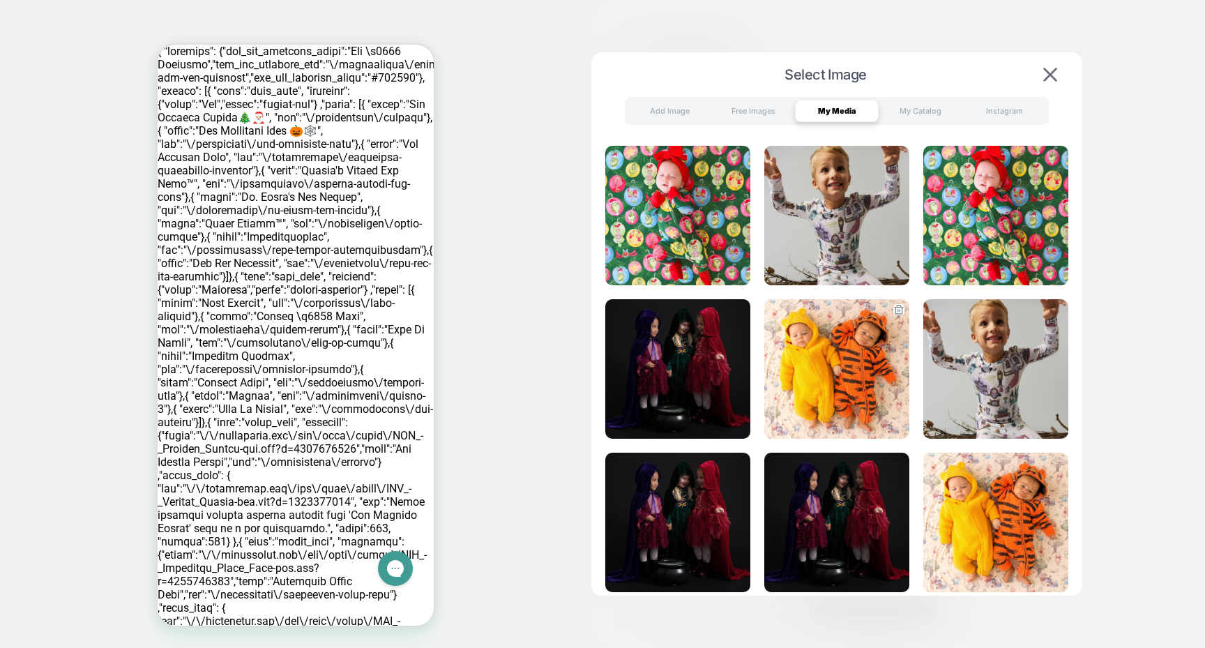
click at [798, 347] on img at bounding box center [837, 369] width 145 height 140
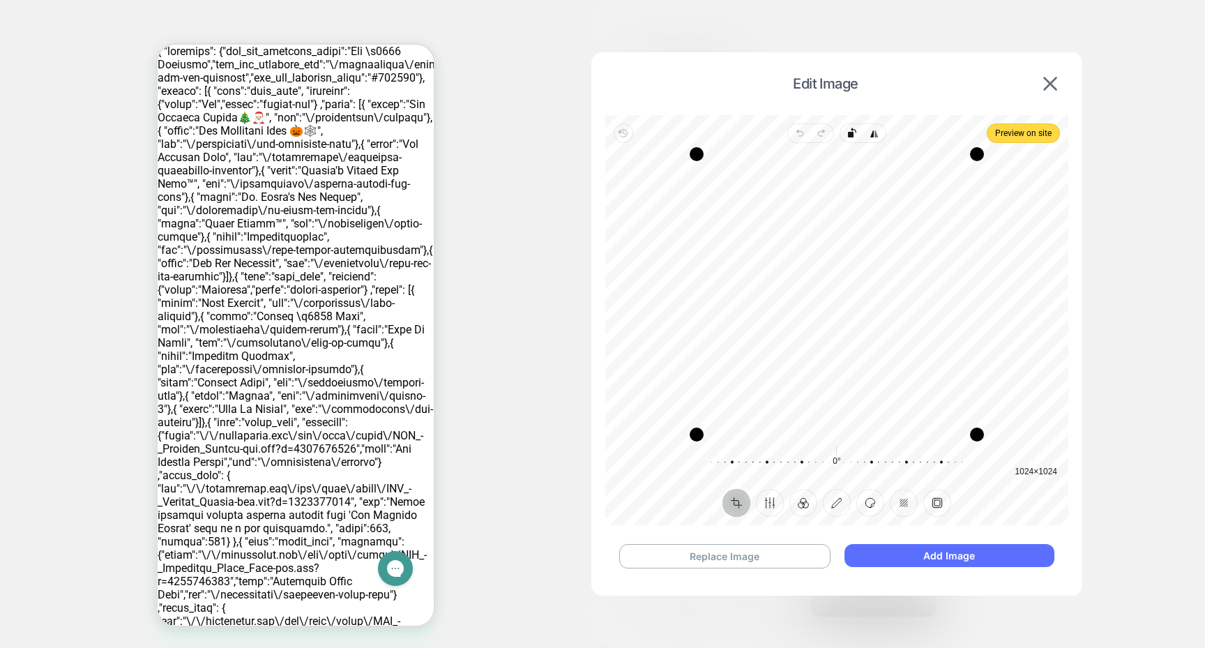
click at [892, 547] on button "Add Image" at bounding box center [950, 555] width 210 height 23
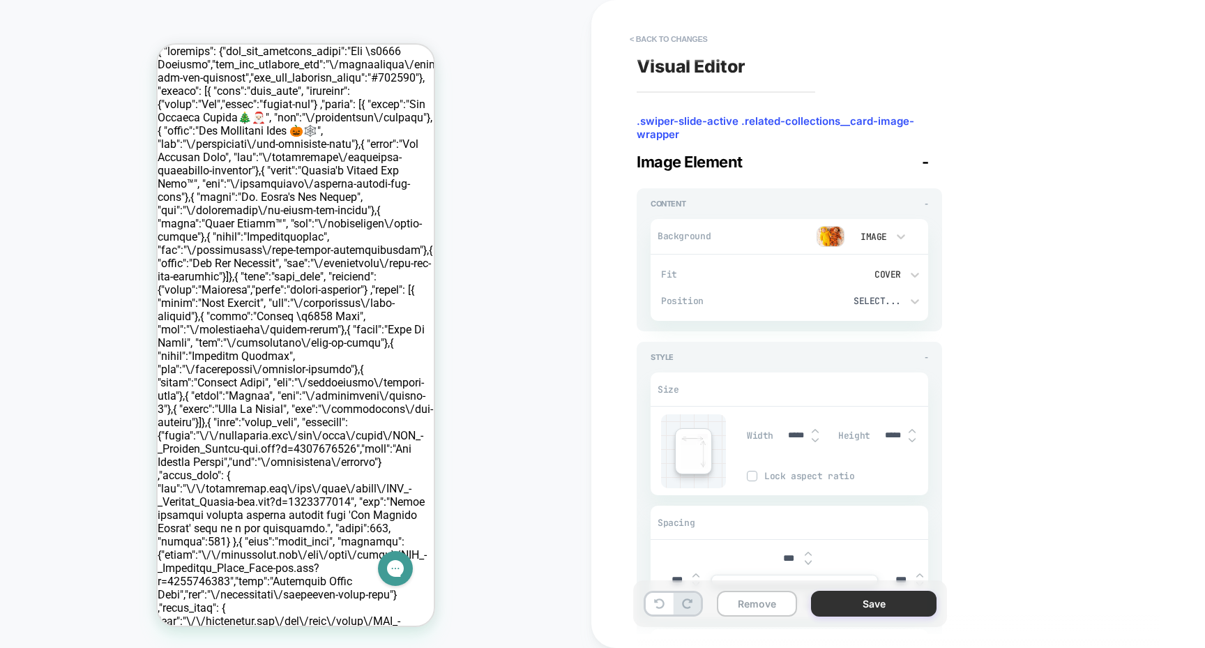
click at [836, 594] on button "Save" at bounding box center [874, 604] width 126 height 26
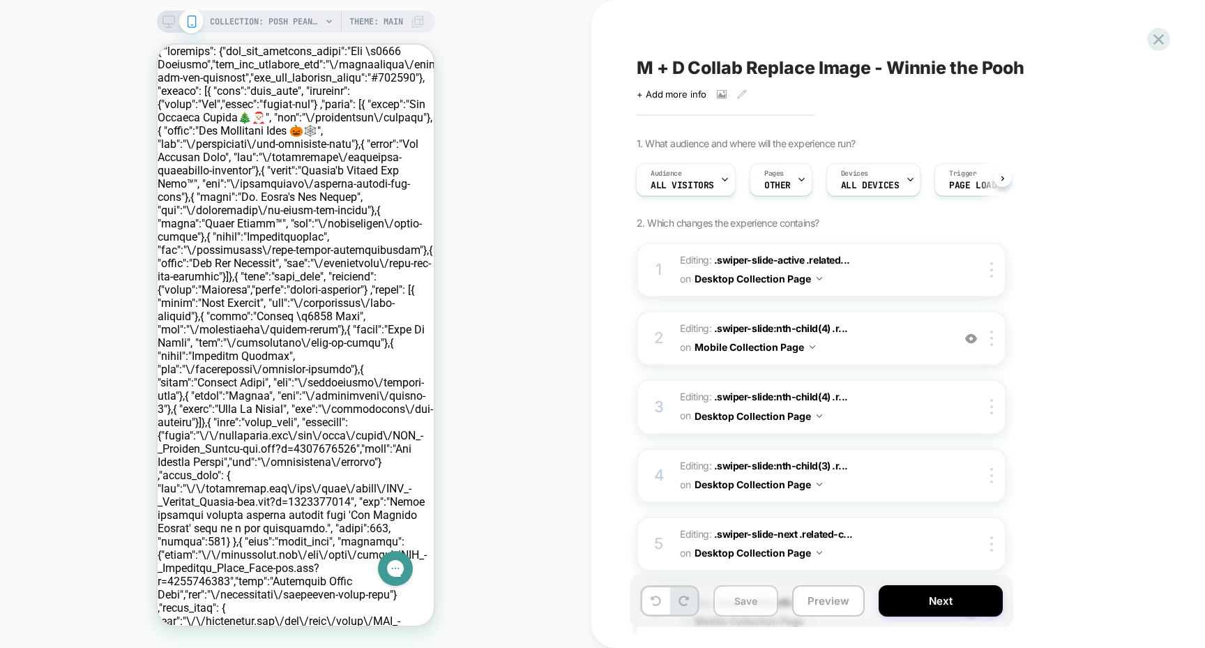
click at [750, 592] on button "Save" at bounding box center [746, 600] width 65 height 31
click at [832, 592] on button "Preview" at bounding box center [828, 600] width 73 height 31
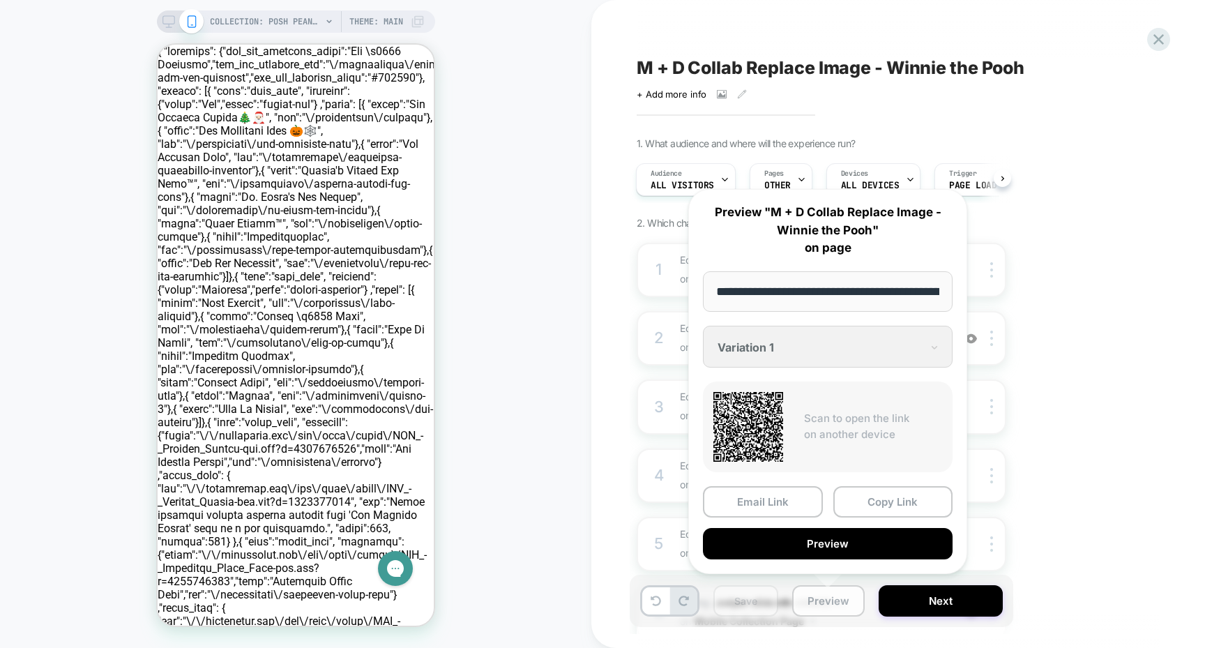
scroll to position [0, 240]
click at [873, 506] on button "Copy Link" at bounding box center [894, 502] width 120 height 31
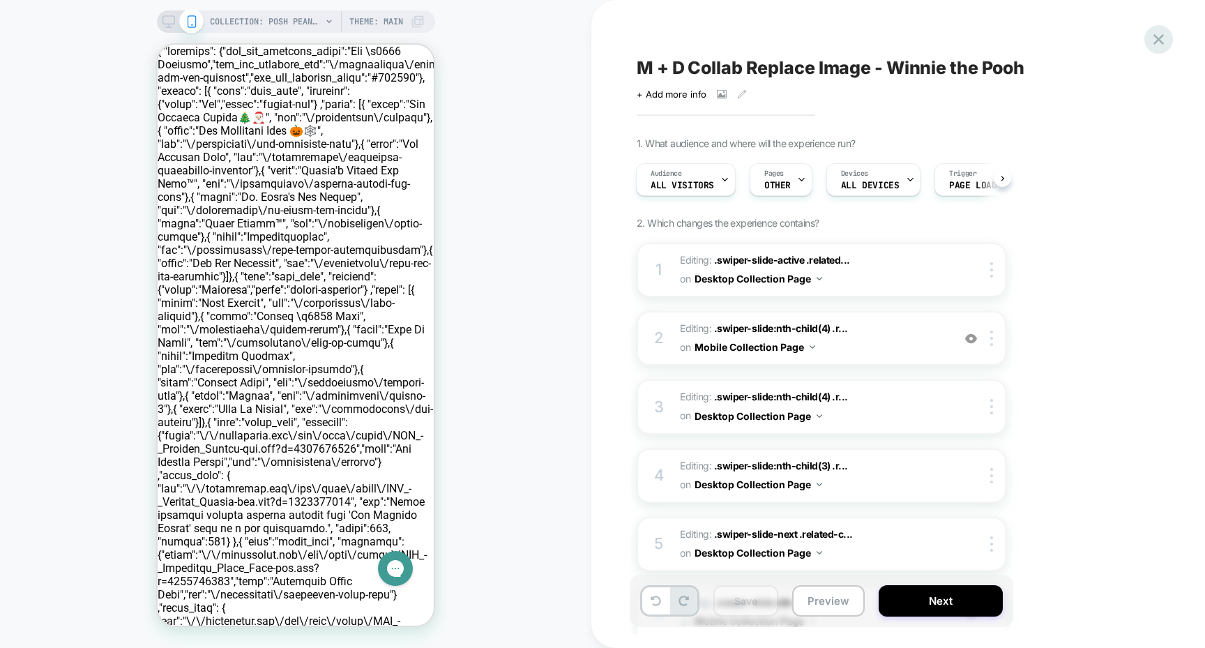
click at [1157, 40] on icon at bounding box center [1159, 39] width 10 height 10
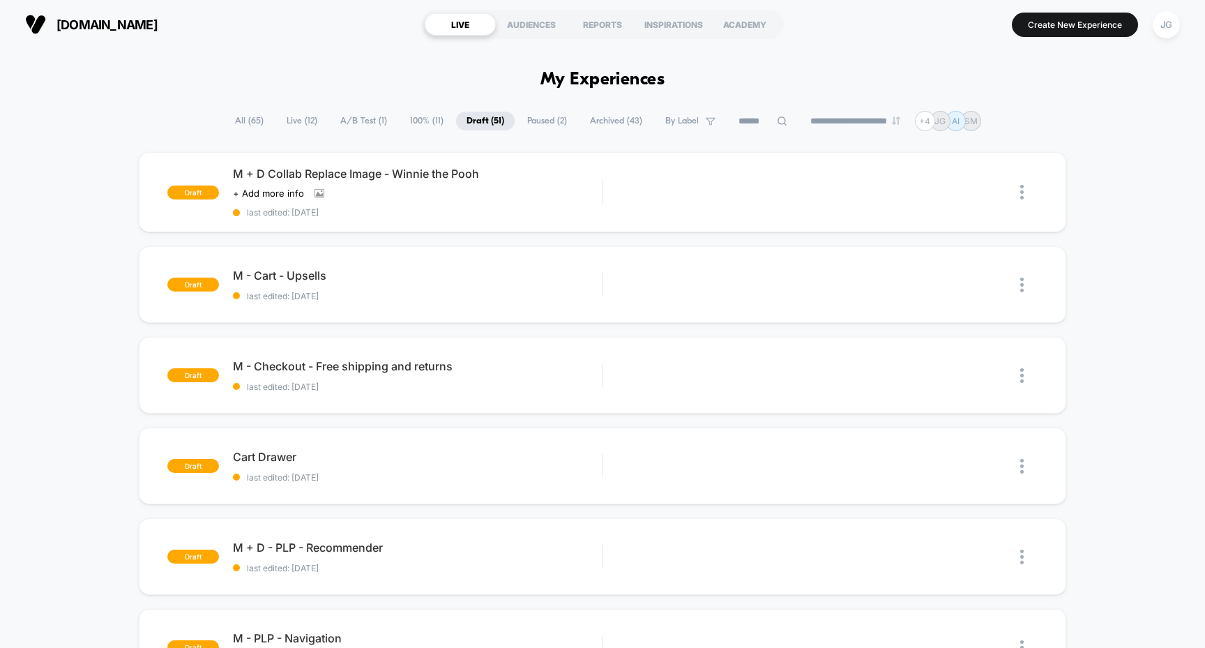
click at [250, 116] on span "All ( 65 )" at bounding box center [250, 121] width 50 height 19
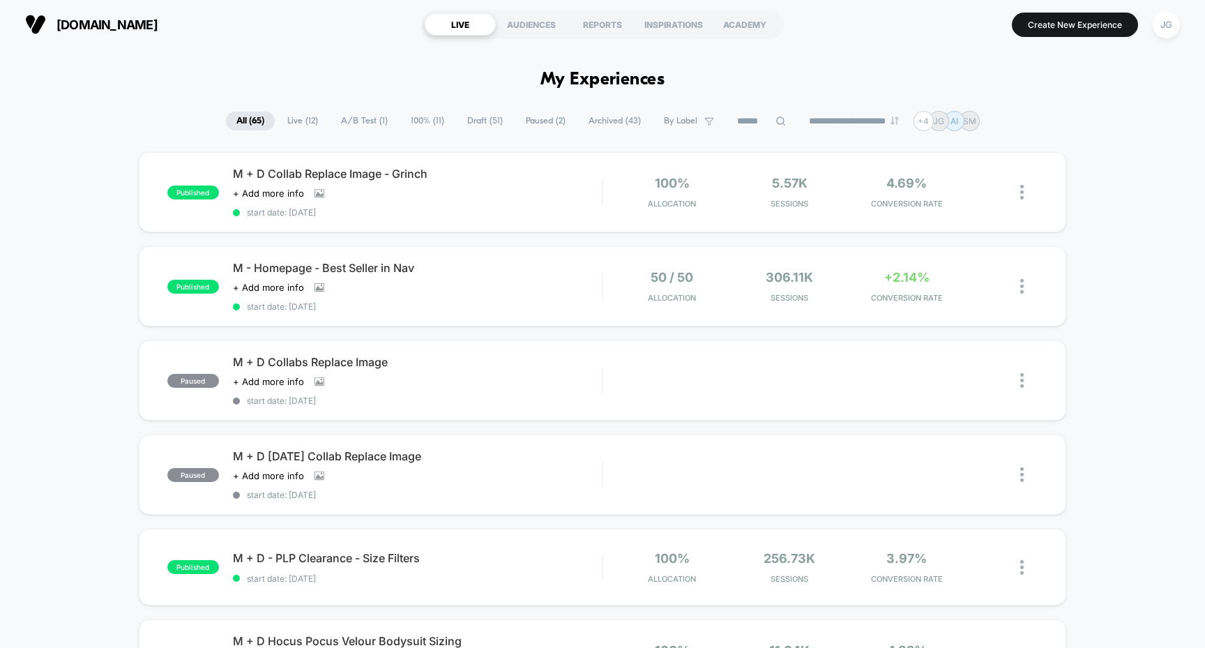
click at [1027, 185] on div at bounding box center [1029, 192] width 17 height 33
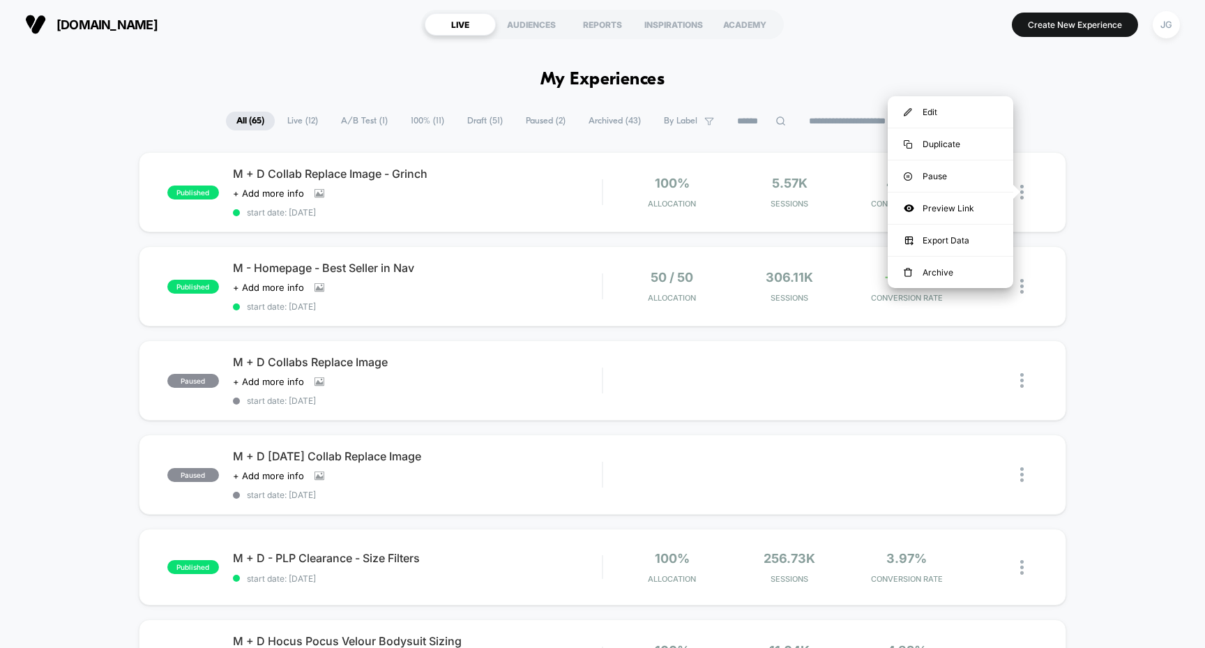
click at [490, 115] on span "Draft ( 51 )" at bounding box center [485, 121] width 57 height 19
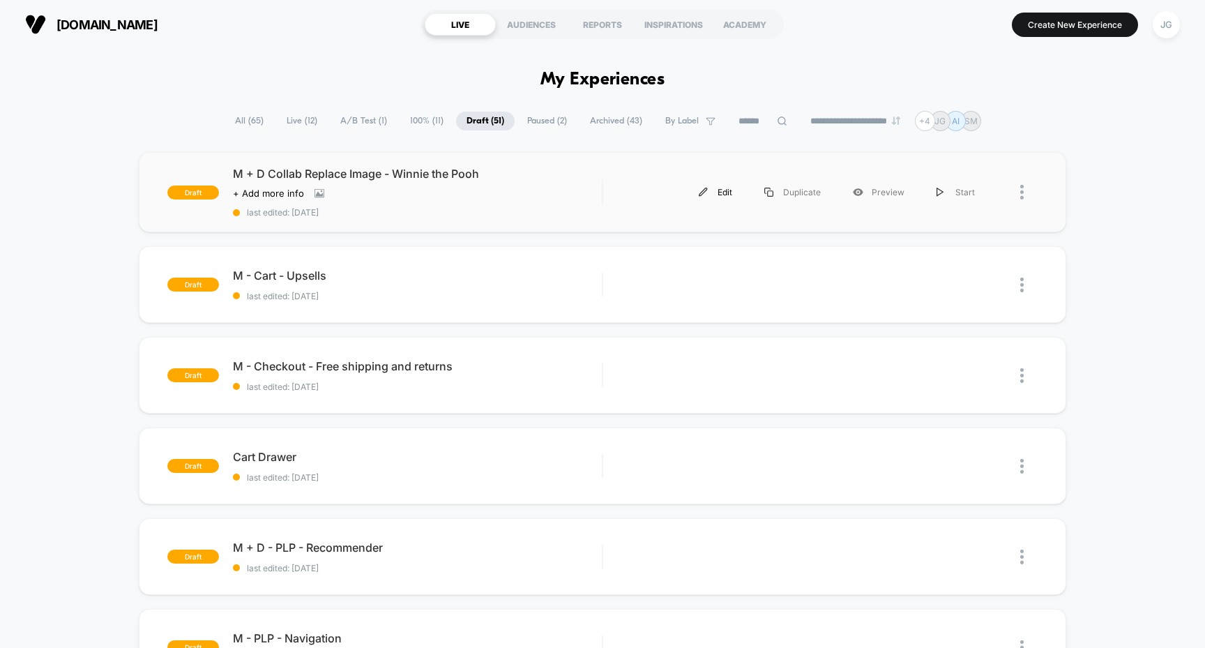
click at [717, 186] on div "Edit" at bounding box center [716, 191] width 66 height 31
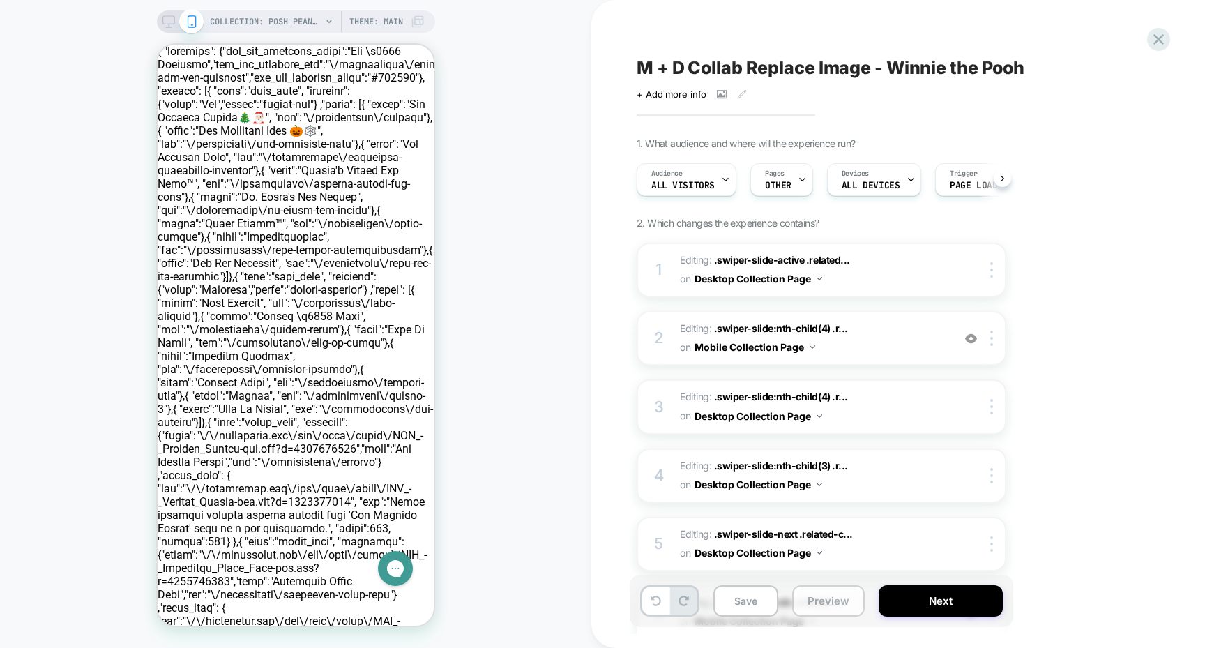
scroll to position [0, 1]
click at [891, 610] on button "Next" at bounding box center [941, 600] width 124 height 31
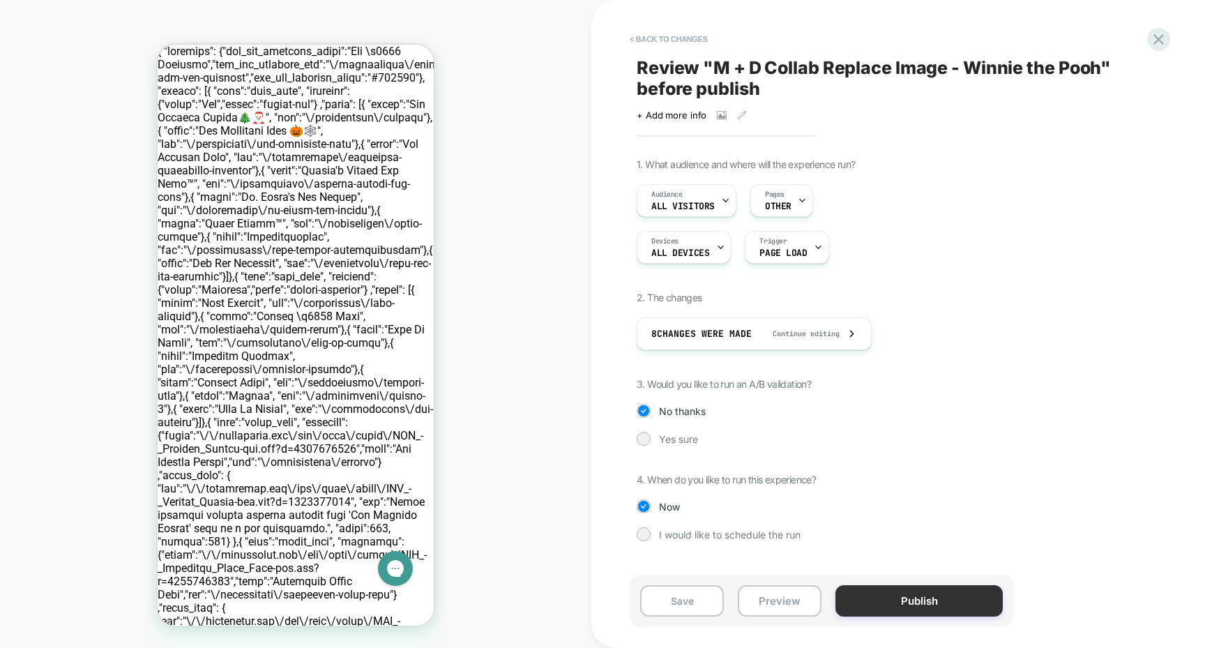
click at [898, 594] on button "Publish" at bounding box center [919, 600] width 167 height 31
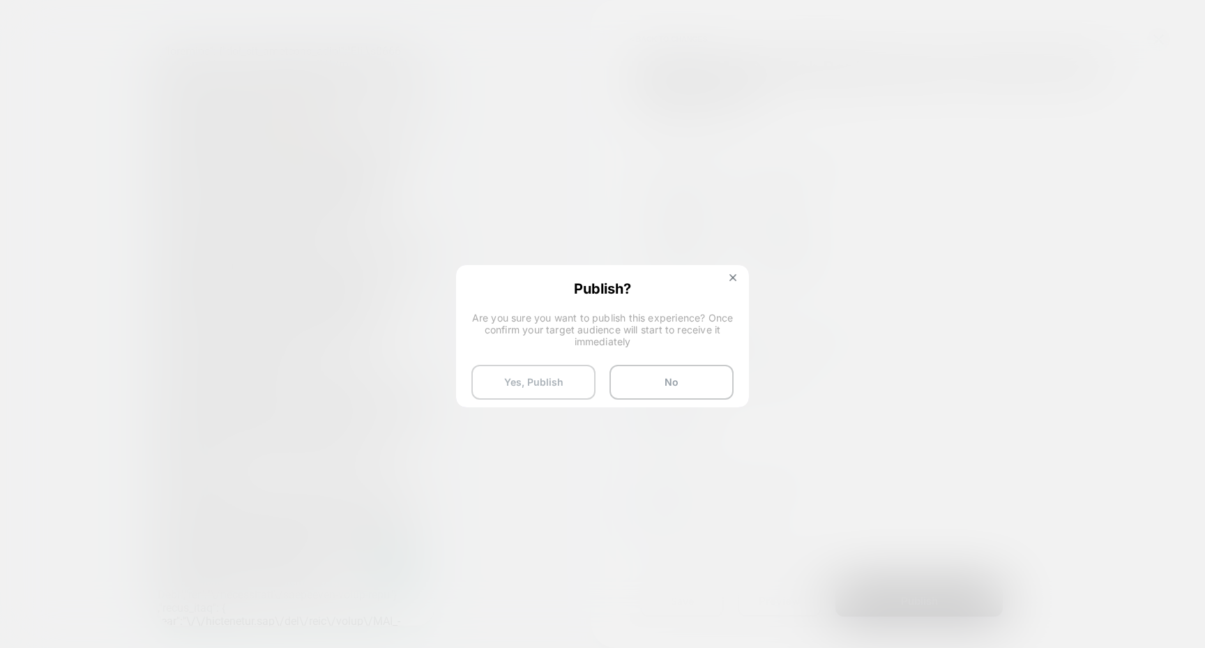
click at [564, 384] on button "Yes, Publish" at bounding box center [534, 382] width 124 height 35
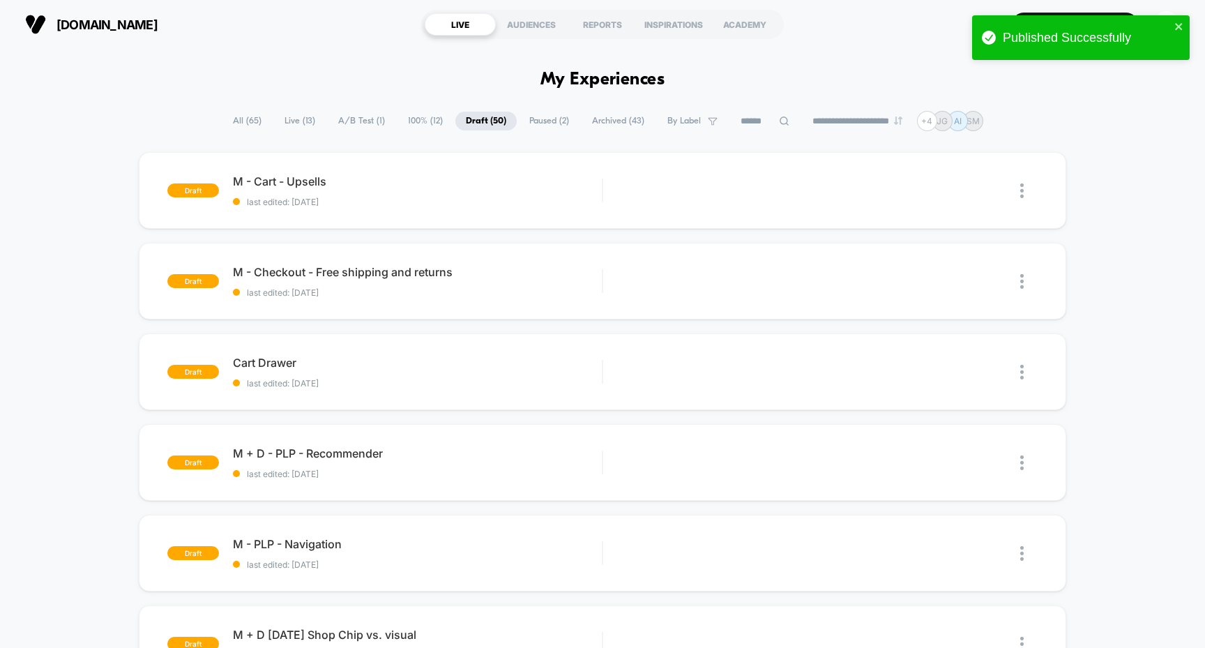
click at [241, 125] on span "All ( 65 )" at bounding box center [248, 121] width 50 height 19
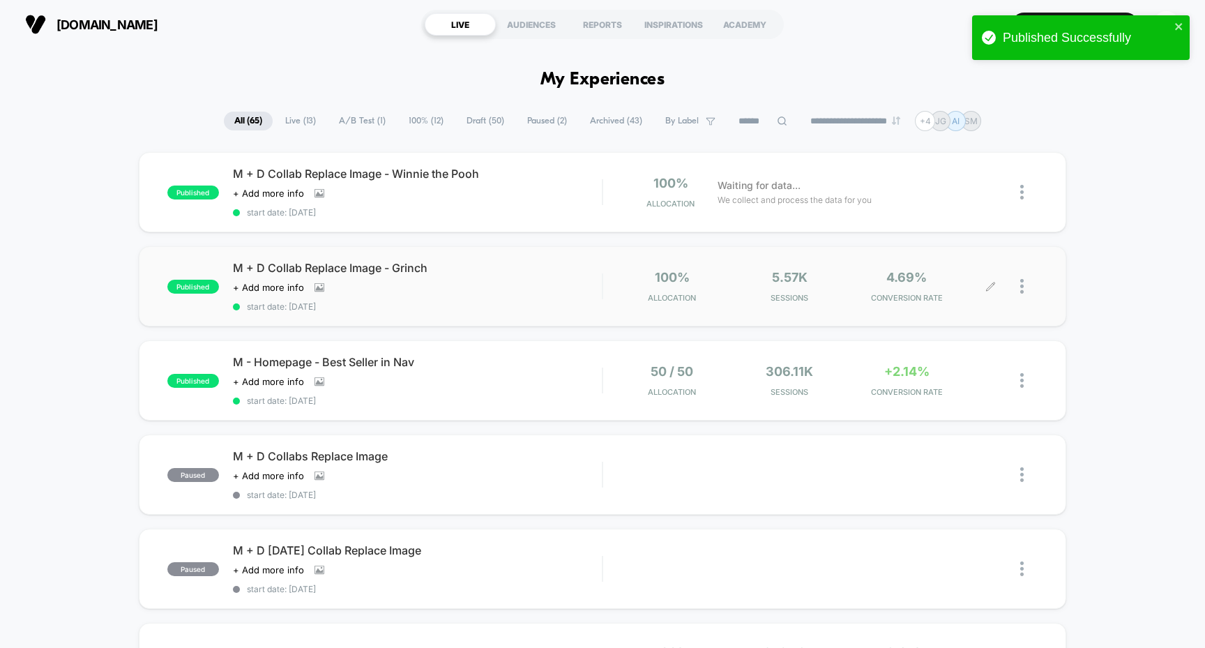
click at [1018, 280] on div at bounding box center [1014, 286] width 47 height 33
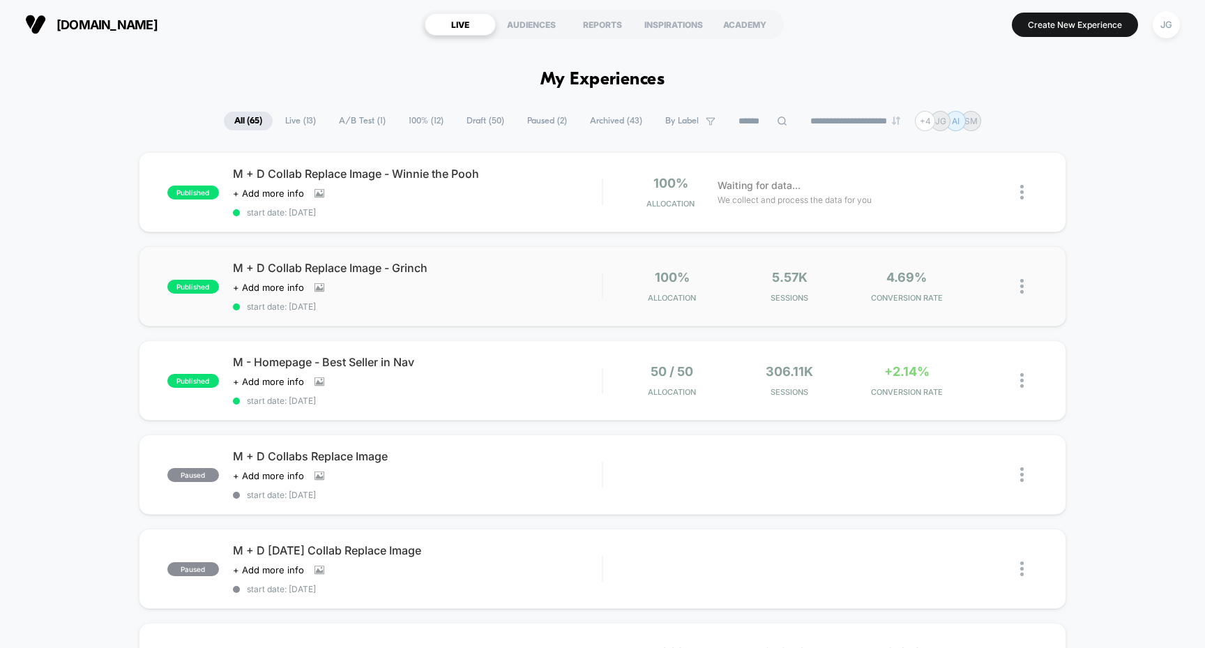
click at [1023, 284] on img at bounding box center [1022, 286] width 3 height 15
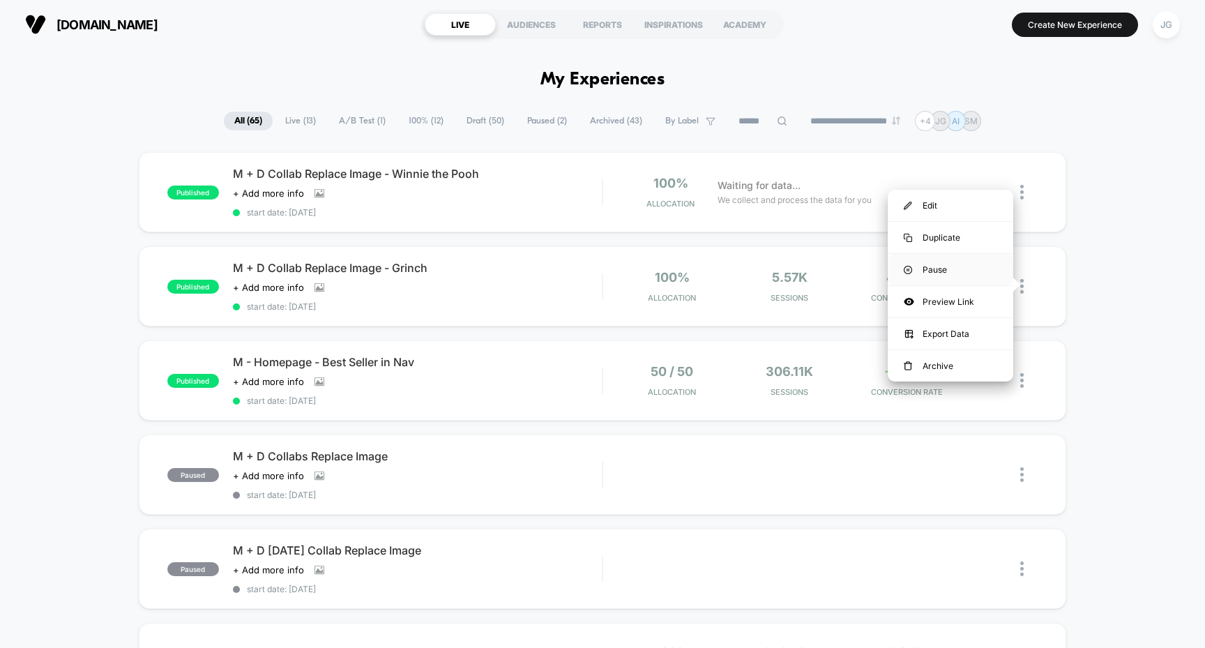
click at [952, 265] on div "Pause" at bounding box center [951, 269] width 126 height 31
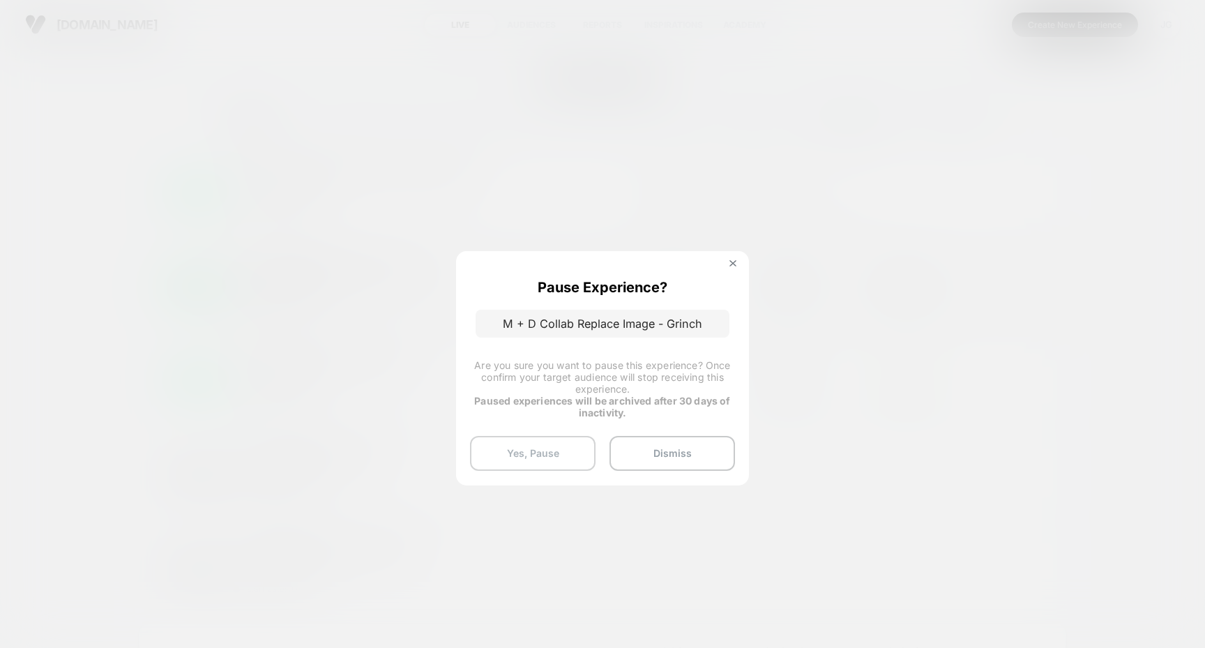
click at [578, 451] on button "Yes, Pause" at bounding box center [533, 453] width 126 height 35
